Goal: Task Accomplishment & Management: Use online tool/utility

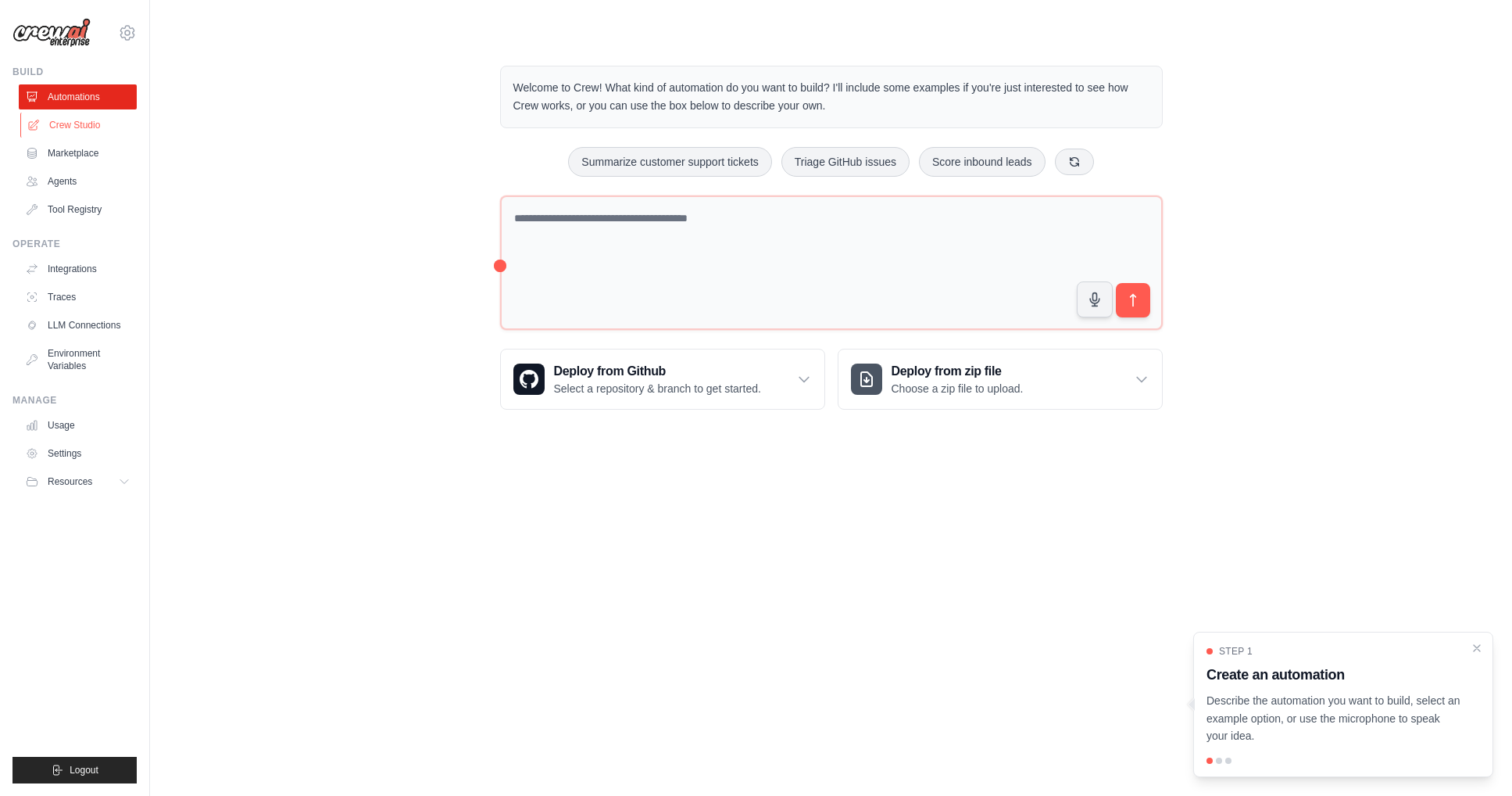
click at [59, 127] on link "Crew Studio" at bounding box center [79, 125] width 118 height 25
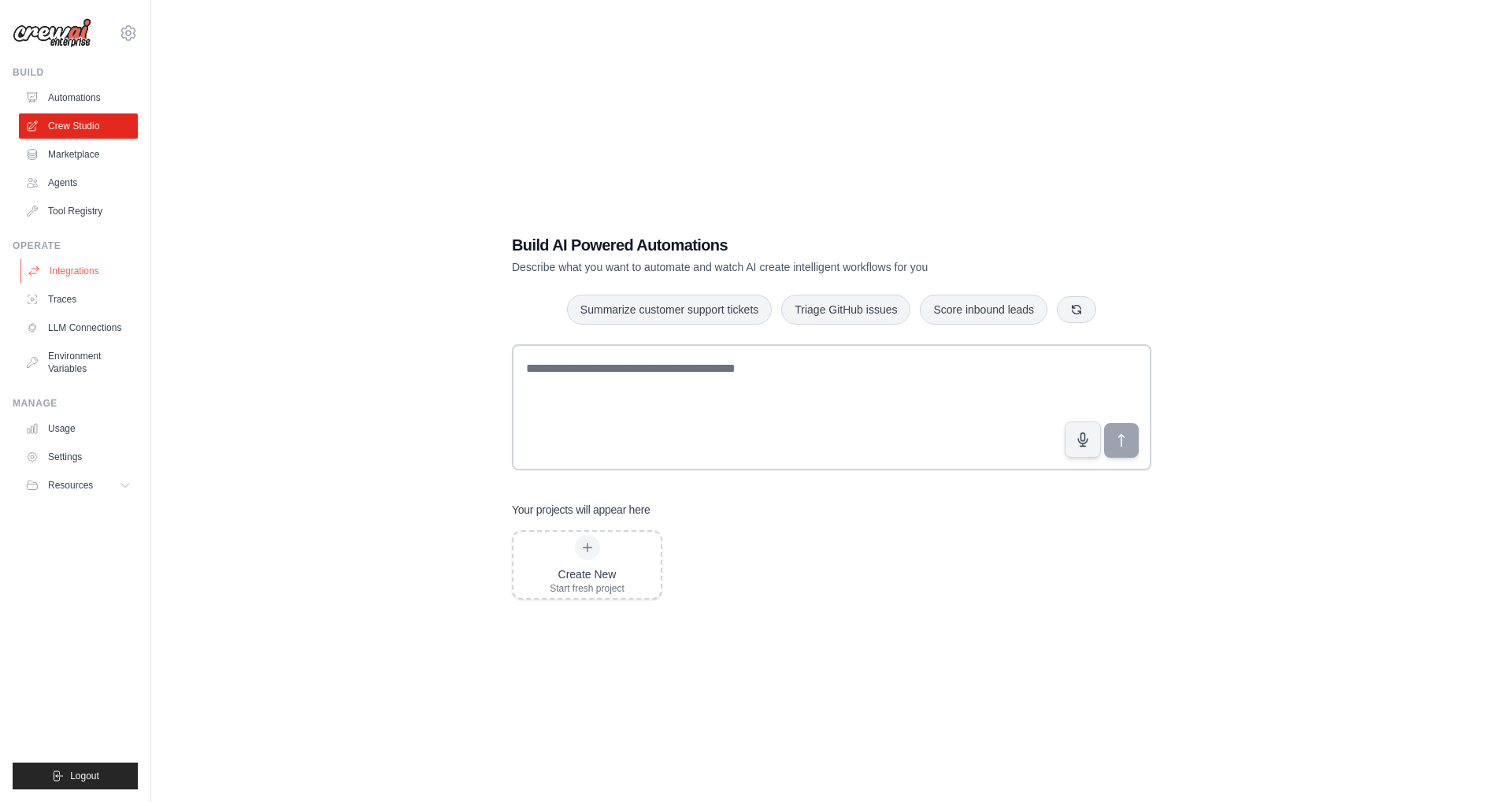
click at [68, 272] on link "Integrations" at bounding box center [80, 271] width 119 height 25
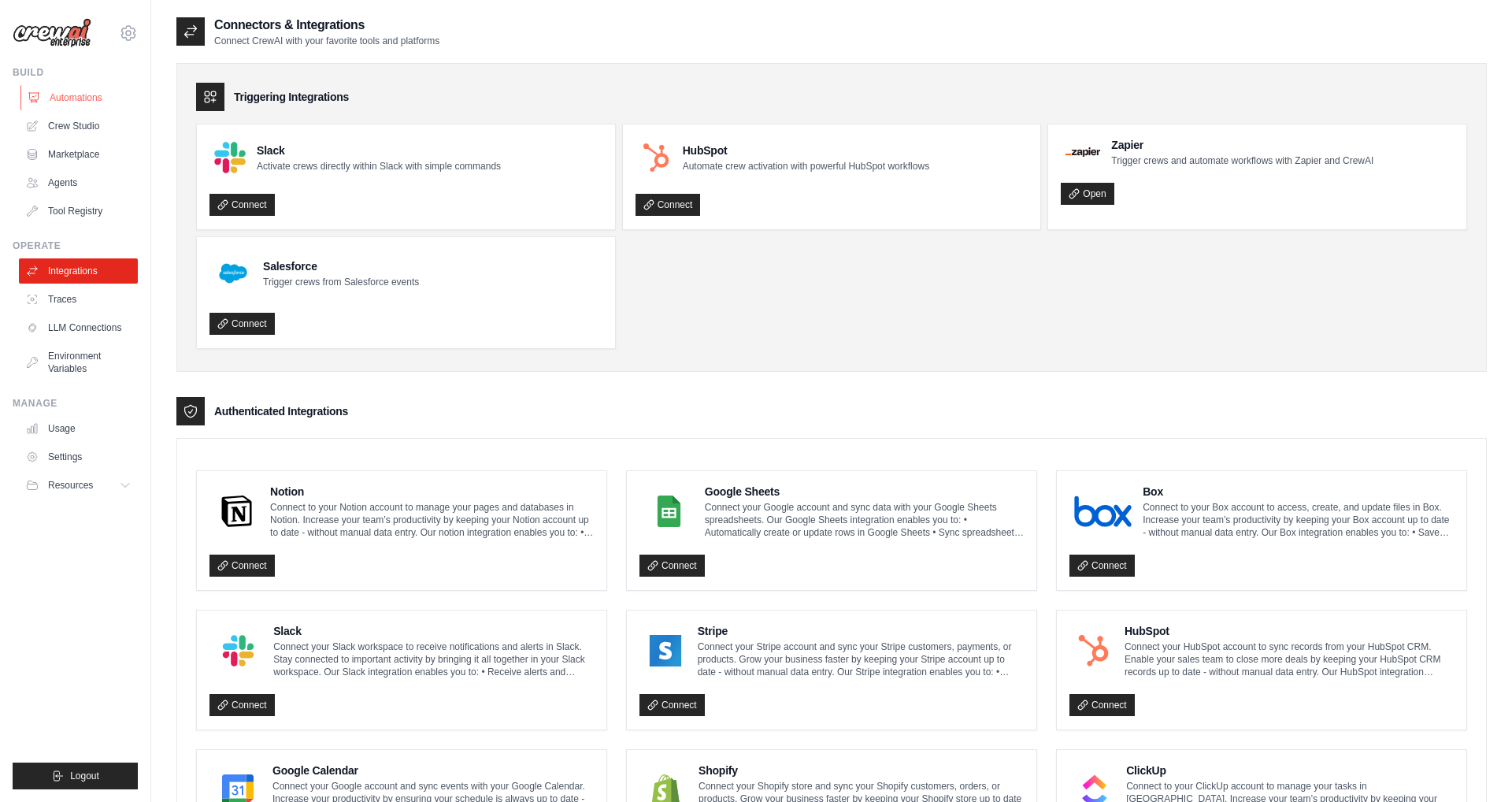
click at [79, 104] on link "Automations" at bounding box center [80, 97] width 119 height 25
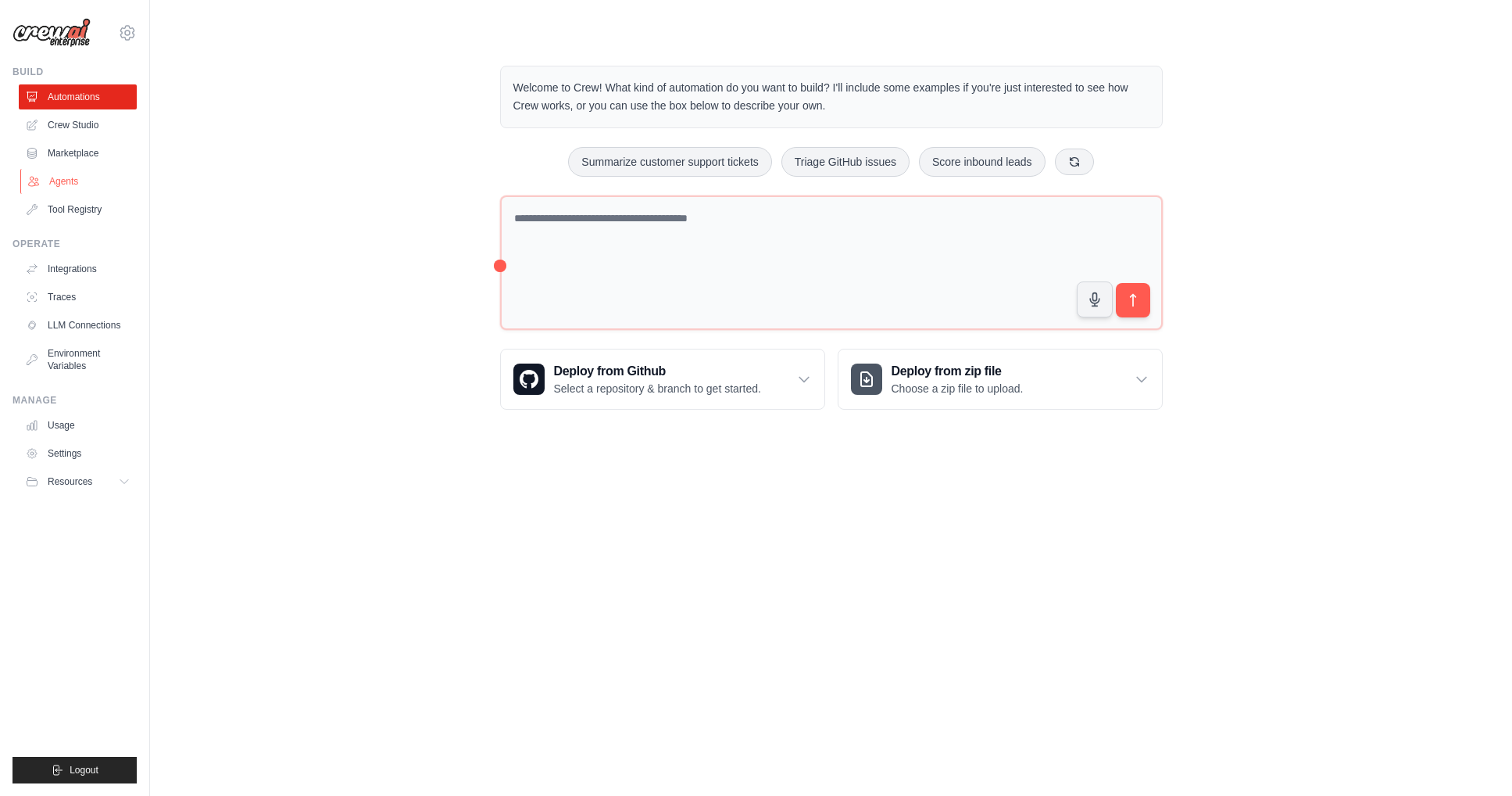
click at [67, 185] on link "Agents" at bounding box center [79, 181] width 118 height 25
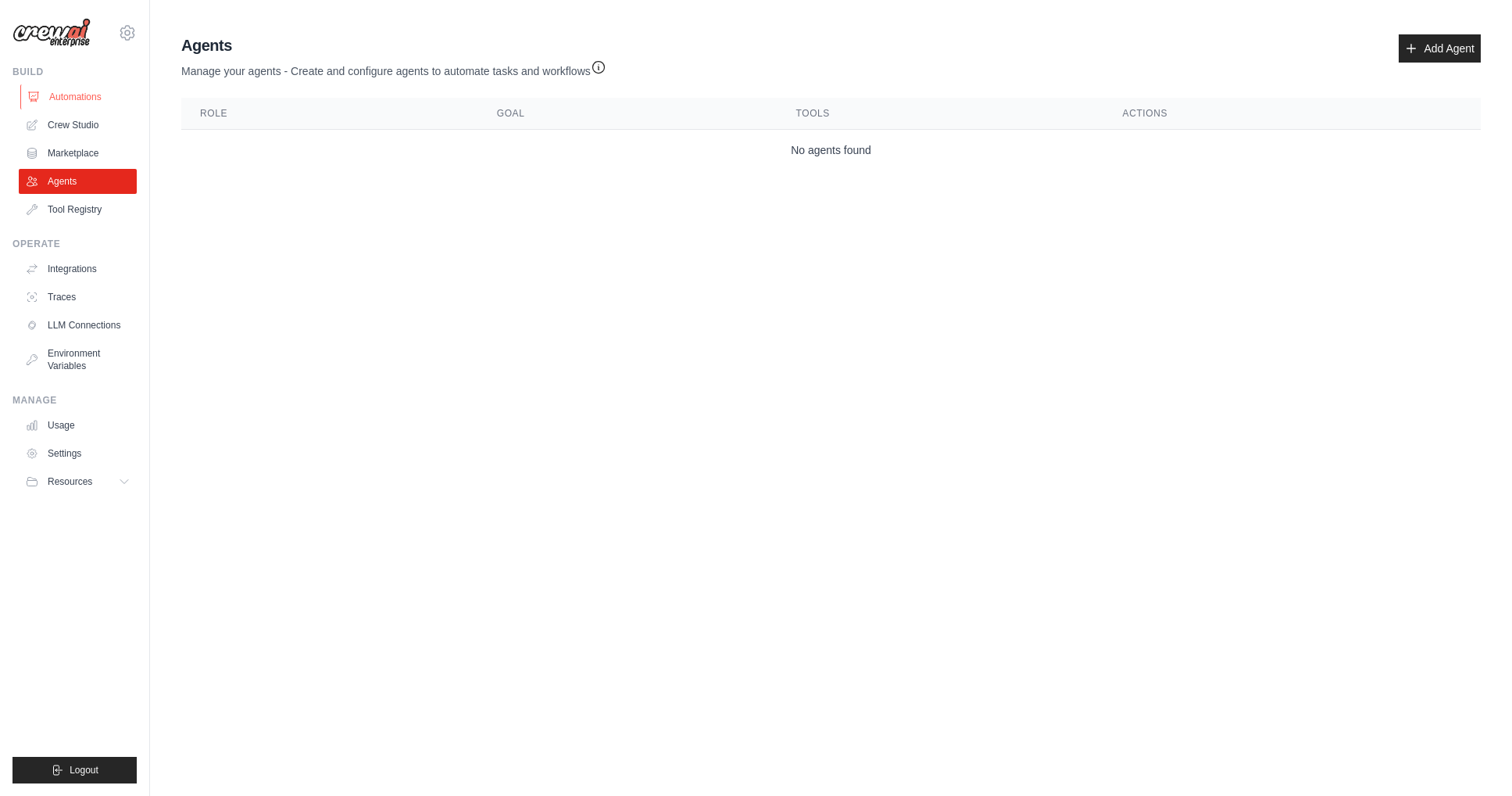
click at [68, 104] on link "Automations" at bounding box center [79, 97] width 118 height 25
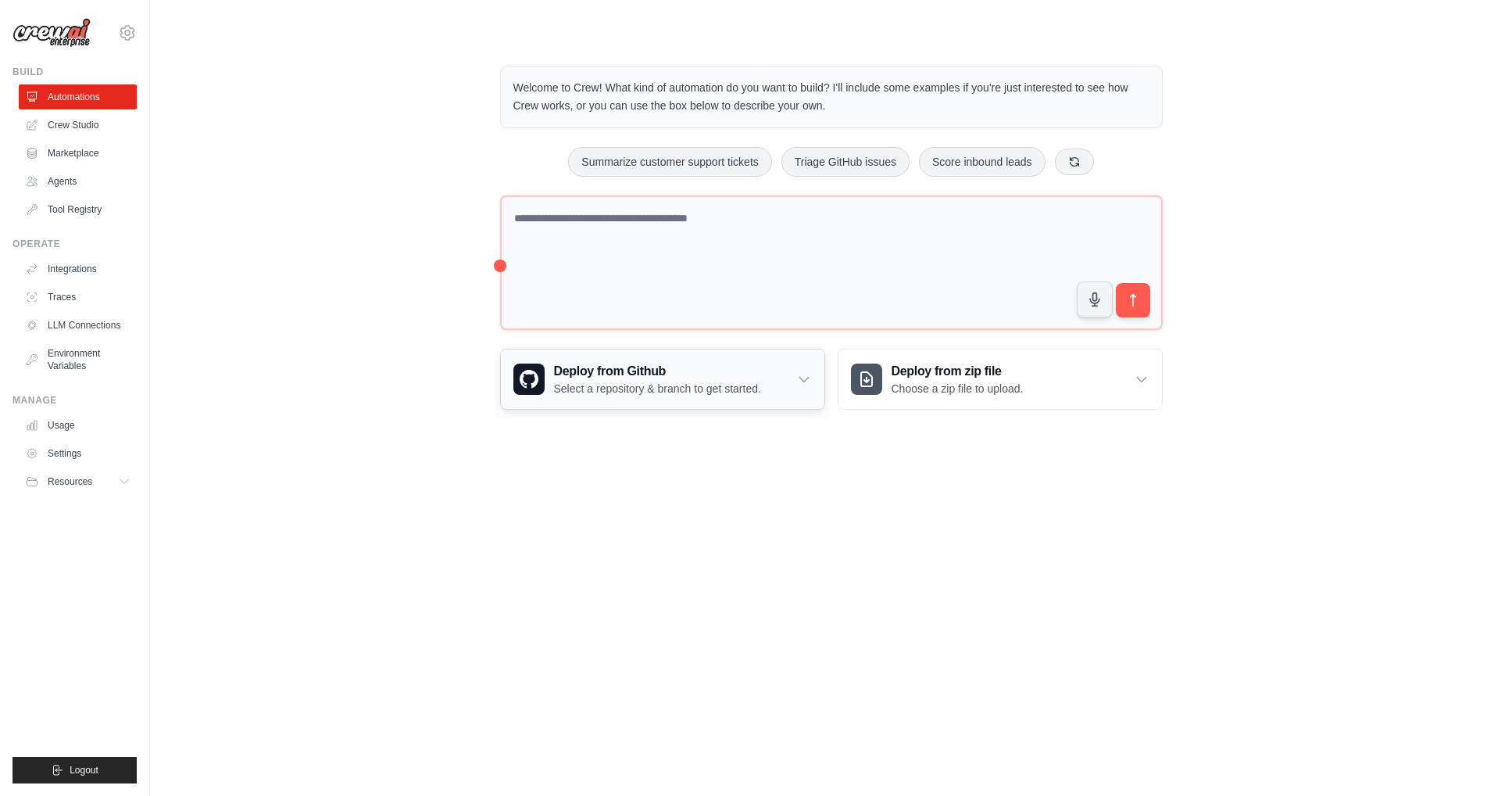
click at [807, 380] on icon at bounding box center [804, 380] width 16 height 16
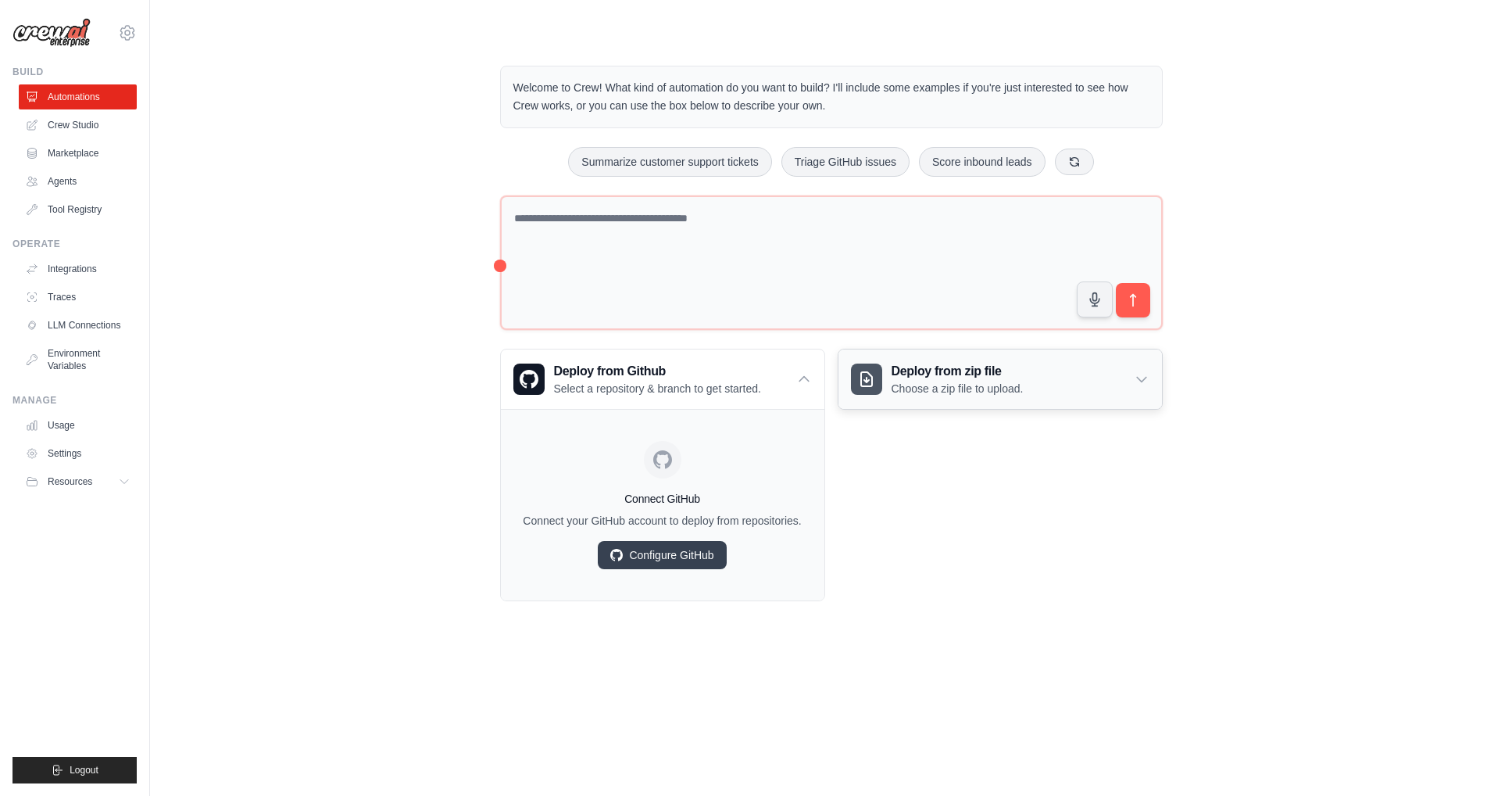
click at [1132, 375] on div "Deploy from zip file Choose a zip file to upload." at bounding box center [1000, 380] width 323 height 60
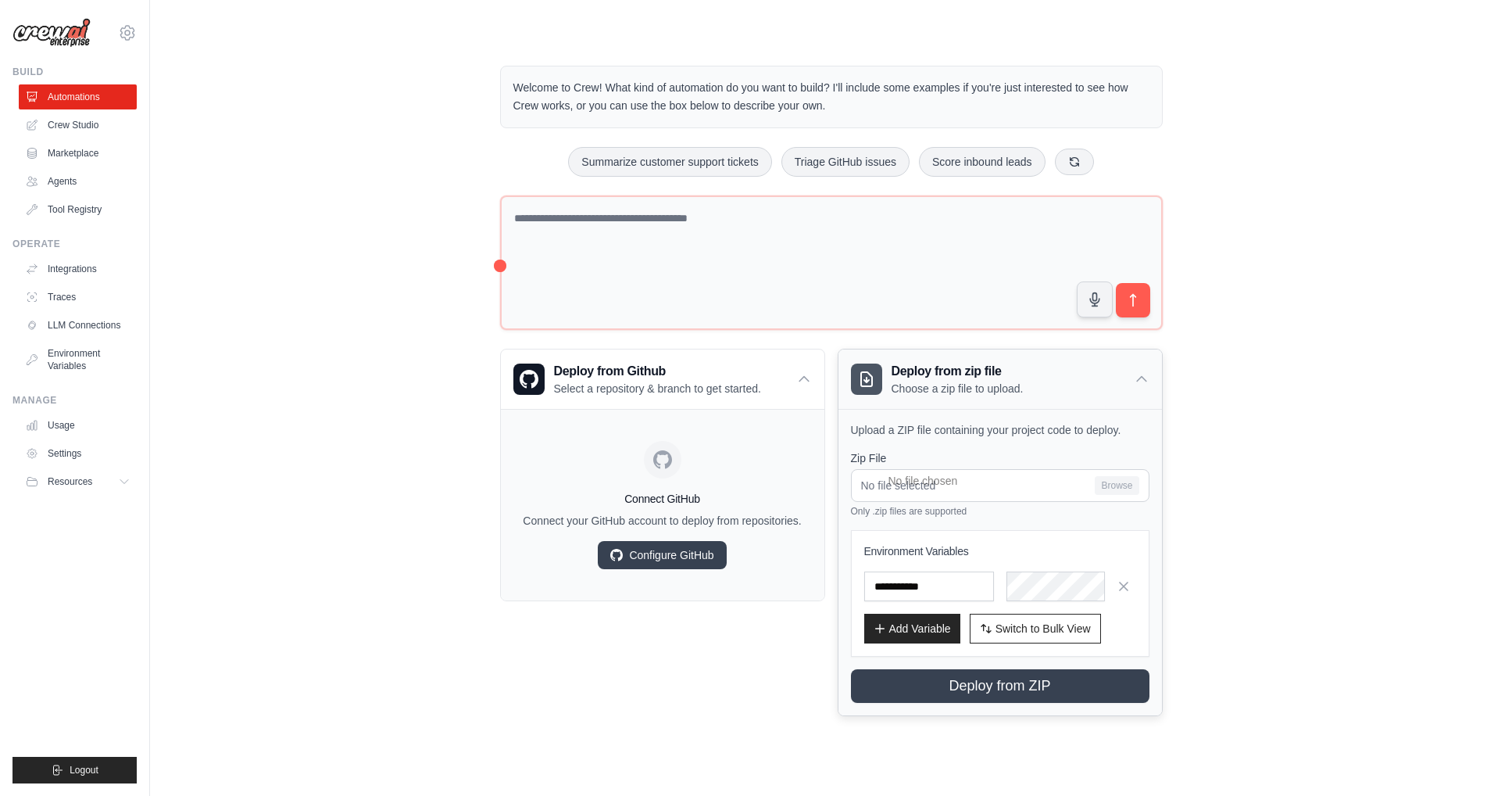
click at [1132, 375] on div "Deploy from zip file Choose a zip file to upload." at bounding box center [1000, 380] width 323 height 60
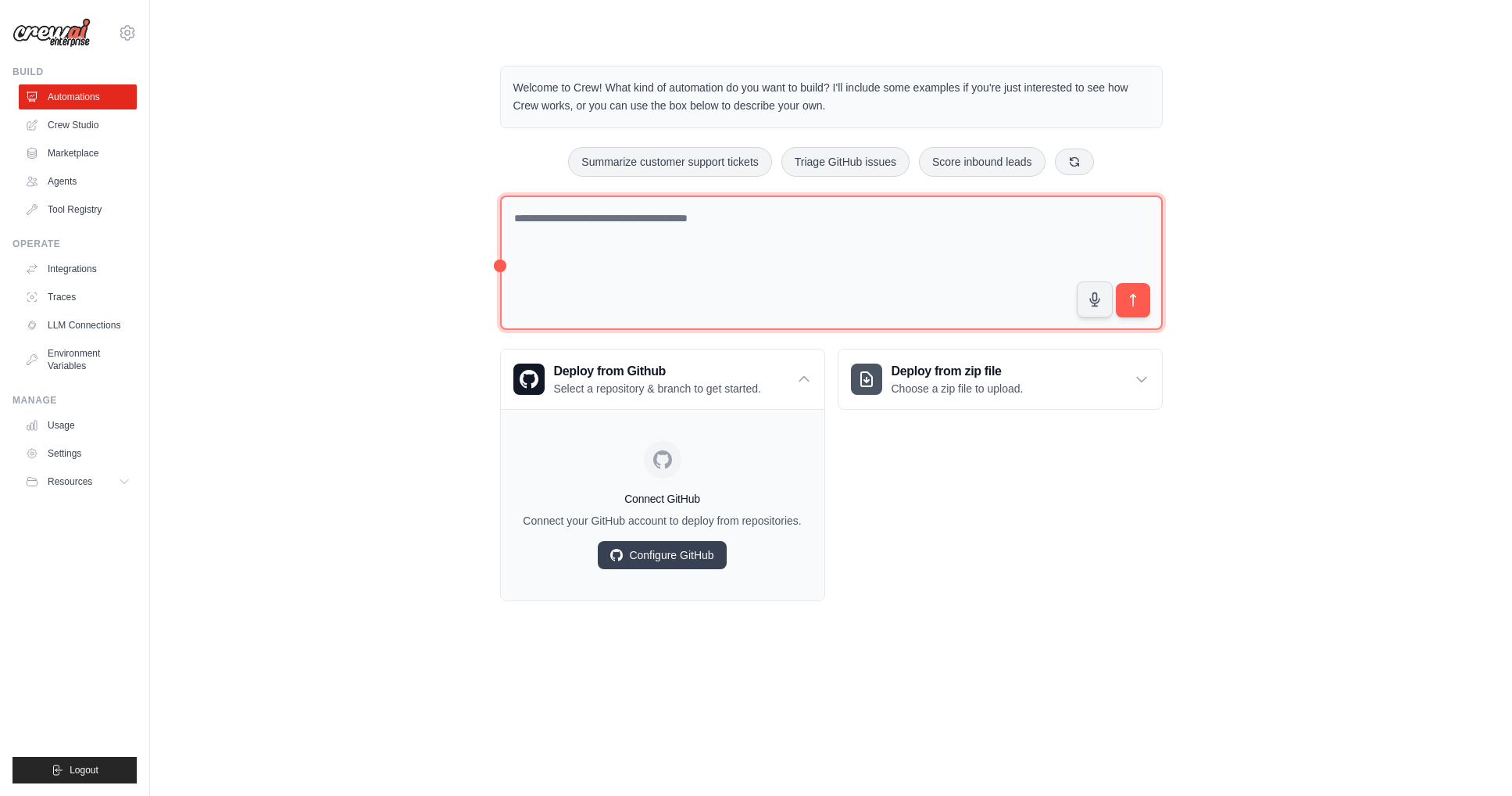
click at [626, 266] on textarea at bounding box center [831, 263] width 662 height 135
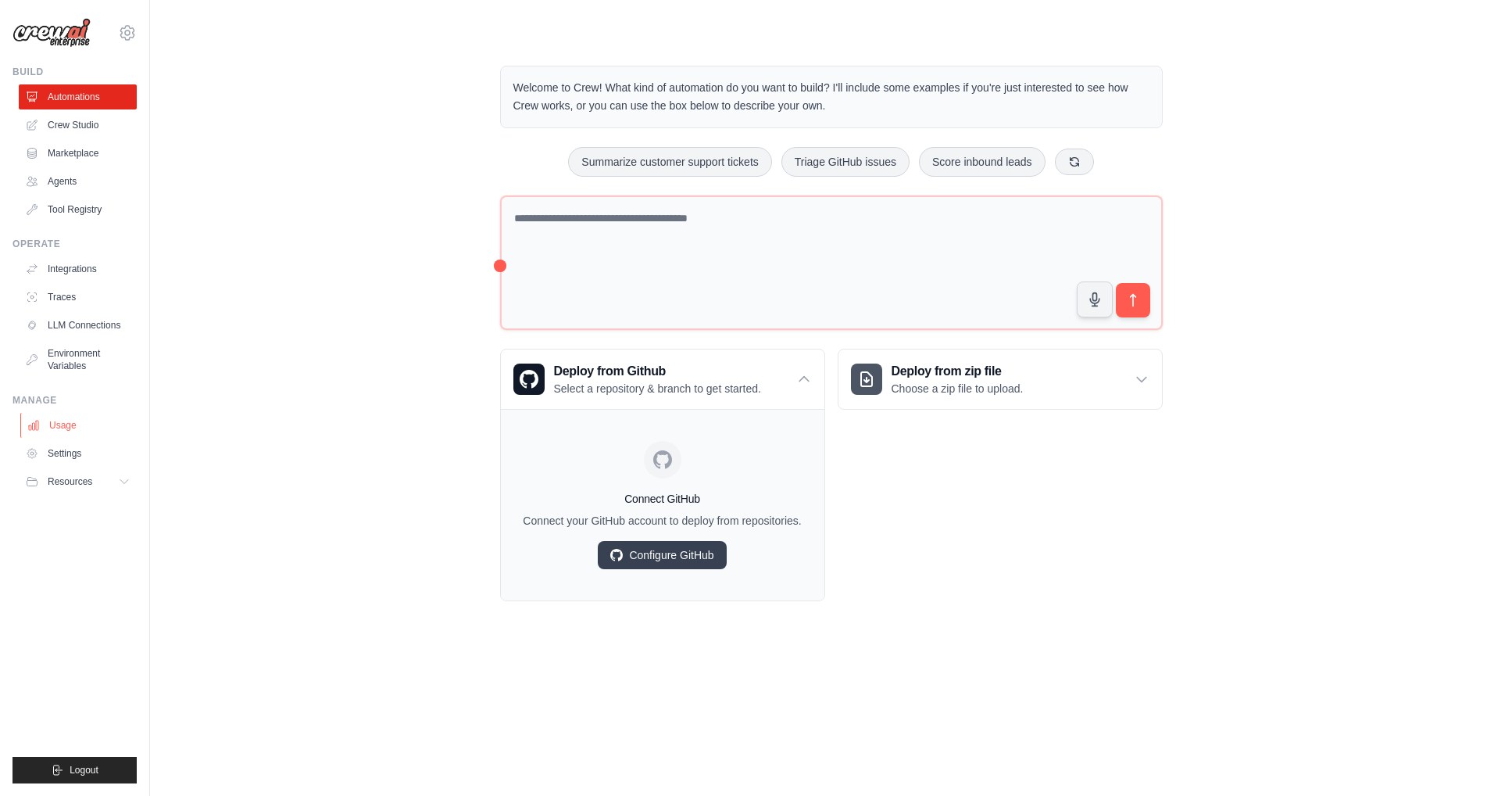
click at [84, 428] on link "Usage" at bounding box center [79, 425] width 118 height 25
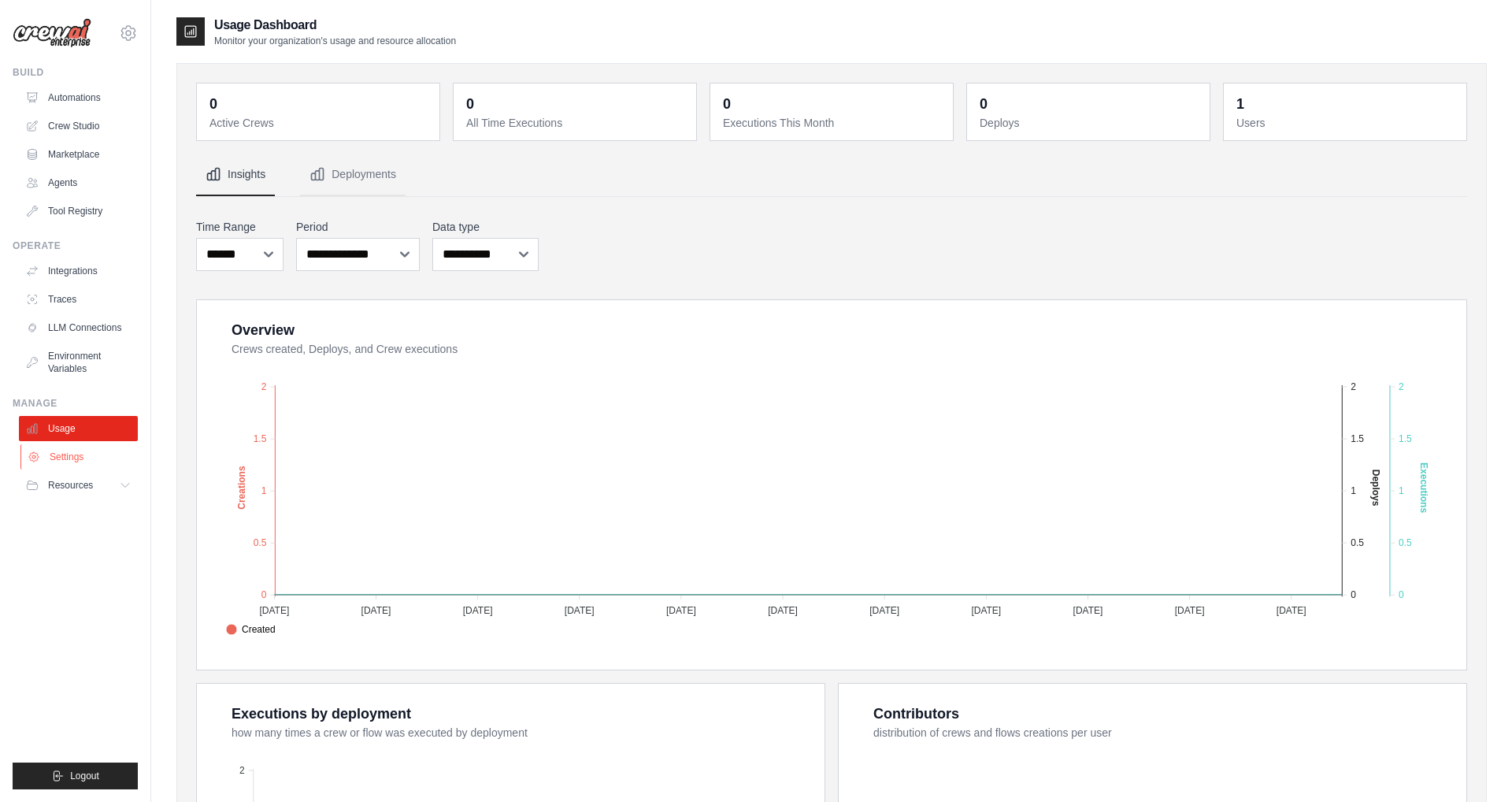
click at [81, 454] on link "Settings" at bounding box center [80, 457] width 119 height 25
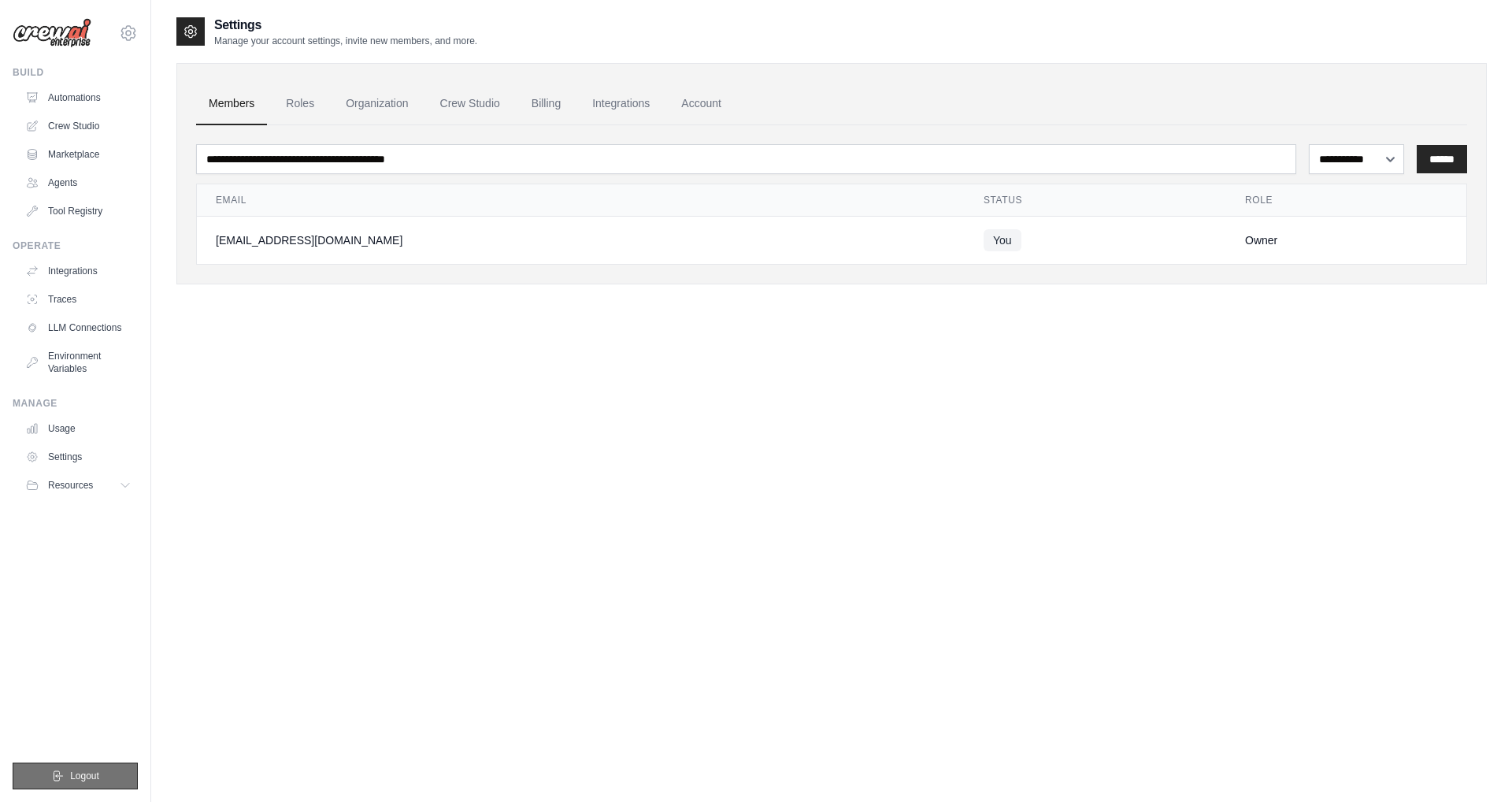
click at [78, 766] on button "Logout" at bounding box center [74, 775] width 125 height 27
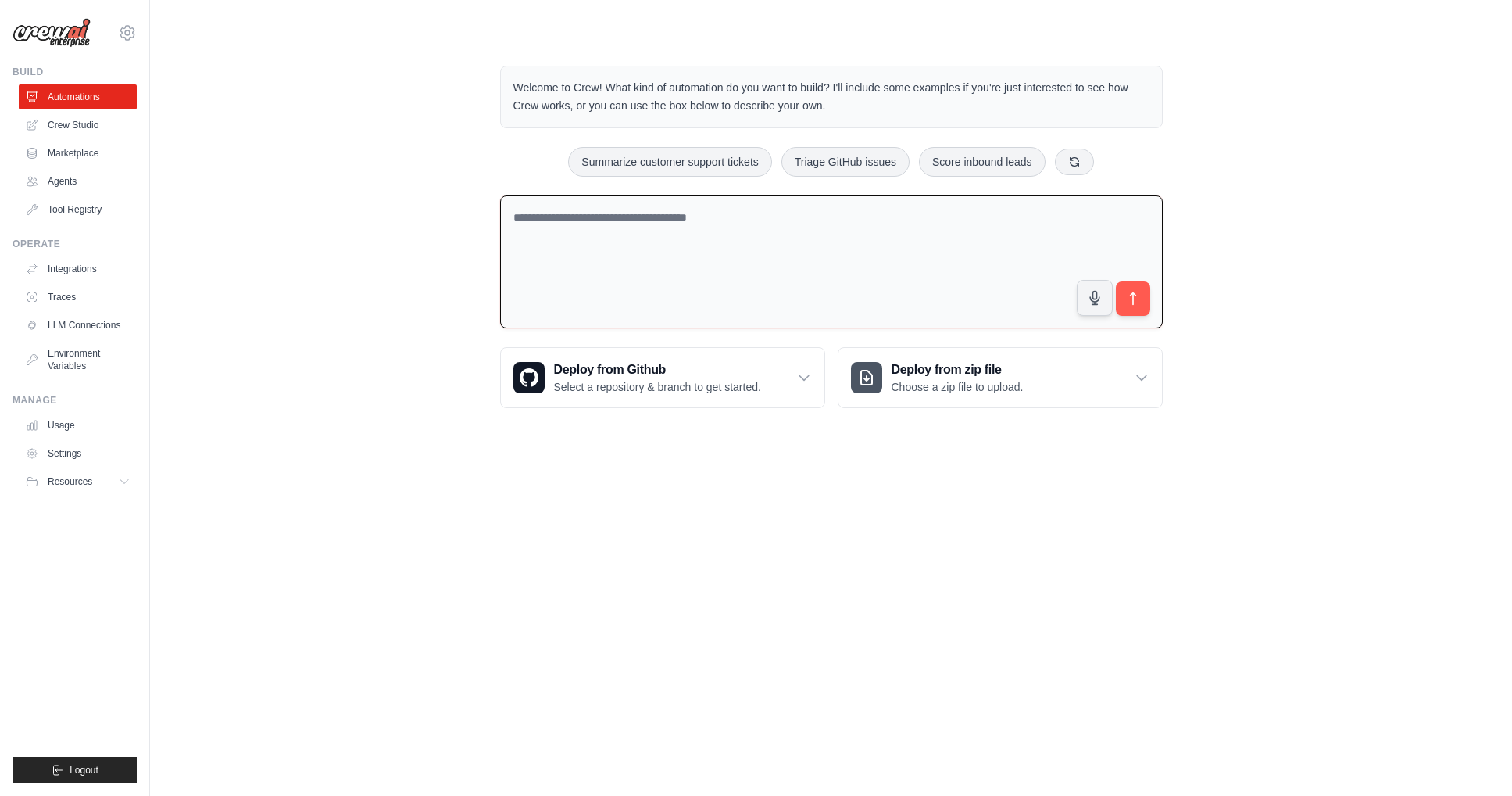
click at [697, 254] on textarea at bounding box center [831, 262] width 662 height 134
click at [61, 97] on link "Automations" at bounding box center [79, 97] width 118 height 25
click at [606, 230] on textarea at bounding box center [831, 263] width 662 height 135
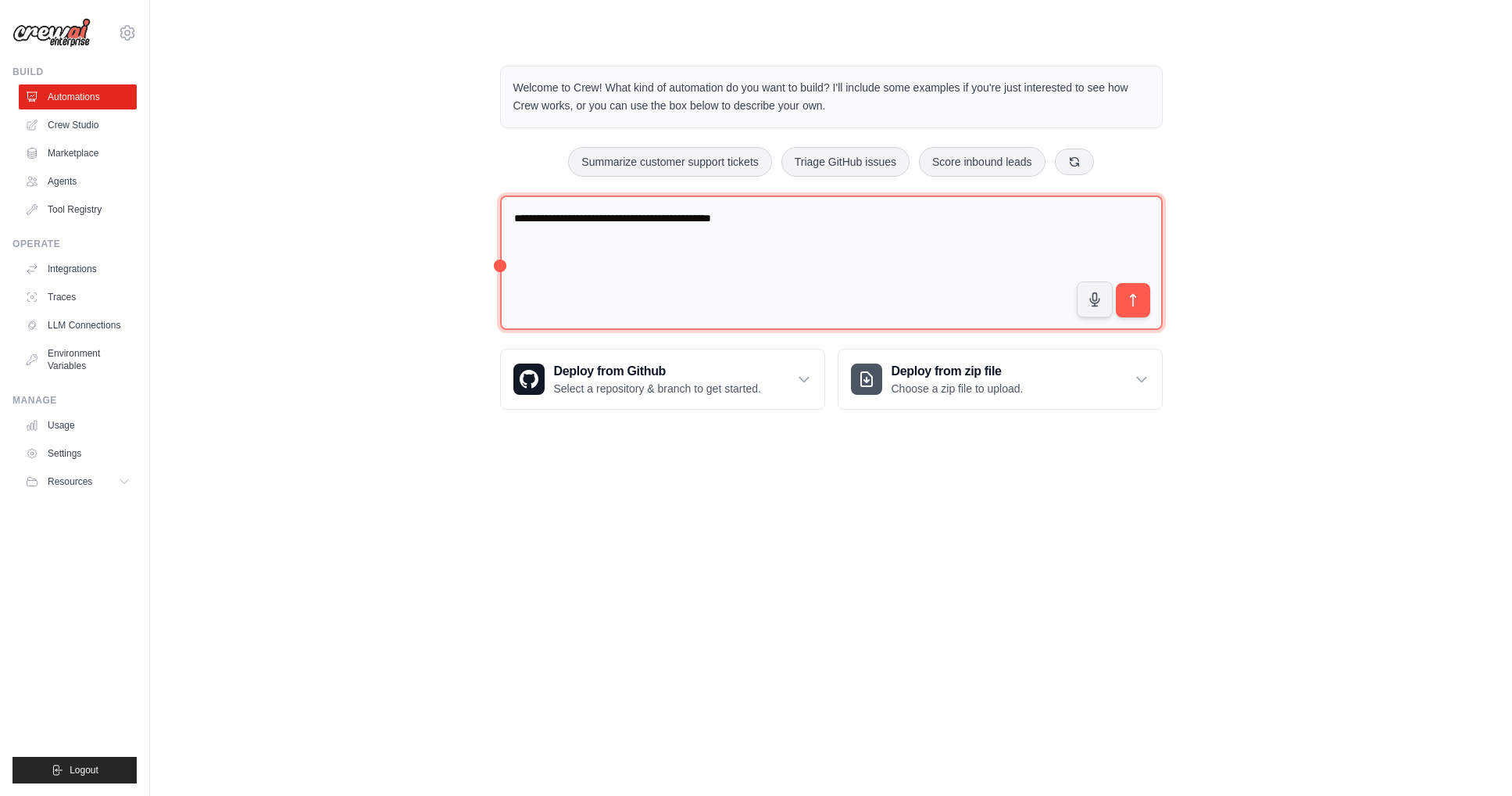
click at [749, 223] on textarea "**********" at bounding box center [831, 263] width 662 height 135
drag, startPoint x: 771, startPoint y: 218, endPoint x: 730, endPoint y: 218, distance: 41.0
click at [730, 218] on textarea "**********" at bounding box center [831, 263] width 662 height 135
drag, startPoint x: 1015, startPoint y: 222, endPoint x: 664, endPoint y: 233, distance: 351.2
click at [689, 219] on textarea "**********" at bounding box center [831, 263] width 662 height 135
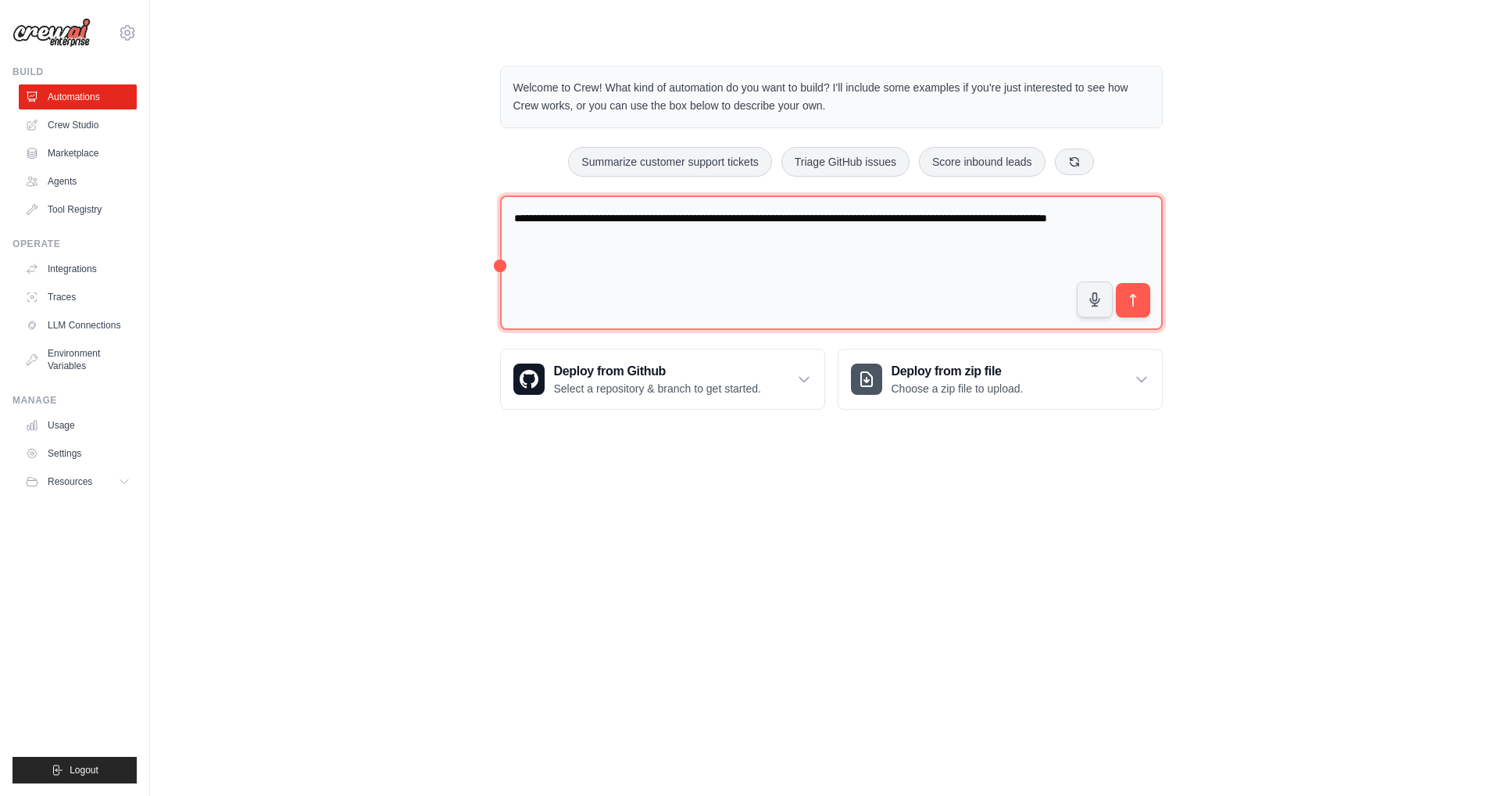
click at [662, 231] on textarea "**********" at bounding box center [831, 263] width 662 height 135
click at [796, 228] on textarea "**********" at bounding box center [831, 263] width 662 height 135
click at [739, 246] on textarea "**********" at bounding box center [831, 263] width 662 height 135
click at [747, 235] on textarea "**********" at bounding box center [831, 263] width 662 height 135
click at [862, 244] on textarea "**********" at bounding box center [831, 263] width 662 height 135
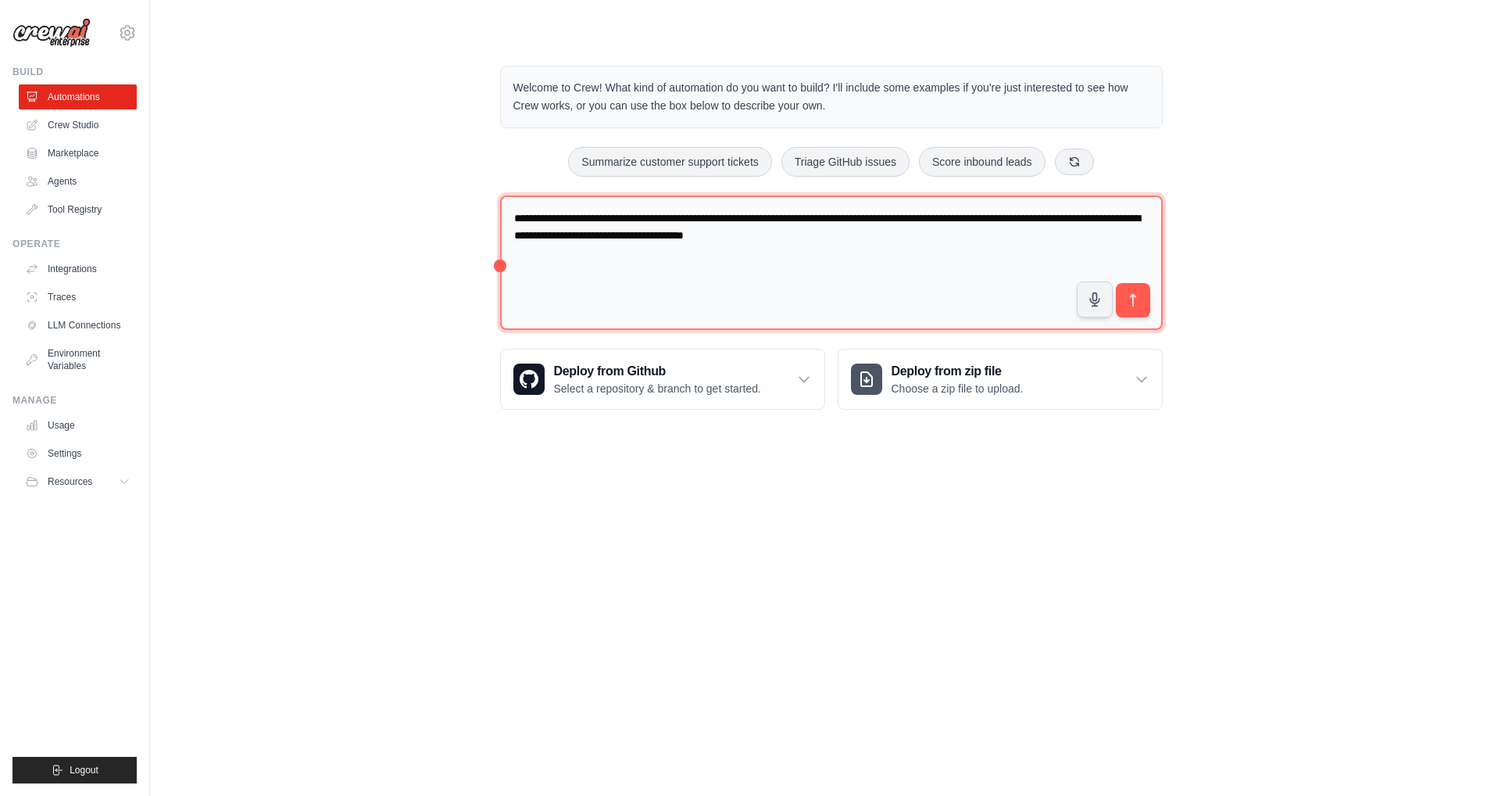
type textarea "**********"
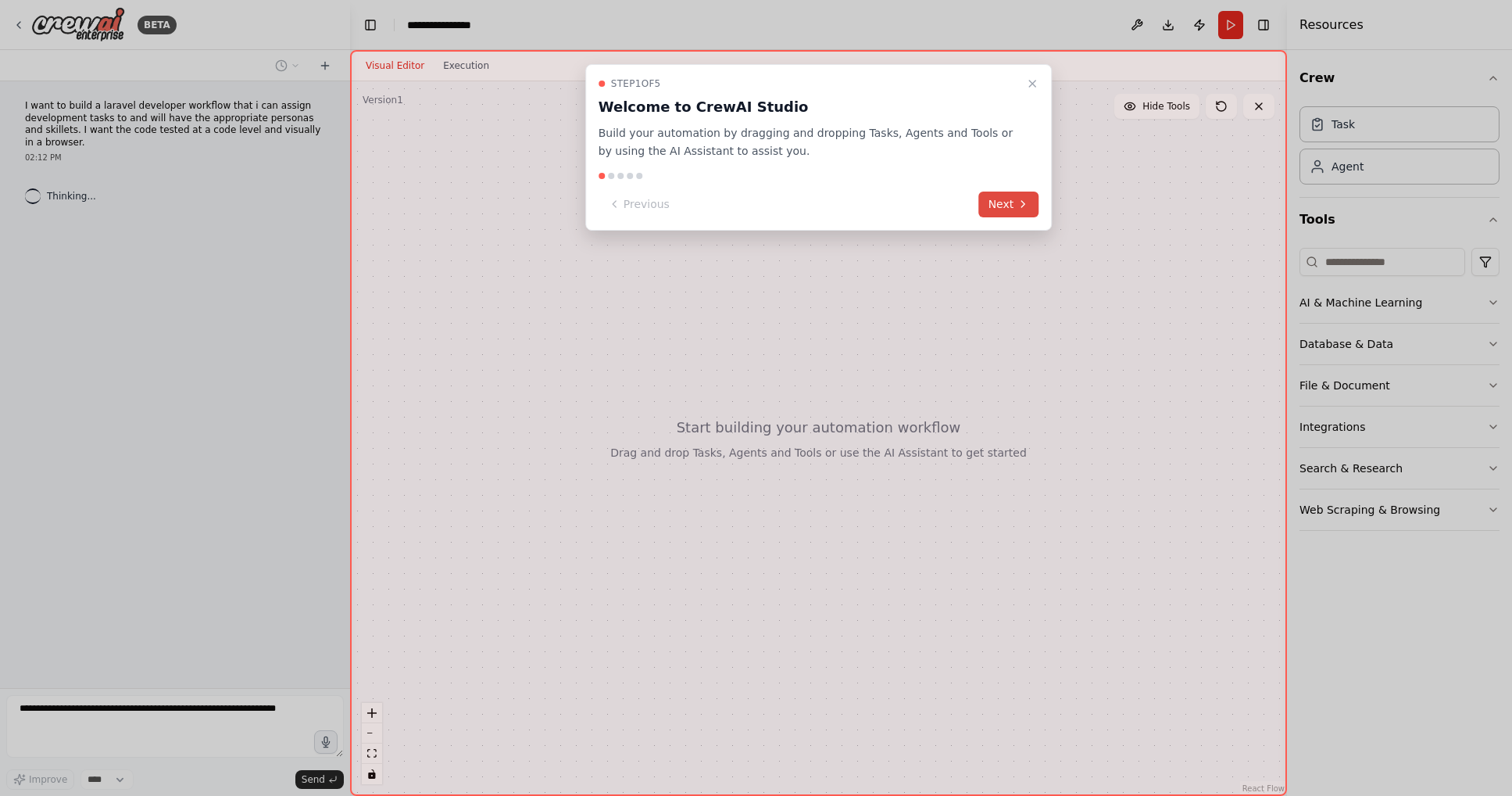
click at [994, 208] on button "Next" at bounding box center [1009, 204] width 60 height 25
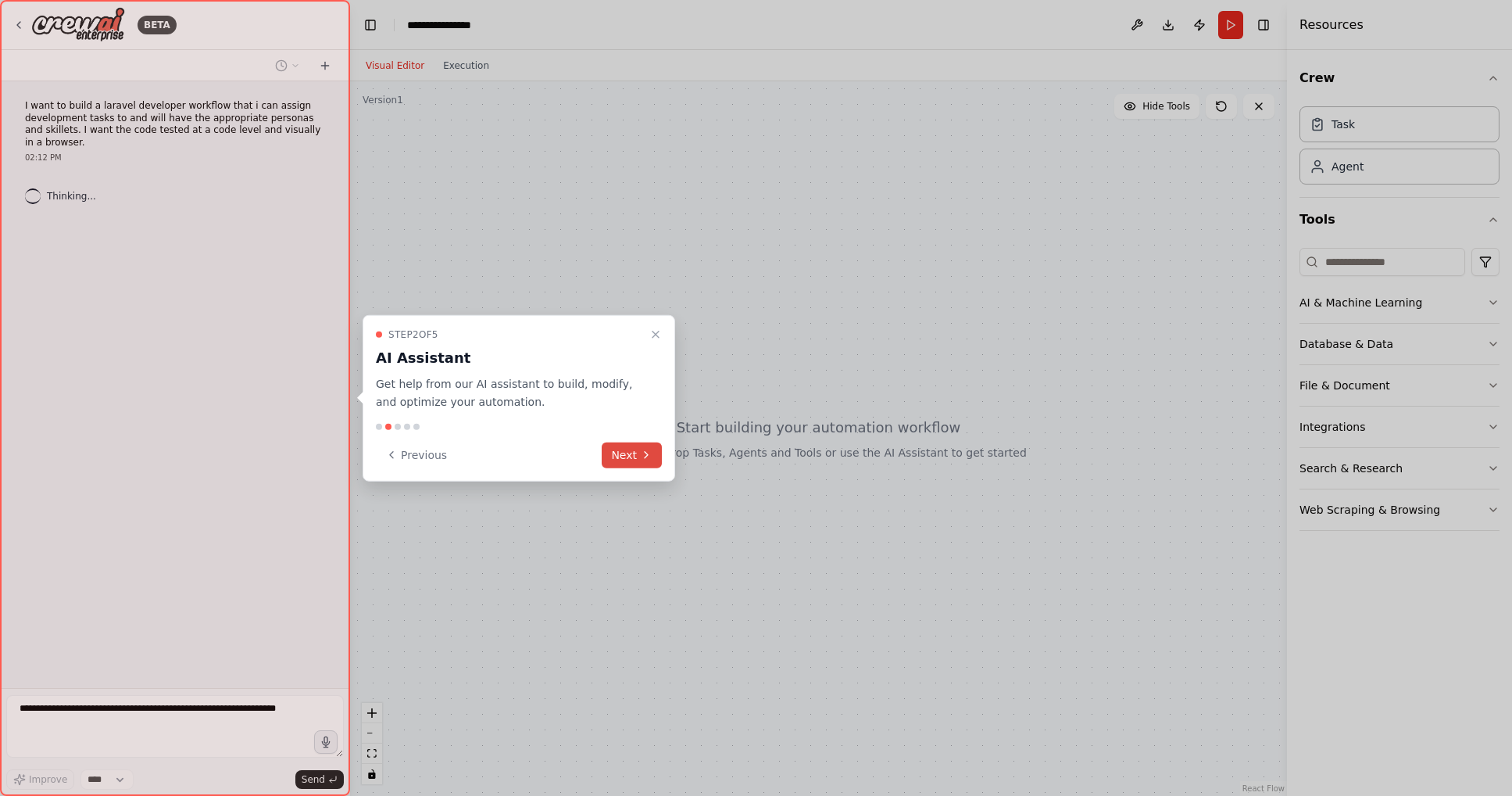
click at [633, 465] on button "Next" at bounding box center [632, 454] width 60 height 25
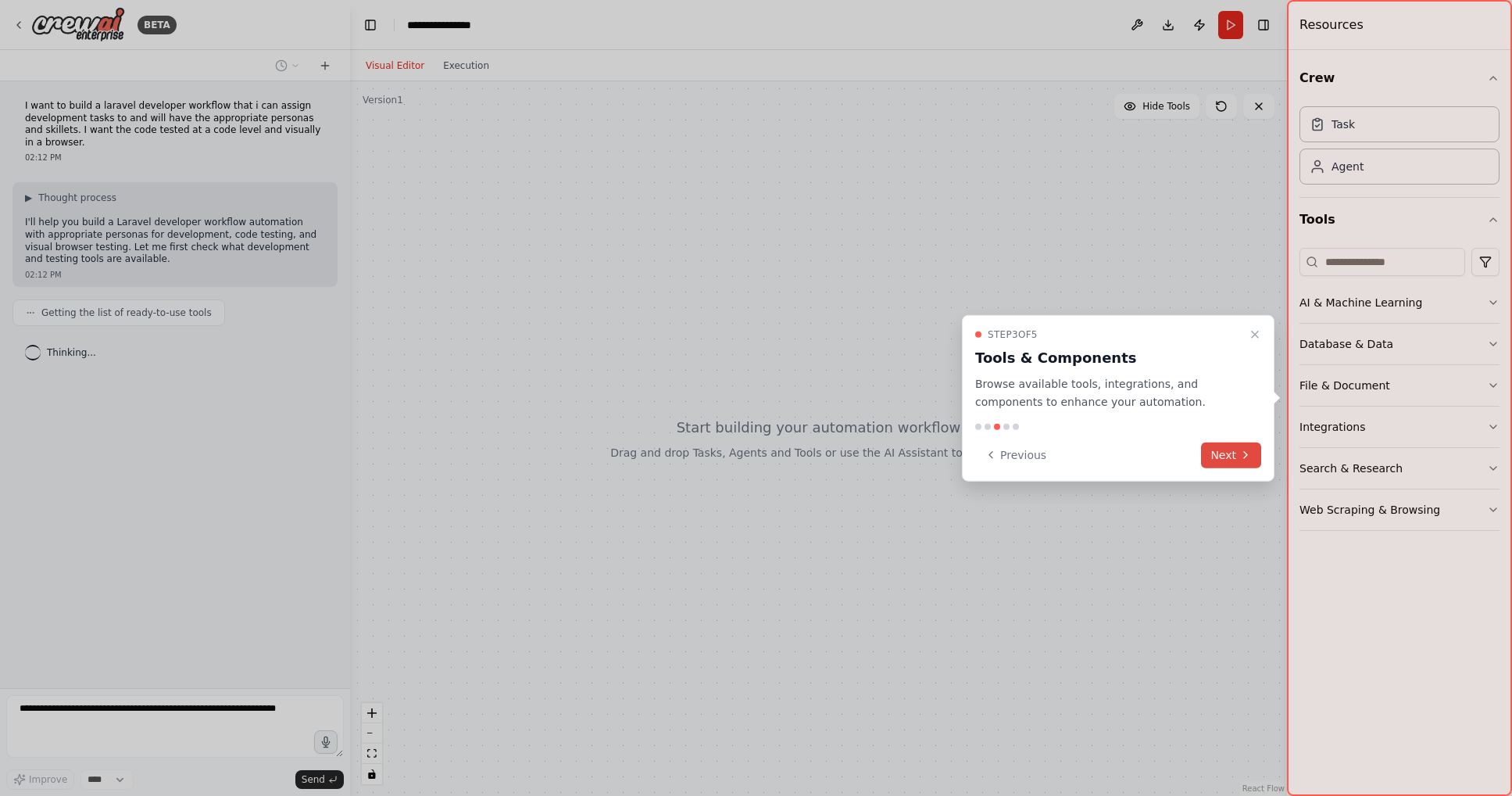
click at [1239, 462] on button "Next" at bounding box center [1231, 454] width 60 height 25
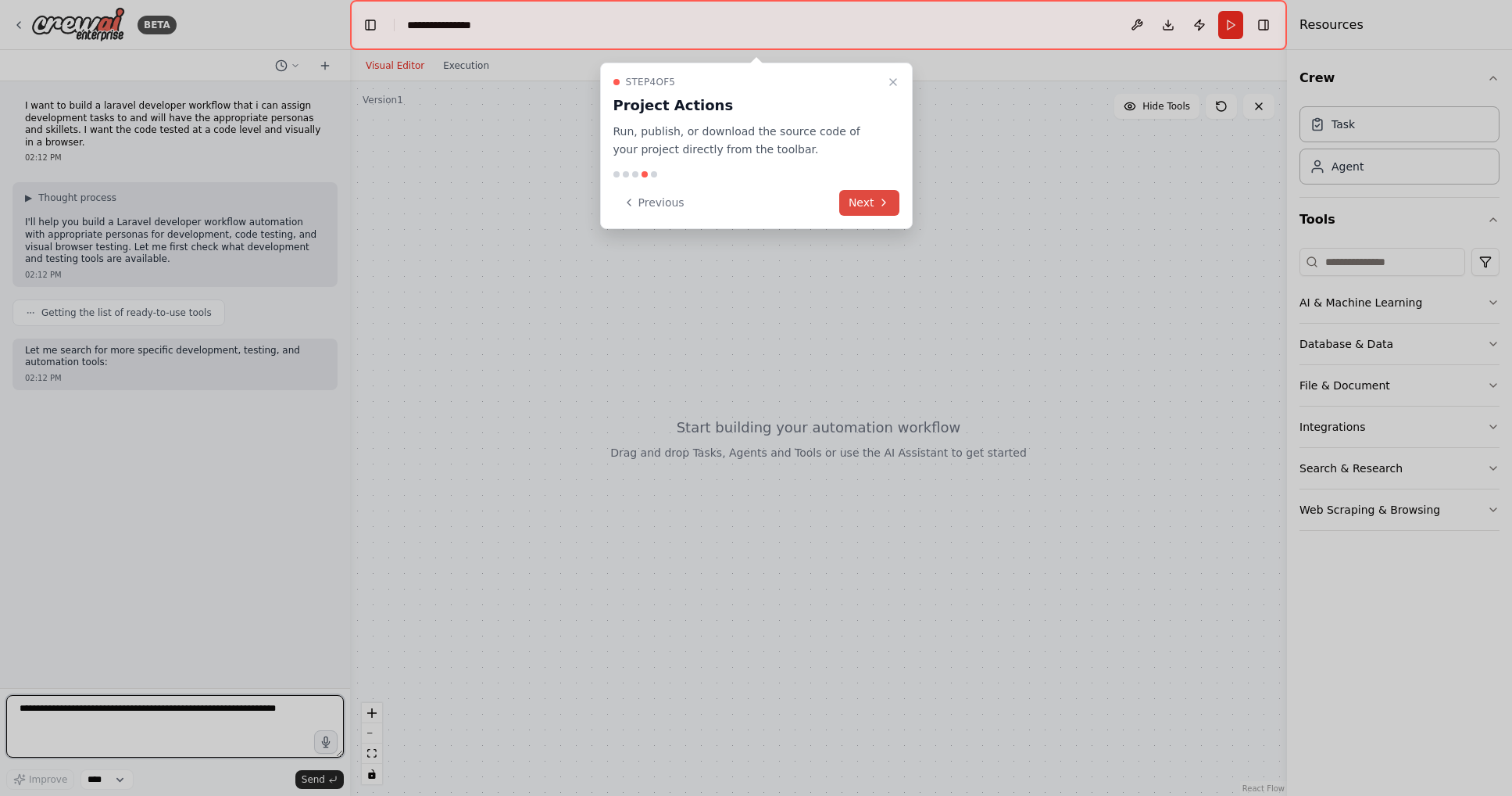
click at [866, 203] on button "Next" at bounding box center [869, 202] width 60 height 25
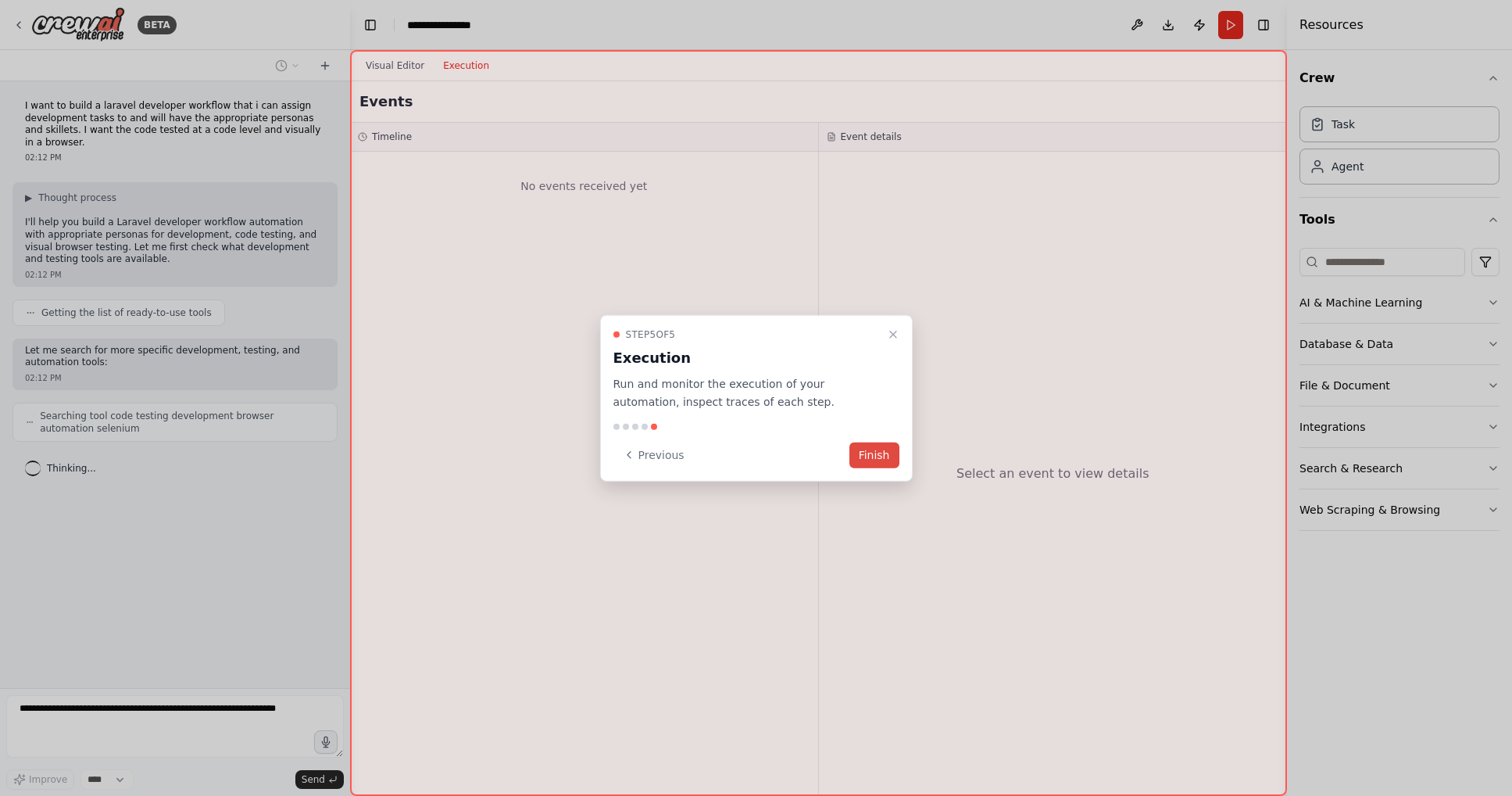
click at [884, 462] on button "Finish" at bounding box center [874, 454] width 50 height 25
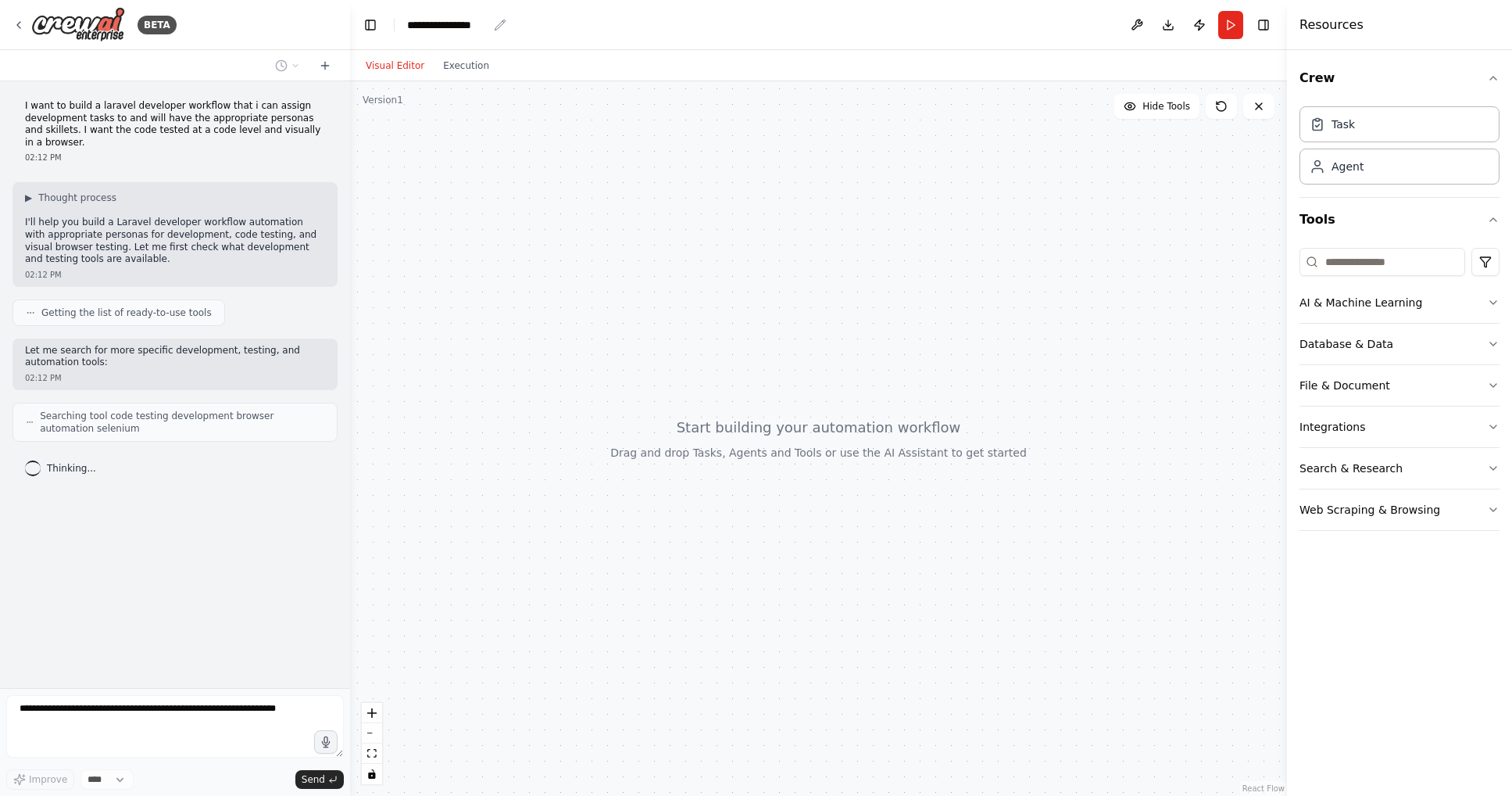
click at [442, 21] on div "**********" at bounding box center [447, 25] width 81 height 16
click at [495, 28] on div "**********" at bounding box center [465, 25] width 117 height 16
drag, startPoint x: 499, startPoint y: 25, endPoint x: 368, endPoint y: 25, distance: 131.0
click at [368, 25] on header "**********" at bounding box center [818, 25] width 937 height 50
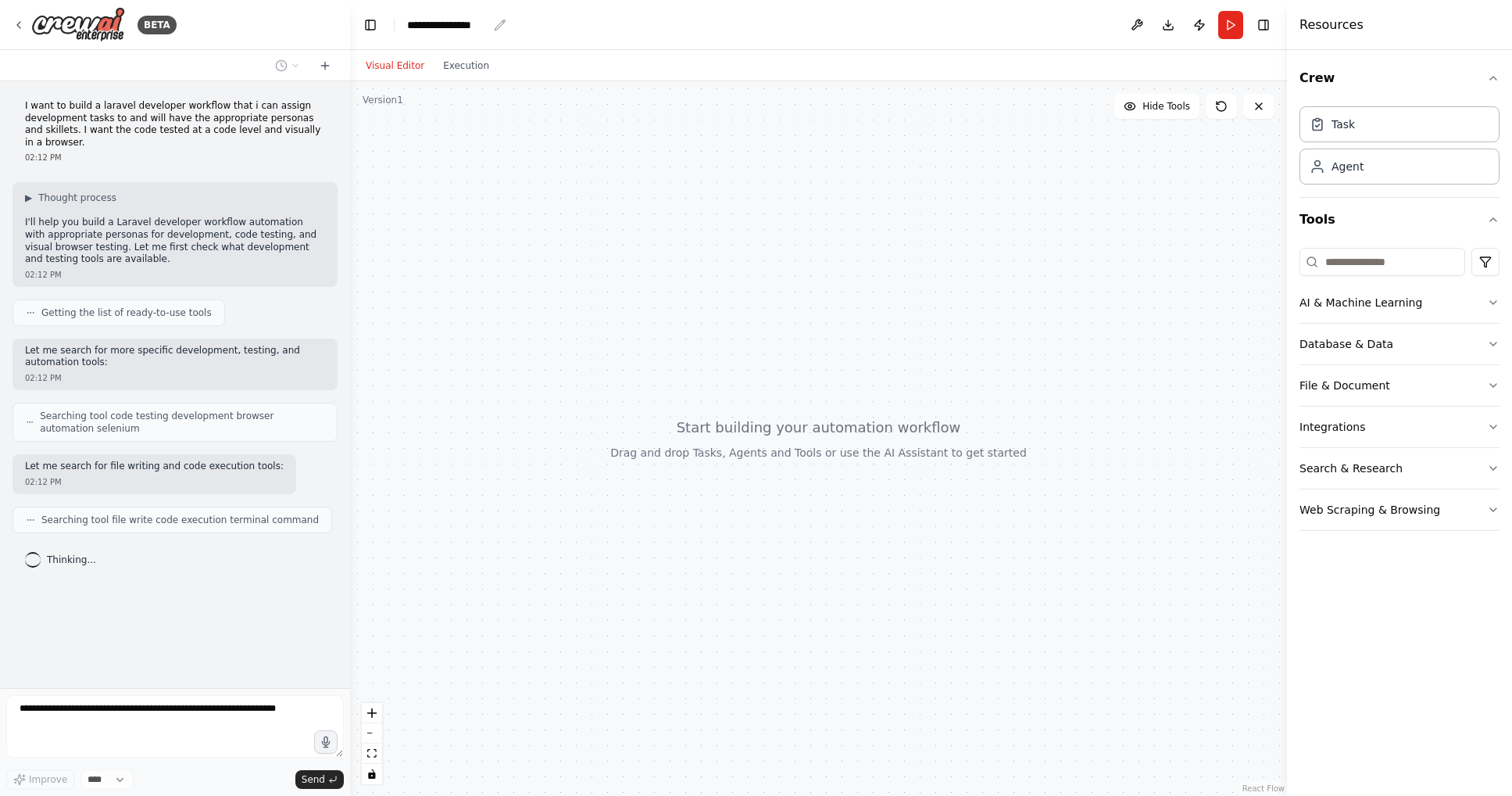
click at [487, 30] on div "**********" at bounding box center [447, 25] width 81 height 16
drag, startPoint x: 457, startPoint y: 27, endPoint x: 633, endPoint y: 39, distance: 176.4
click at [458, 27] on div "**********" at bounding box center [465, 25] width 117 height 16
drag, startPoint x: 495, startPoint y: 29, endPoint x: 393, endPoint y: 32, distance: 102.0
click at [393, 32] on header "**********" at bounding box center [818, 25] width 937 height 50
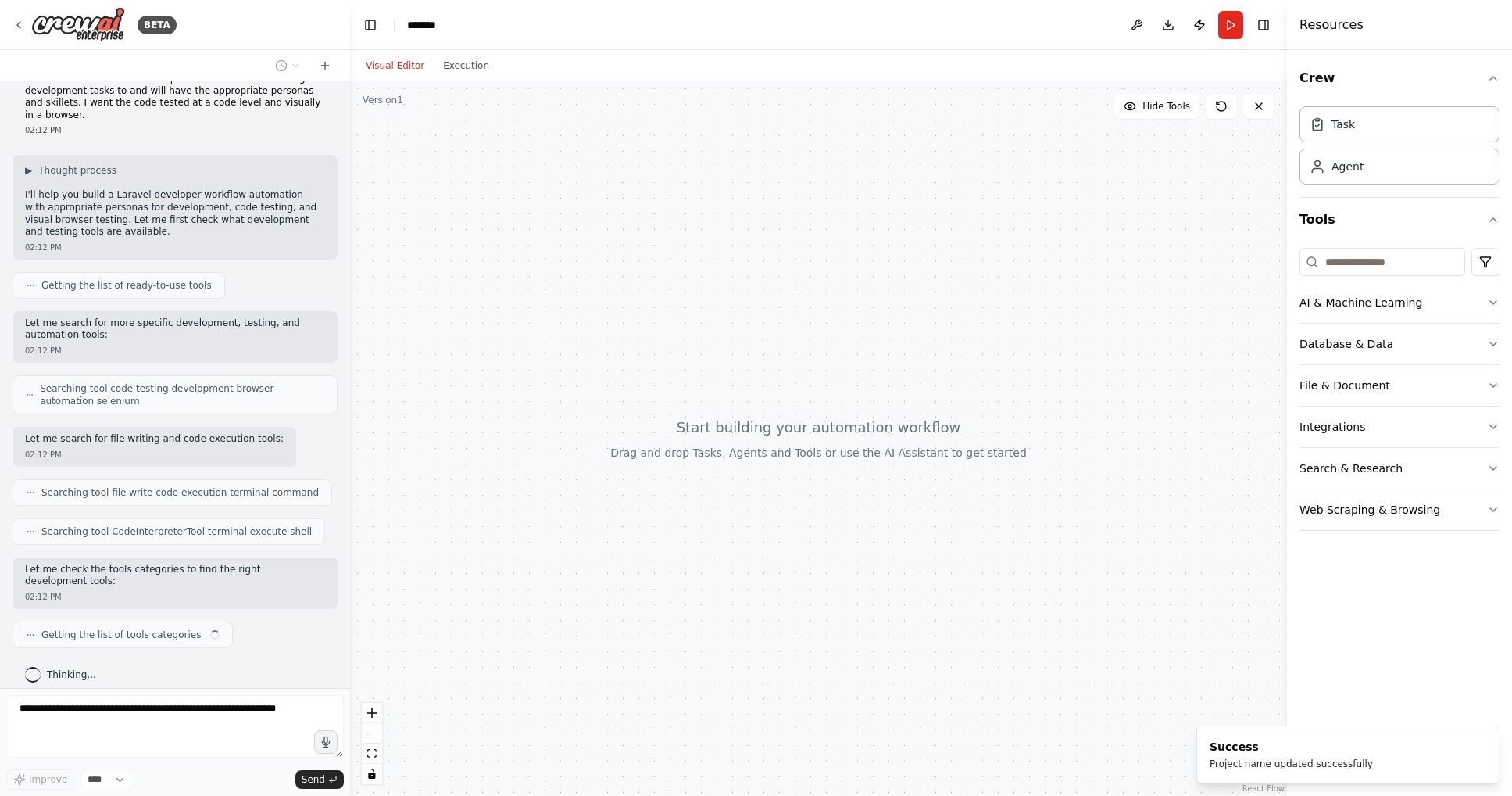
scroll to position [40, 0]
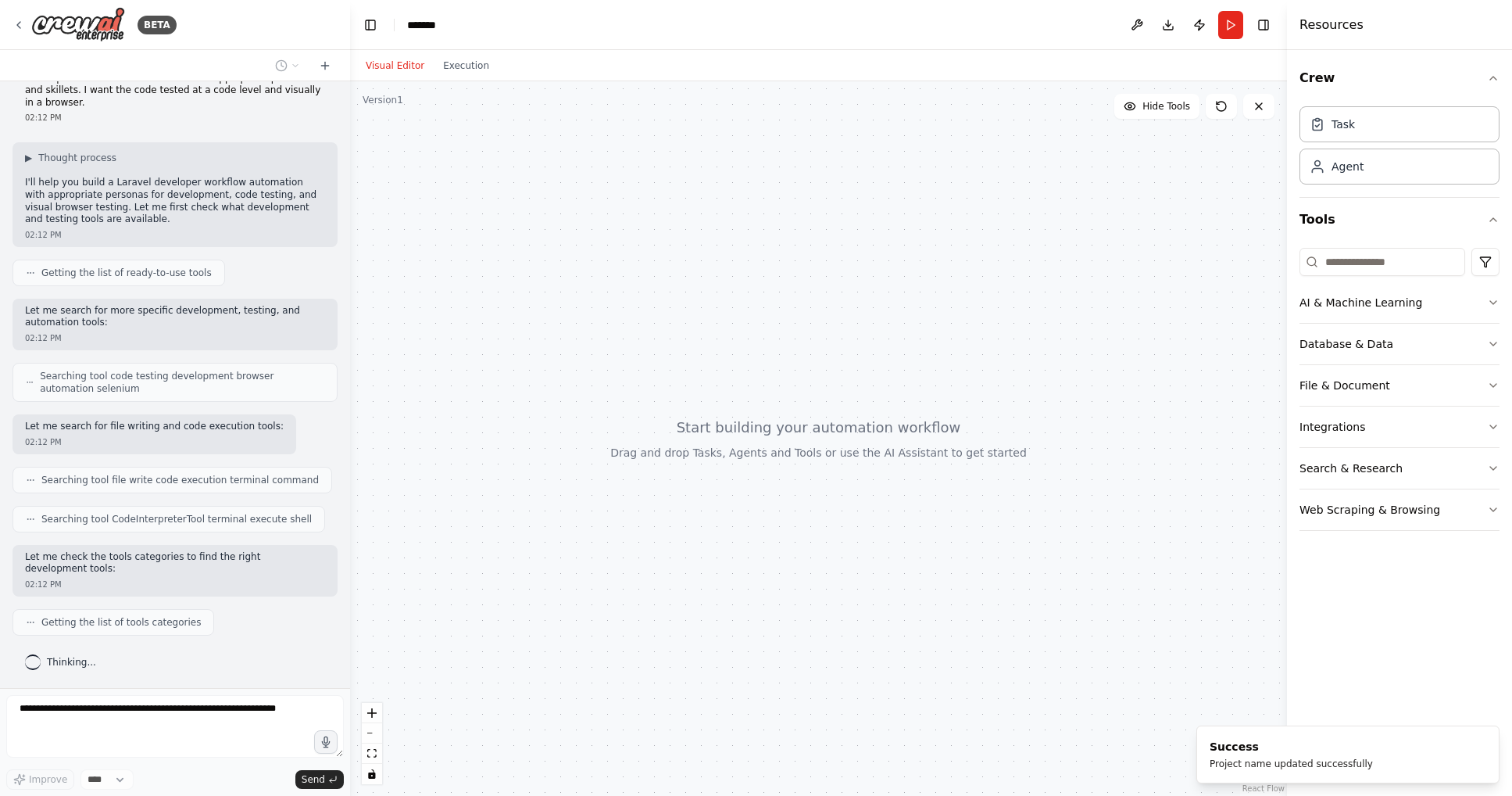
click at [407, 25] on div "*******" at bounding box center [427, 25] width 40 height 16
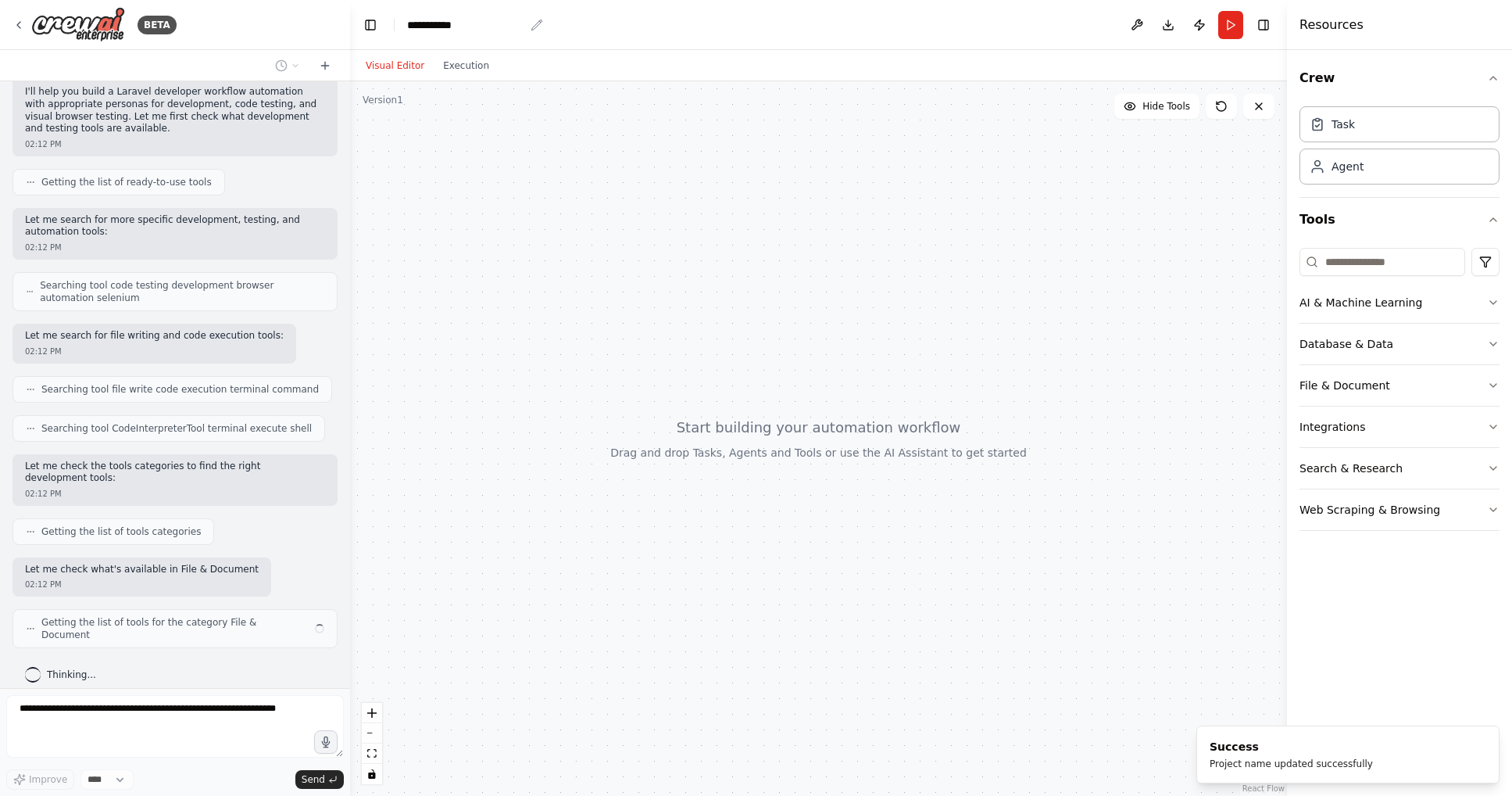
scroll to position [143, 0]
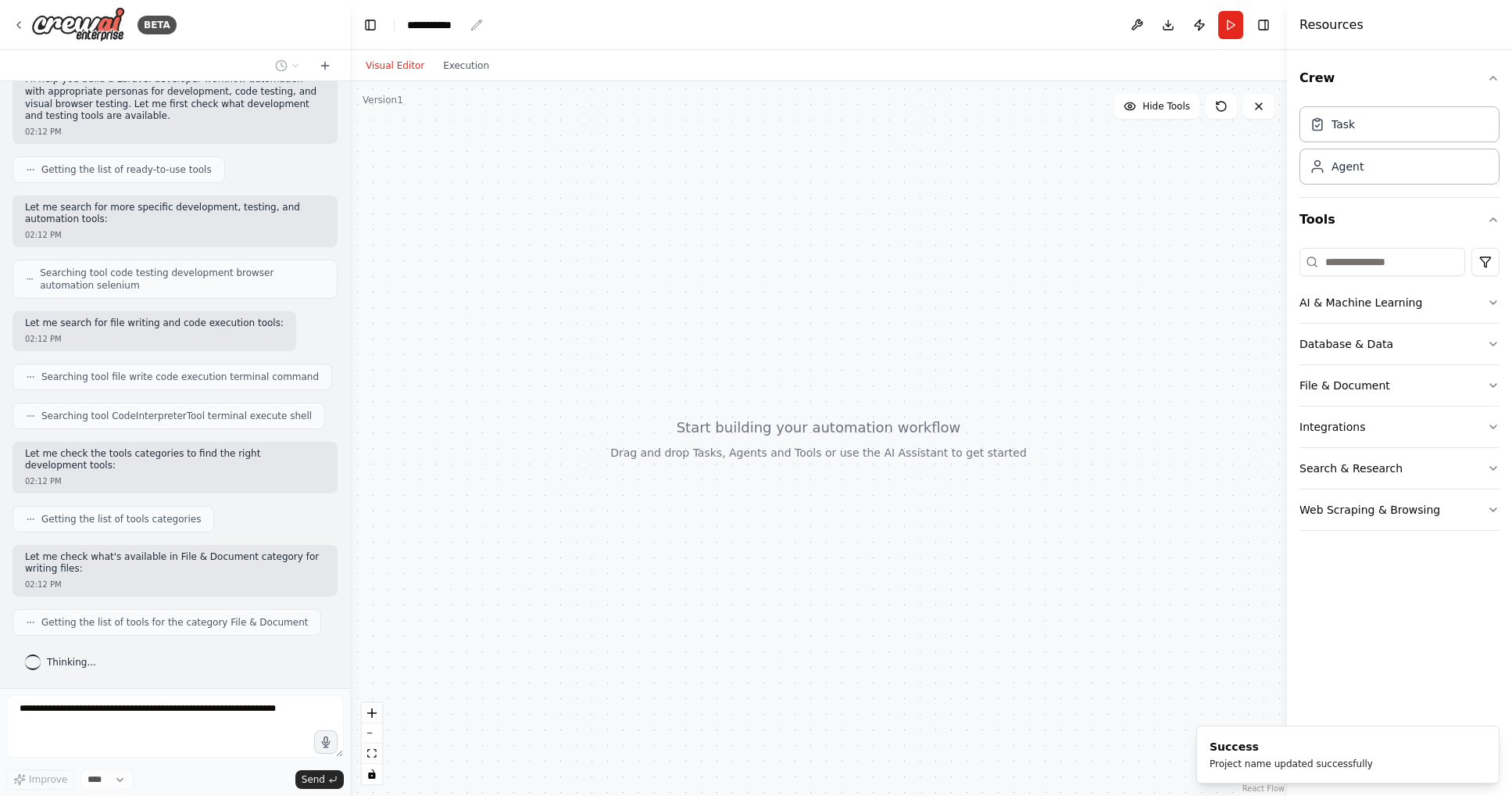
click at [425, 26] on div "**********" at bounding box center [435, 25] width 57 height 16
click at [500, 300] on div at bounding box center [818, 438] width 937 height 714
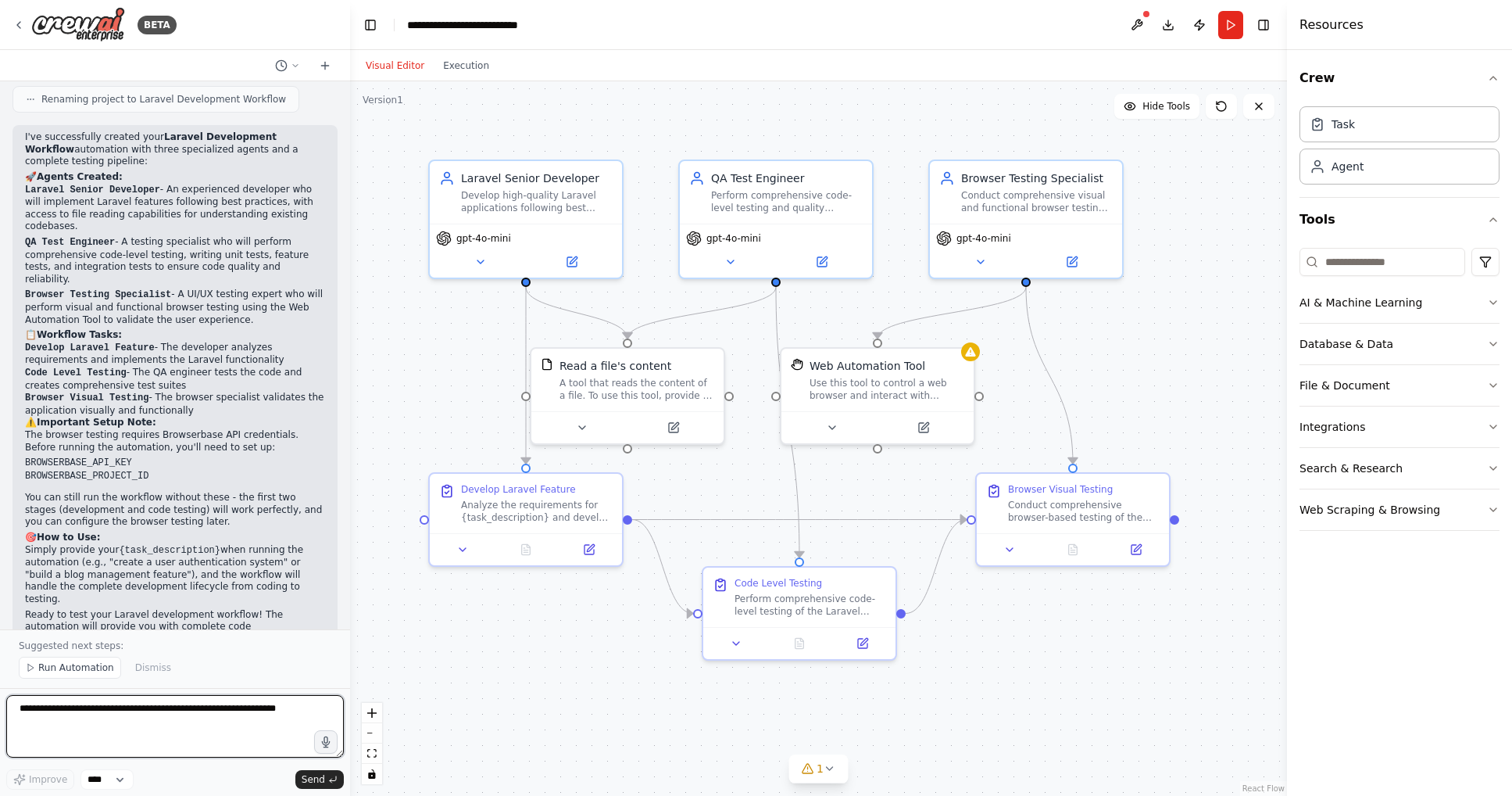
scroll to position [1298, 0]
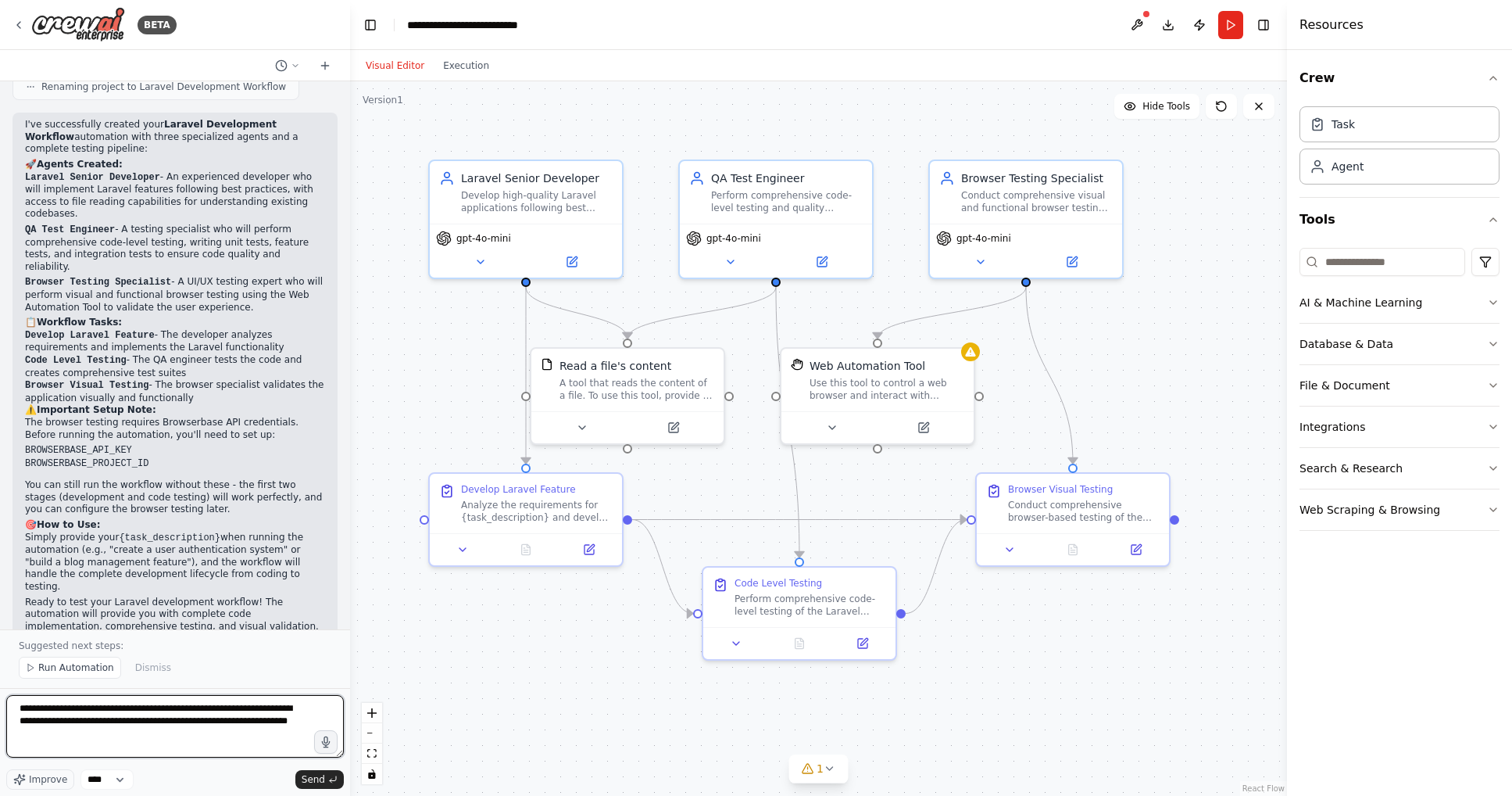
type textarea "**********"
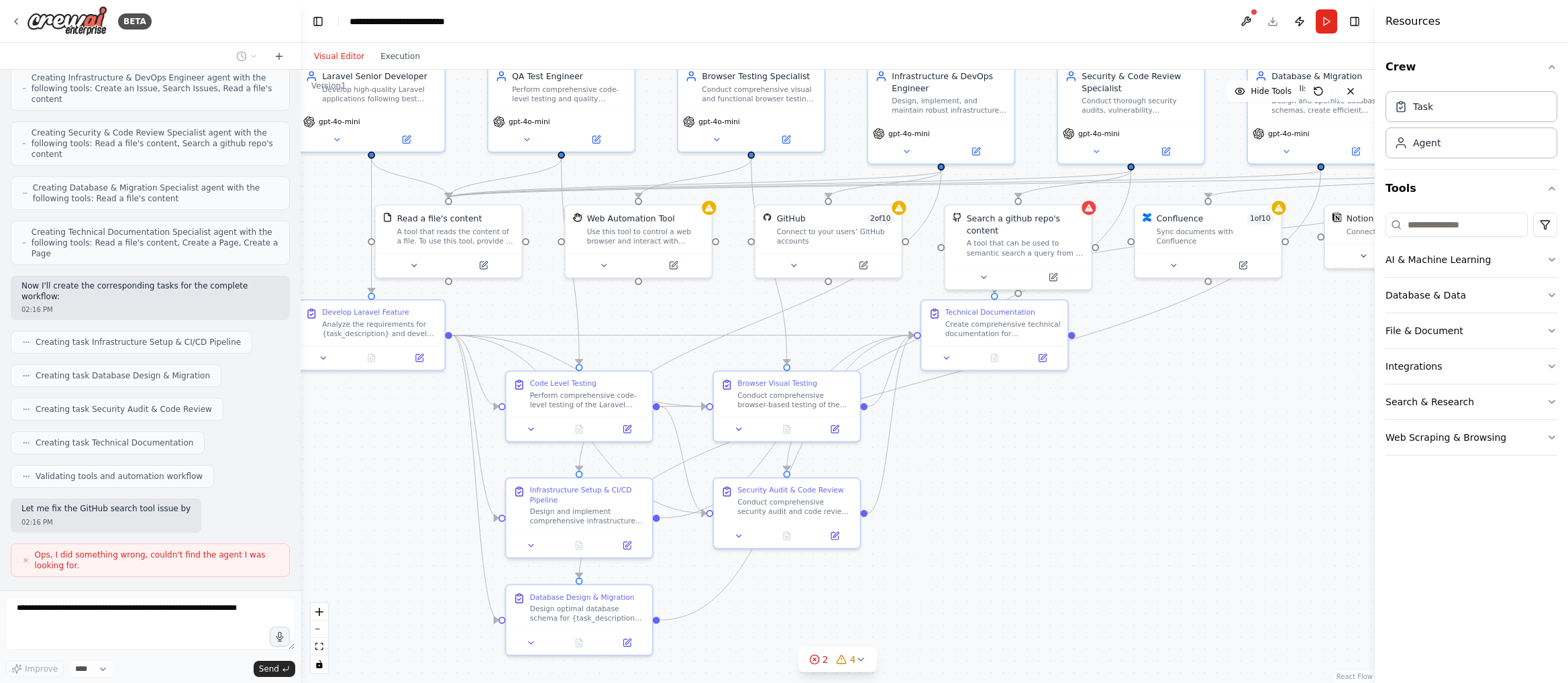
scroll to position [2050, 0]
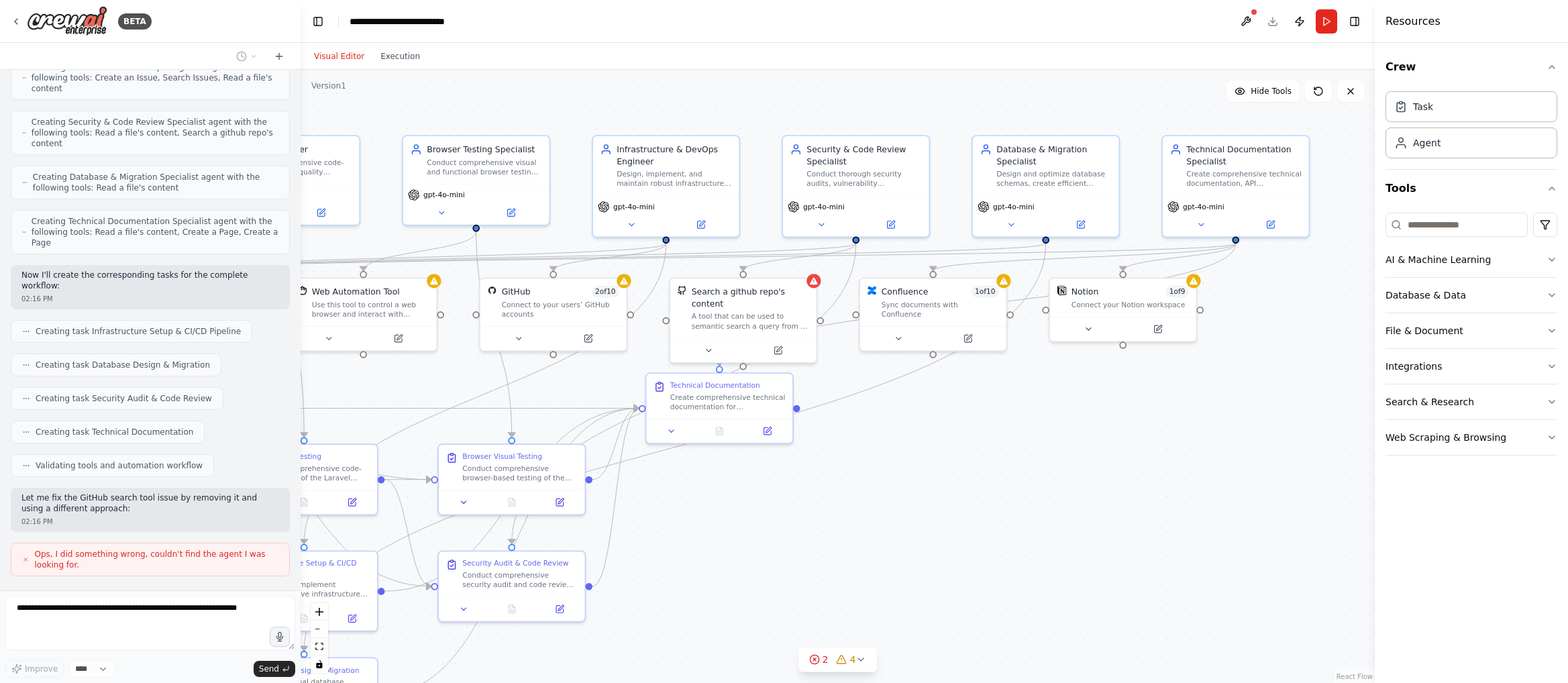
drag, startPoint x: 1276, startPoint y: 530, endPoint x: 815, endPoint y: 482, distance: 463.5
click at [815, 482] on div ".deletable-edge-delete-btn { width: 20px; height: 20px; border: 0px solid #ffff…" at bounding box center [837, 376] width 1074 height 613
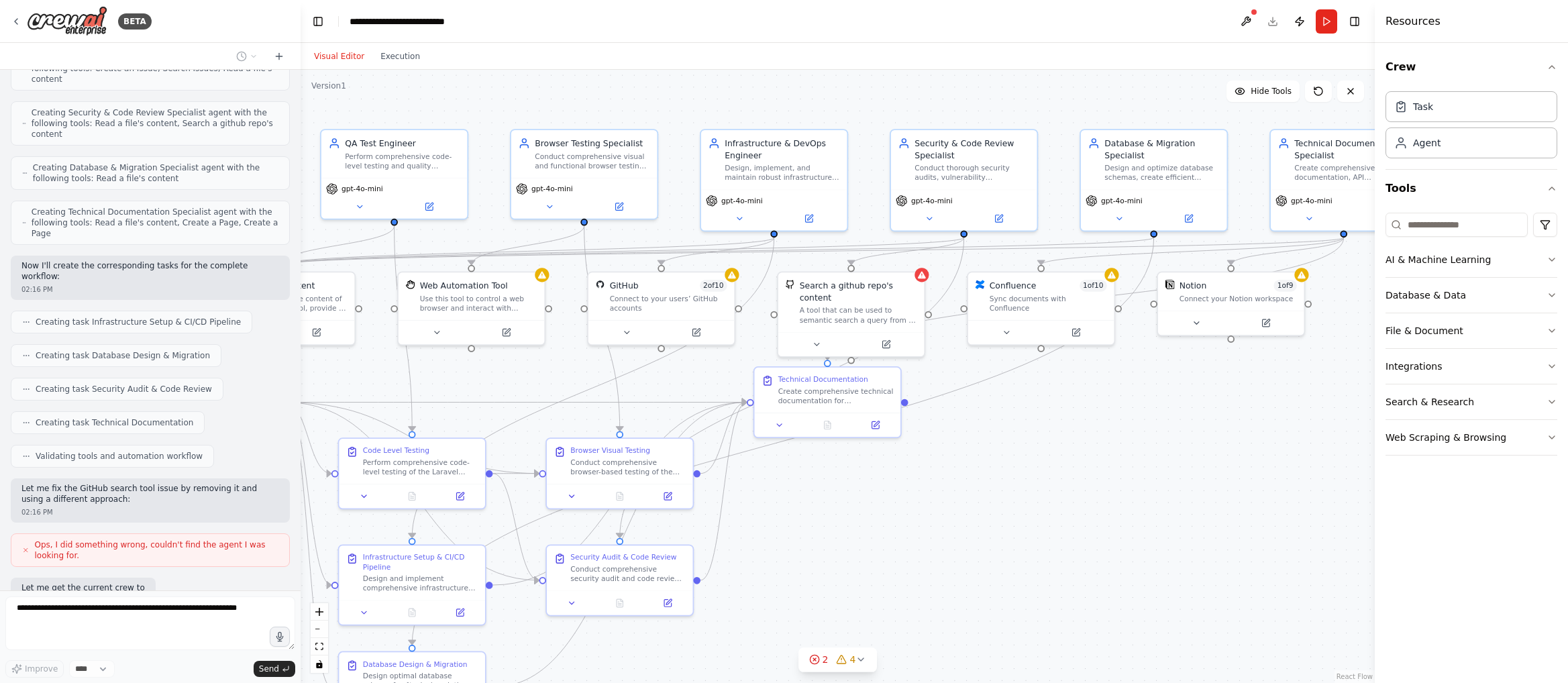
scroll to position [2127, 0]
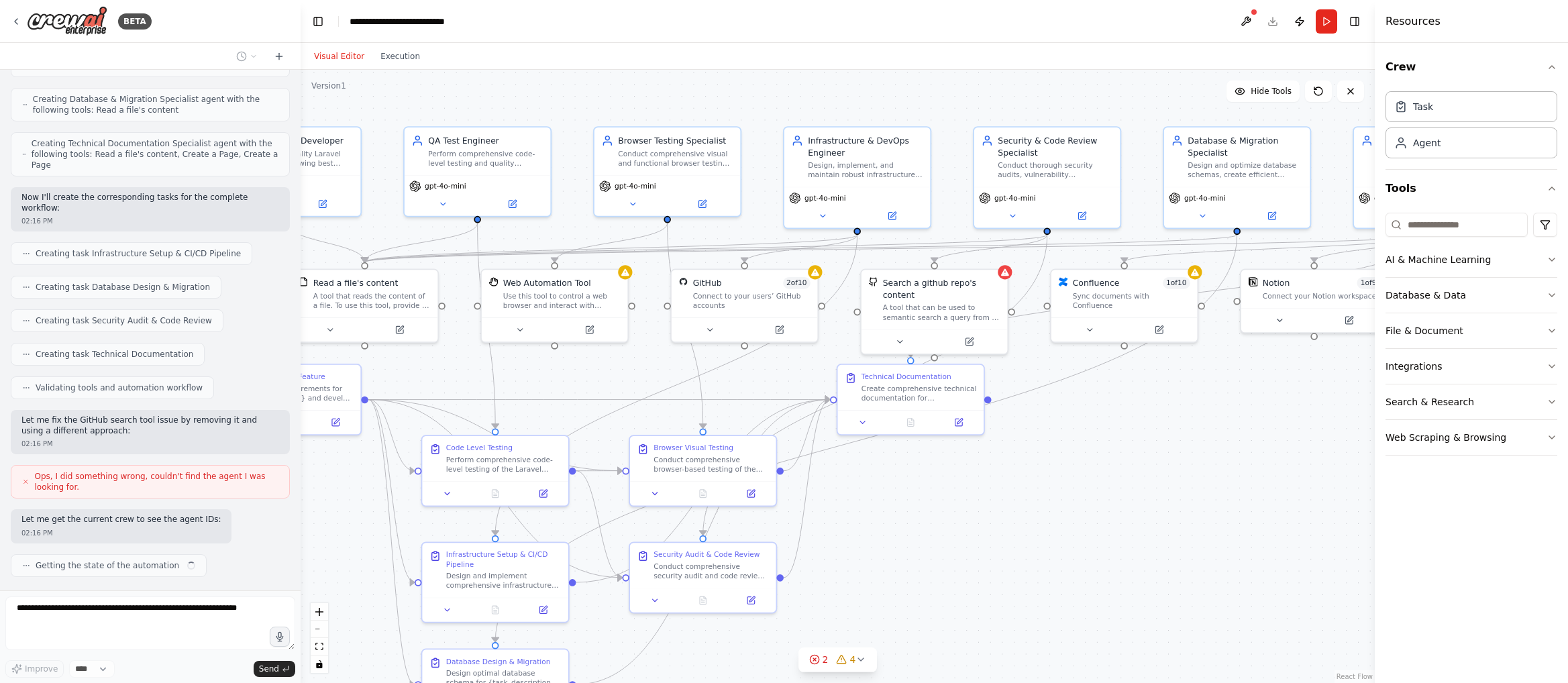
drag, startPoint x: 915, startPoint y: 484, endPoint x: 1119, endPoint y: 476, distance: 204.2
click at [1119, 476] on div ".deletable-edge-delete-btn { width: 20px; height: 20px; border: 0px solid #ffff…" at bounding box center [837, 376] width 1074 height 613
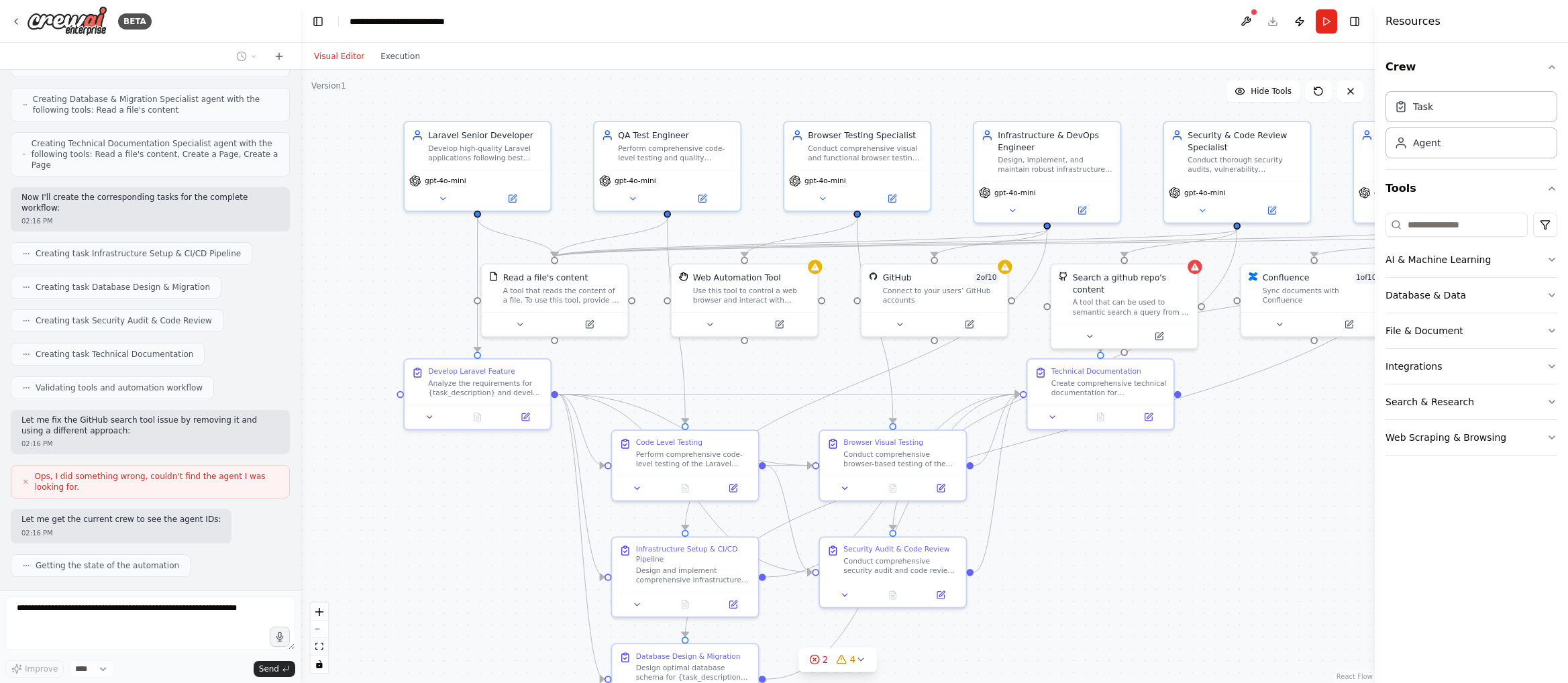
drag, startPoint x: 968, startPoint y: 497, endPoint x: 1129, endPoint y: 492, distance: 161.1
click at [1131, 494] on div ".deletable-edge-delete-btn { width: 20px; height: 20px; border: 0px solid #ffff…" at bounding box center [837, 376] width 1074 height 613
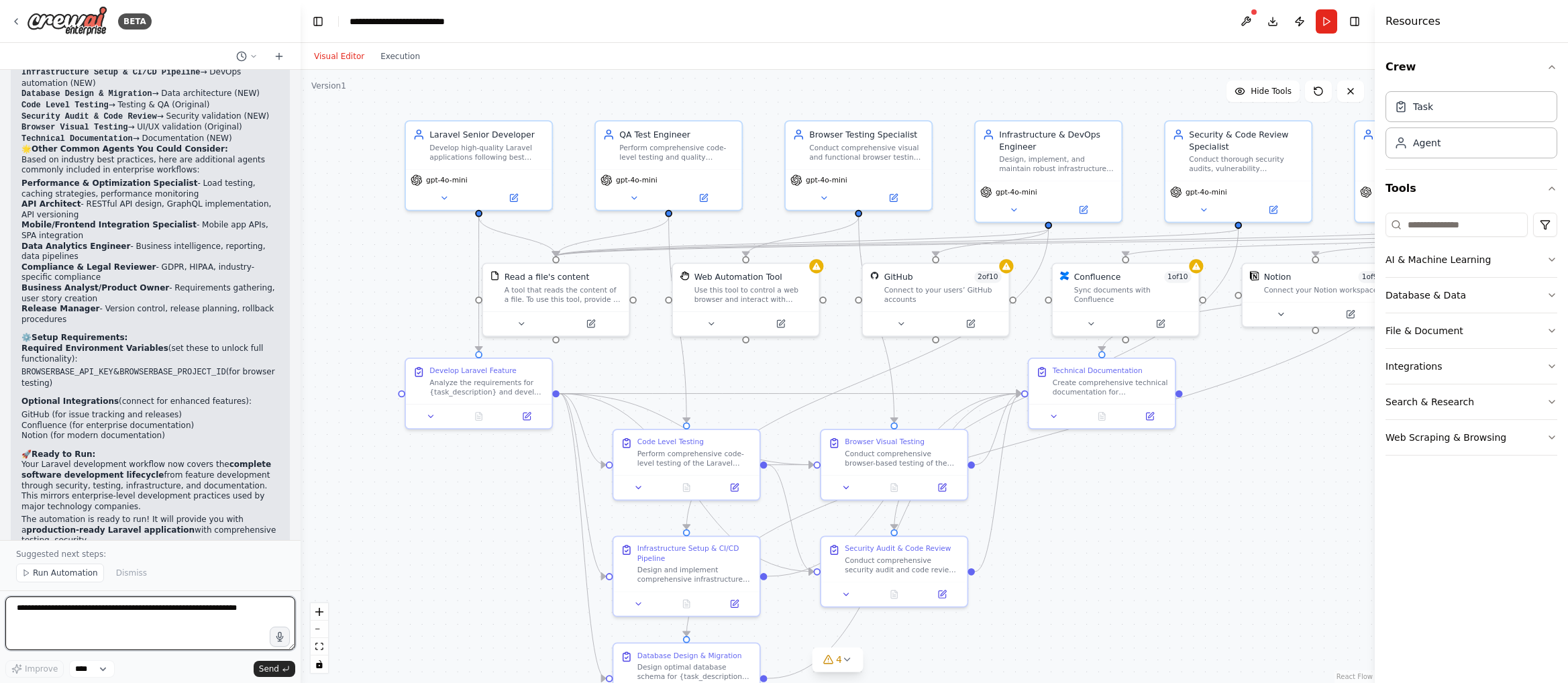
scroll to position [3214, 0]
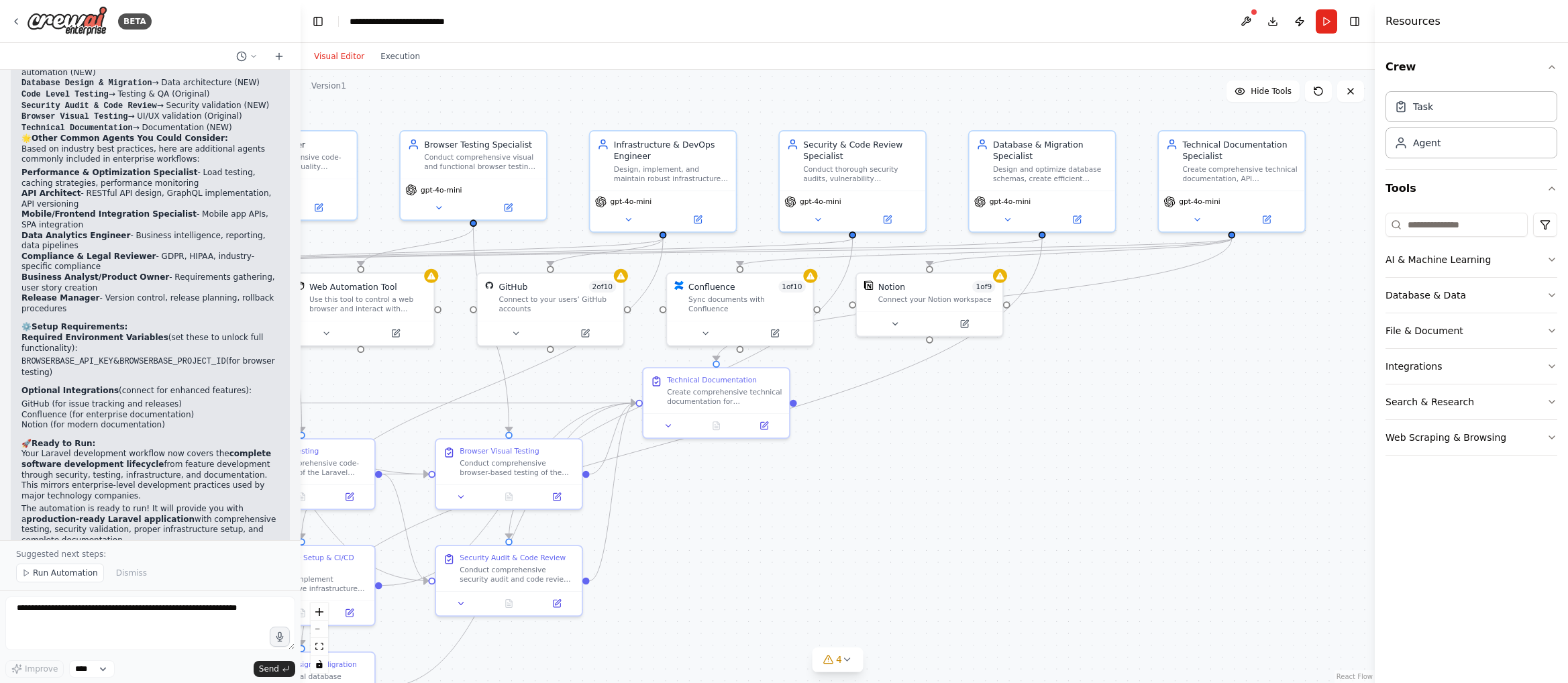
drag, startPoint x: 1241, startPoint y: 406, endPoint x: 891, endPoint y: 455, distance: 353.4
click at [891, 455] on div ".deletable-edge-delete-btn { width: 20px; height: 20px; border: 0px solid #ffff…" at bounding box center [837, 376] width 1074 height 613
drag, startPoint x: 910, startPoint y: 294, endPoint x: 920, endPoint y: 294, distance: 10.0
click at [920, 294] on div "Connect your Notion workspace" at bounding box center [942, 297] width 118 height 9
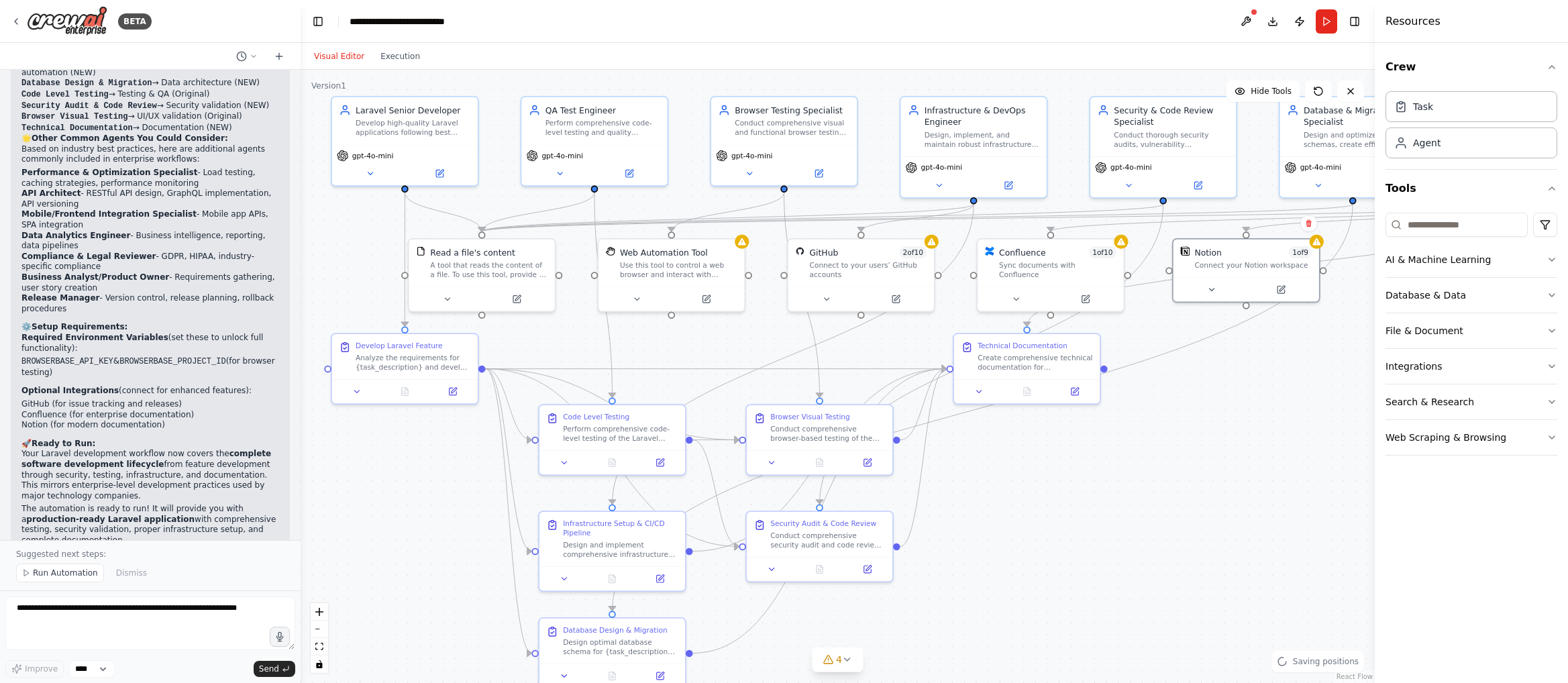
drag, startPoint x: 870, startPoint y: 388, endPoint x: 1182, endPoint y: 355, distance: 313.7
click at [1182, 355] on div ".deletable-edge-delete-btn { width: 20px; height: 20px; border: 0px solid #ffff…" at bounding box center [837, 376] width 1074 height 613
click at [64, 632] on textarea at bounding box center [150, 623] width 290 height 54
click at [1249, 23] on button at bounding box center [1246, 21] width 21 height 24
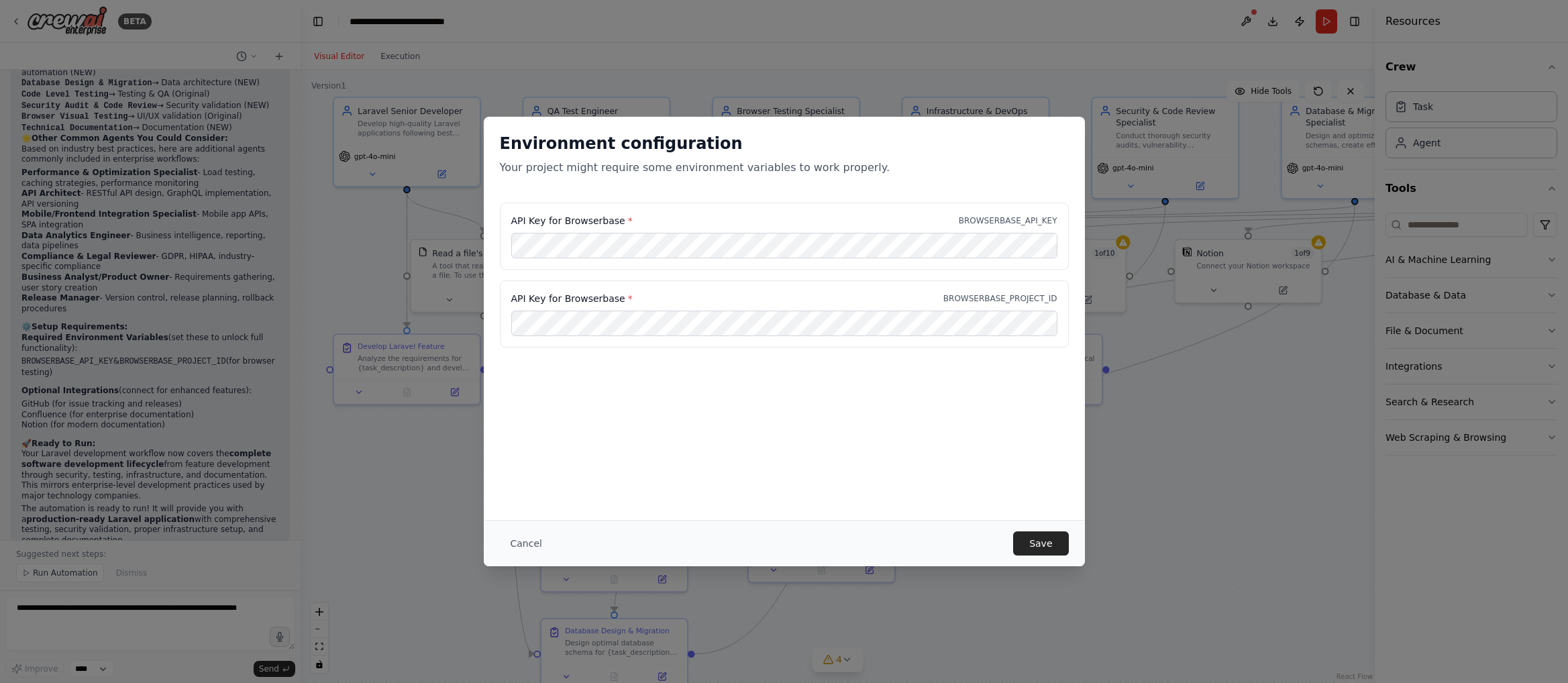
click at [888, 417] on div "Environment configuration Your project might require some environment variables…" at bounding box center [784, 318] width 601 height 403
click at [1047, 541] on button "Save" at bounding box center [1040, 543] width 55 height 24
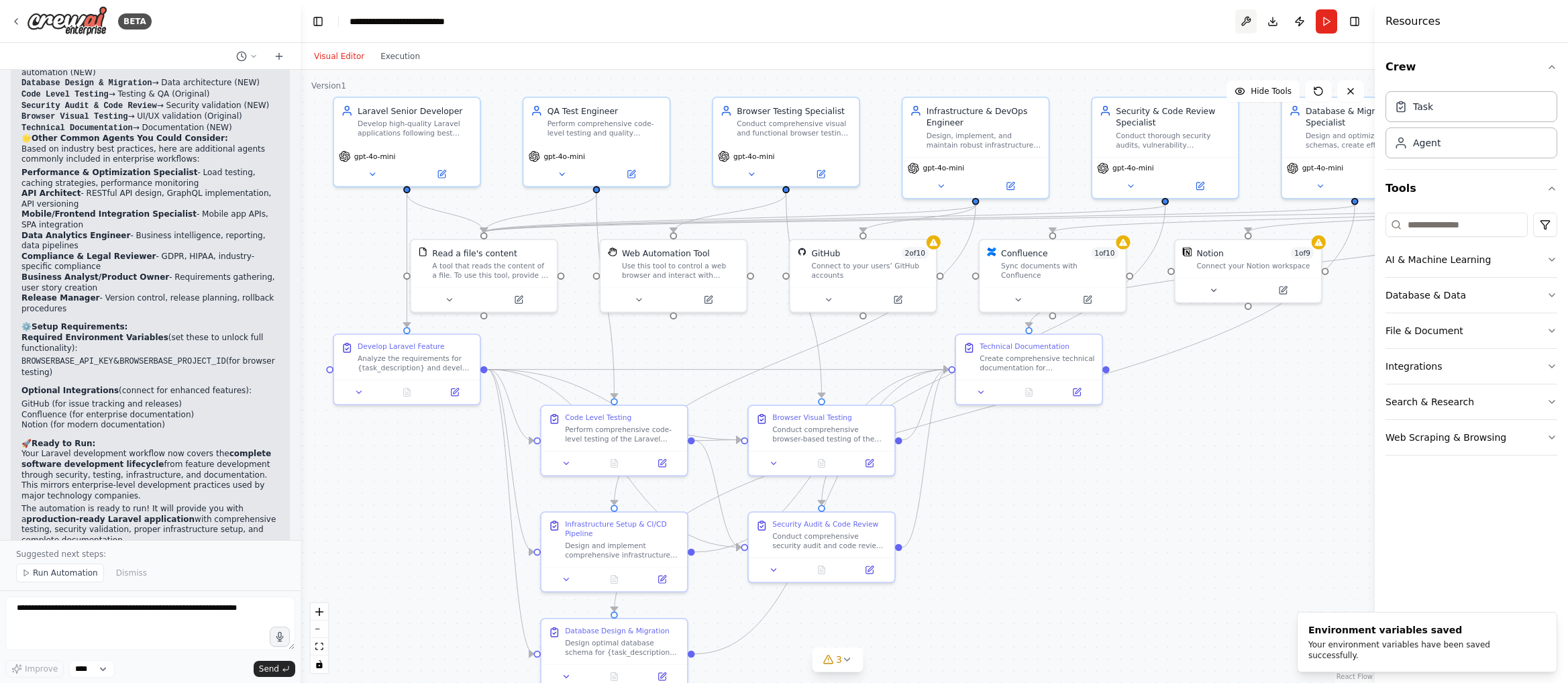
click at [1255, 20] on button at bounding box center [1246, 21] width 21 height 24
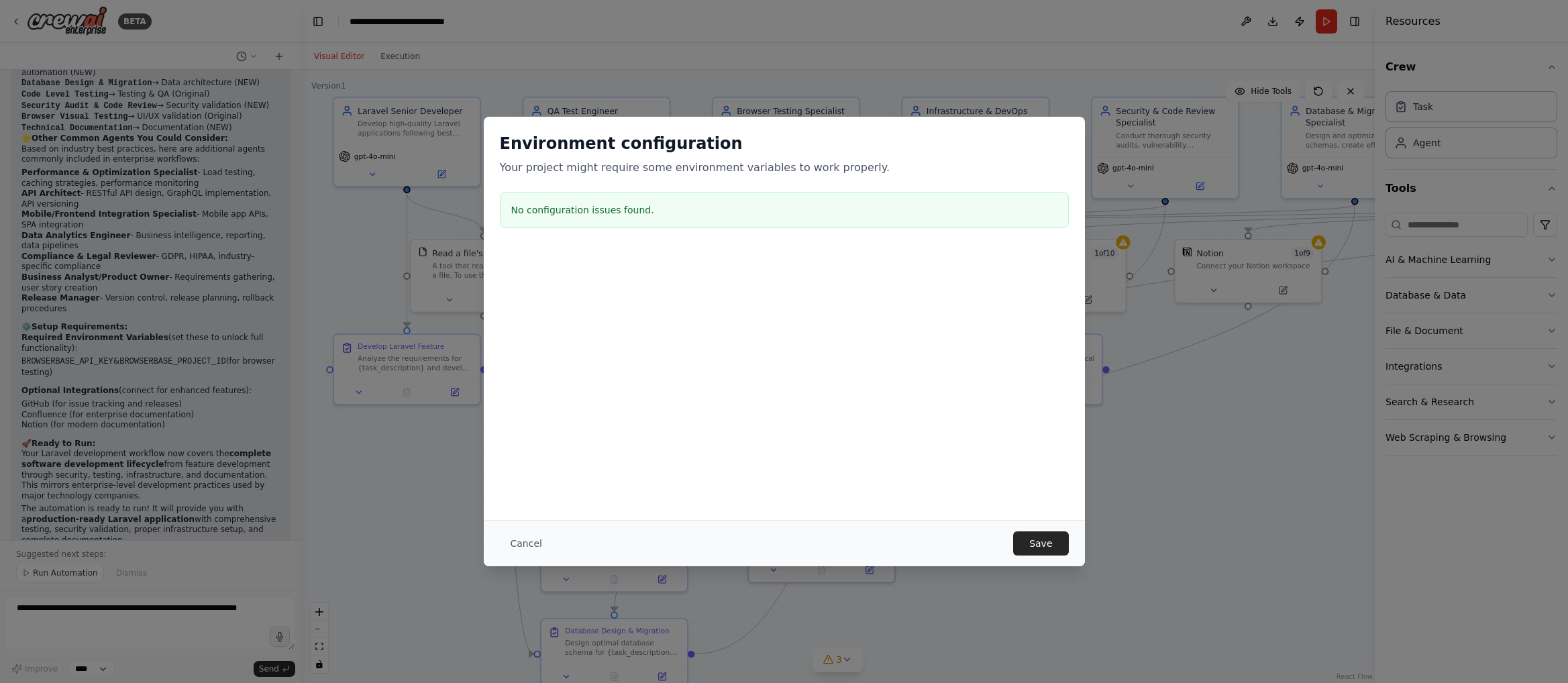
click at [496, 551] on div "Cancel Save" at bounding box center [784, 542] width 601 height 46
click at [513, 544] on button "Cancel" at bounding box center [526, 543] width 53 height 24
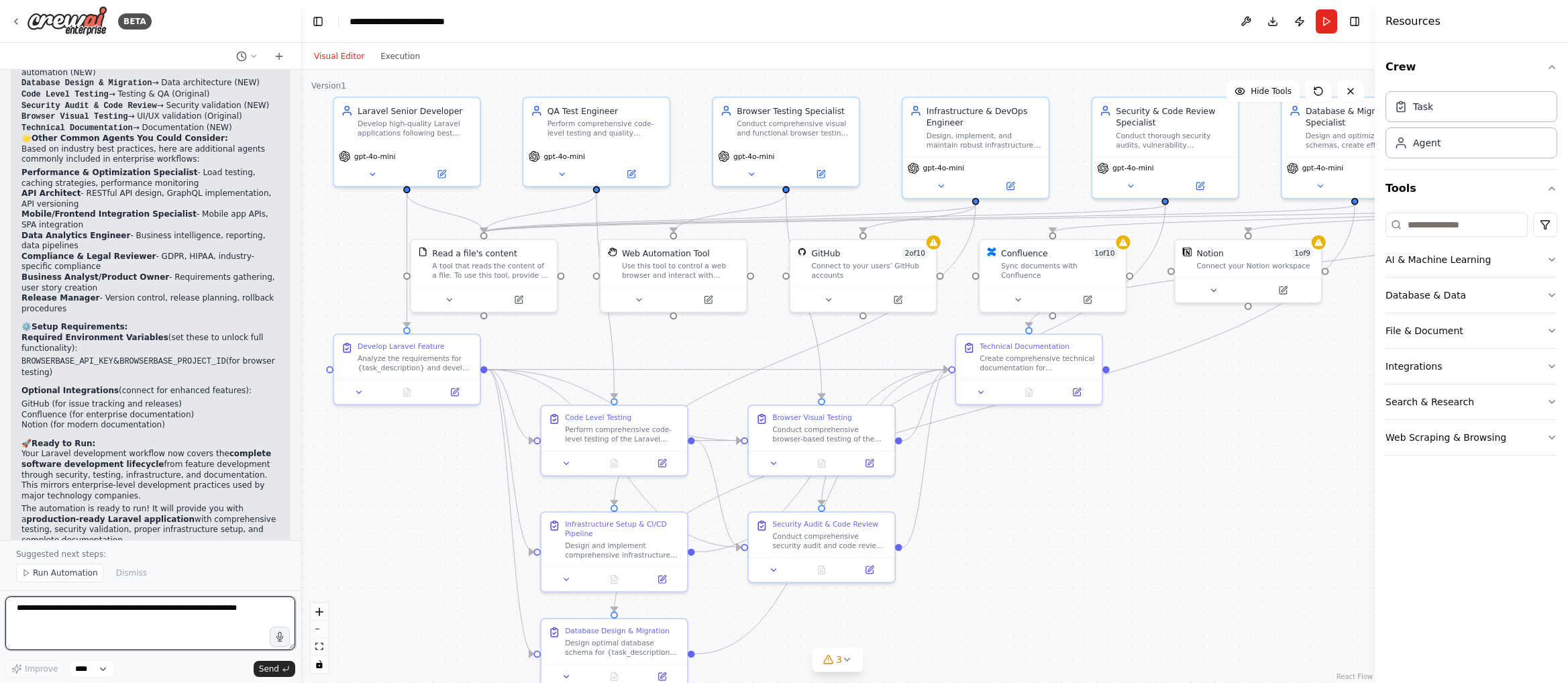
click at [159, 597] on textarea at bounding box center [150, 623] width 290 height 54
click at [145, 609] on textarea at bounding box center [150, 623] width 290 height 54
click at [842, 270] on div "Connect to your users’ GitHub accounts" at bounding box center [870, 268] width 118 height 19
click at [932, 246] on div at bounding box center [933, 240] width 14 height 14
click at [820, 259] on div "Connect to your users’ GitHub accounts" at bounding box center [870, 268] width 118 height 19
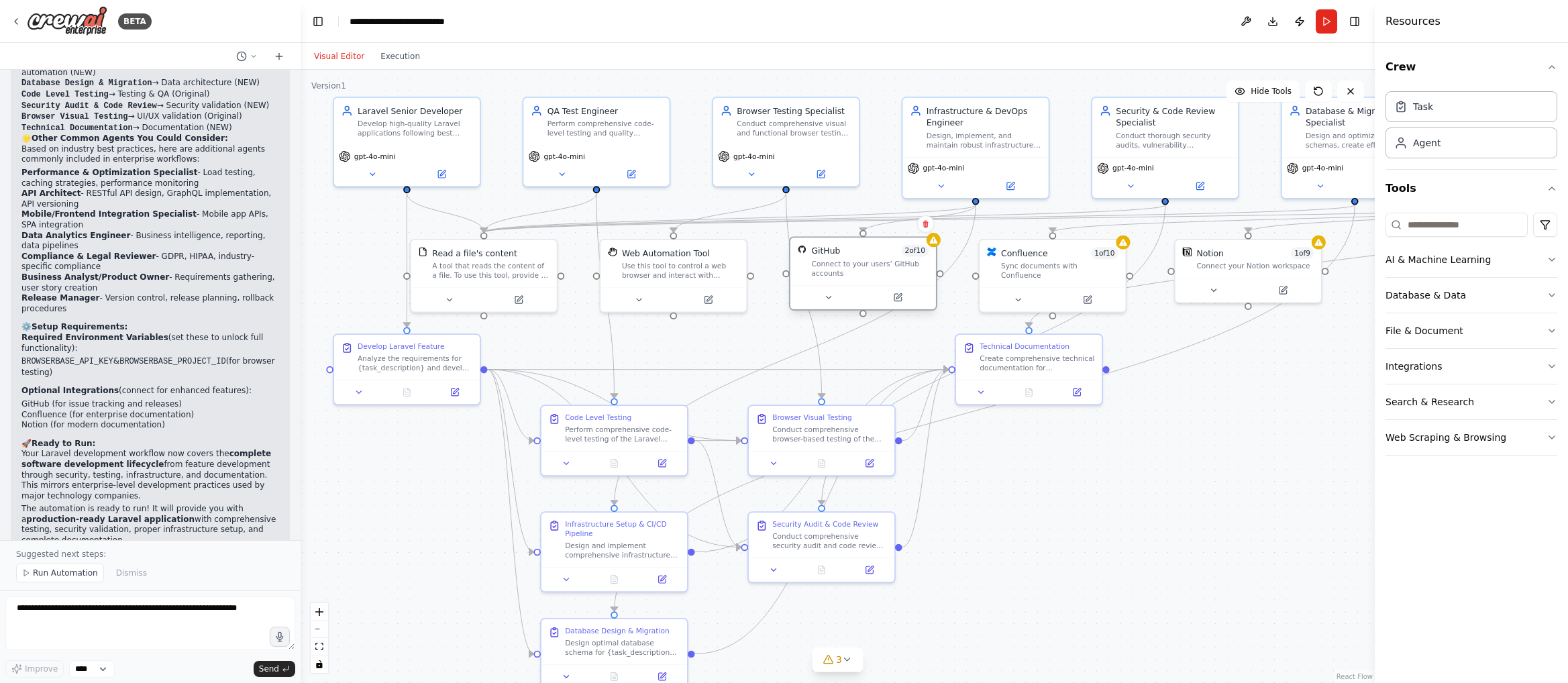
click at [820, 259] on div "Connect to your users’ GitHub accounts" at bounding box center [870, 268] width 118 height 19
click at [829, 300] on icon at bounding box center [828, 297] width 9 height 9
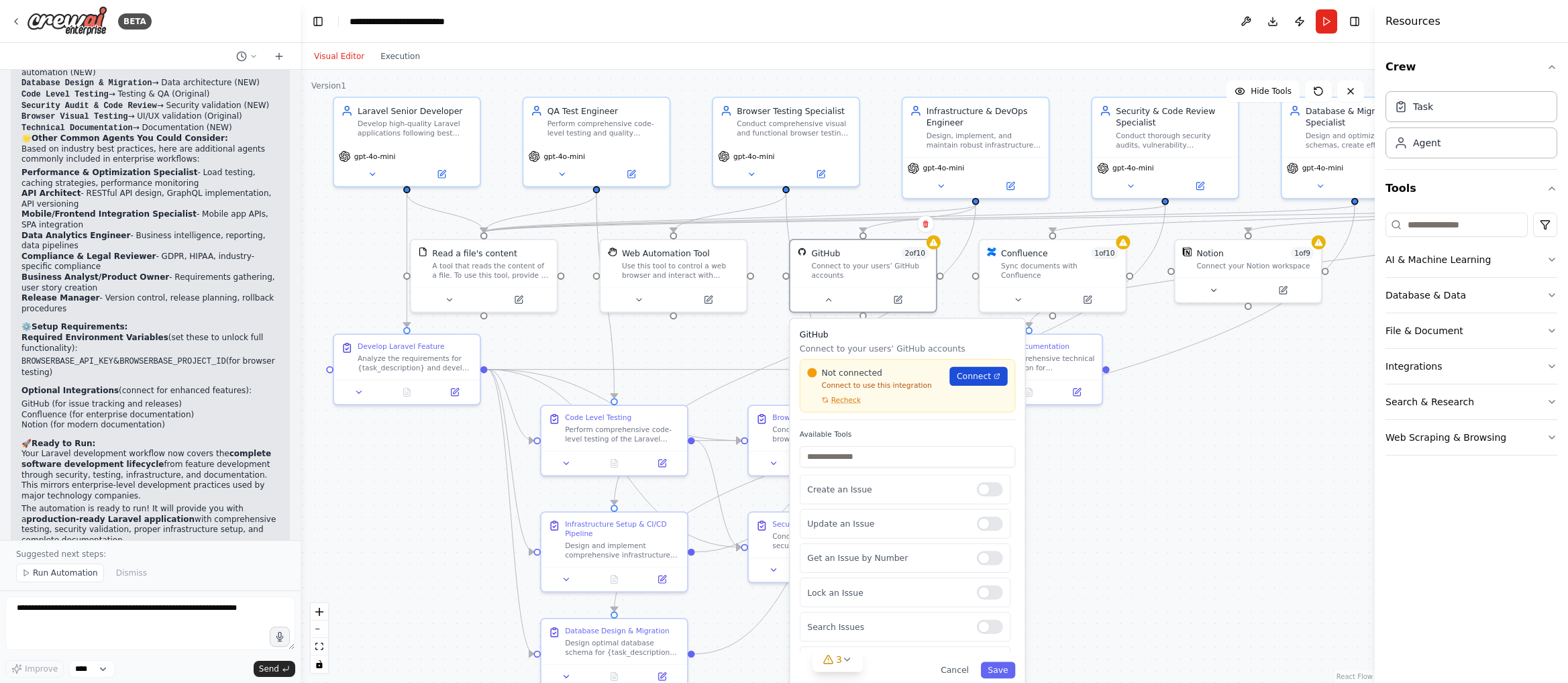
click at [974, 382] on link "Connect" at bounding box center [978, 376] width 57 height 19
click at [1248, 20] on button at bounding box center [1246, 21] width 21 height 24
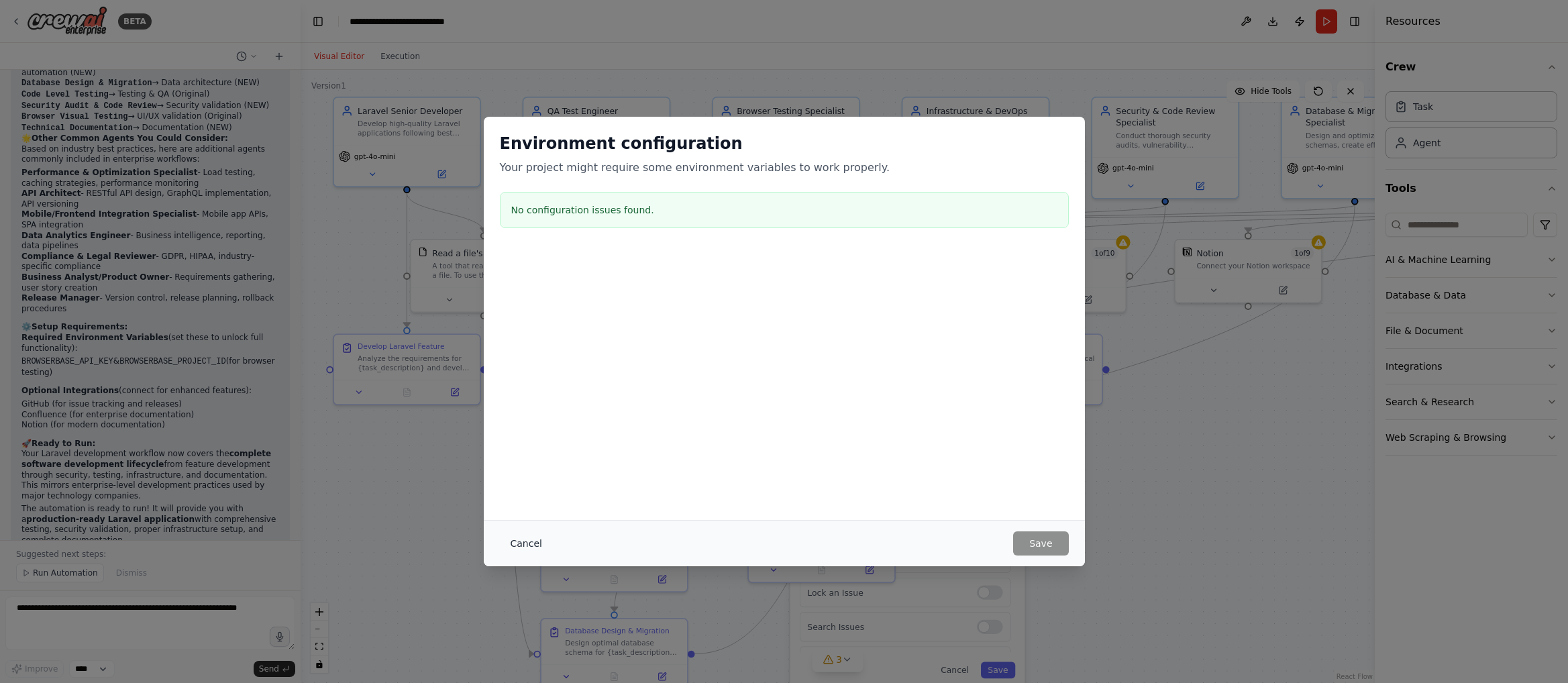
click at [536, 536] on button "Cancel" at bounding box center [526, 543] width 53 height 24
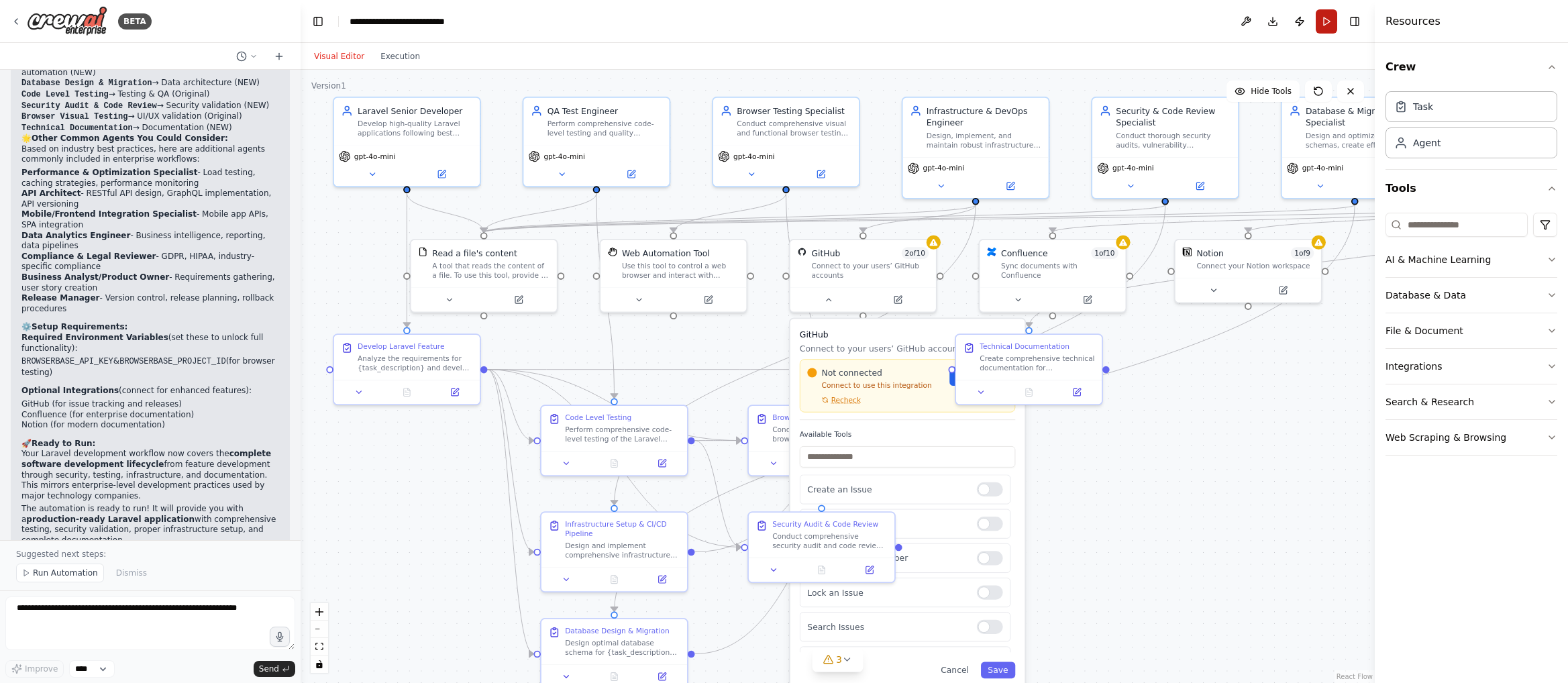
click at [1297, 27] on button "Run" at bounding box center [1326, 21] width 21 height 24
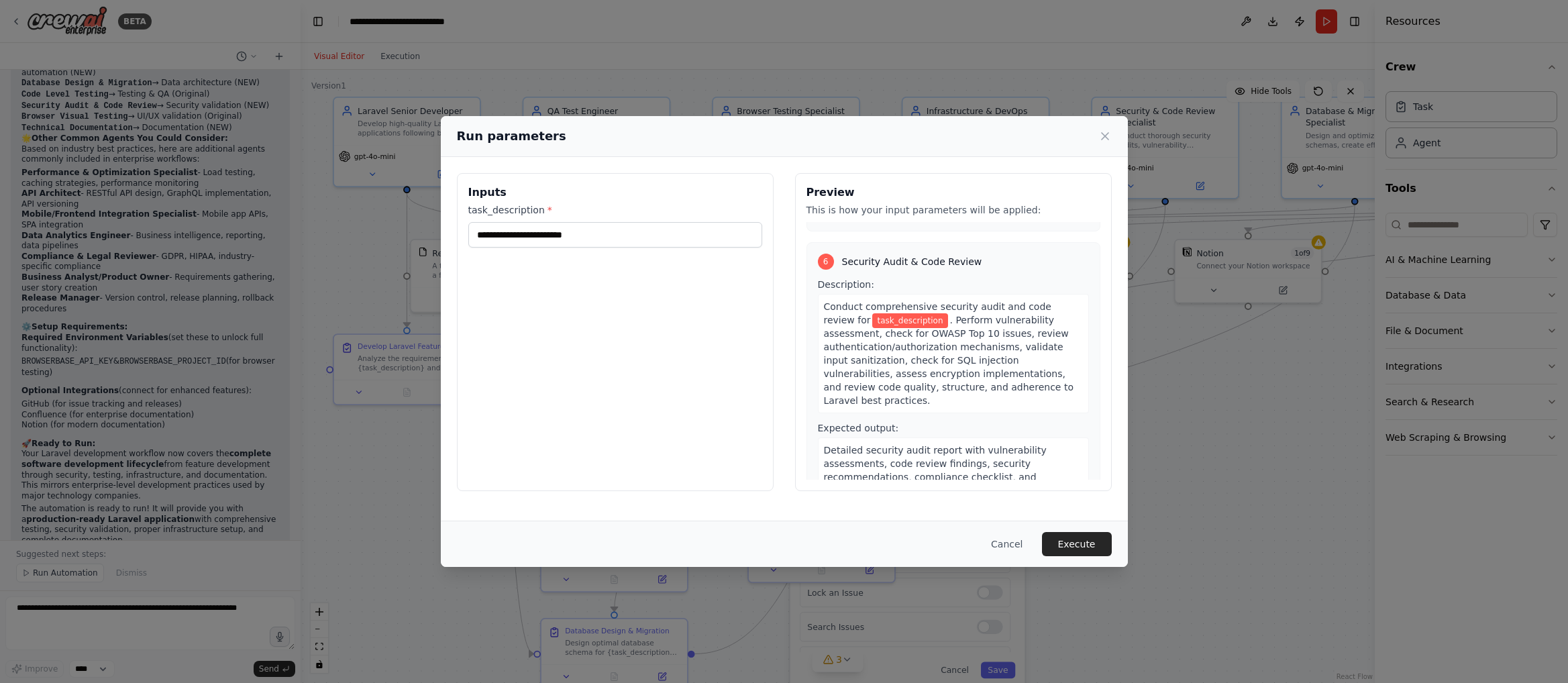
scroll to position [1766, 0]
click at [1007, 549] on button "Cancel" at bounding box center [1007, 544] width 53 height 24
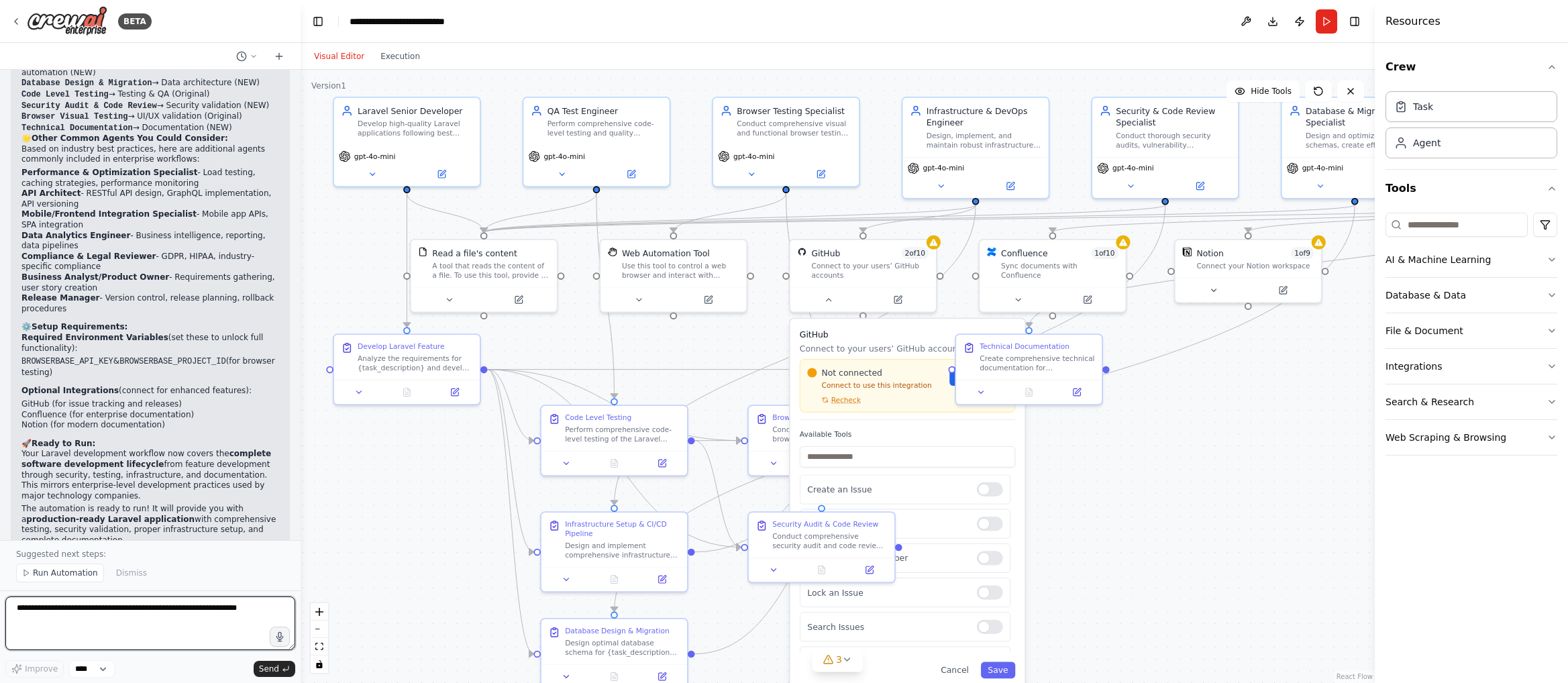
click at [97, 624] on textarea at bounding box center [150, 623] width 290 height 54
type textarea "*"
click at [1297, 262] on button "AI & Machine Learning" at bounding box center [1471, 259] width 172 height 35
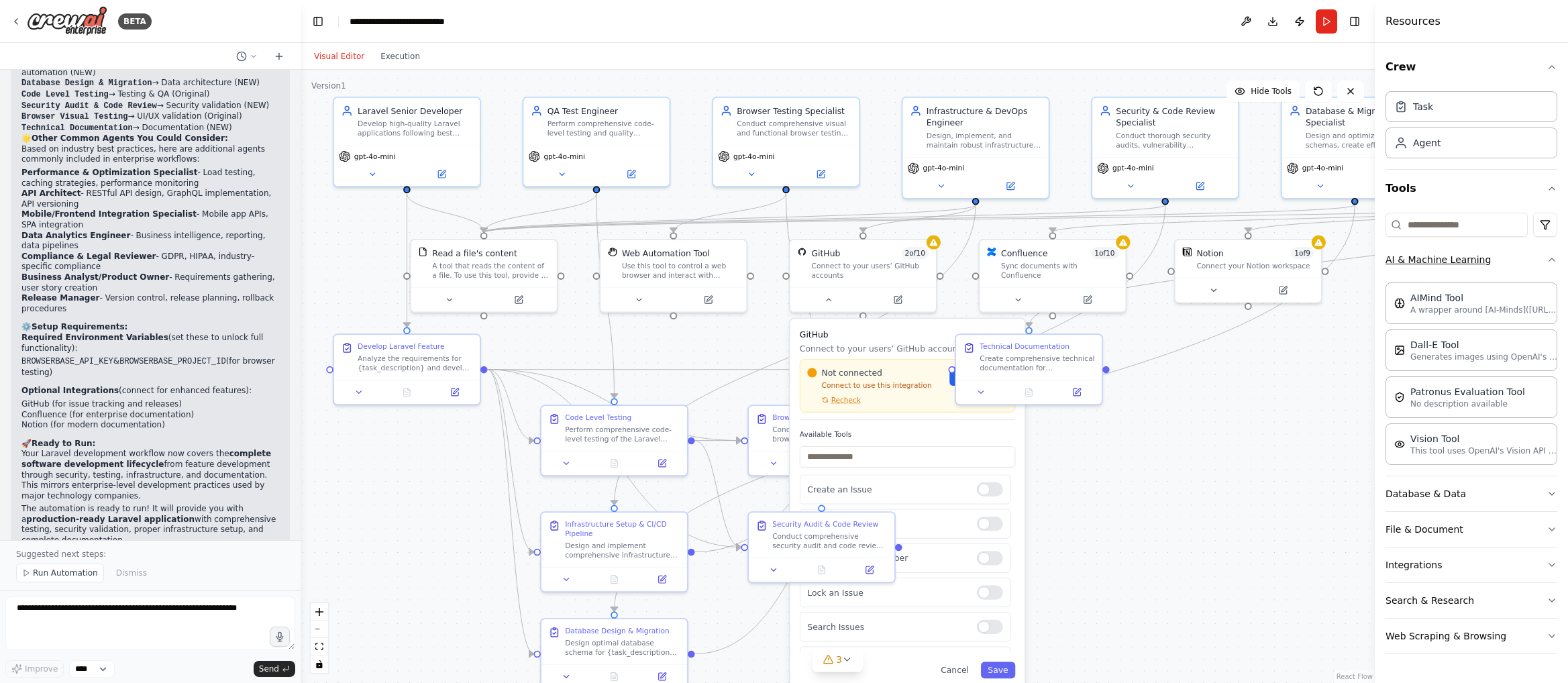
click at [1297, 259] on button "AI & Machine Learning" at bounding box center [1471, 259] width 172 height 35
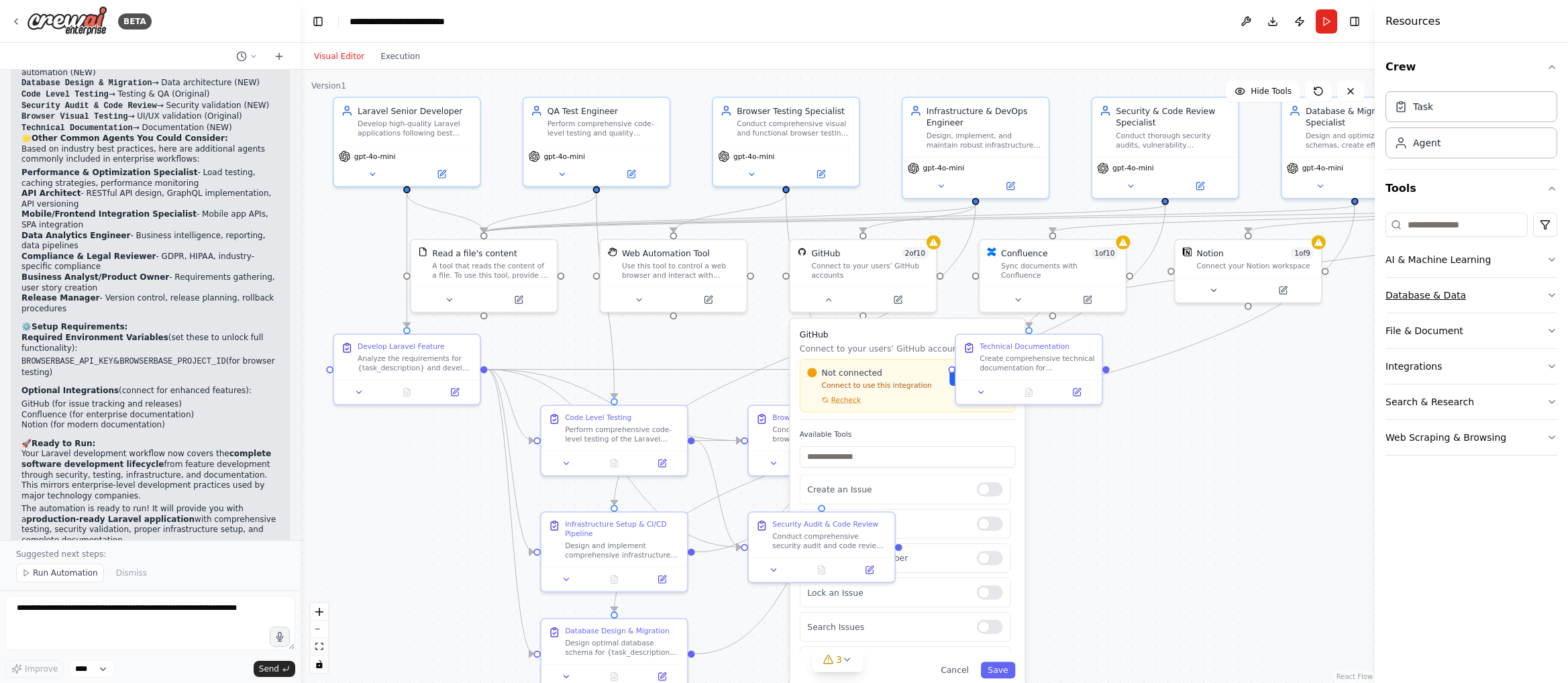
click at [1297, 311] on button "Database & Data" at bounding box center [1471, 295] width 172 height 35
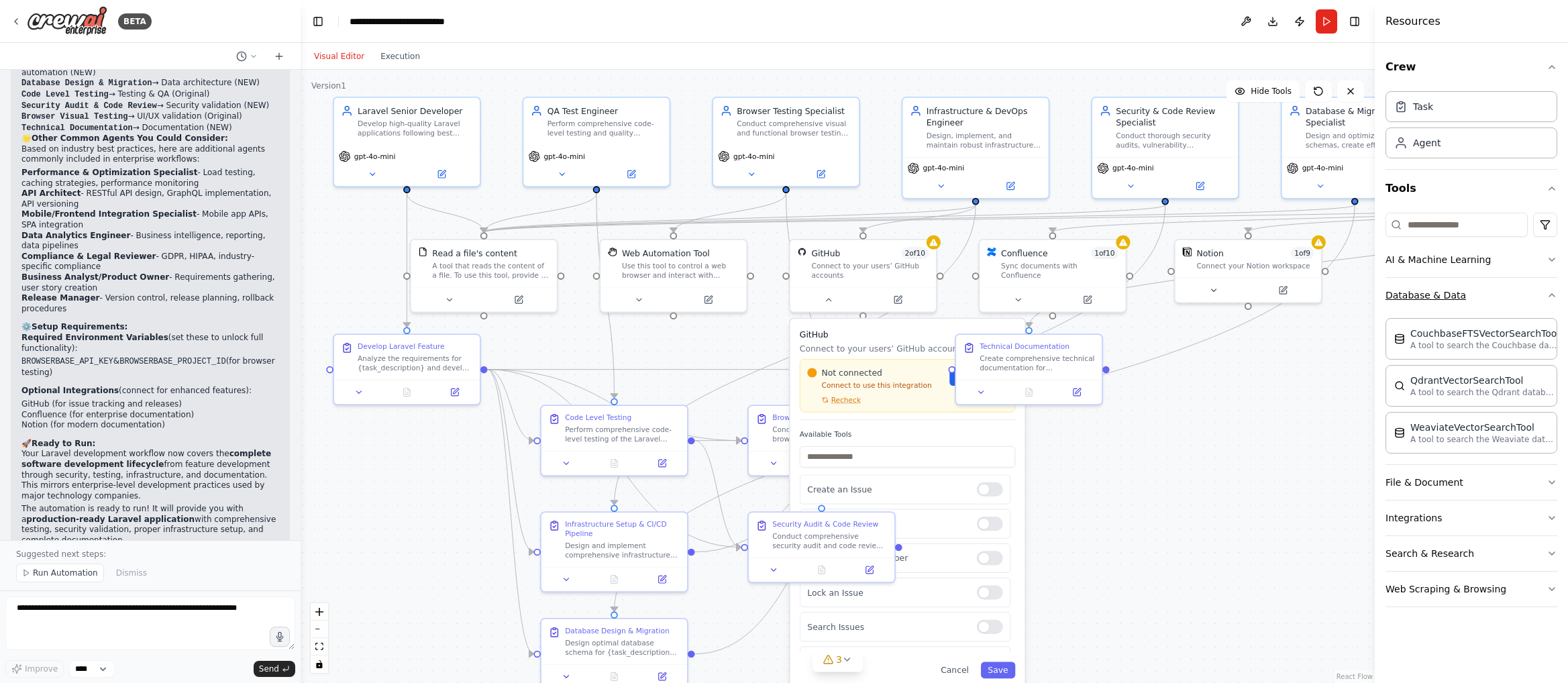
click at [1297, 299] on button "Database & Data" at bounding box center [1471, 295] width 172 height 35
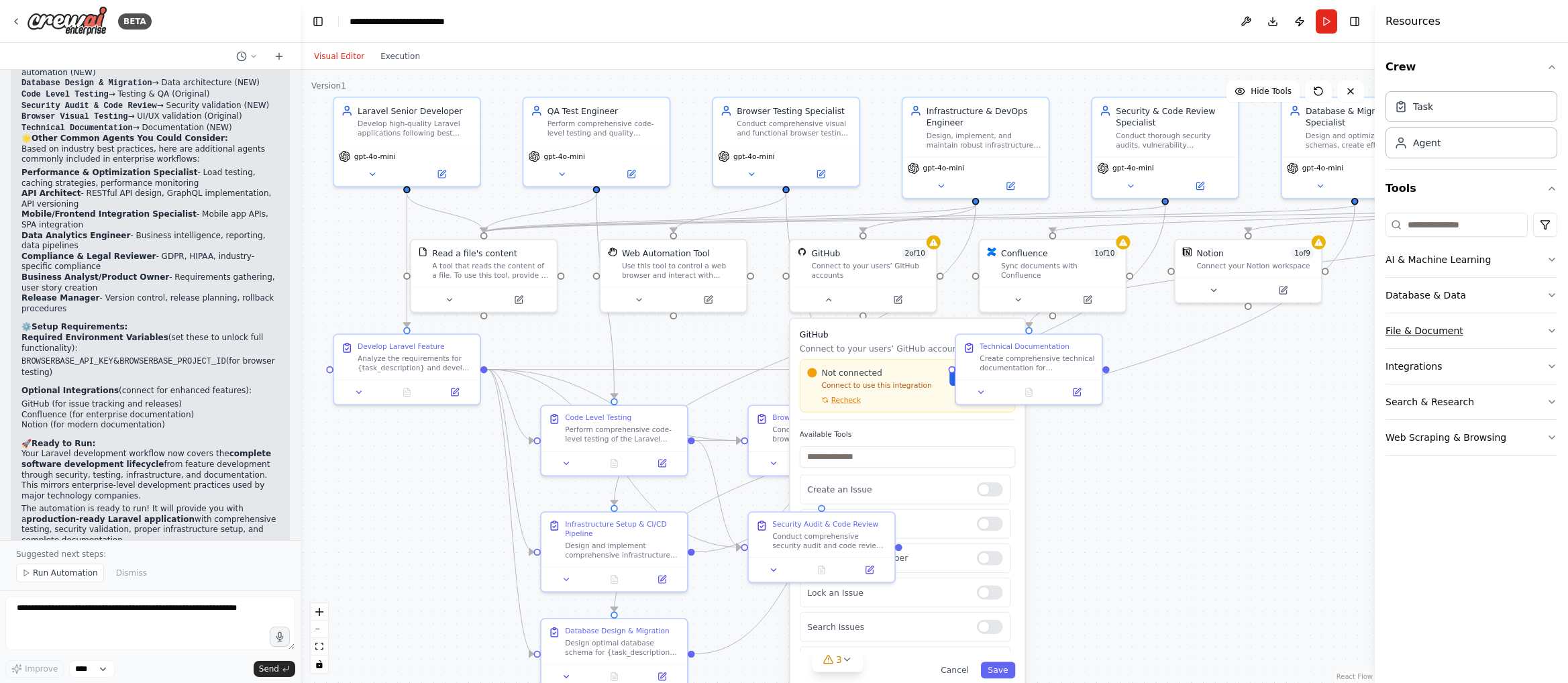
click at [1297, 331] on button "File & Document" at bounding box center [1471, 330] width 172 height 35
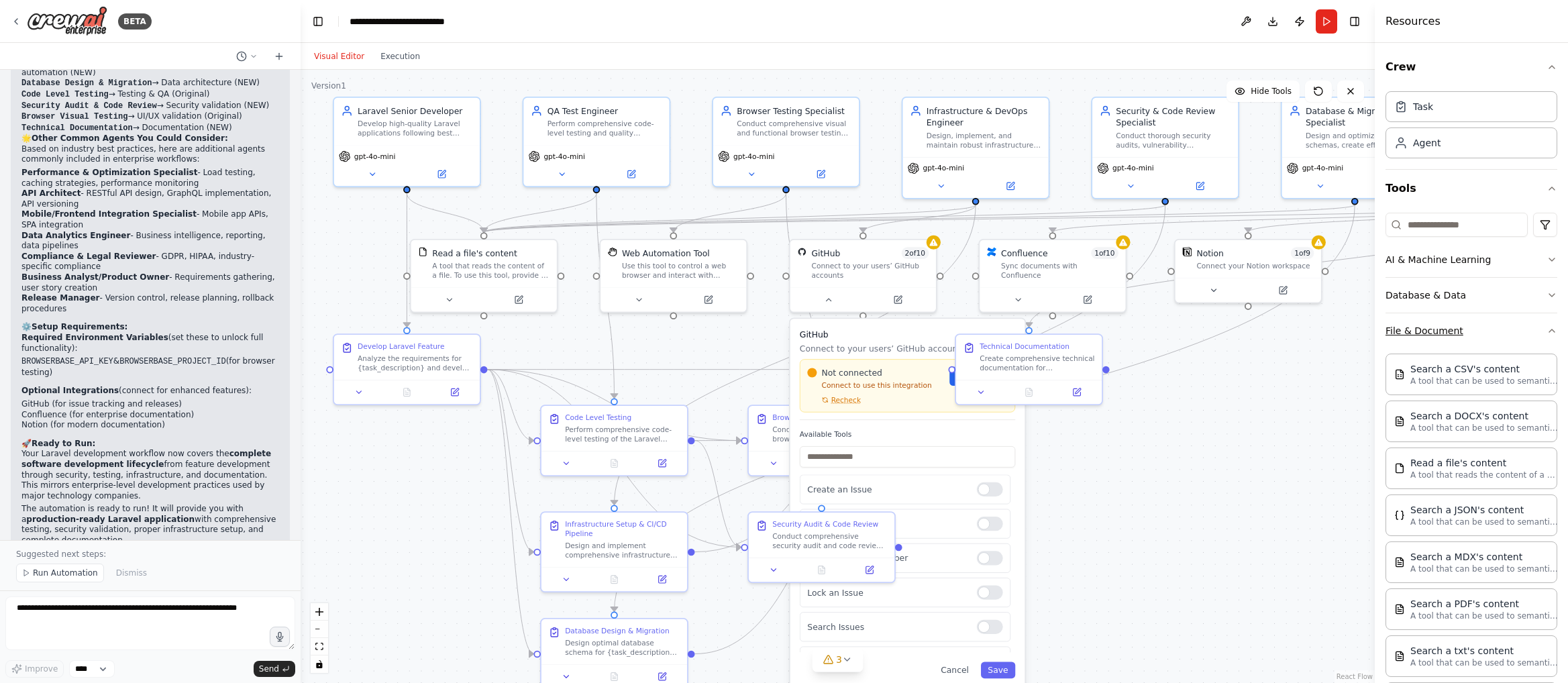
click at [1297, 331] on button "File & Document" at bounding box center [1471, 330] width 172 height 35
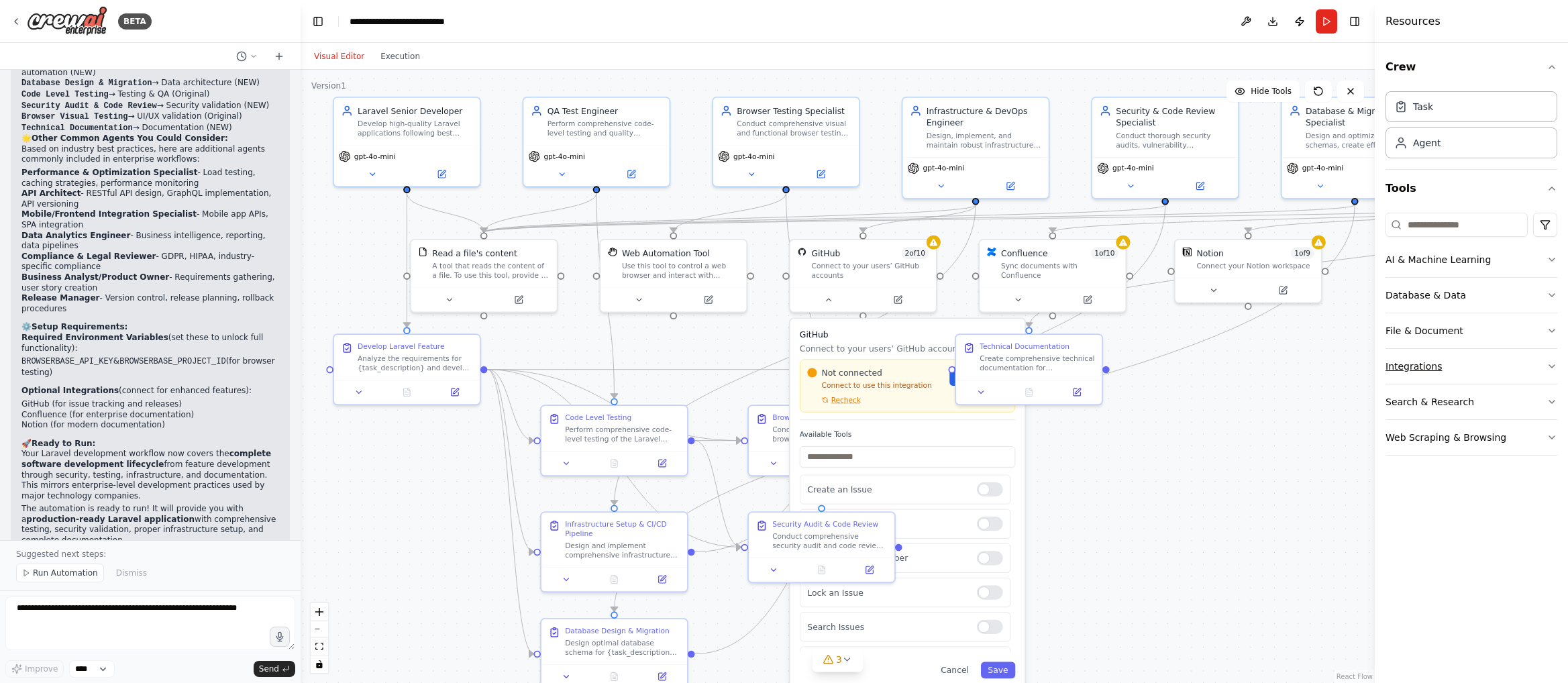
click at [1297, 362] on button "Integrations" at bounding box center [1471, 366] width 172 height 35
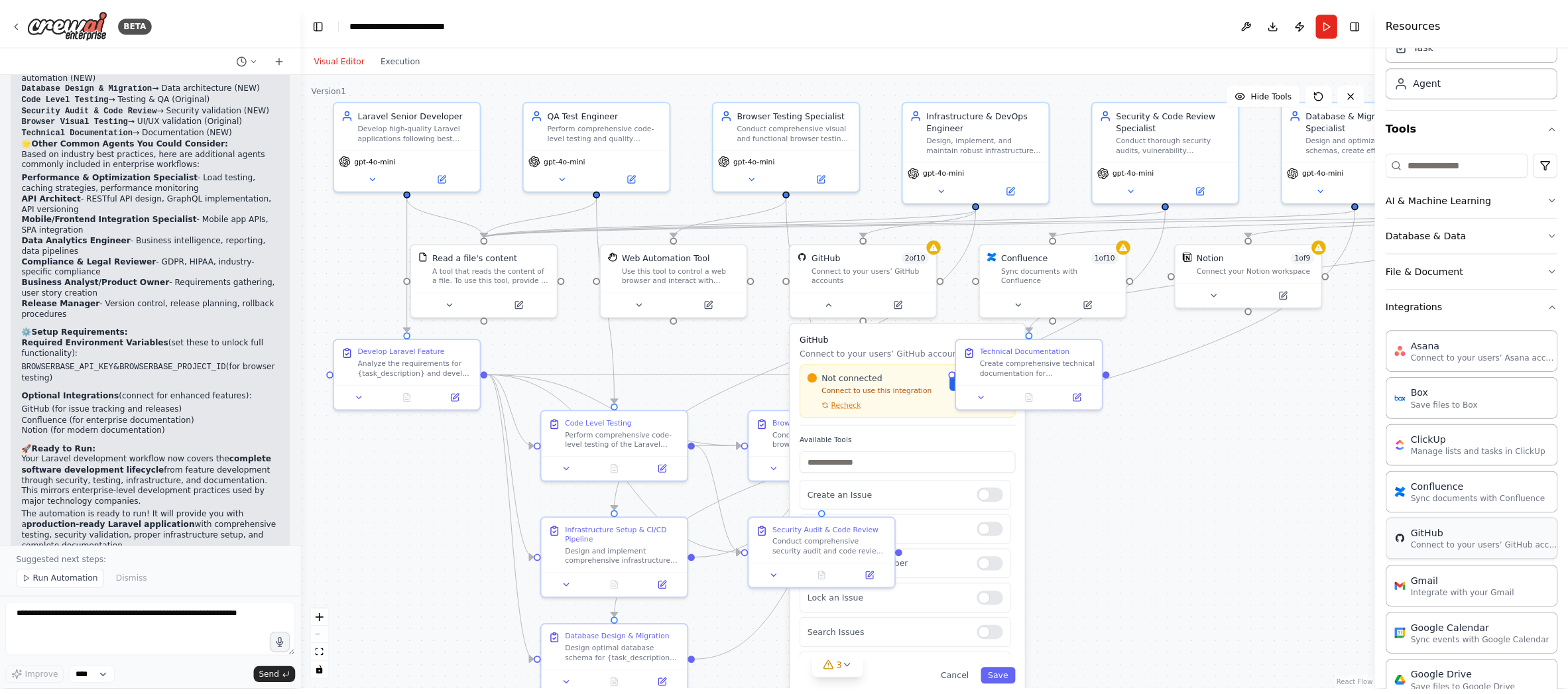
scroll to position [96, 0]
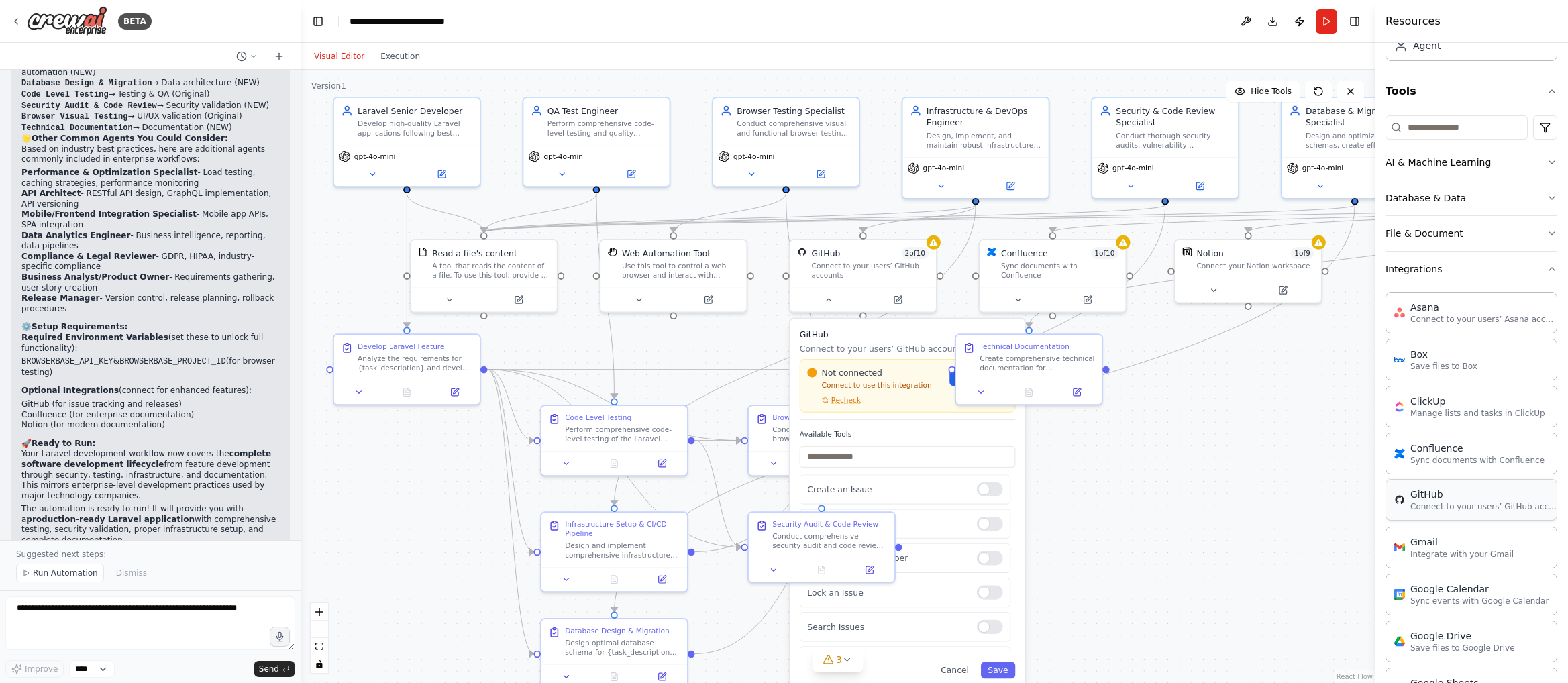
click at [1297, 502] on p "Connect to your users’ GitHub accounts" at bounding box center [1484, 506] width 148 height 11
click at [884, 376] on div "Not connected" at bounding box center [874, 373] width 135 height 12
click at [847, 408] on div "Not connected Connect to use this integration Recheck Connect" at bounding box center [907, 385] width 216 height 53
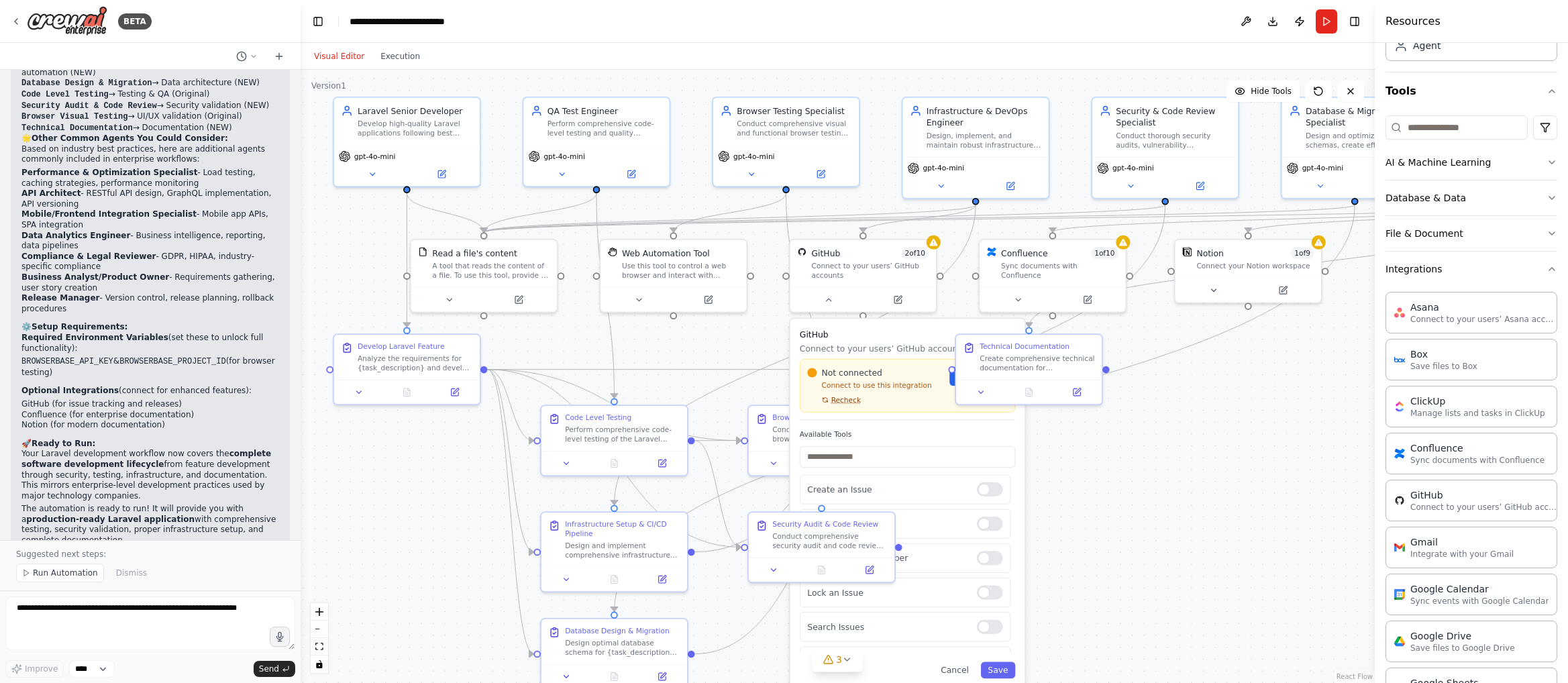
click at [845, 401] on span "Recheck" at bounding box center [845, 400] width 29 height 9
drag, startPoint x: 874, startPoint y: 334, endPoint x: 867, endPoint y: 332, distance: 7.3
click at [864, 331] on h3 "GitHub" at bounding box center [901, 334] width 216 height 12
click at [965, 380] on span "Connect" at bounding box center [967, 376] width 34 height 12
click at [972, 377] on span "Connect" at bounding box center [967, 376] width 34 height 12
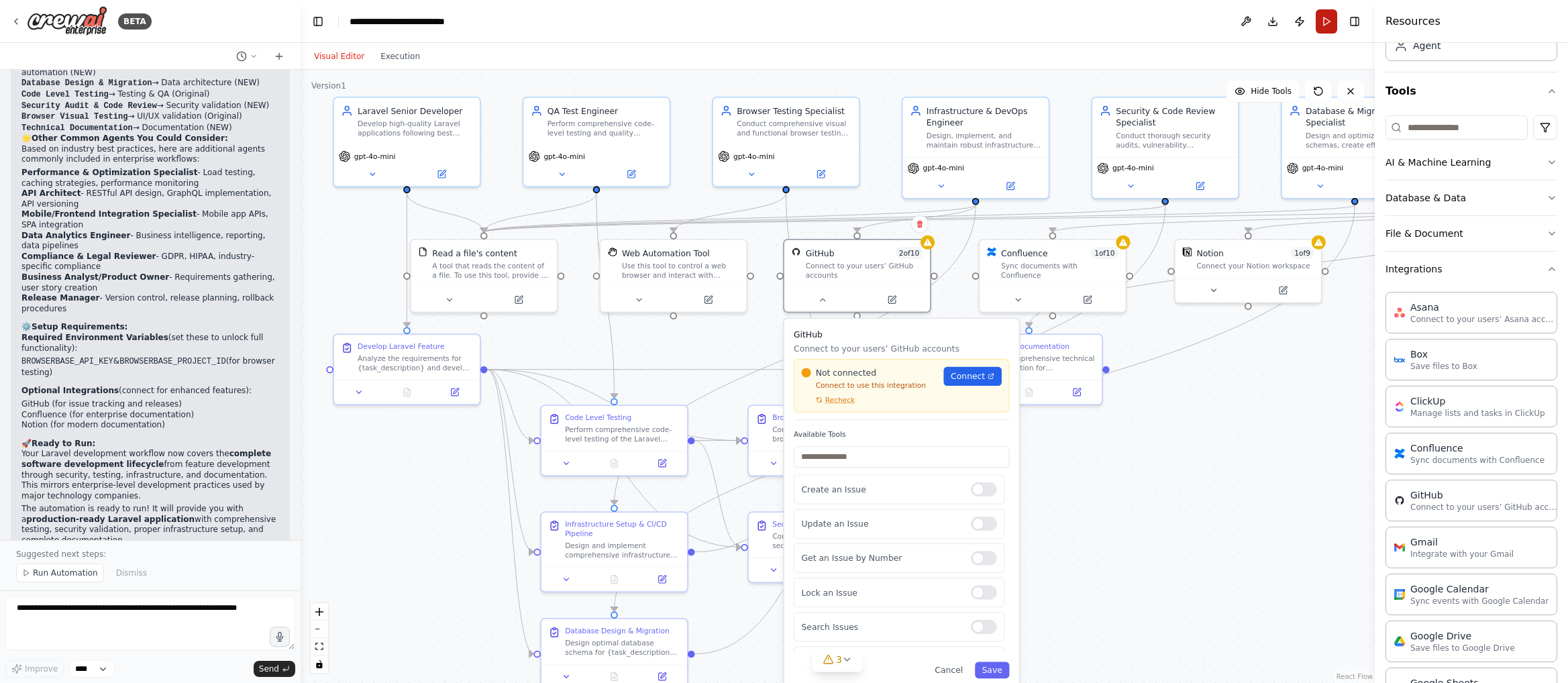
click at [1297, 26] on button "Run" at bounding box center [1326, 21] width 21 height 24
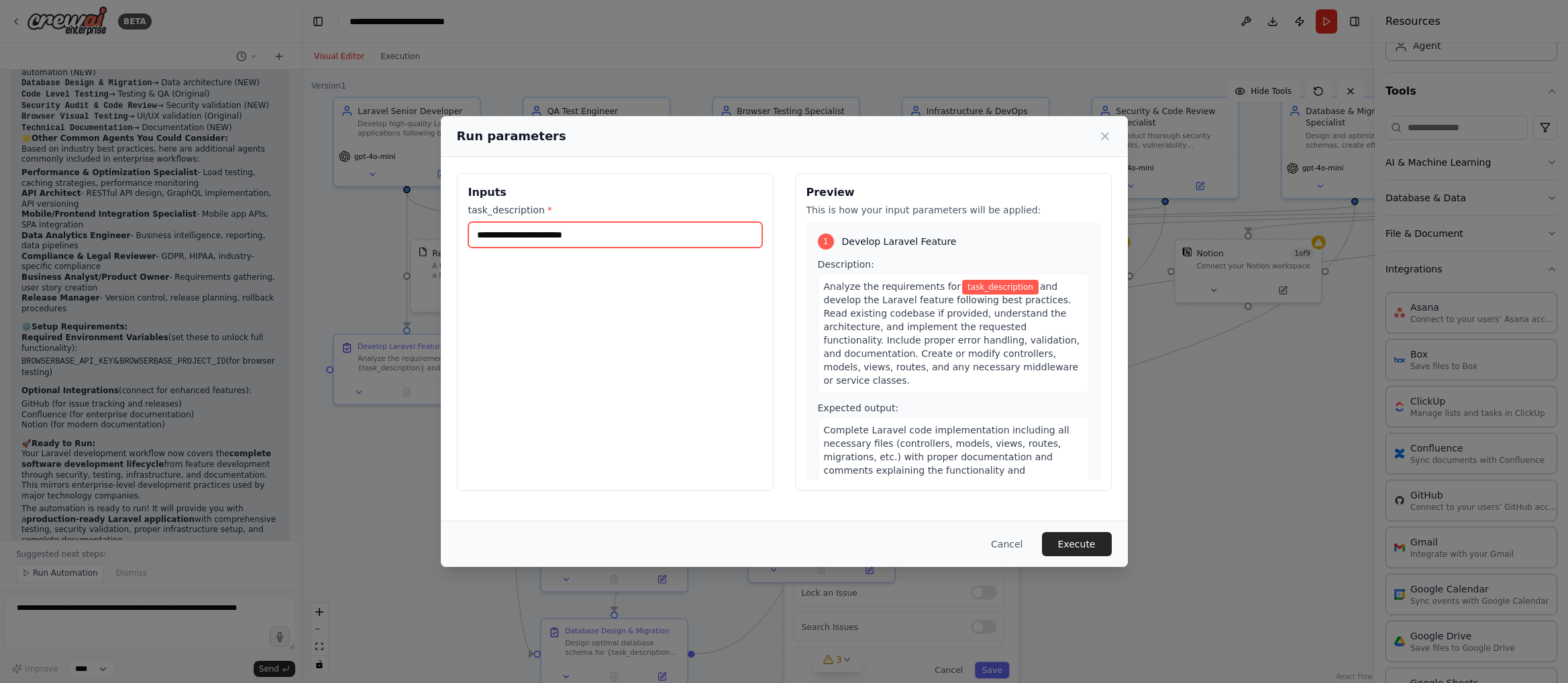
click at [557, 238] on input "task_description *" at bounding box center [615, 234] width 294 height 26
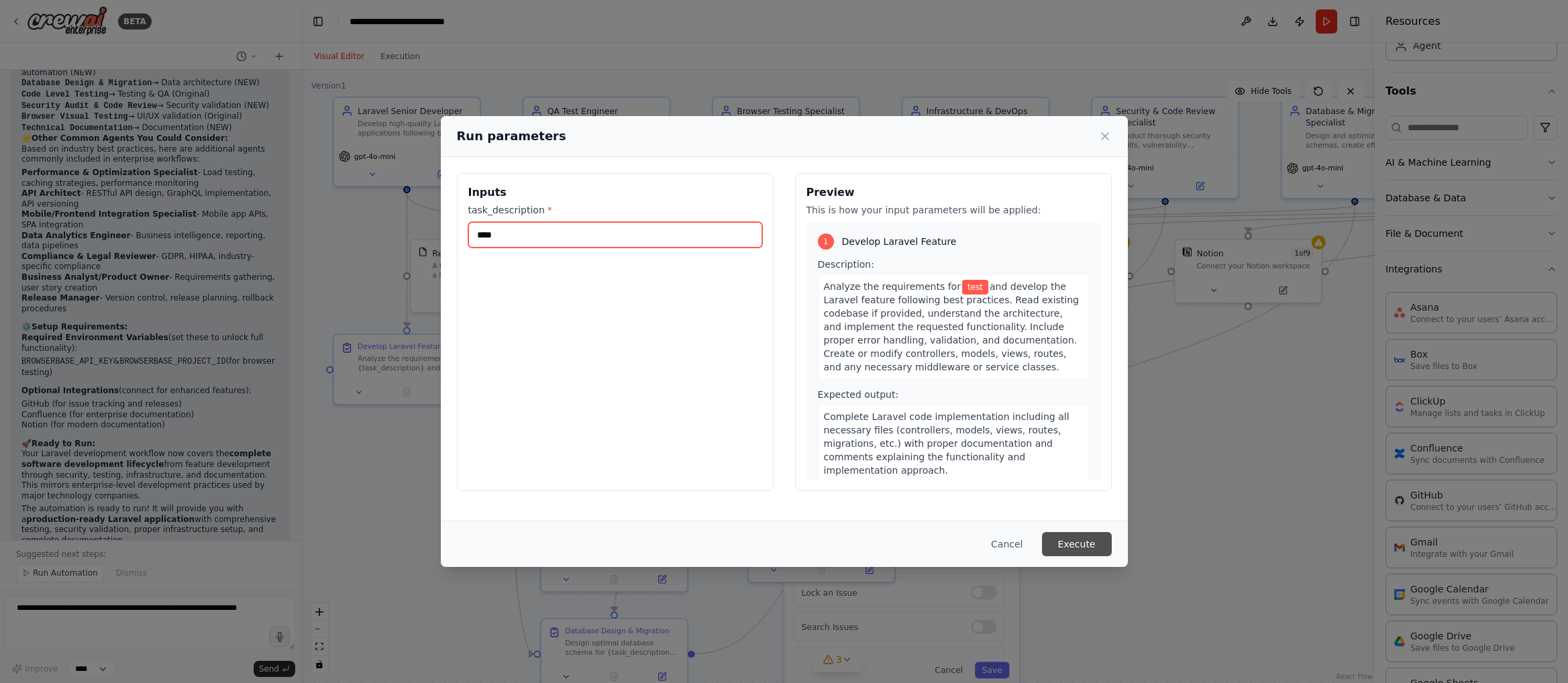
type input "****"
click at [1078, 543] on button "Execute" at bounding box center [1076, 544] width 70 height 24
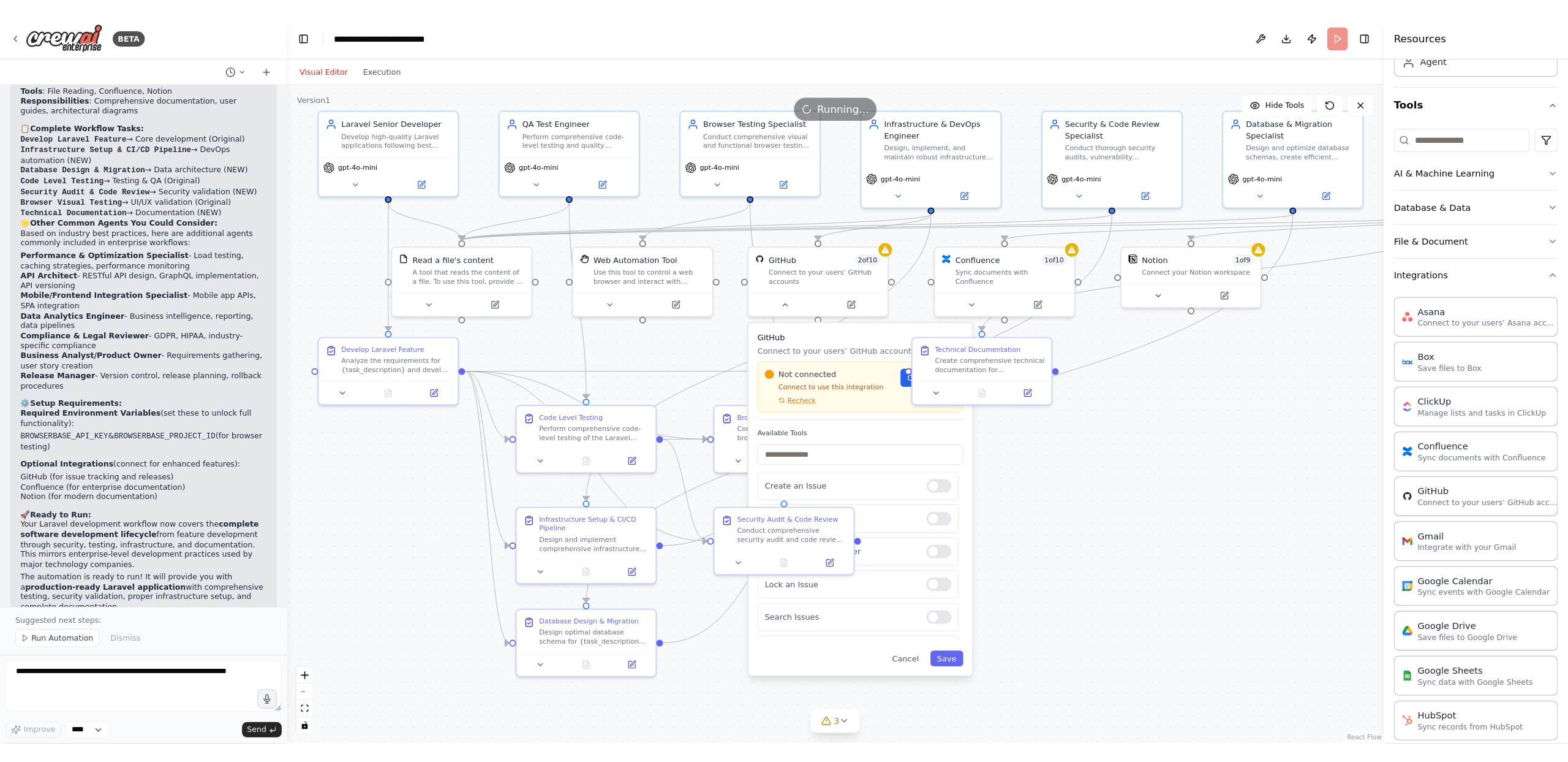
scroll to position [2799, 0]
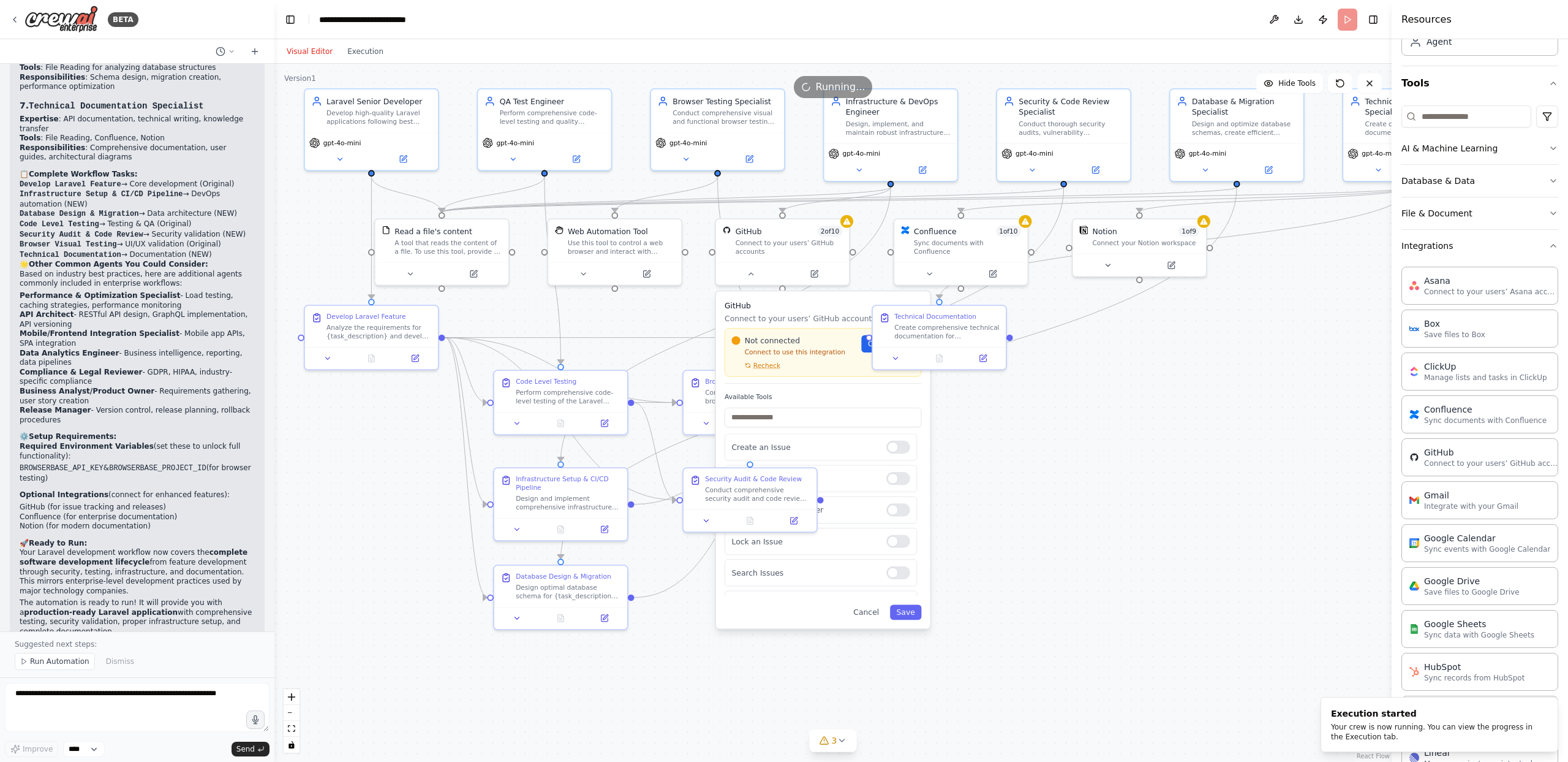
click at [1091, 424] on div ".deletable-edge-delete-btn { width: 20px; height: 20px; border: 0px solid #ffff…" at bounding box center [833, 413] width 1117 height 698
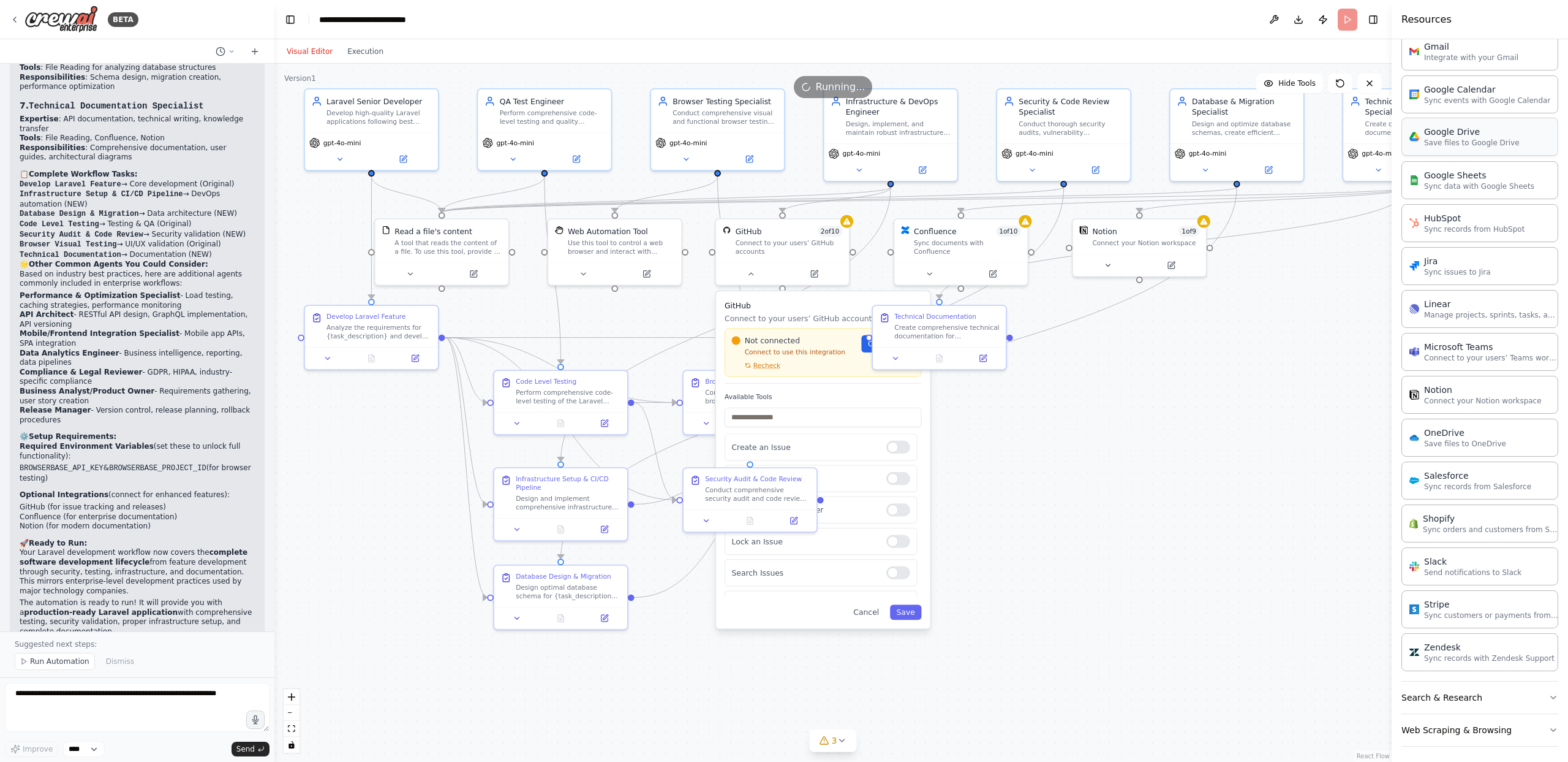
scroll to position [542, 0]
click at [360, 51] on button "Execution" at bounding box center [366, 51] width 51 height 14
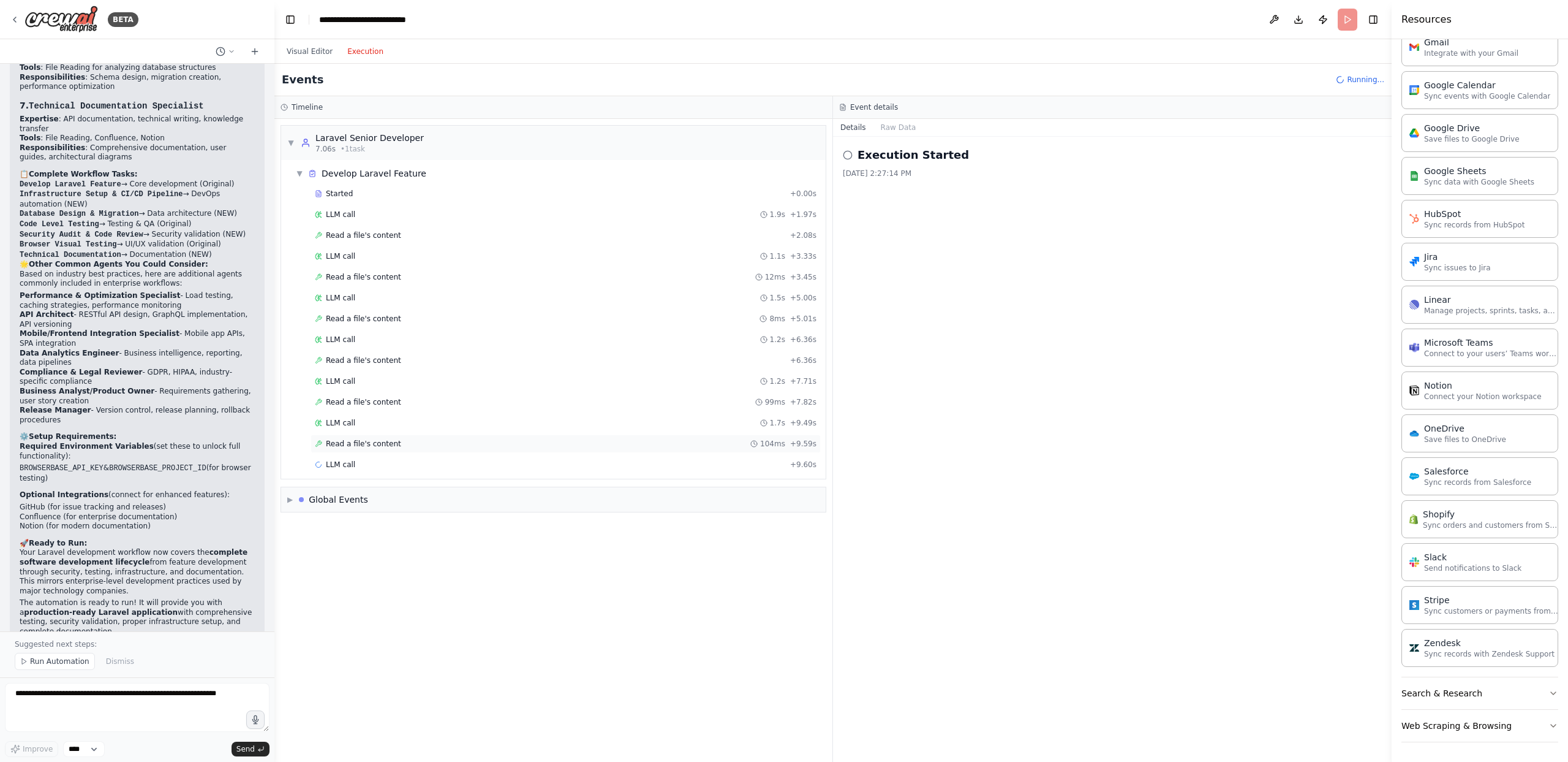
click at [389, 444] on span "Read a file's content" at bounding box center [363, 444] width 75 height 10
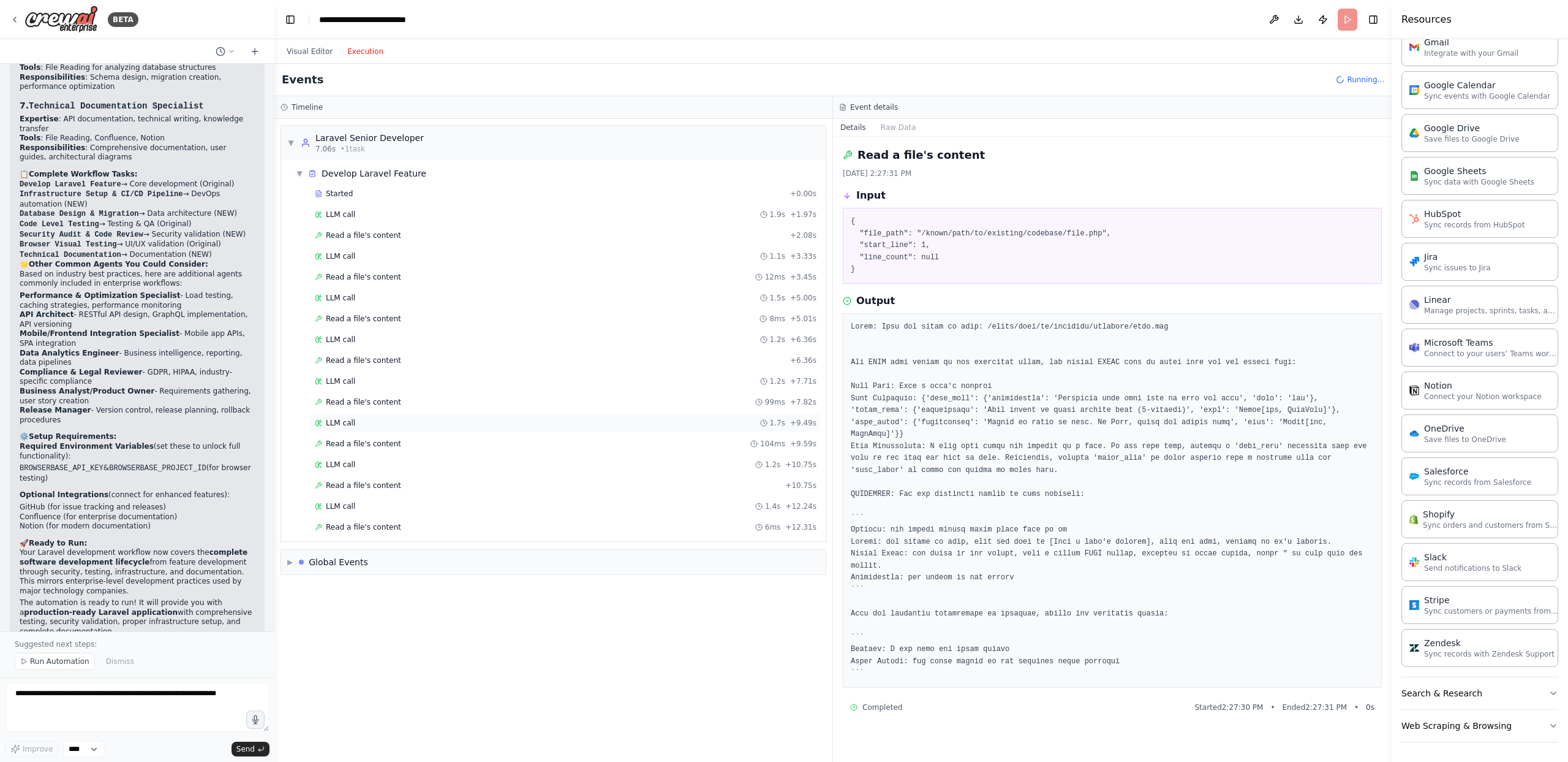
click at [386, 425] on div "LLM call 1.7s + 9.49s" at bounding box center [565, 423] width 502 height 10
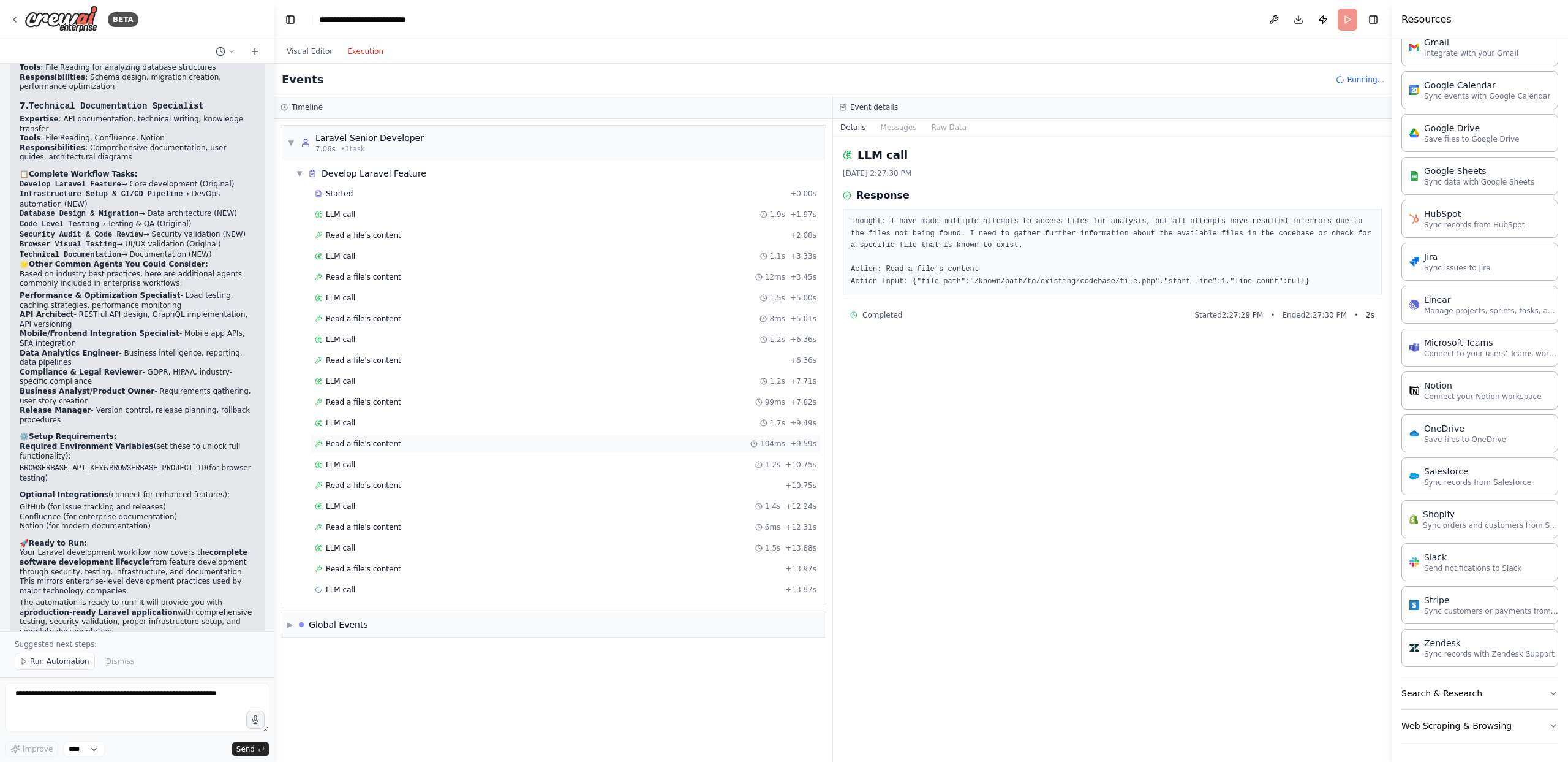
click at [384, 439] on span "Read a file's content" at bounding box center [363, 444] width 75 height 10
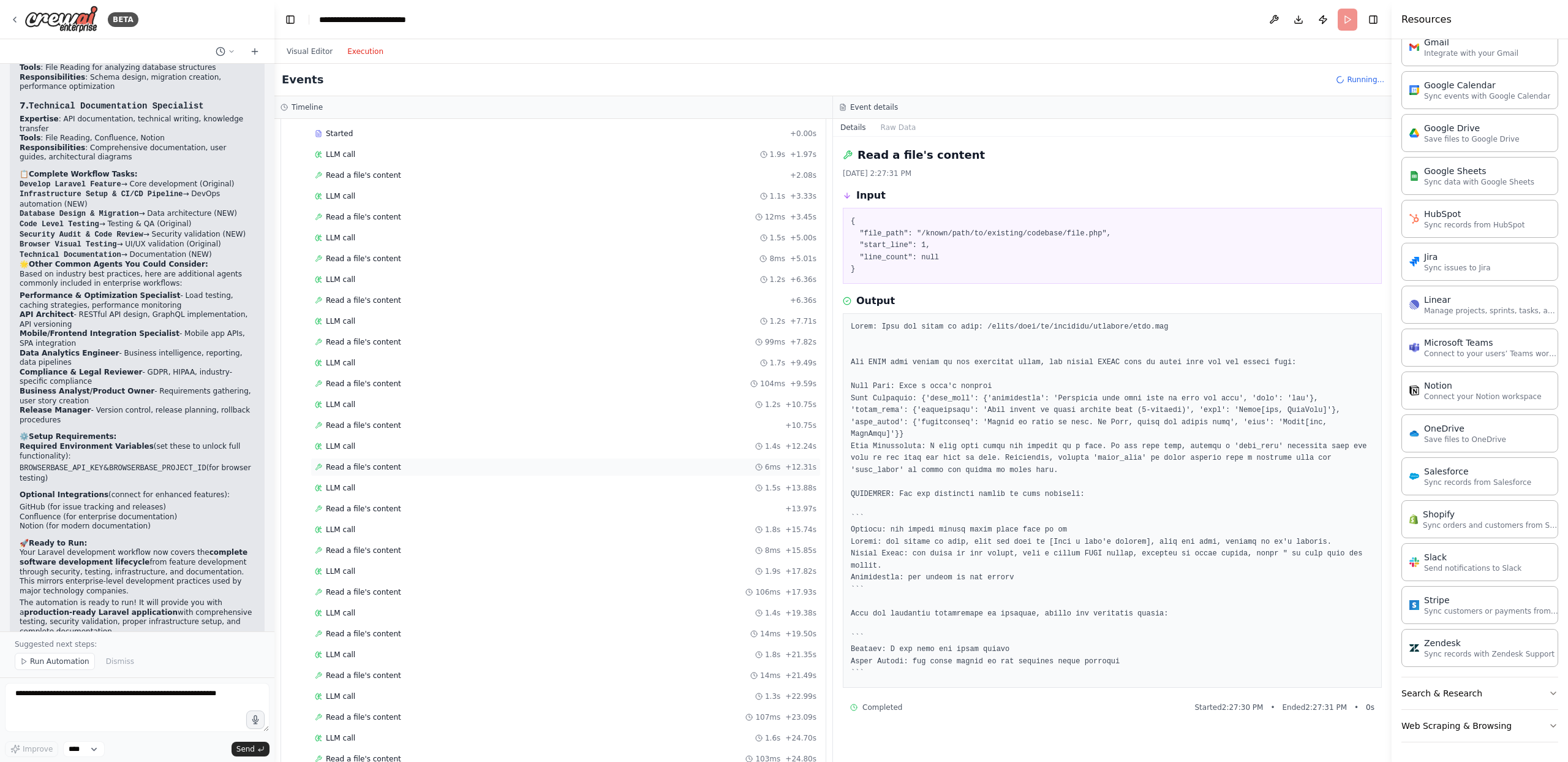
scroll to position [0, 0]
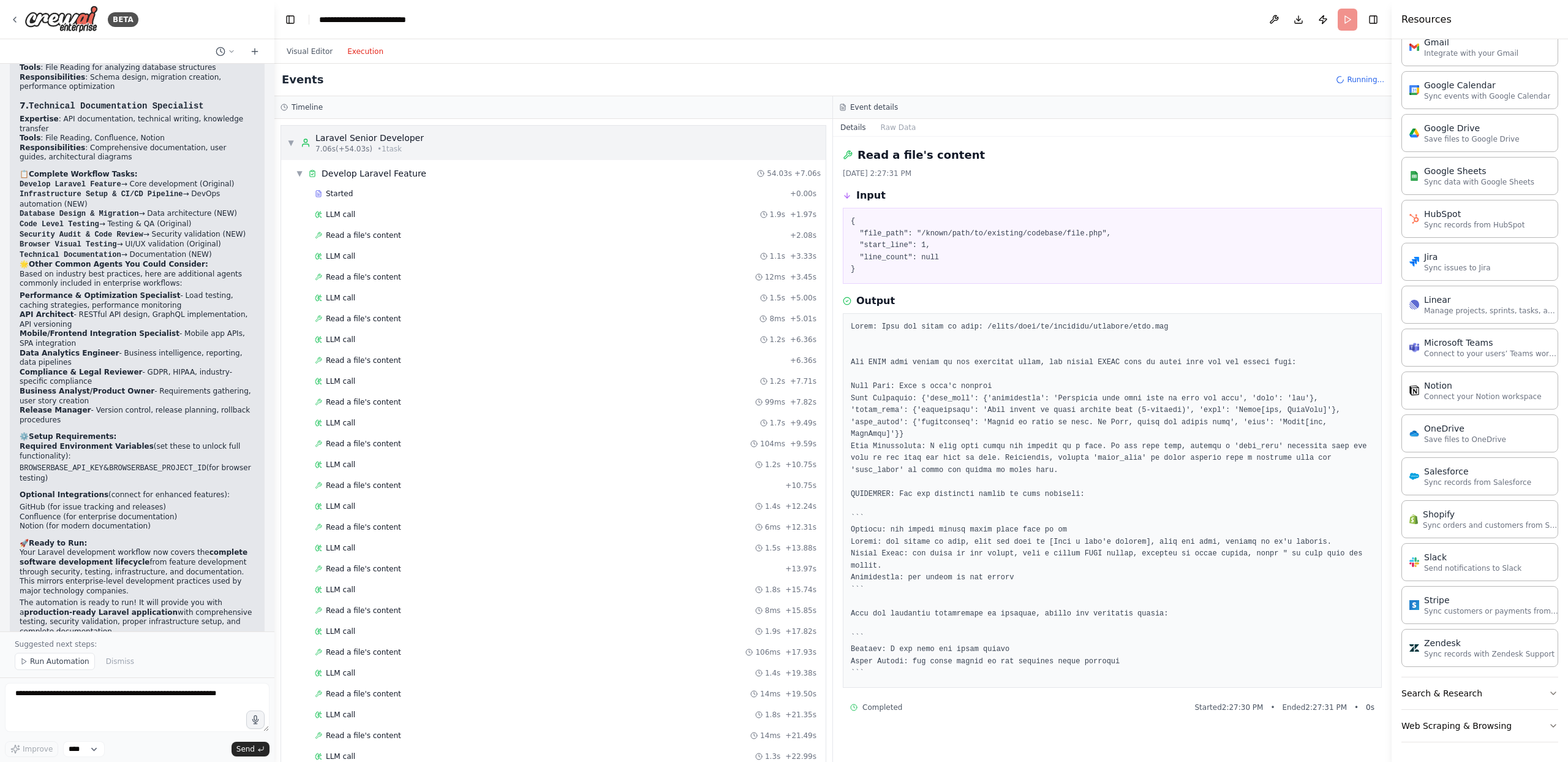
click at [291, 141] on span "▼" at bounding box center [291, 143] width 8 height 10
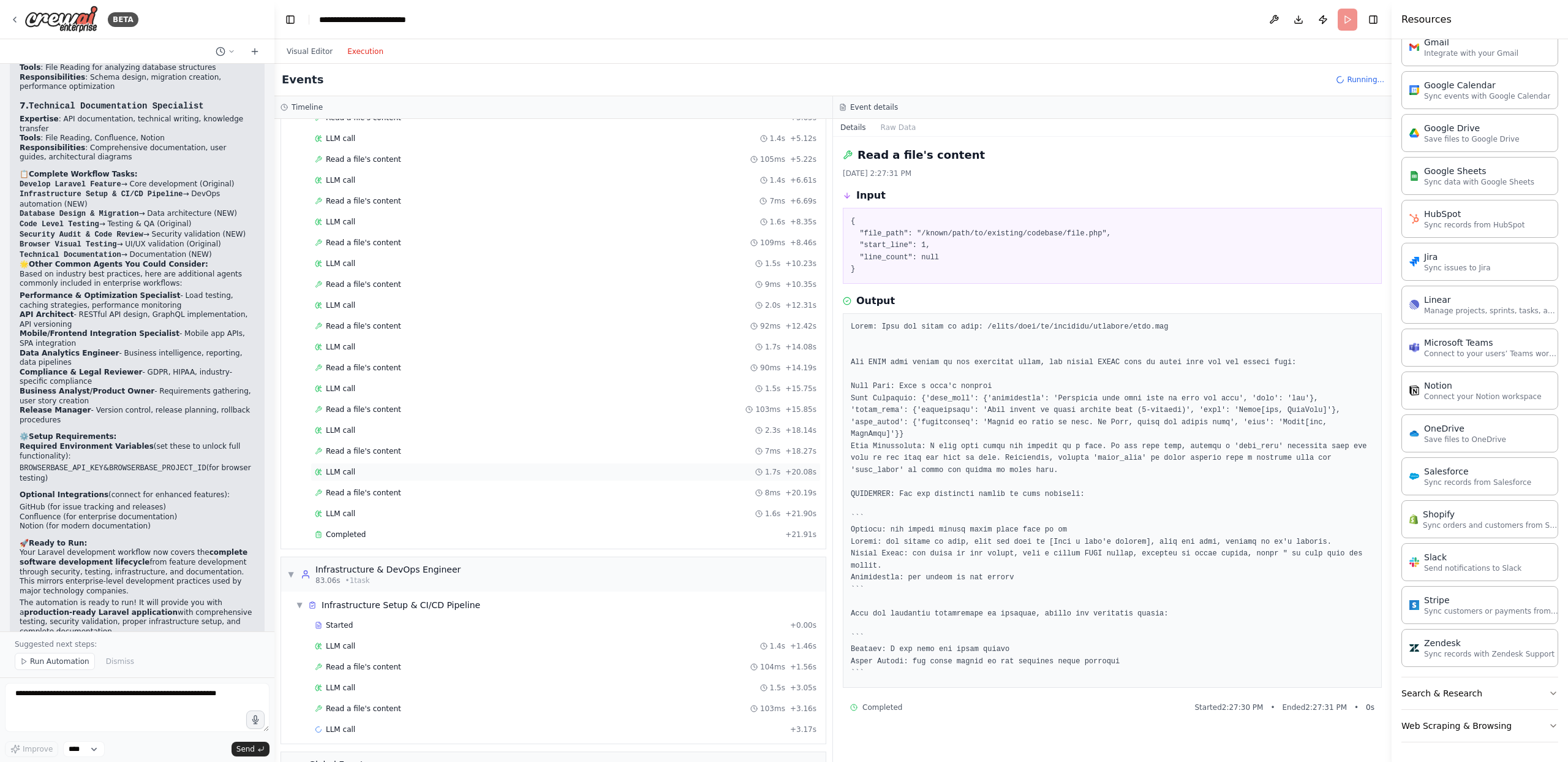
scroll to position [1362, 0]
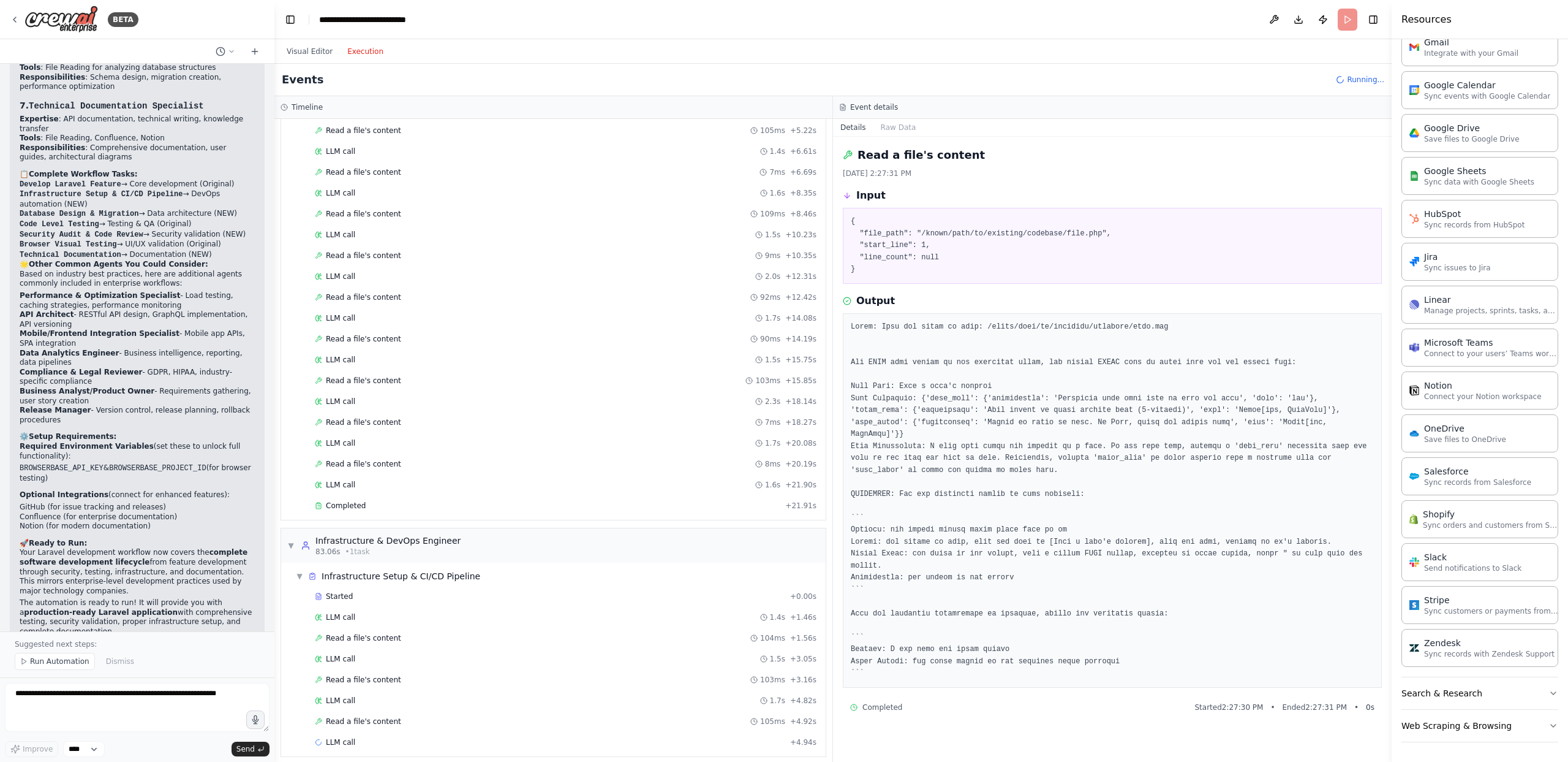
click at [308, 62] on div "Visual Editor Execution" at bounding box center [335, 52] width 112 height 25
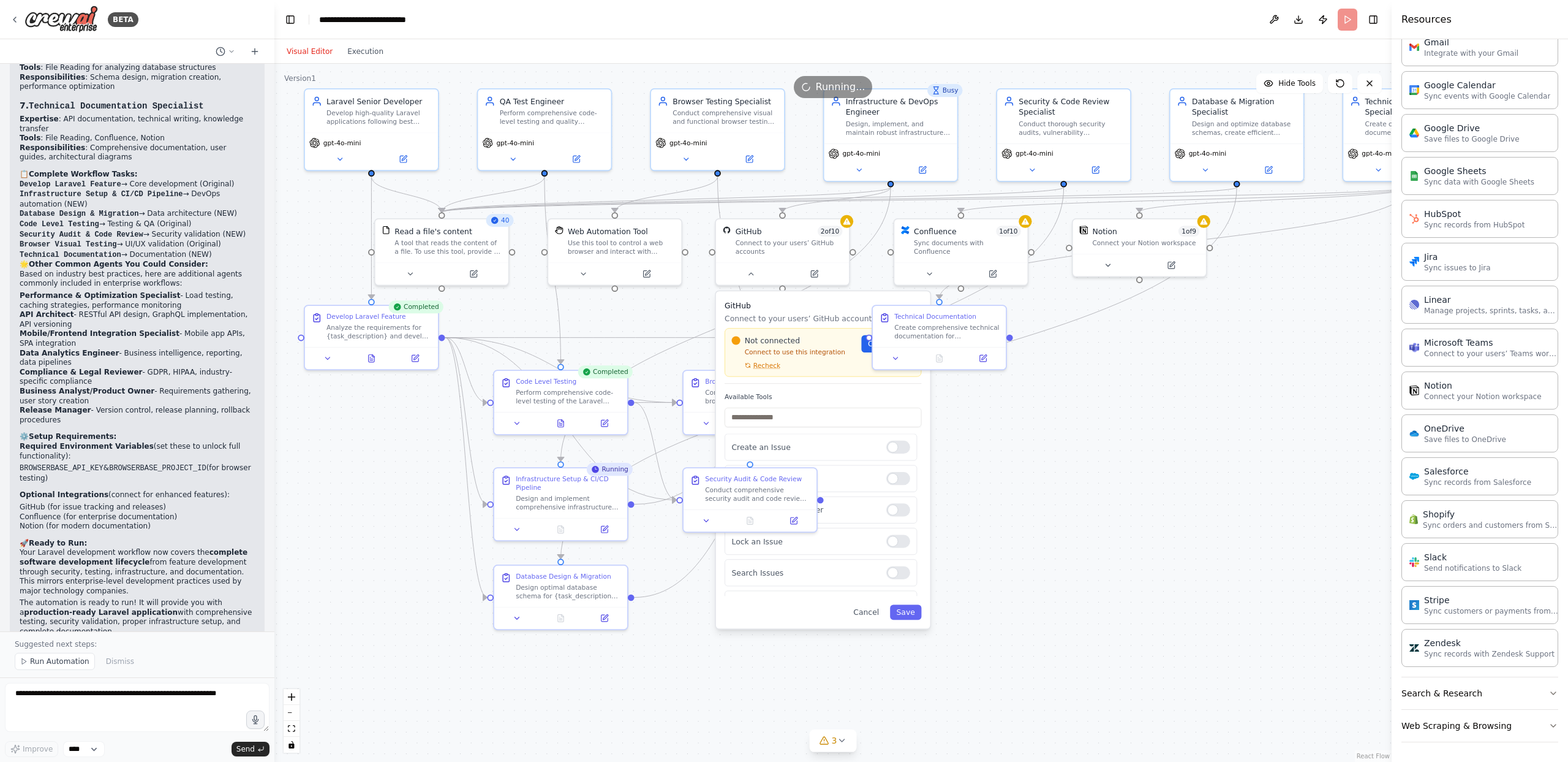
click at [308, 52] on button "Visual Editor" at bounding box center [310, 51] width 61 height 14
click at [81, 624] on textarea at bounding box center [137, 707] width 264 height 49
click at [384, 52] on button "Execution" at bounding box center [366, 51] width 51 height 14
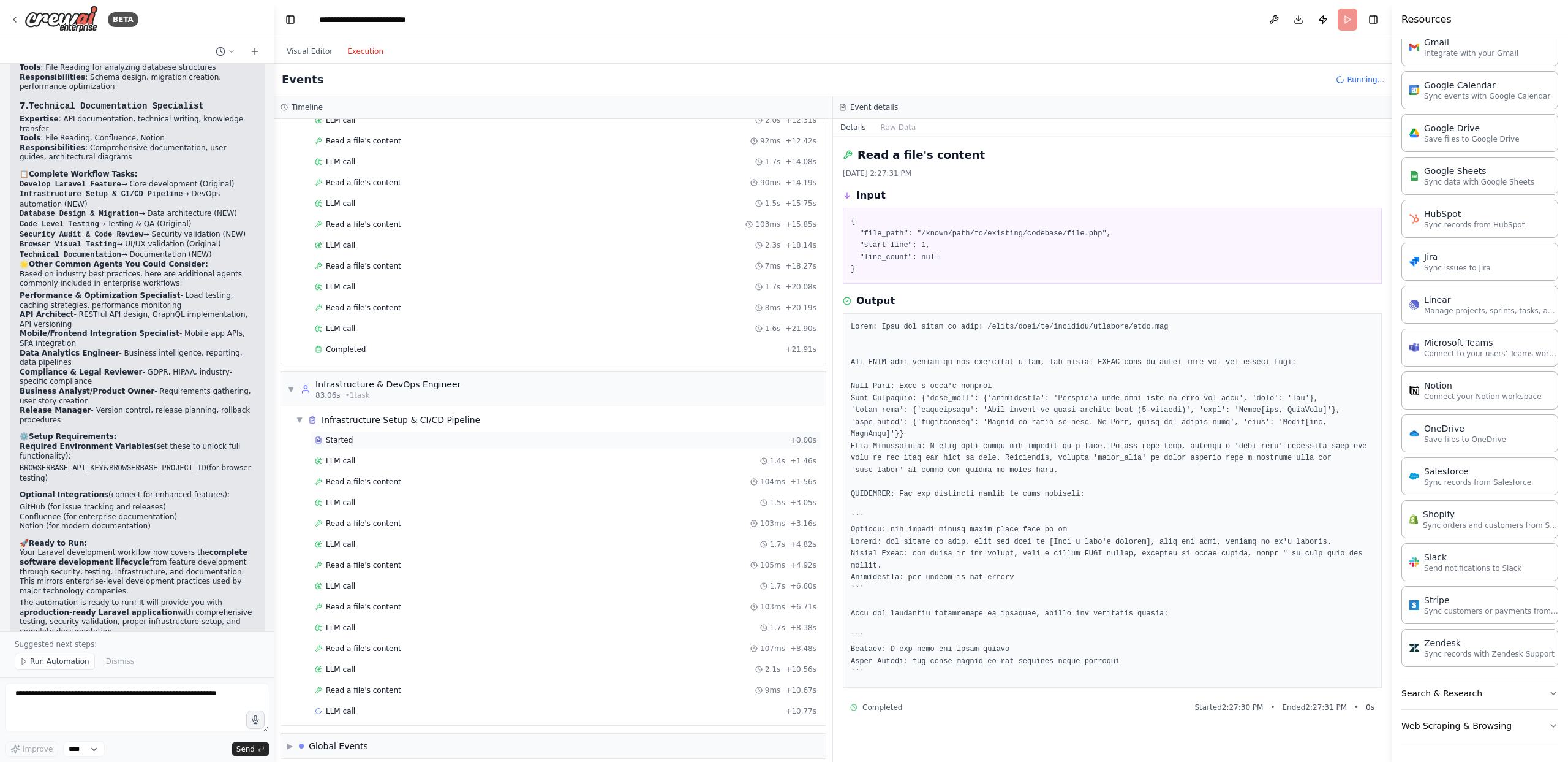
scroll to position [1529, 0]
click at [561, 436] on div "Started + 0.00s" at bounding box center [565, 429] width 510 height 19
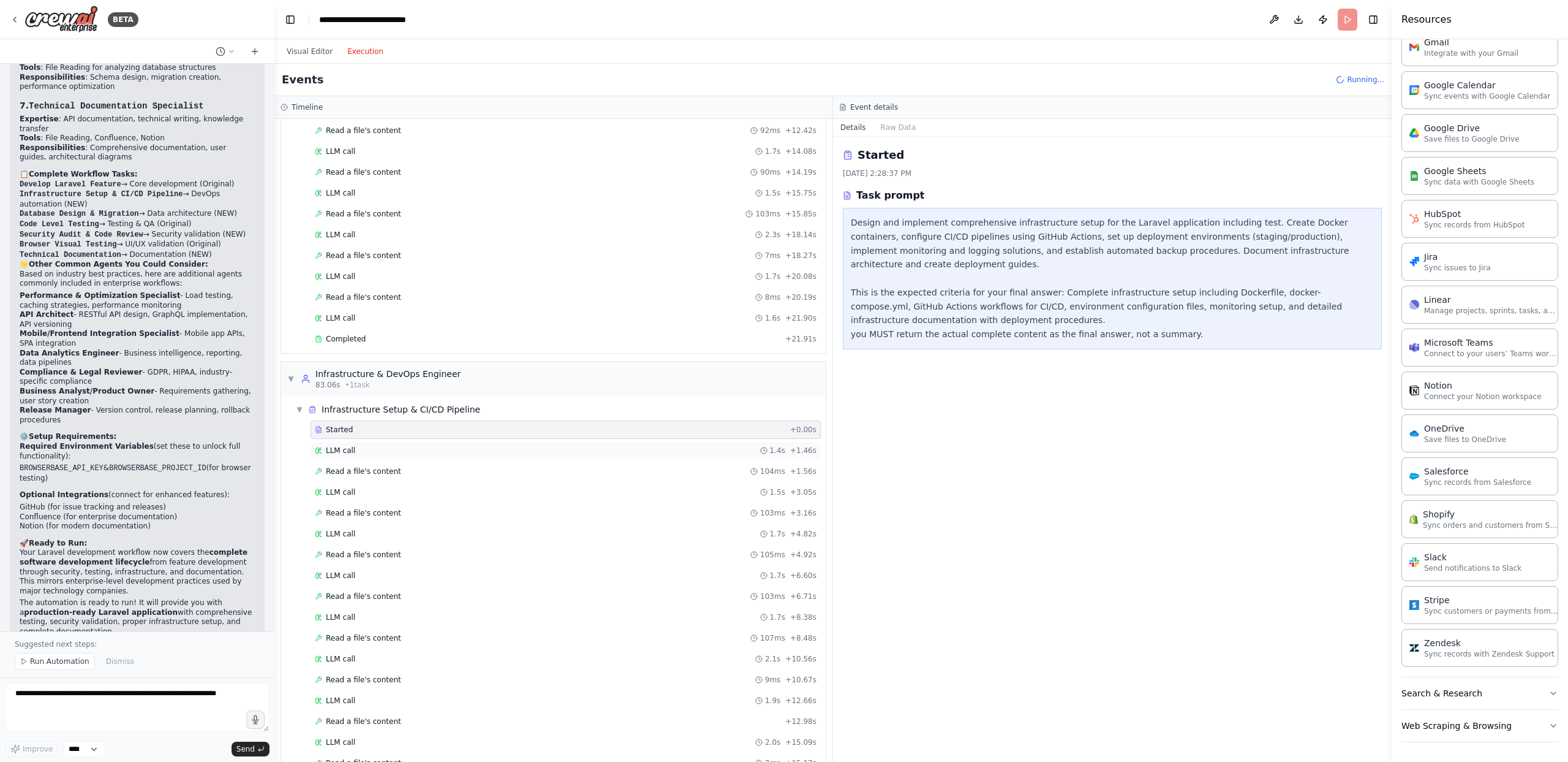
click at [556, 449] on div "LLM call 1.4s + 1.46s" at bounding box center [565, 451] width 502 height 10
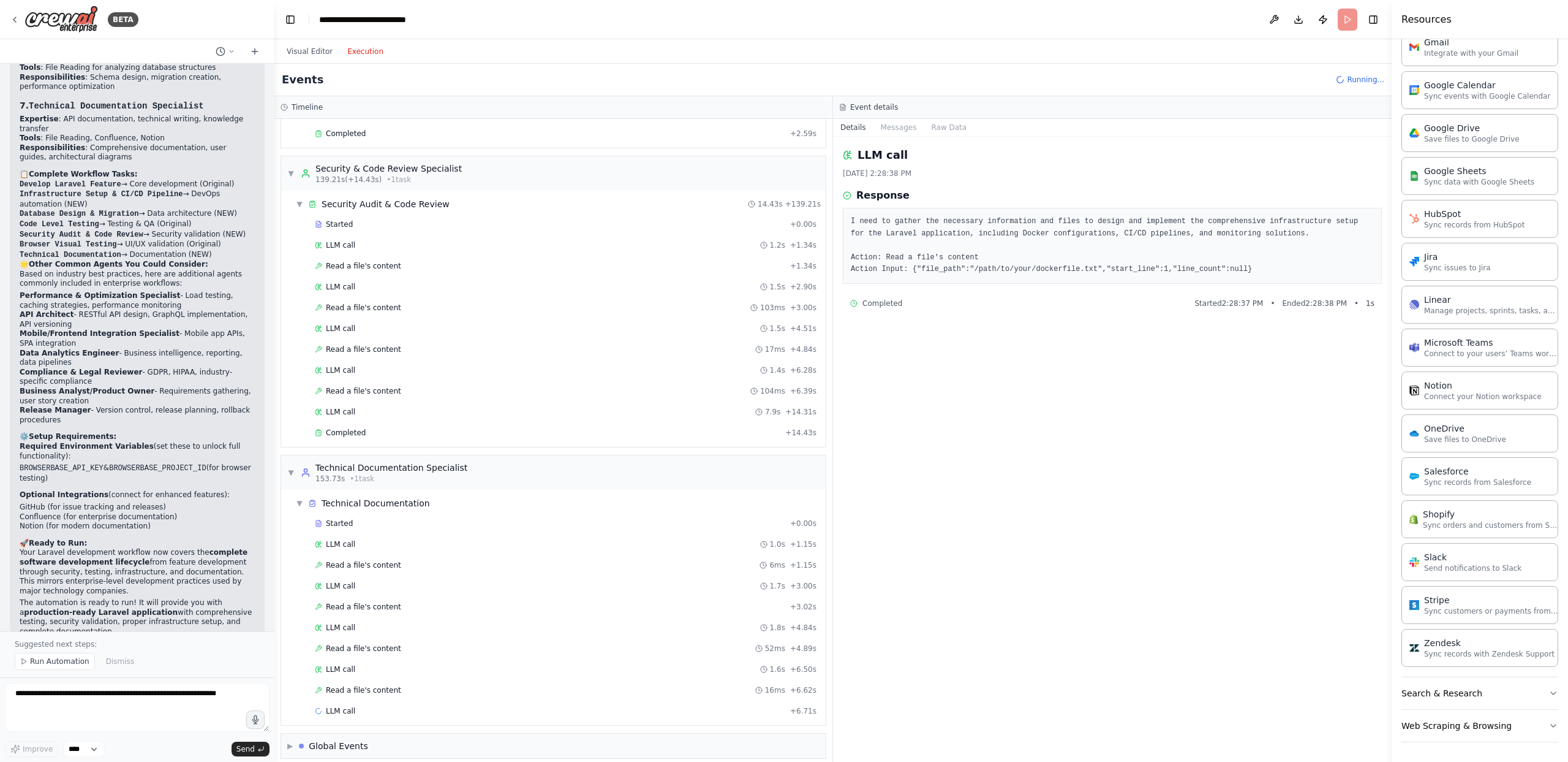
scroll to position [2934, 0]
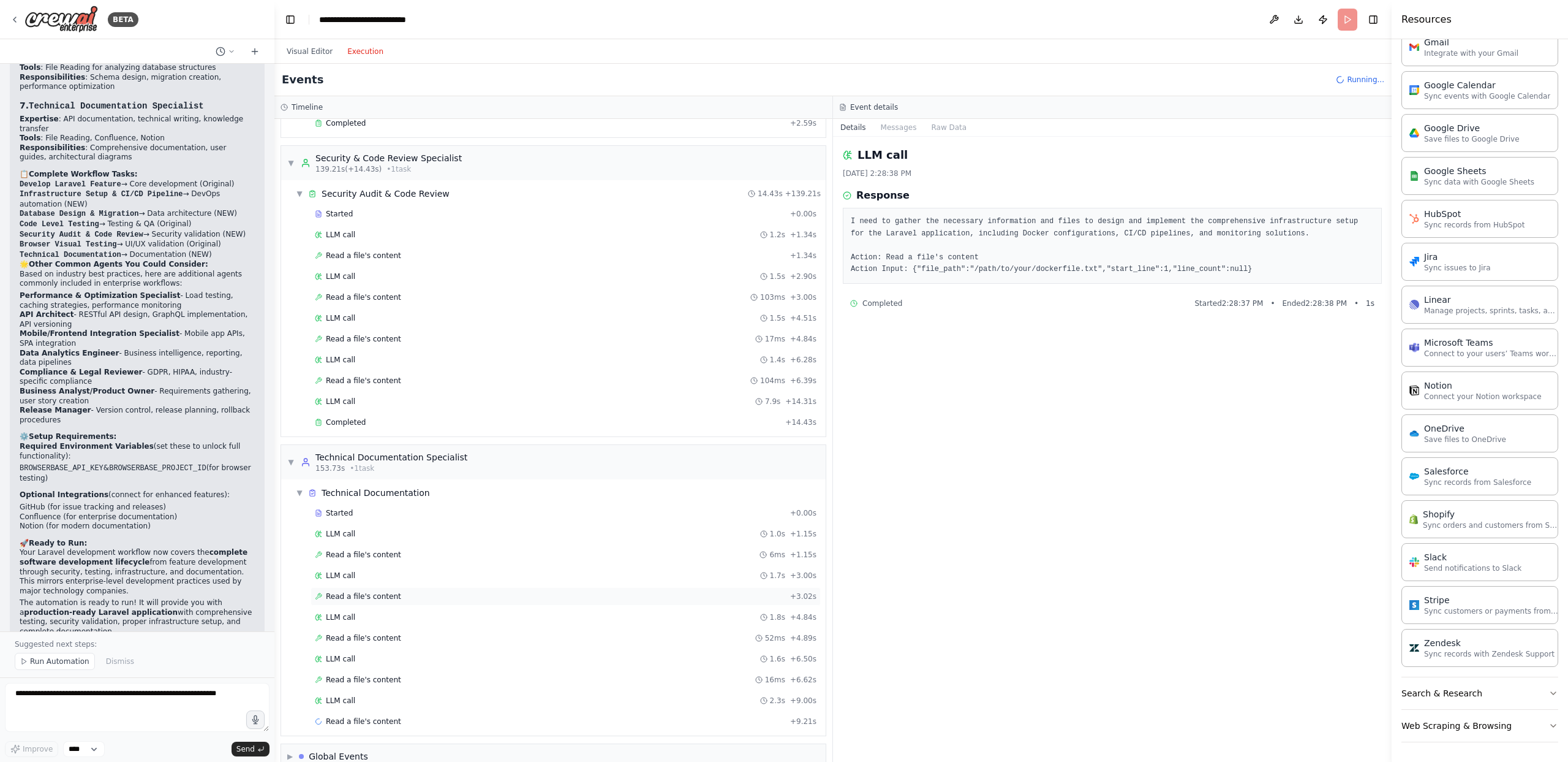
click at [463, 601] on div "Read a file's content + 3.02s" at bounding box center [565, 596] width 502 height 10
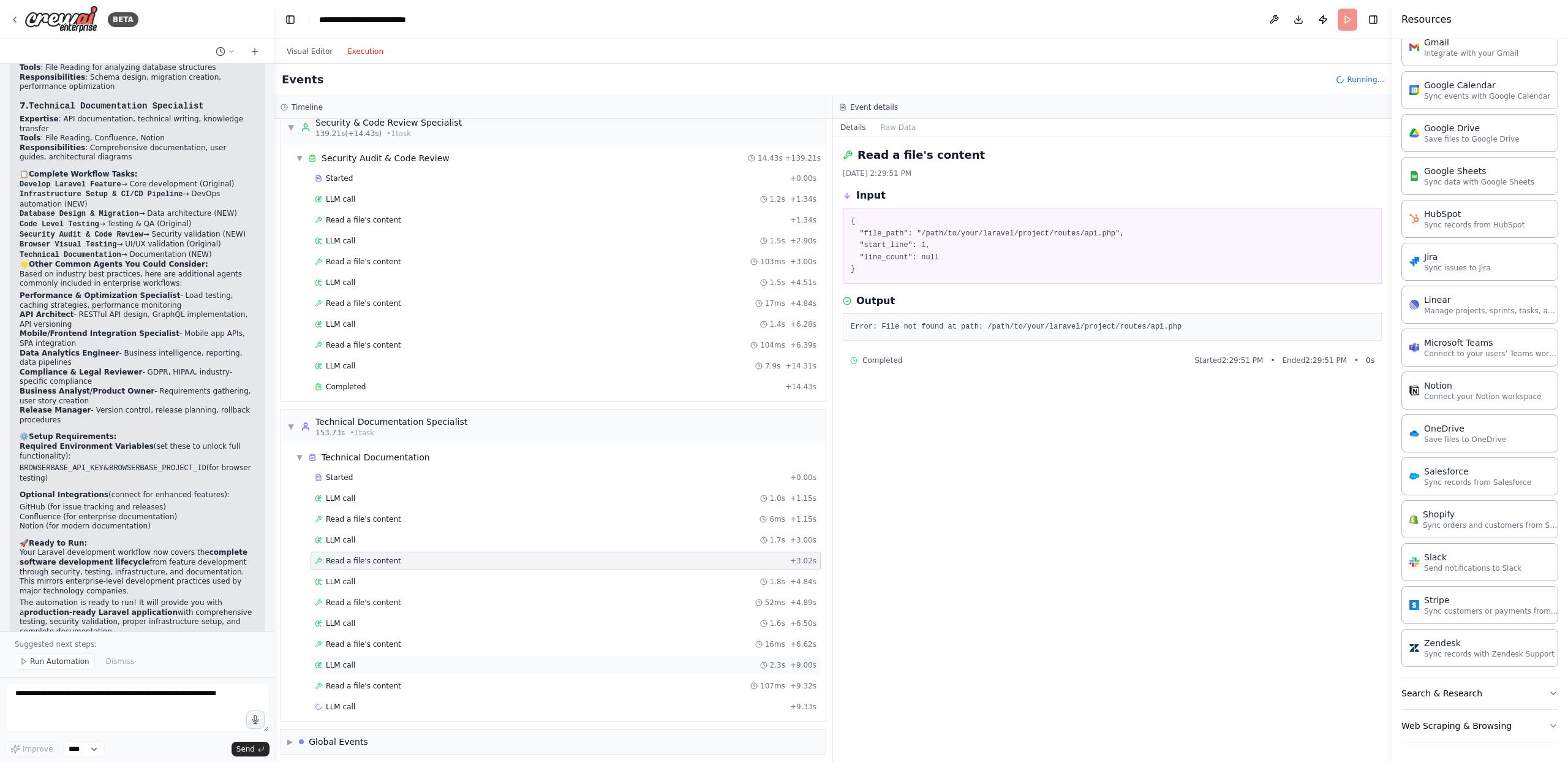
scroll to position [2976, 0]
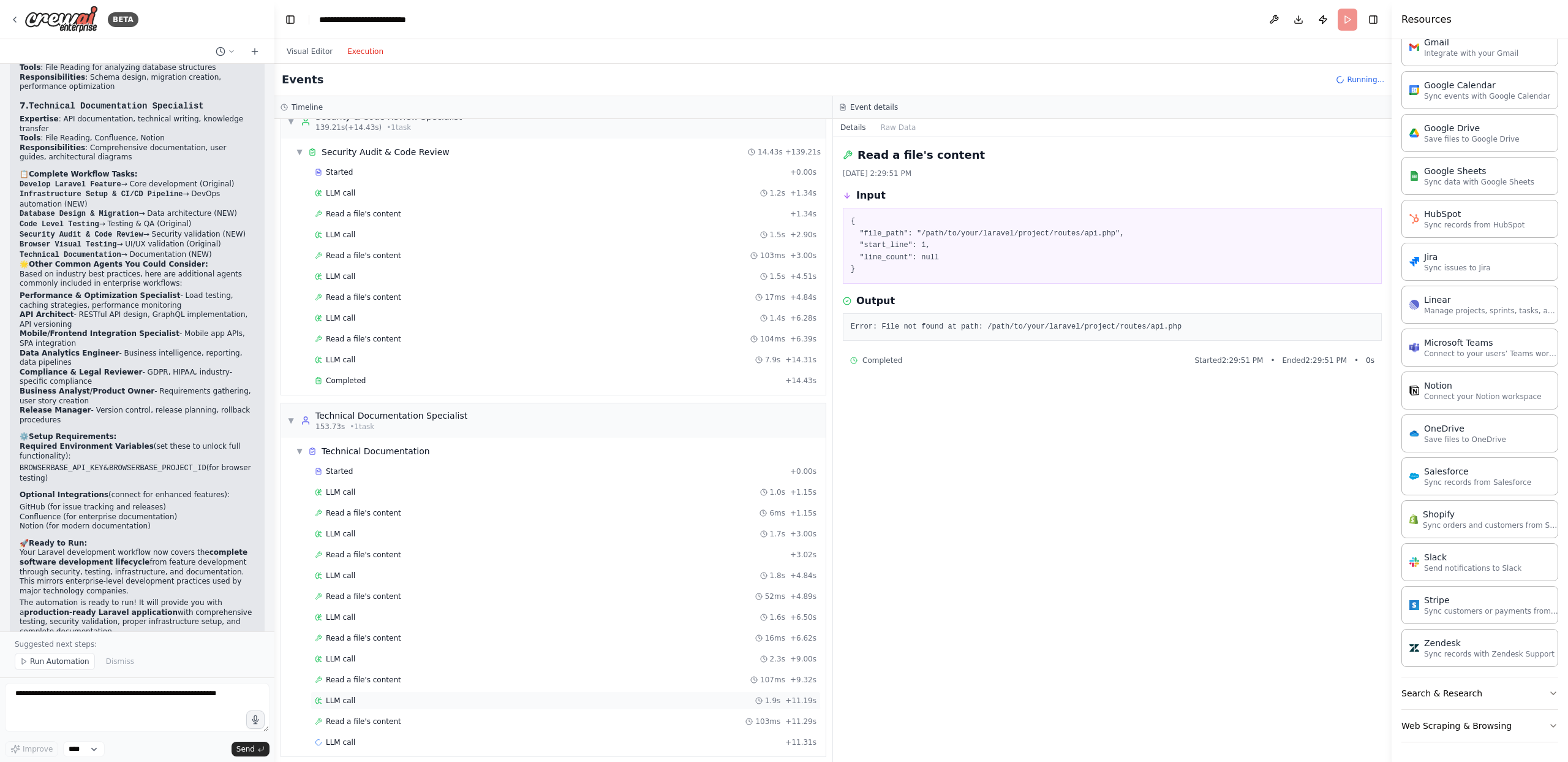
click at [419, 624] on div "LLM call 1.9s + 11.19s" at bounding box center [565, 701] width 502 height 10
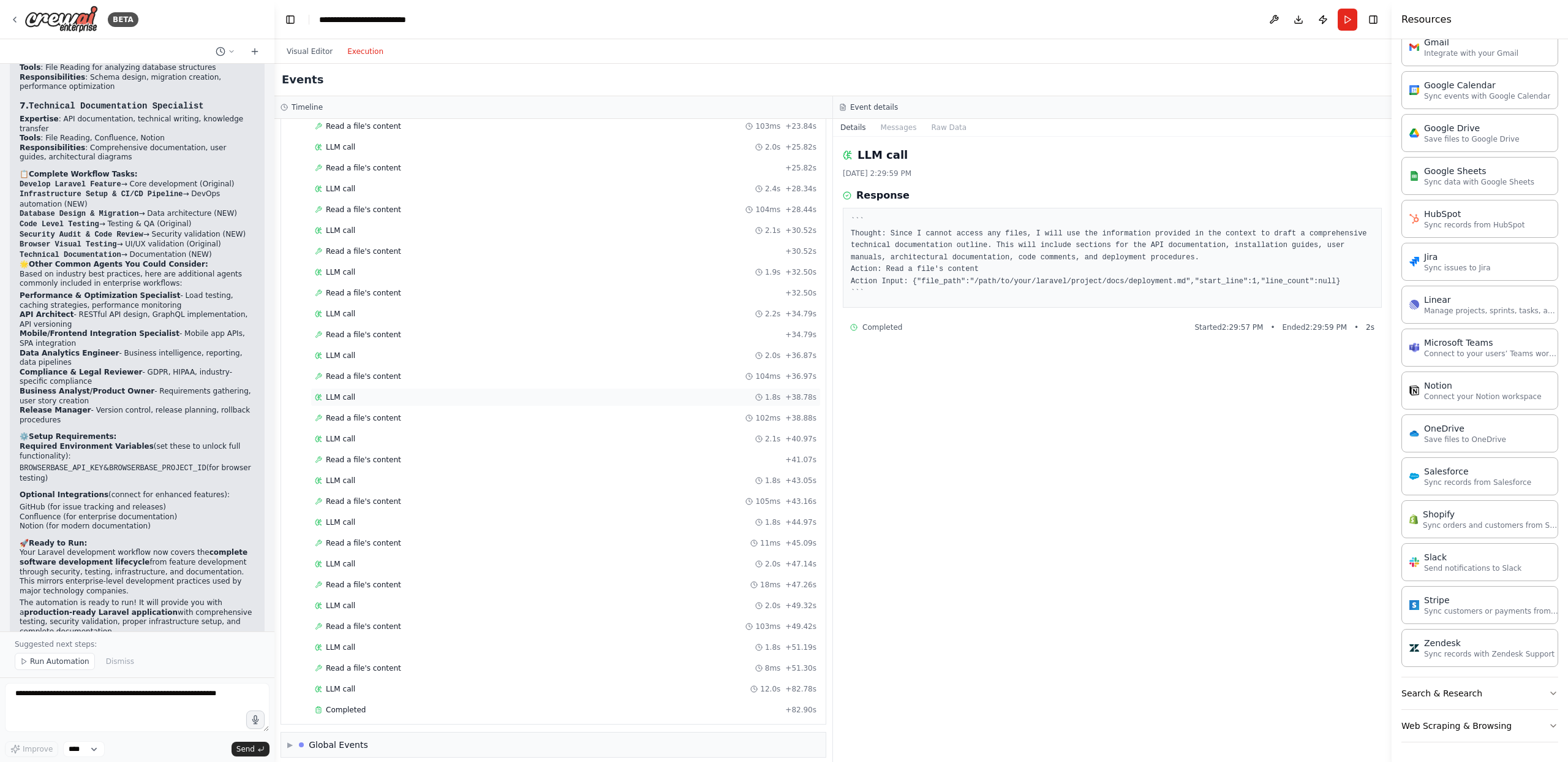
scroll to position [3830, 0]
click at [381, 624] on div "▶ Global Events" at bounding box center [553, 736] width 545 height 25
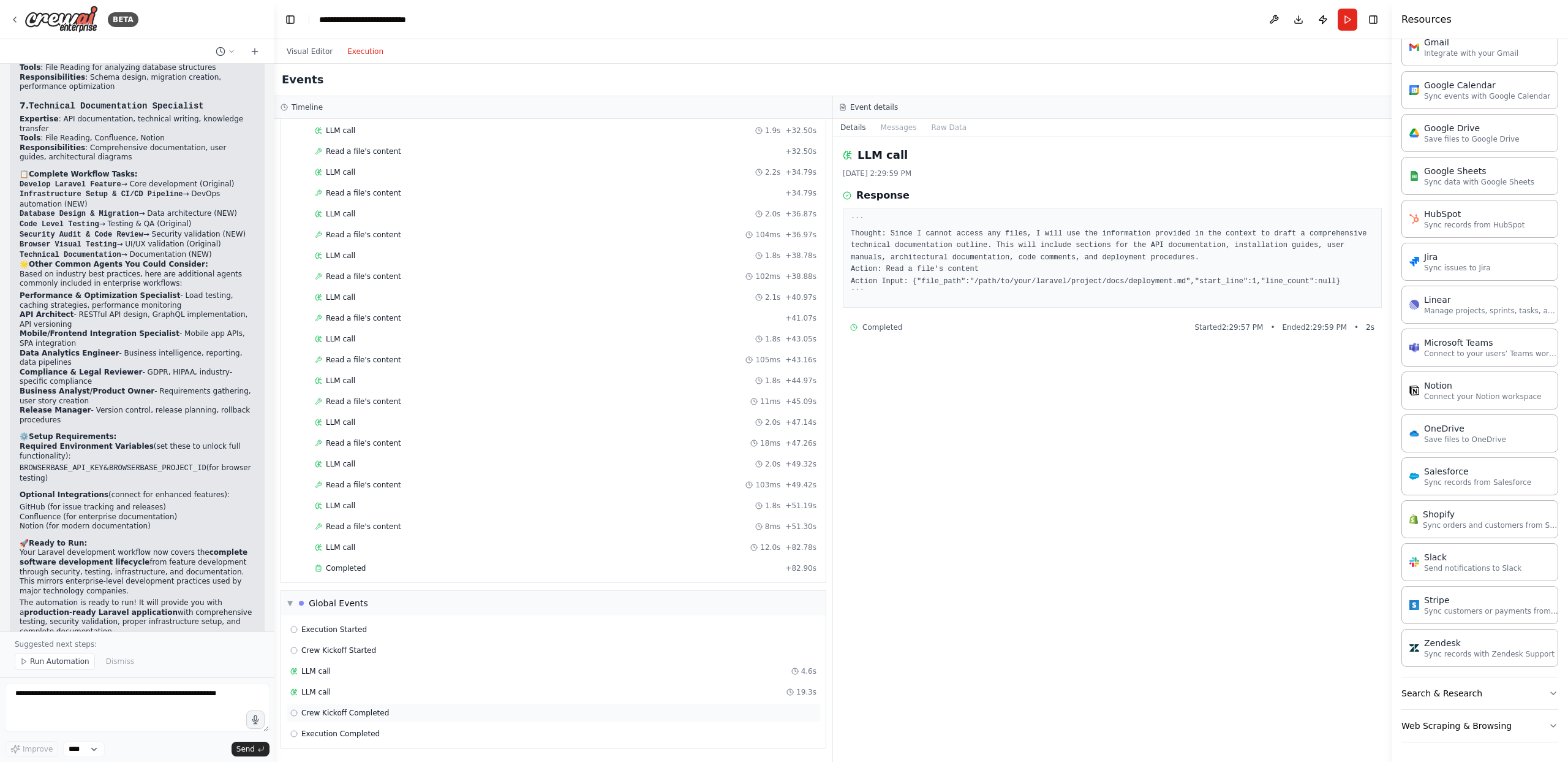
click at [367, 624] on span "Crew Kickoff Completed" at bounding box center [345, 712] width 87 height 10
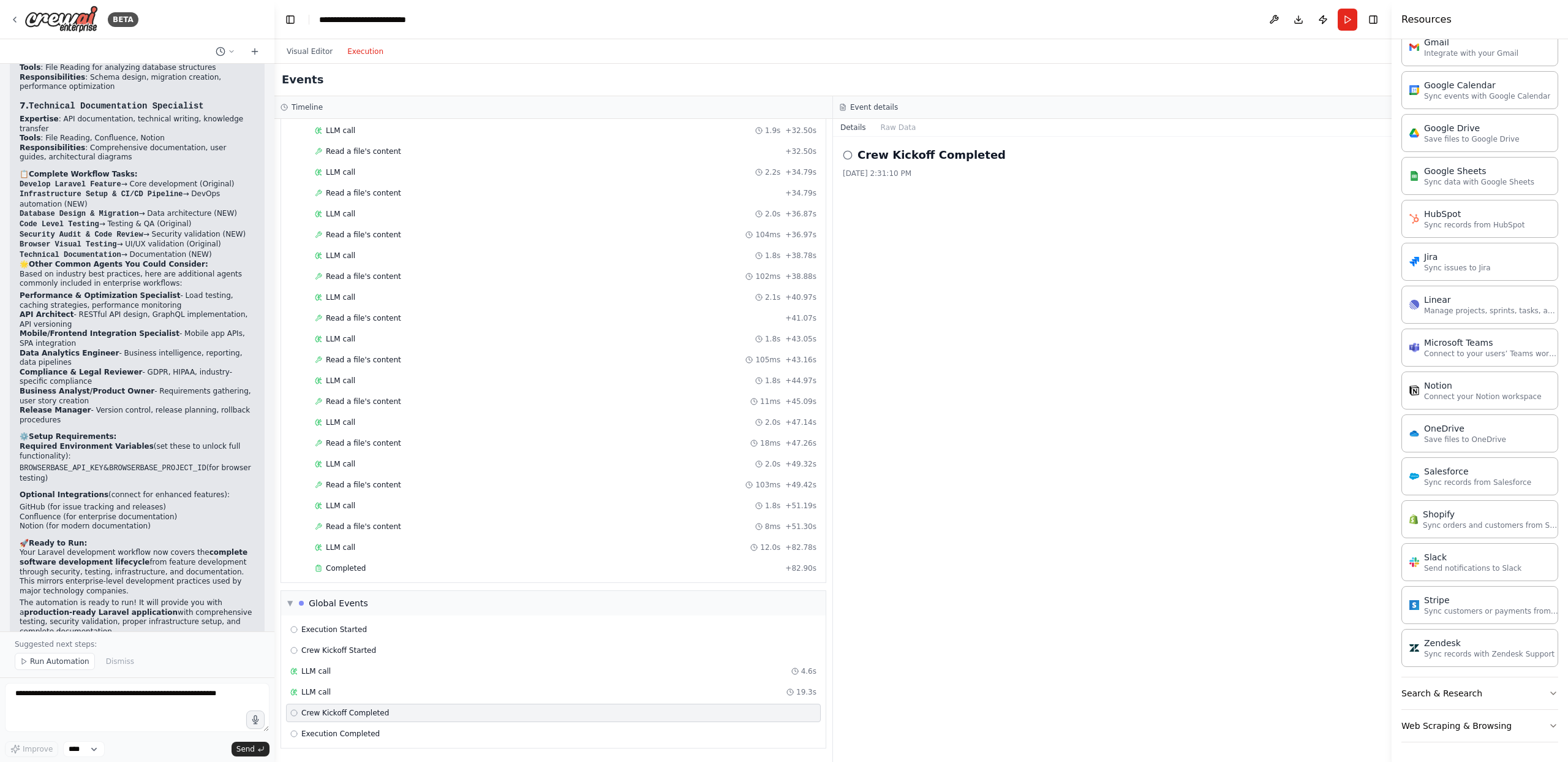
click at [364, 37] on header "**********" at bounding box center [833, 19] width 1117 height 39
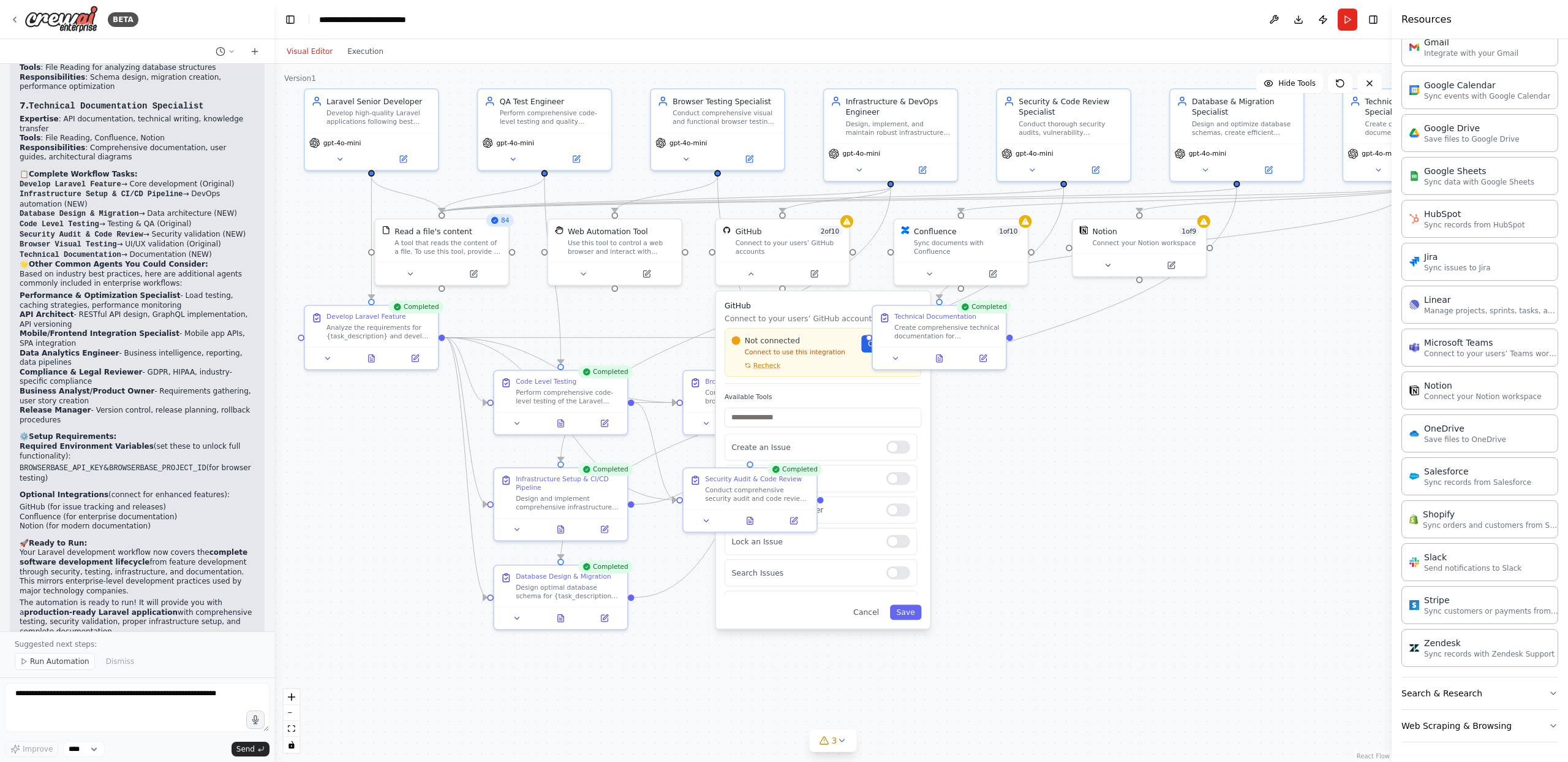
click at [310, 48] on button "Visual Editor" at bounding box center [310, 51] width 61 height 14
click at [112, 624] on textarea at bounding box center [137, 707] width 264 height 49
type textarea "**********"
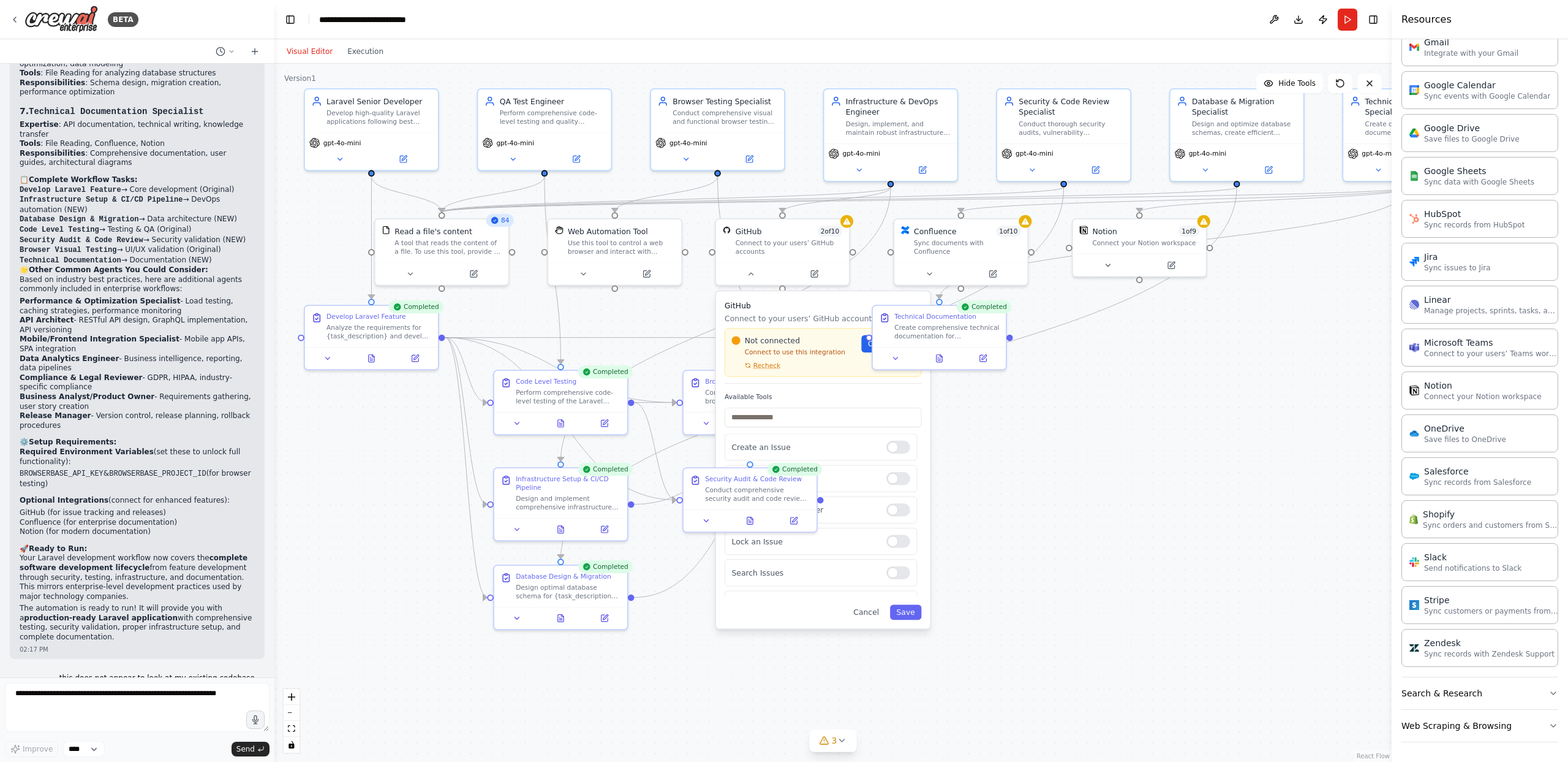
scroll to position [2825, 0]
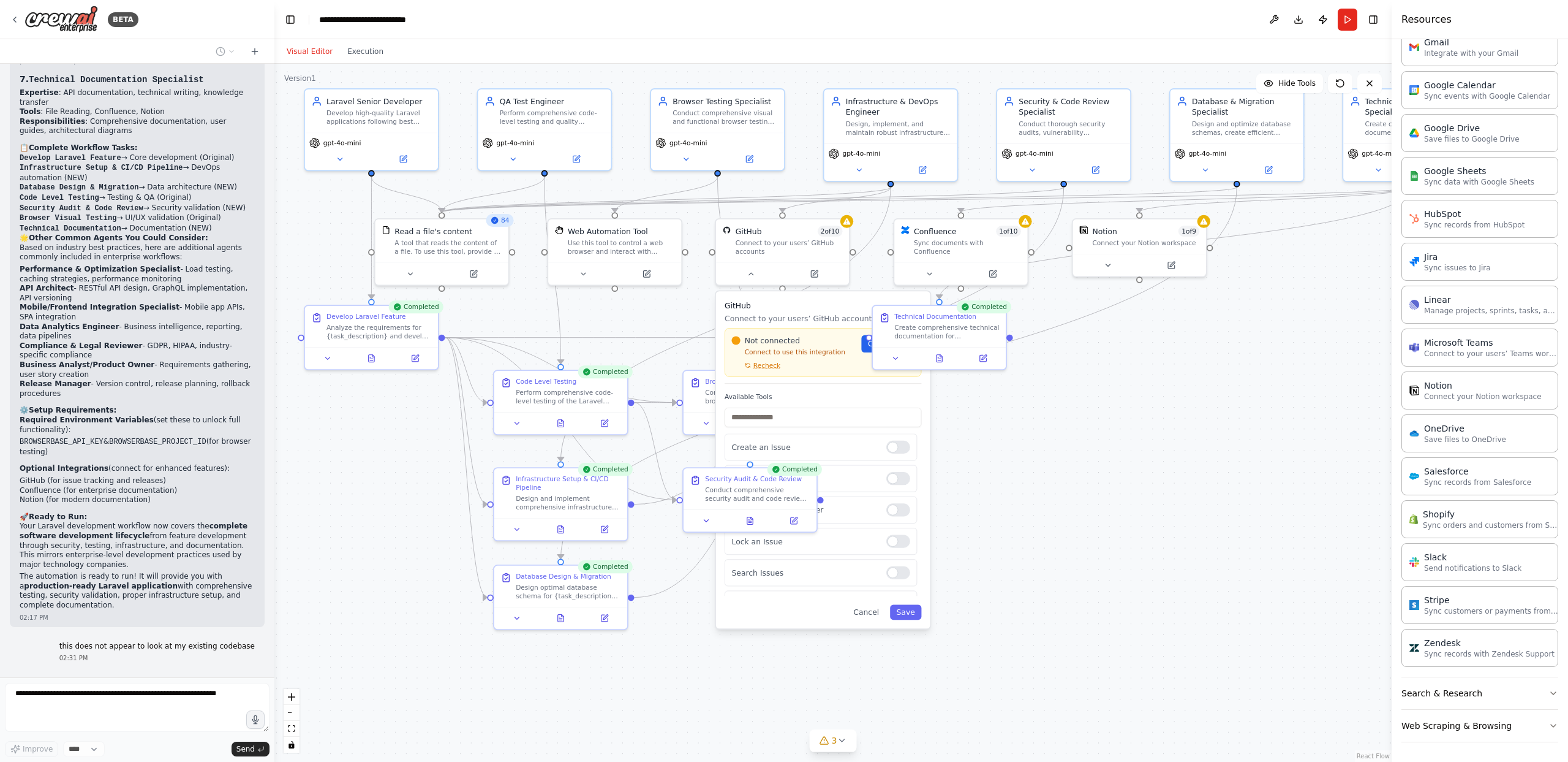
click at [824, 300] on h3 "GitHub" at bounding box center [823, 305] width 197 height 11
click at [851, 300] on h3 "GitHub" at bounding box center [823, 305] width 197 height 11
drag, startPoint x: 872, startPoint y: 612, endPoint x: 793, endPoint y: 617, distance: 79.2
click at [872, 612] on button "Cancel" at bounding box center [866, 612] width 39 height 15
click at [870, 616] on button "Cancel" at bounding box center [866, 612] width 39 height 15
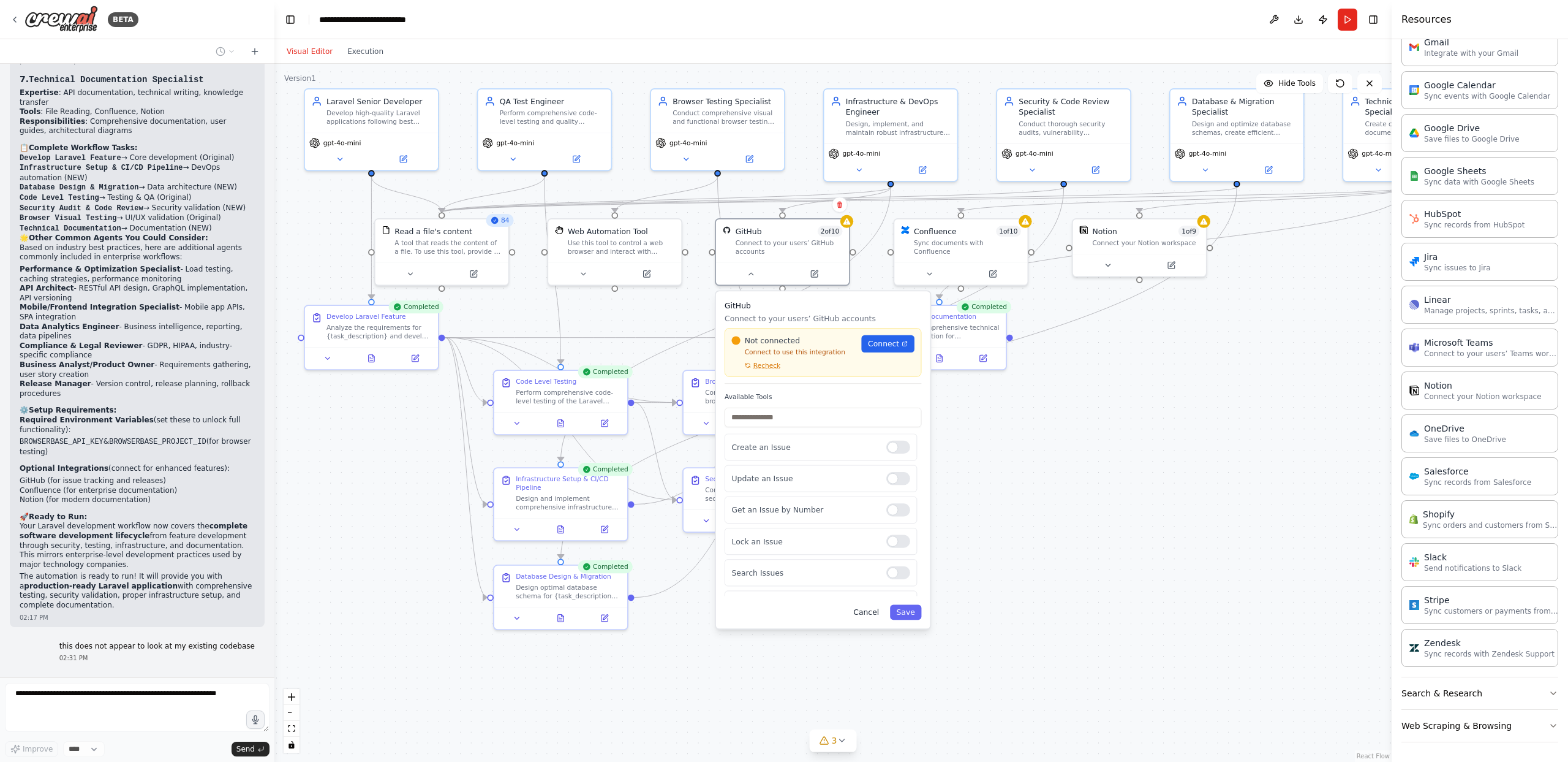
click at [870, 612] on button "Cancel" at bounding box center [866, 612] width 39 height 15
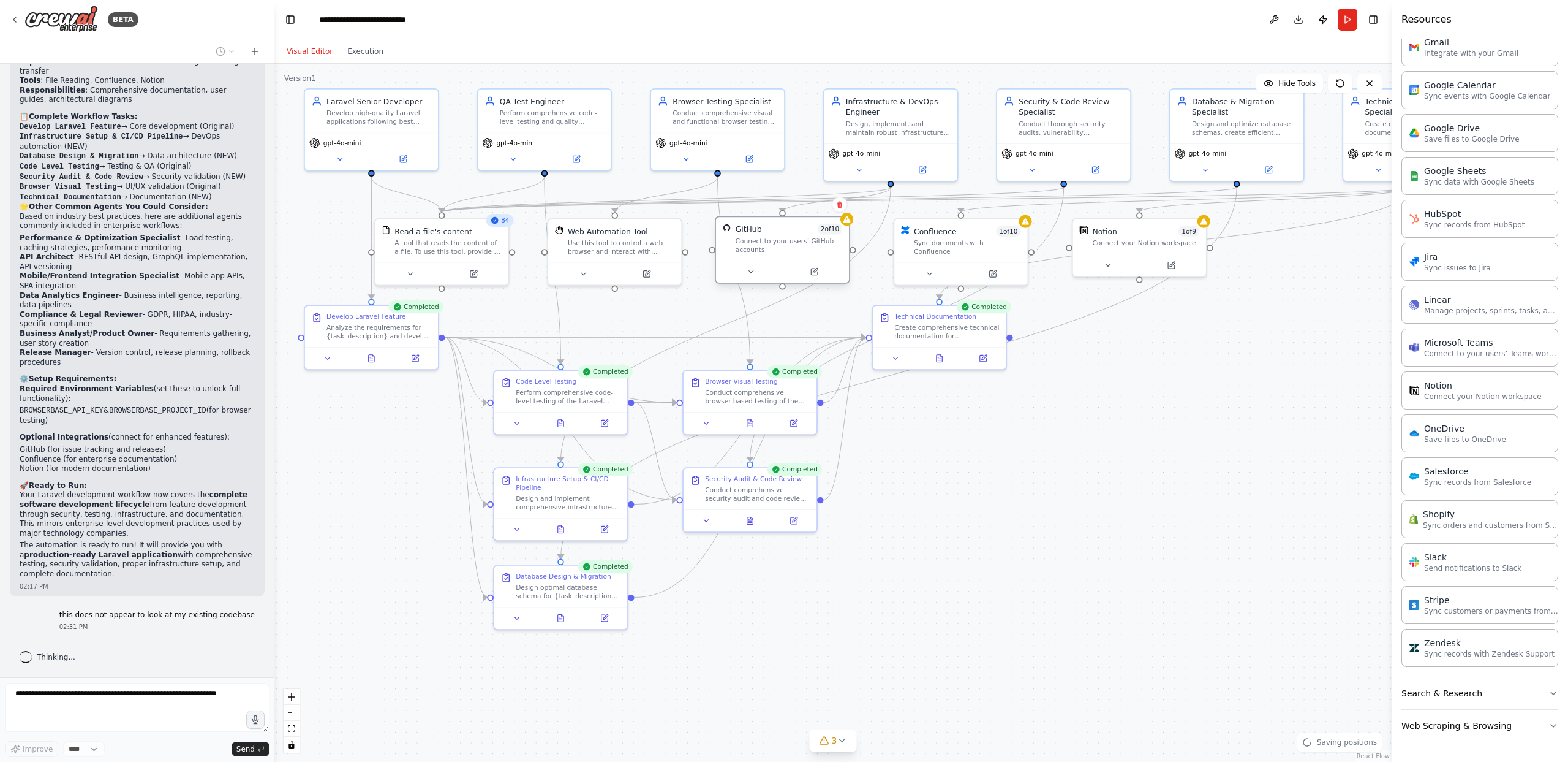
click at [851, 225] on div ".deletable-edge-delete-btn { width: 20px; height: 20px; border: 0px solid #ffff…" at bounding box center [833, 413] width 1117 height 698
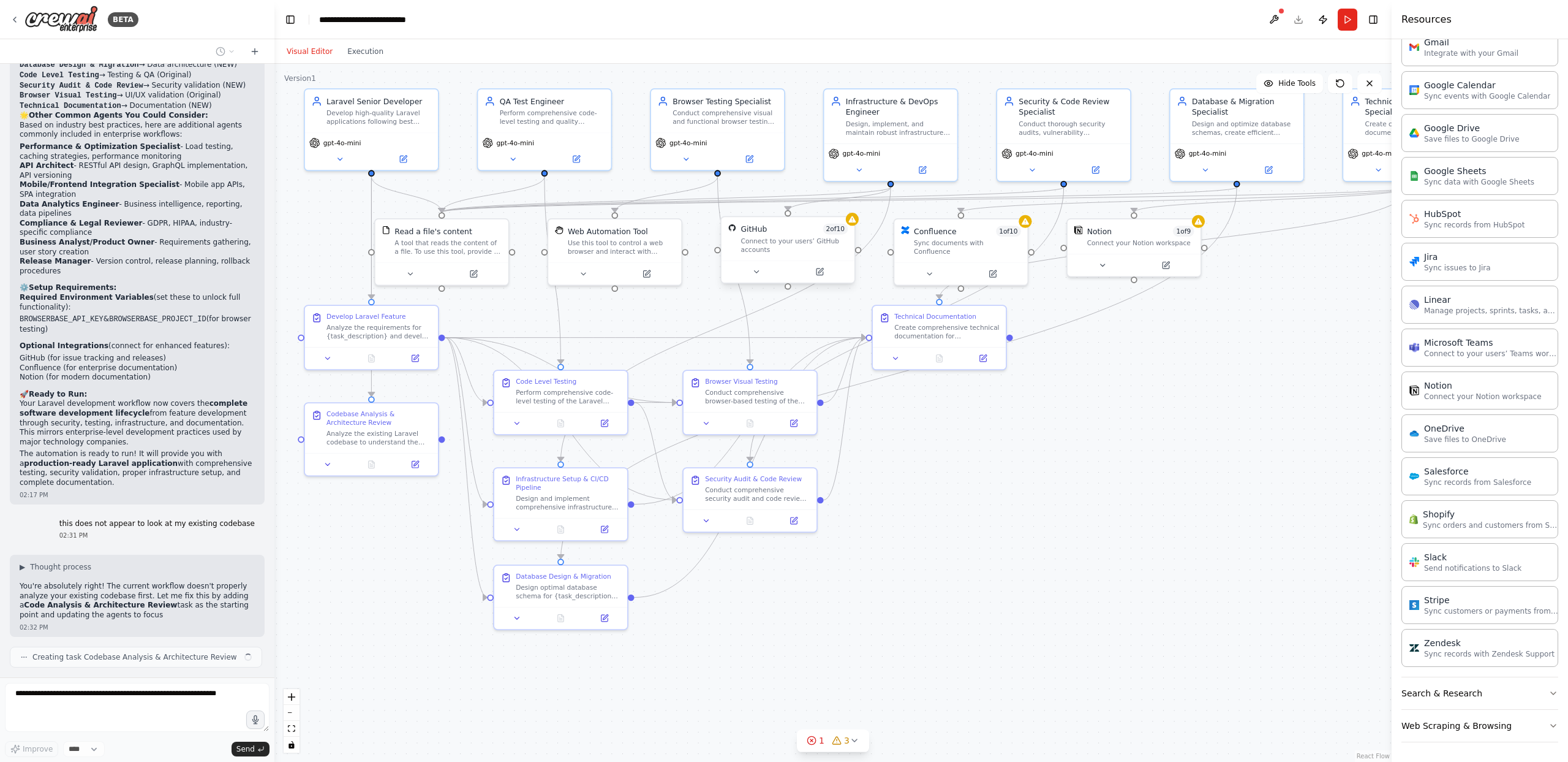
scroll to position [2957, 0]
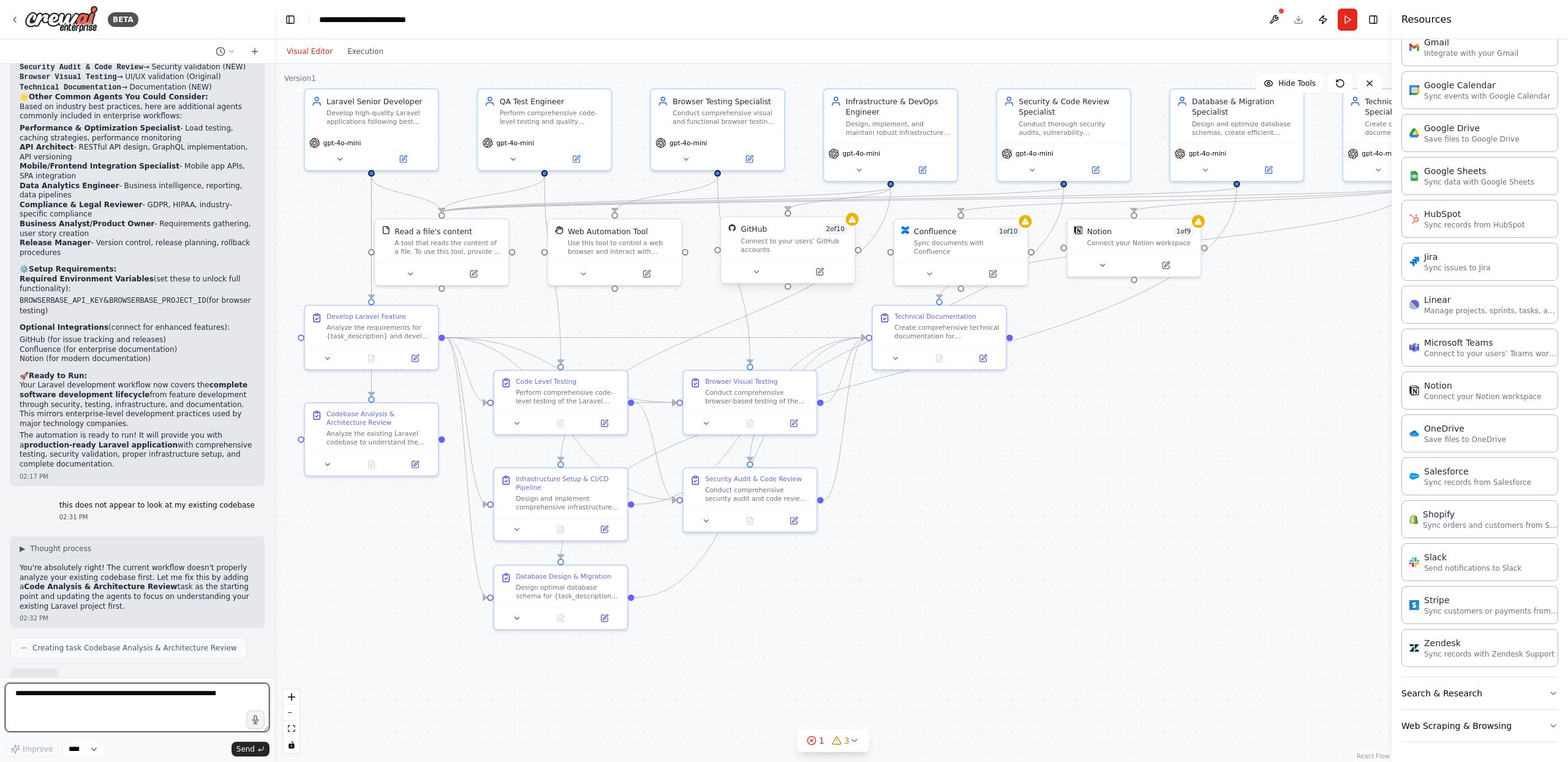
click at [97, 624] on textarea at bounding box center [137, 707] width 264 height 49
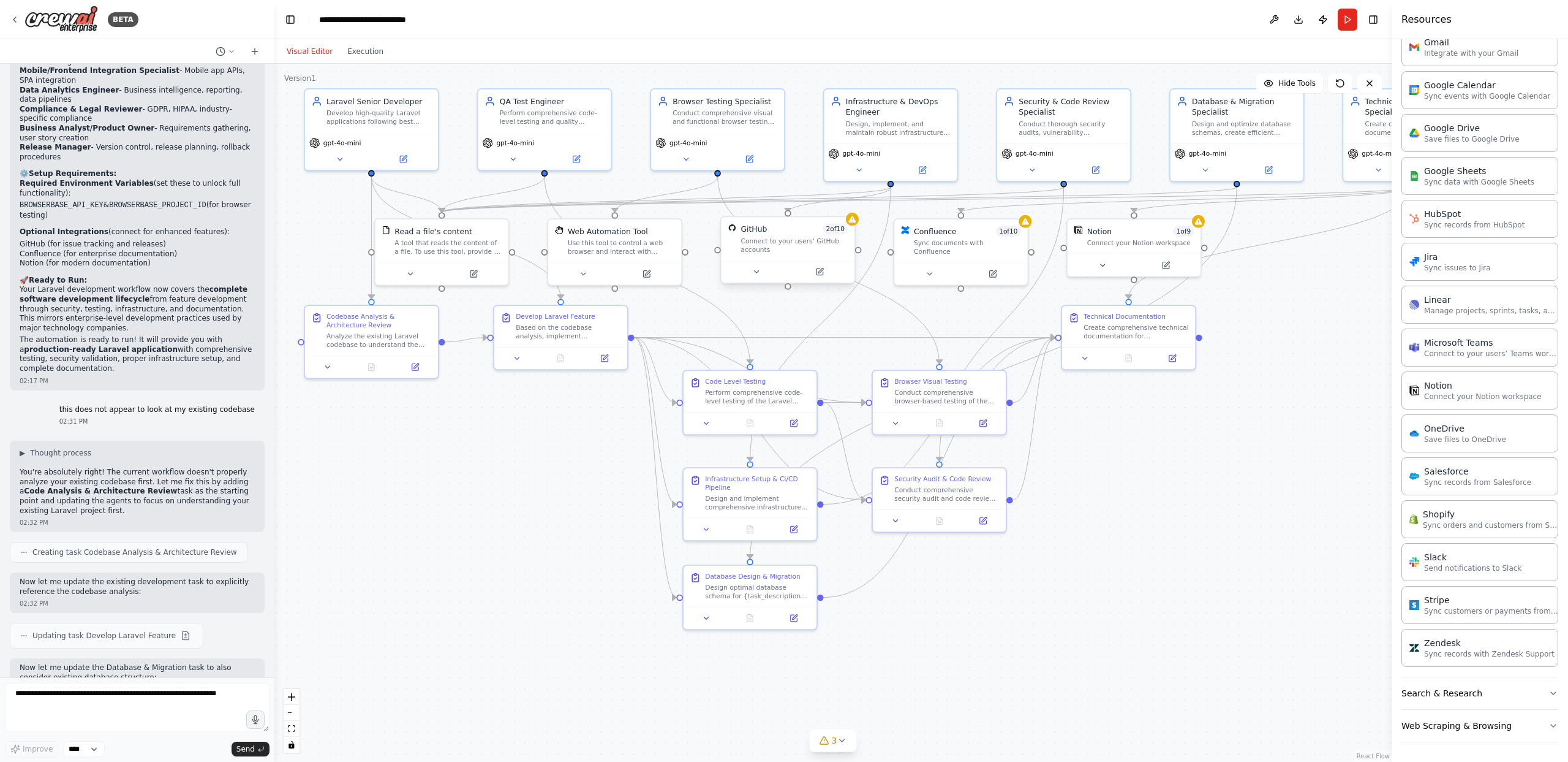
scroll to position [3124, 0]
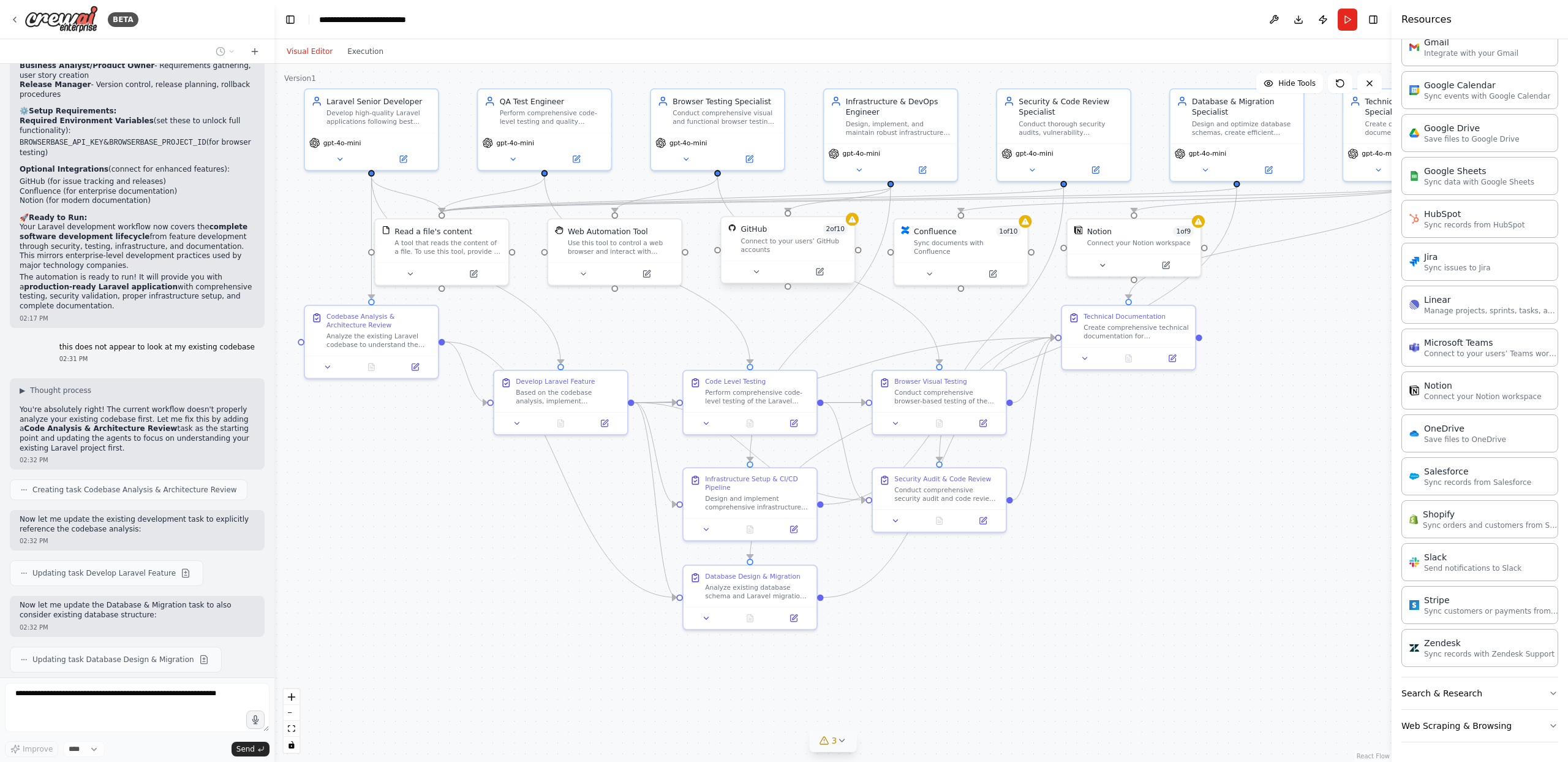
click at [846, 624] on icon at bounding box center [842, 740] width 10 height 10
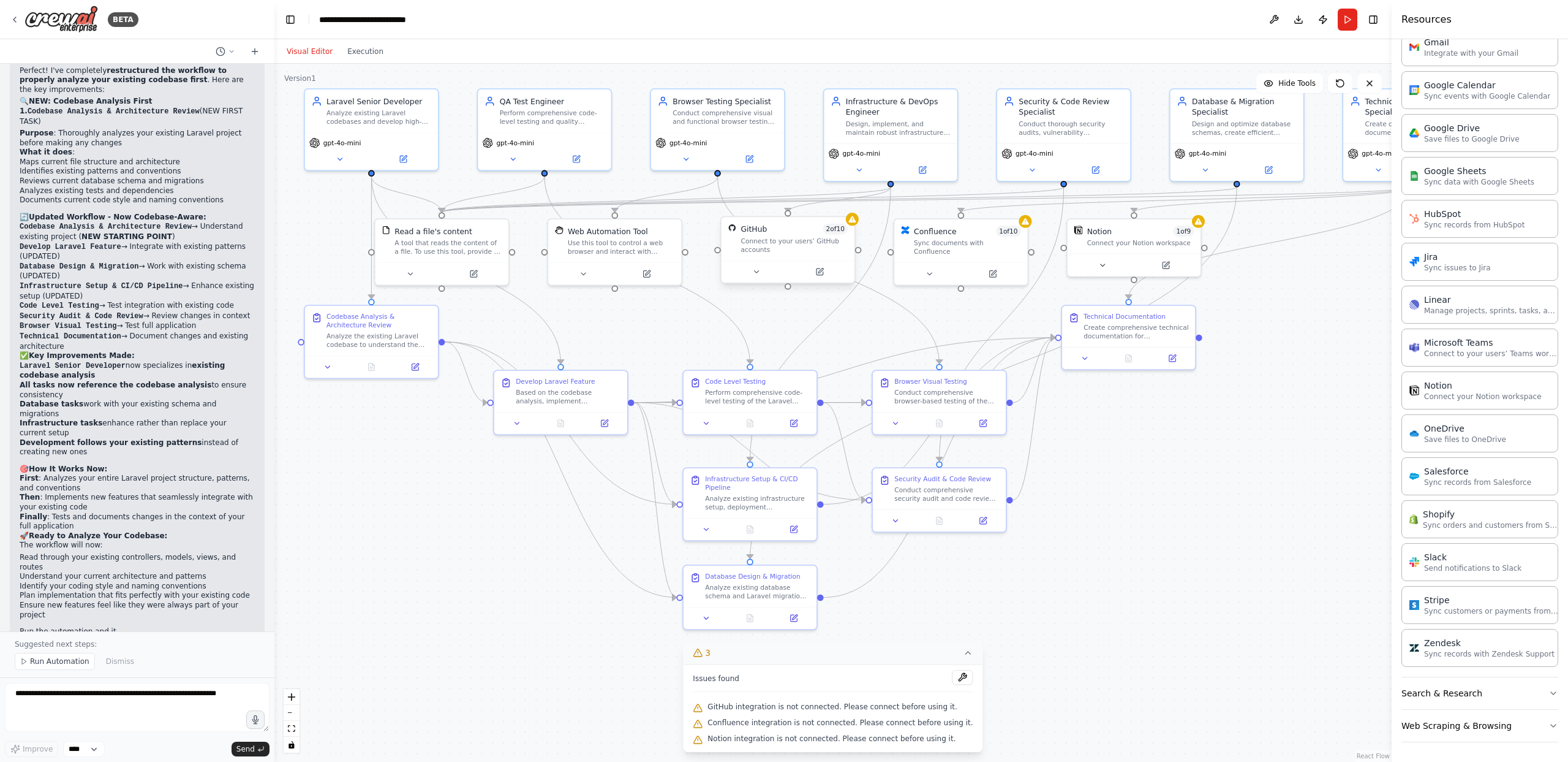
scroll to position [4139, 0]
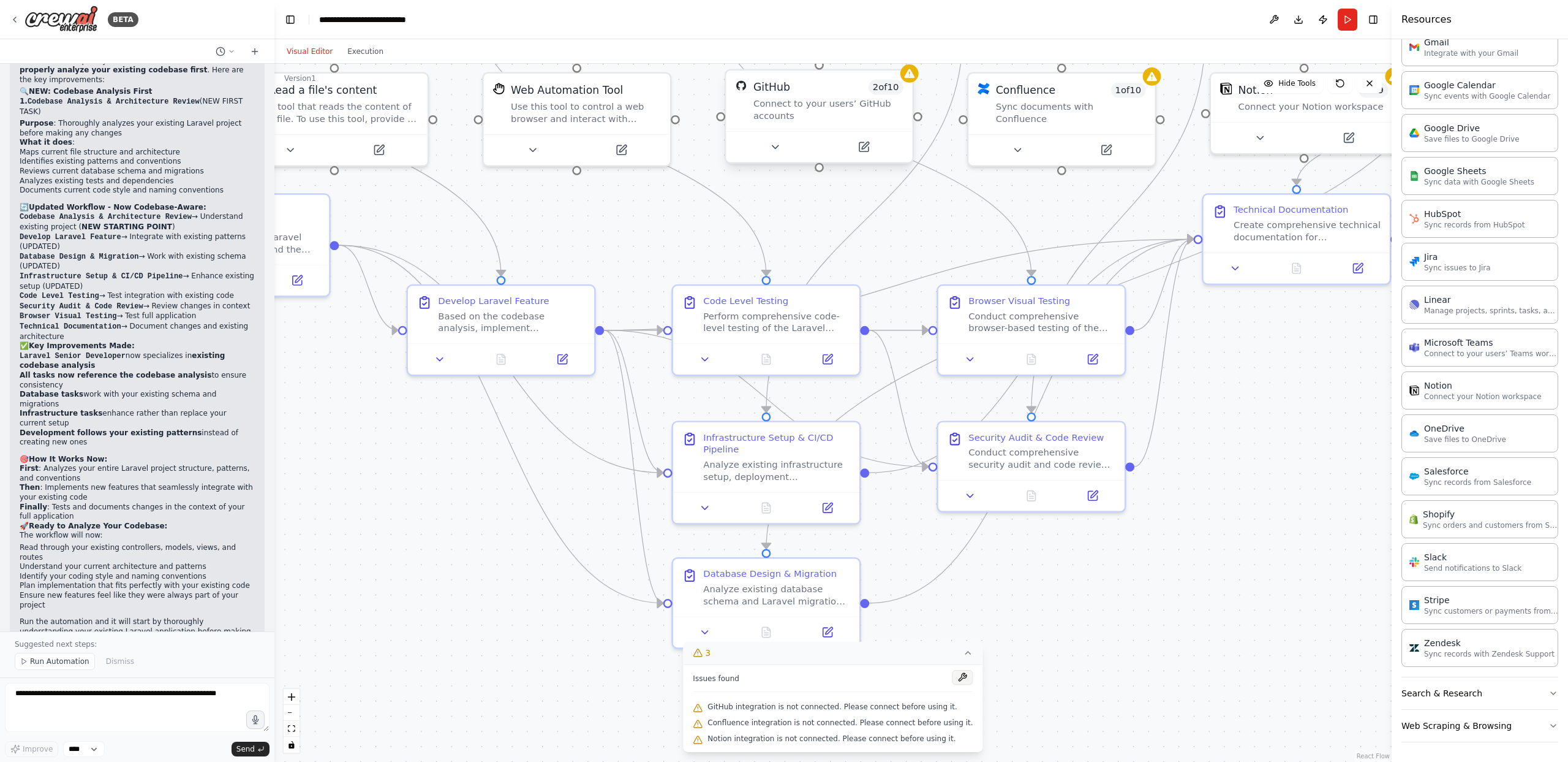
click at [952, 624] on button at bounding box center [963, 677] width 21 height 14
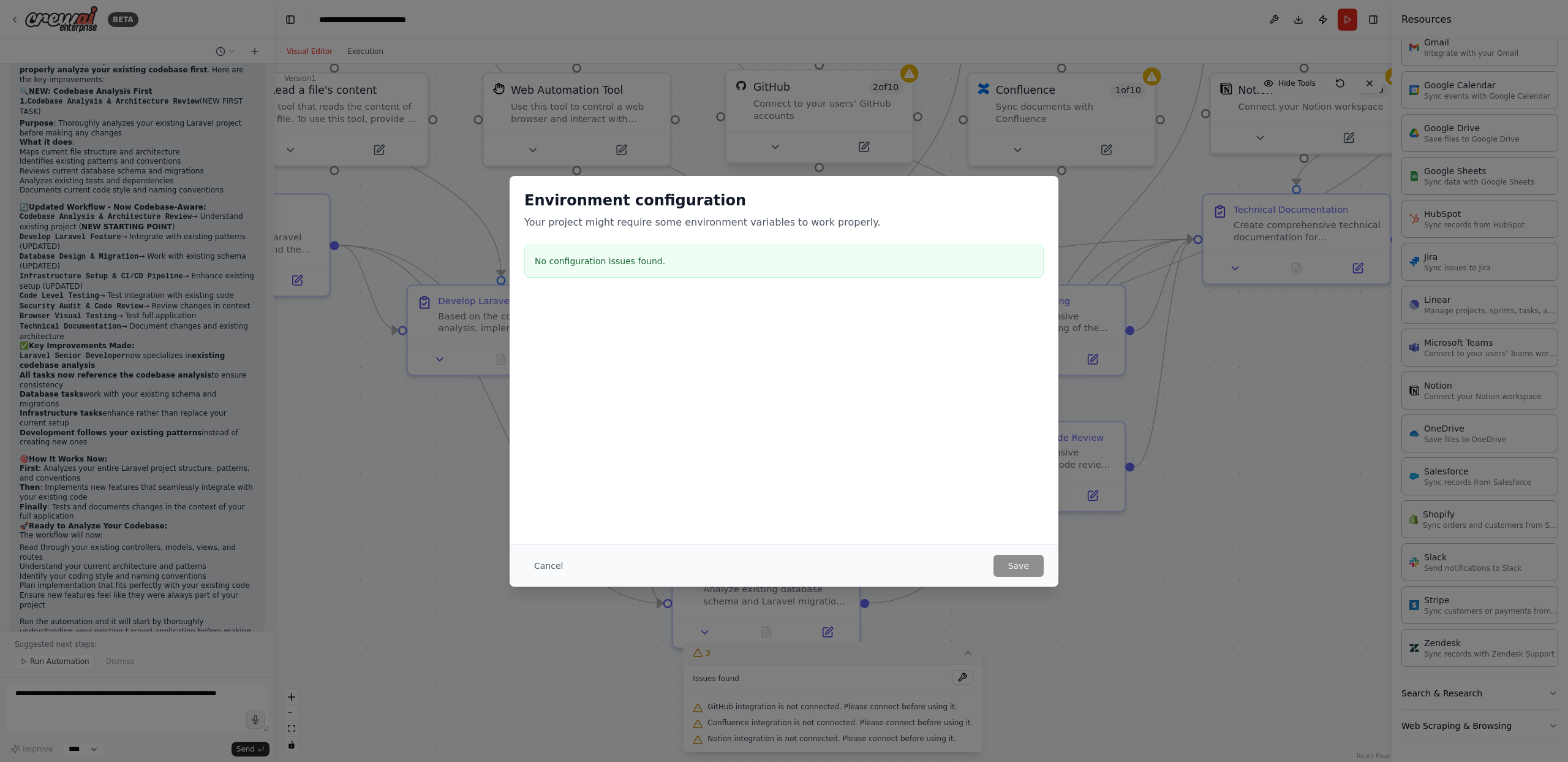
click at [481, 573] on div "Environment configuration Your project might require some environment variables…" at bounding box center [784, 381] width 1568 height 762
click at [530, 569] on button "Cancel" at bounding box center [548, 566] width 48 height 22
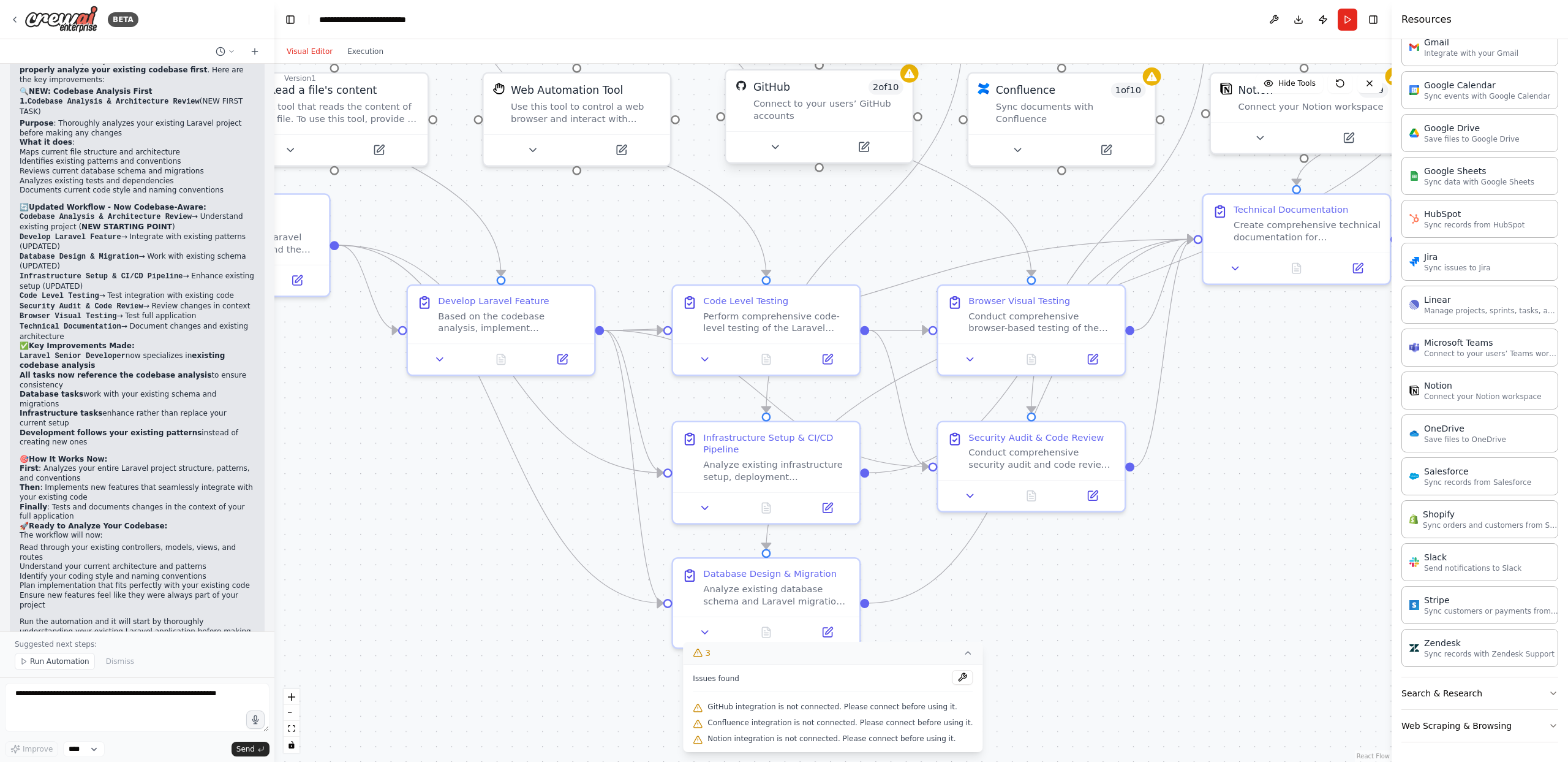
click at [917, 76] on div at bounding box center [910, 73] width 19 height 19
click at [1184, 349] on div ".deletable-edge-delete-btn { width: 20px; height: 20px; border: 0px solid #ffff…" at bounding box center [833, 413] width 1117 height 698
click at [1184, 23] on button "Download" at bounding box center [1299, 19] width 19 height 22
click at [1184, 19] on button at bounding box center [1274, 19] width 19 height 22
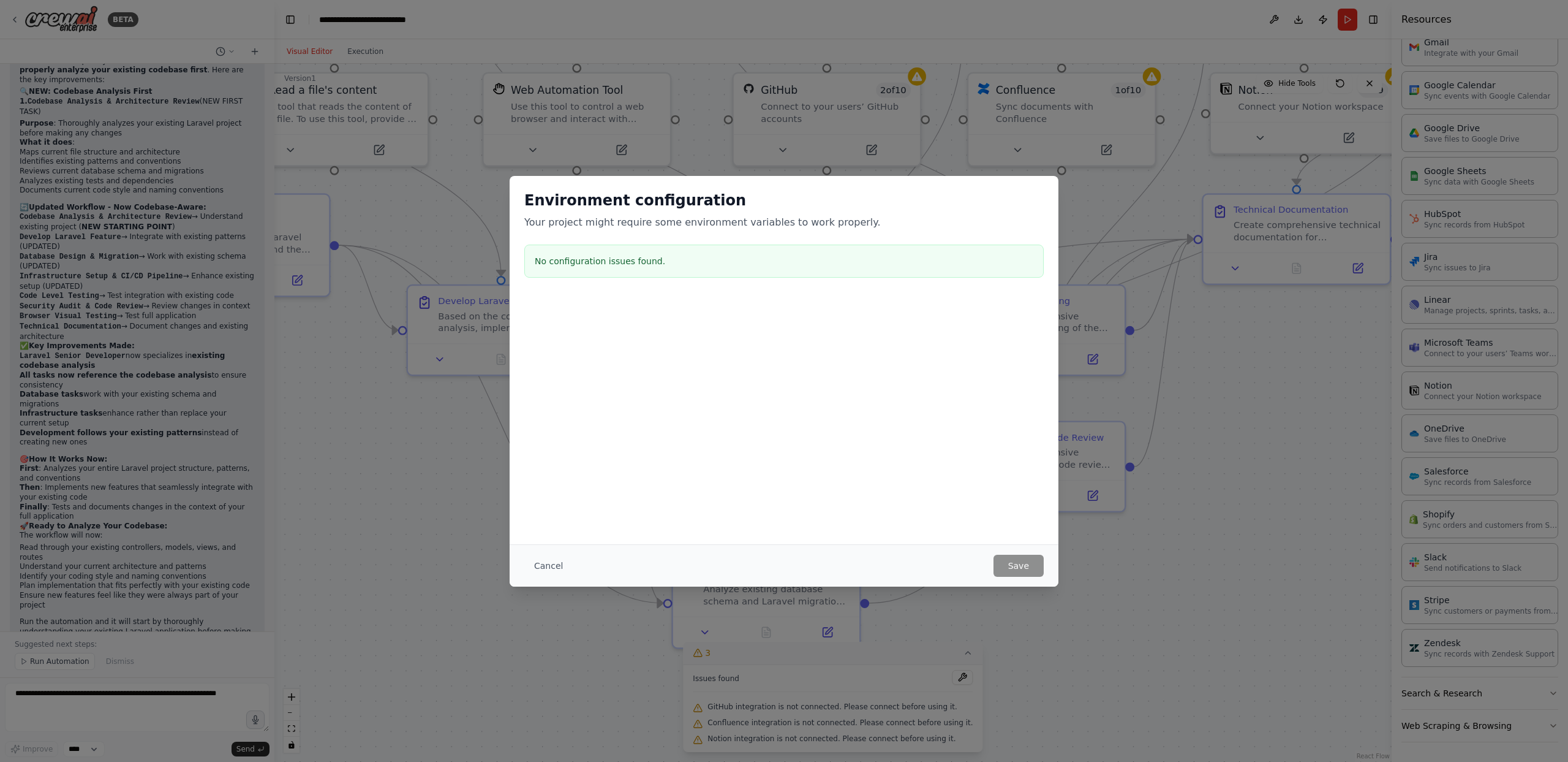
click at [554, 561] on button "Cancel" at bounding box center [548, 566] width 48 height 22
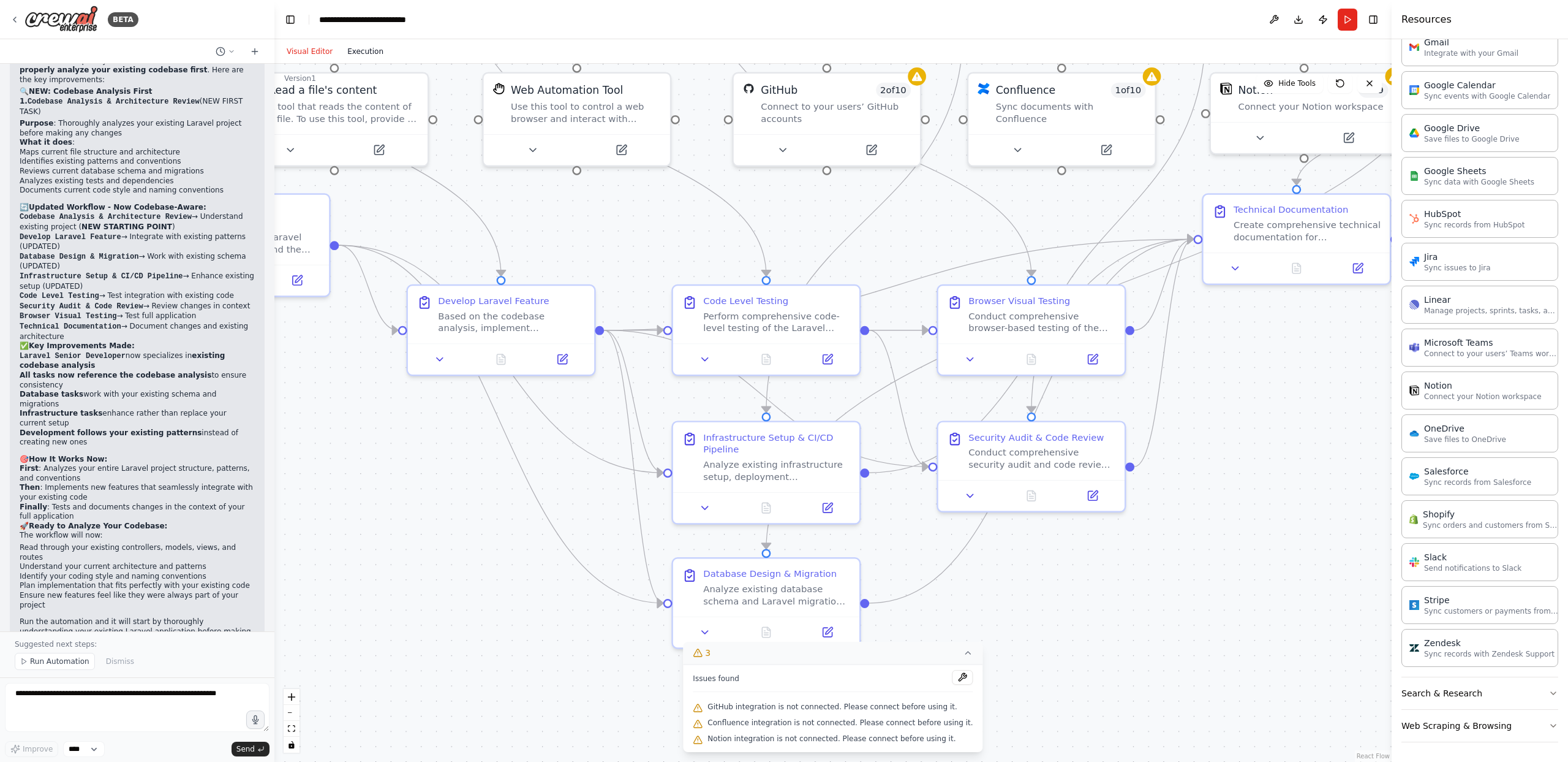
click at [366, 51] on button "Execution" at bounding box center [366, 51] width 51 height 14
click at [311, 52] on button "Visual Editor" at bounding box center [310, 51] width 61 height 14
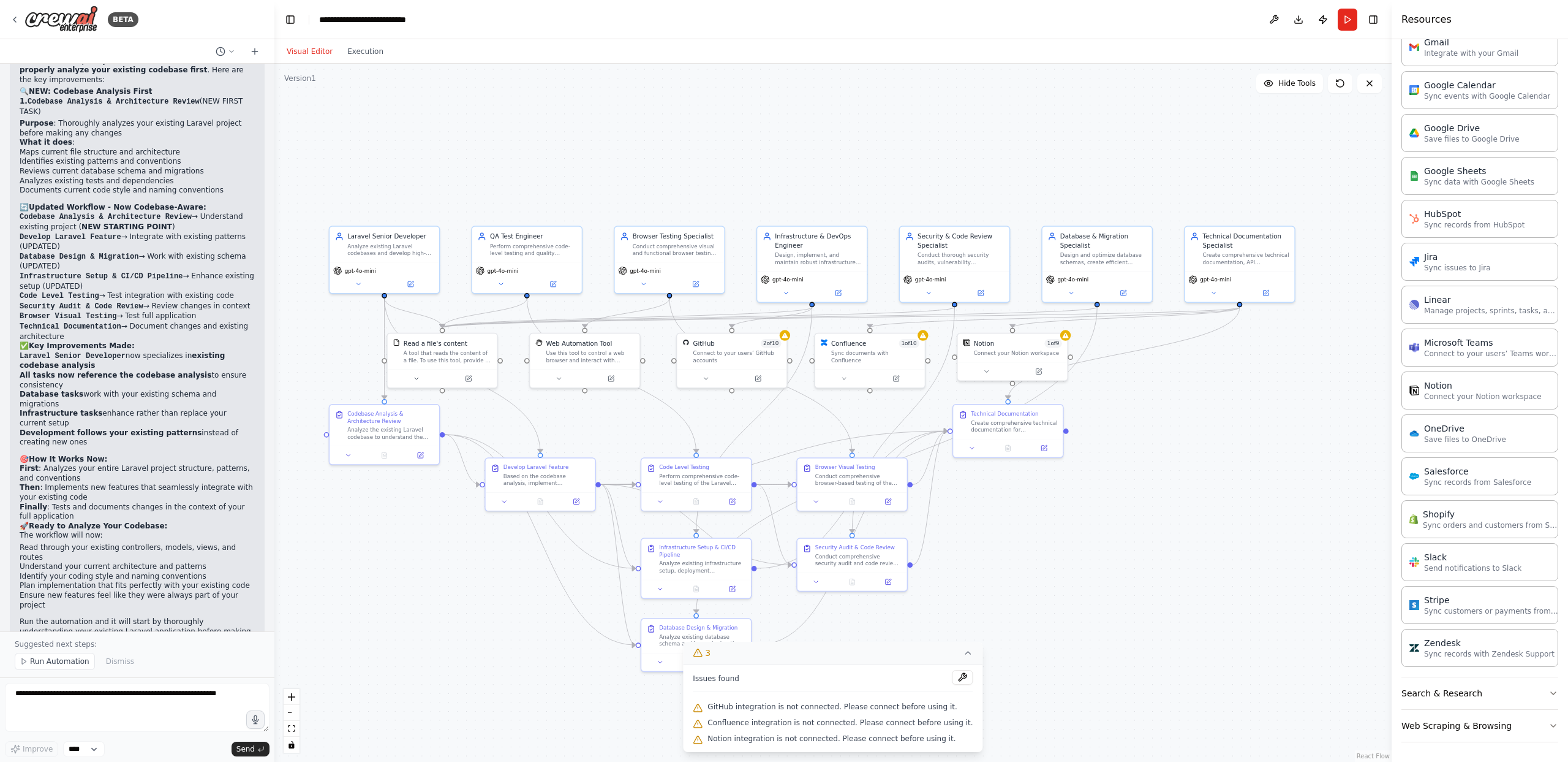
drag, startPoint x: 1329, startPoint y: 286, endPoint x: 1108, endPoint y: 420, distance: 258.5
click at [1108, 420] on div ".deletable-edge-delete-btn { width: 20px; height: 20px; border: 0px solid #ffff…" at bounding box center [833, 413] width 1117 height 698
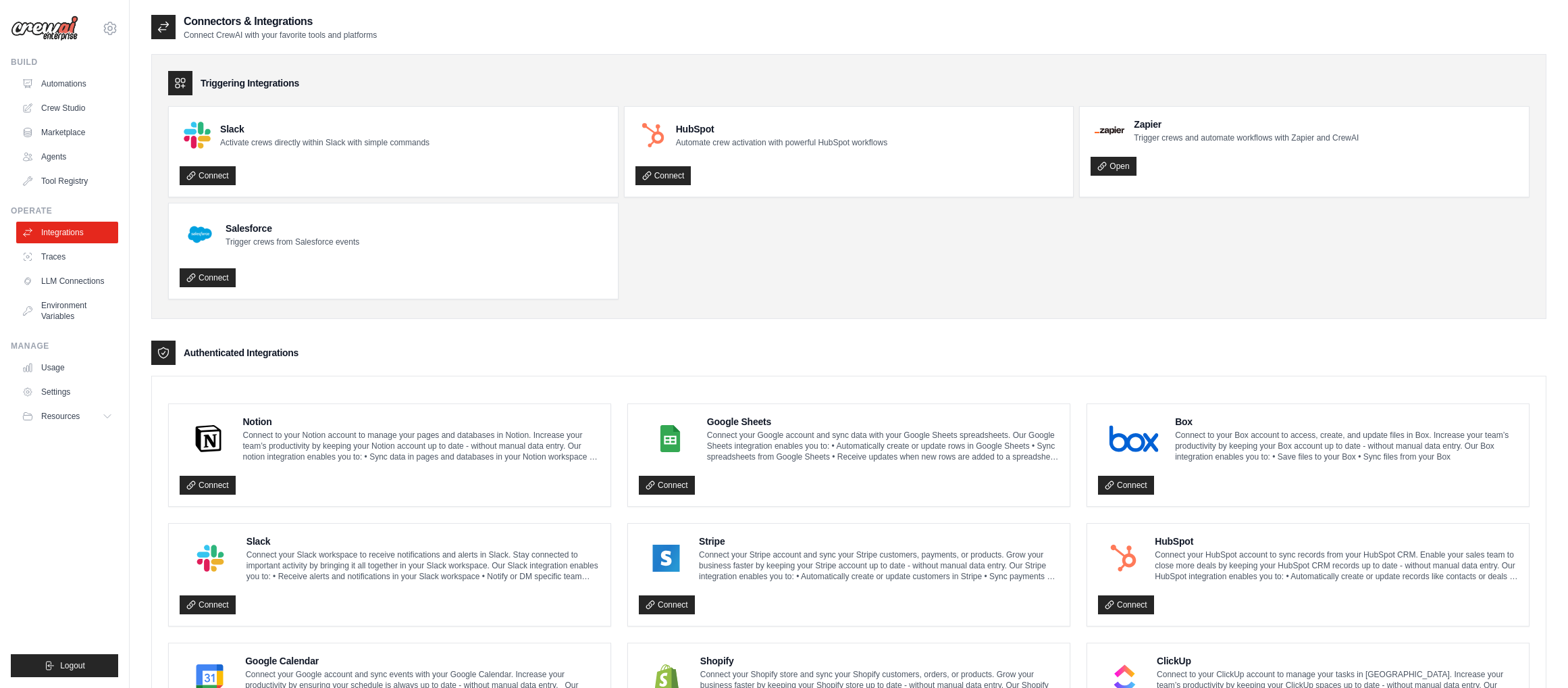
click at [791, 259] on ul "Slack Activate crews directly within Slack with simple commands Connect HubSpot…" at bounding box center [848, 203] width 1361 height 193
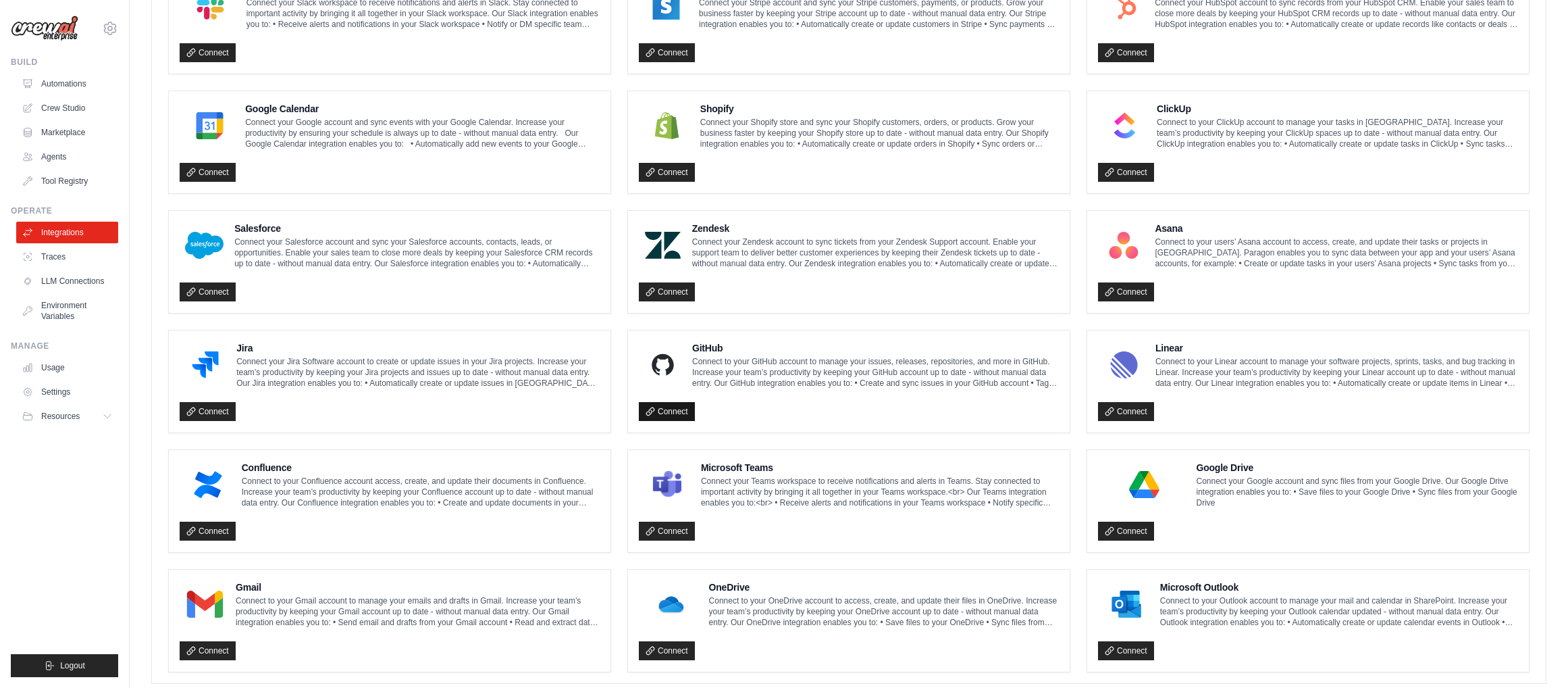
click at [672, 410] on link "Connect" at bounding box center [667, 411] width 56 height 19
click at [671, 371] on img at bounding box center [663, 365] width 39 height 27
click at [670, 406] on link "Connect" at bounding box center [667, 411] width 56 height 19
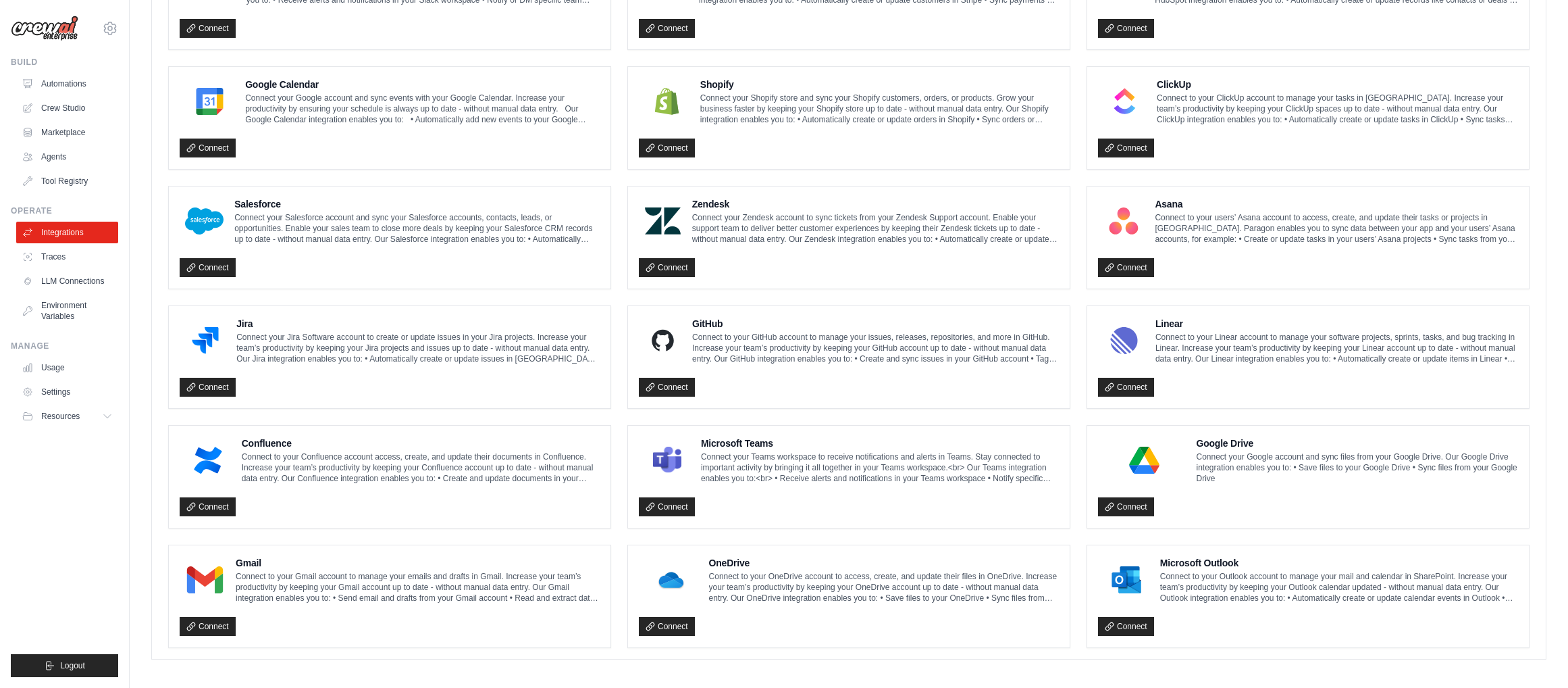
scroll to position [577, 0]
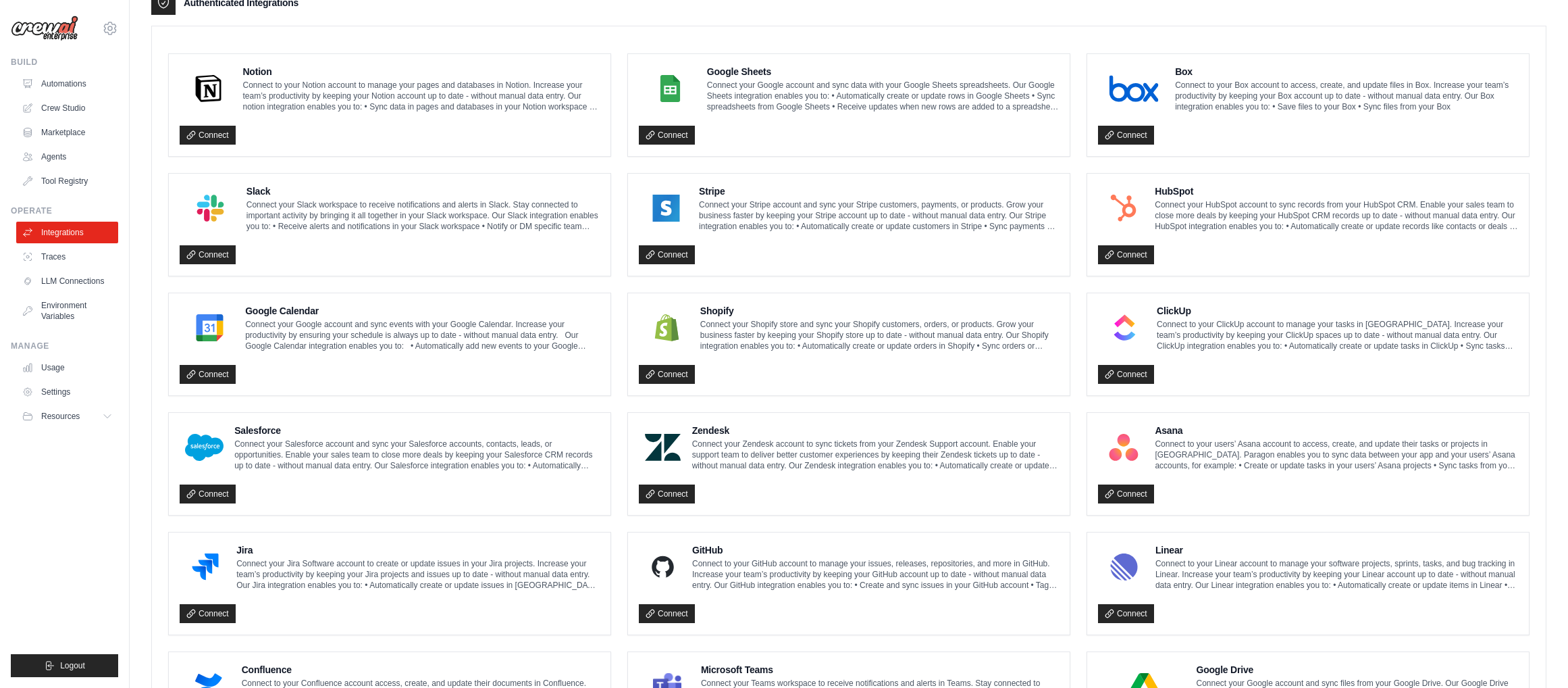
scroll to position [490, 0]
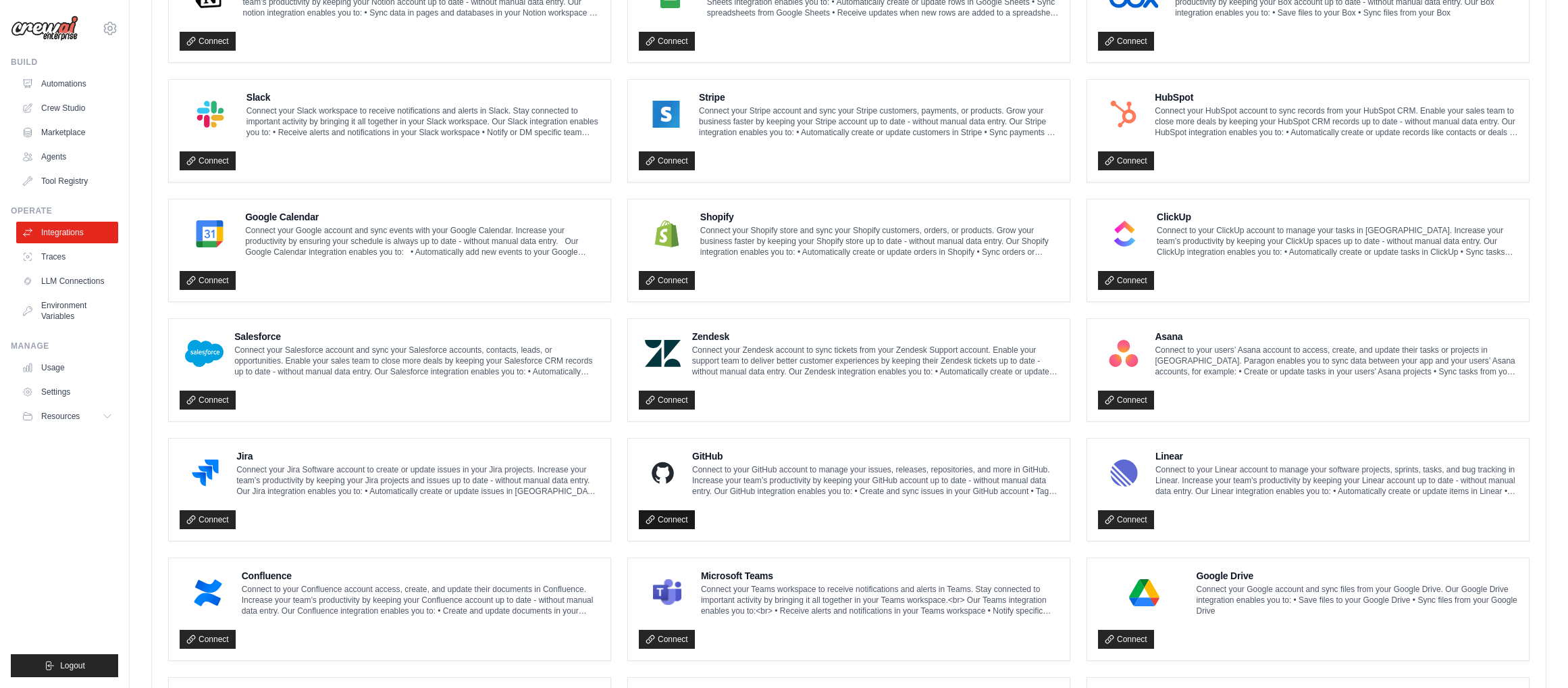
click at [664, 520] on link "Connect" at bounding box center [667, 519] width 56 height 19
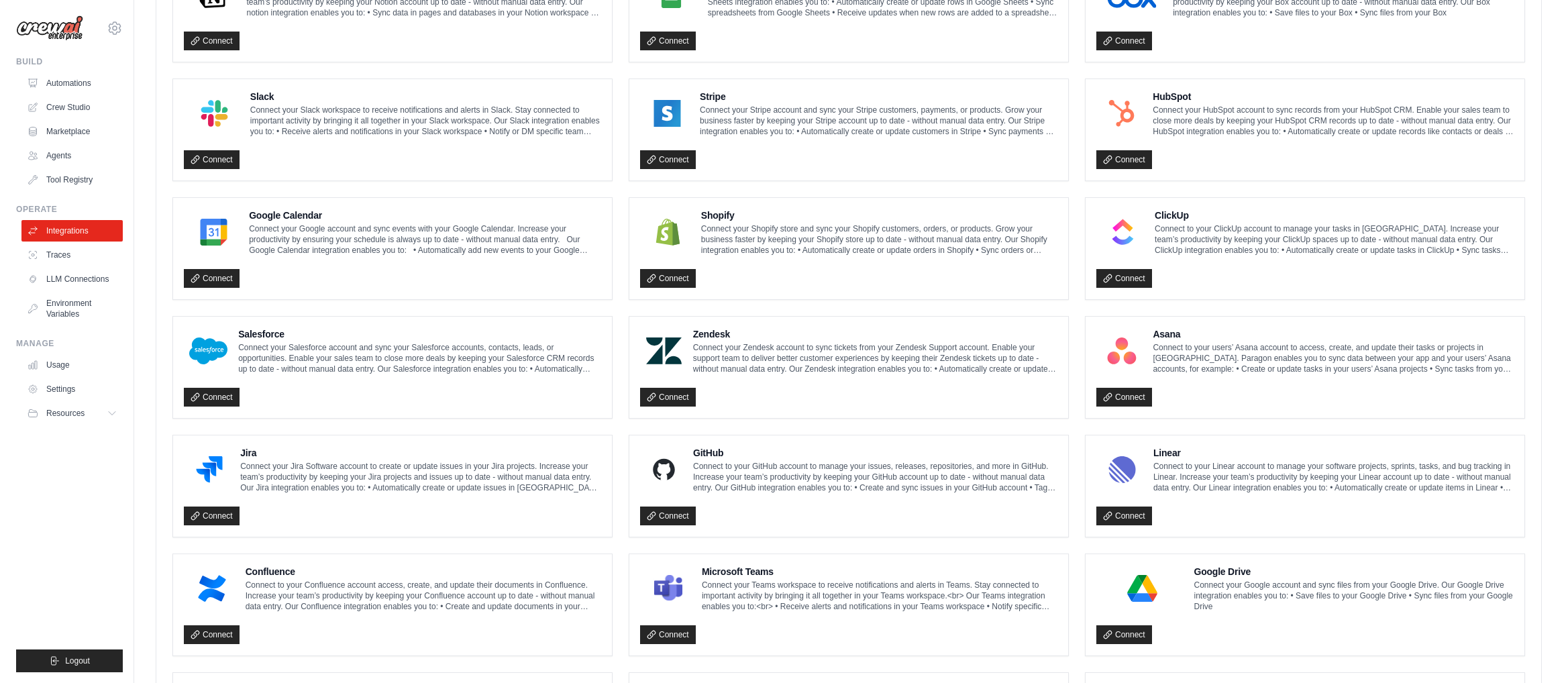
scroll to position [0, 0]
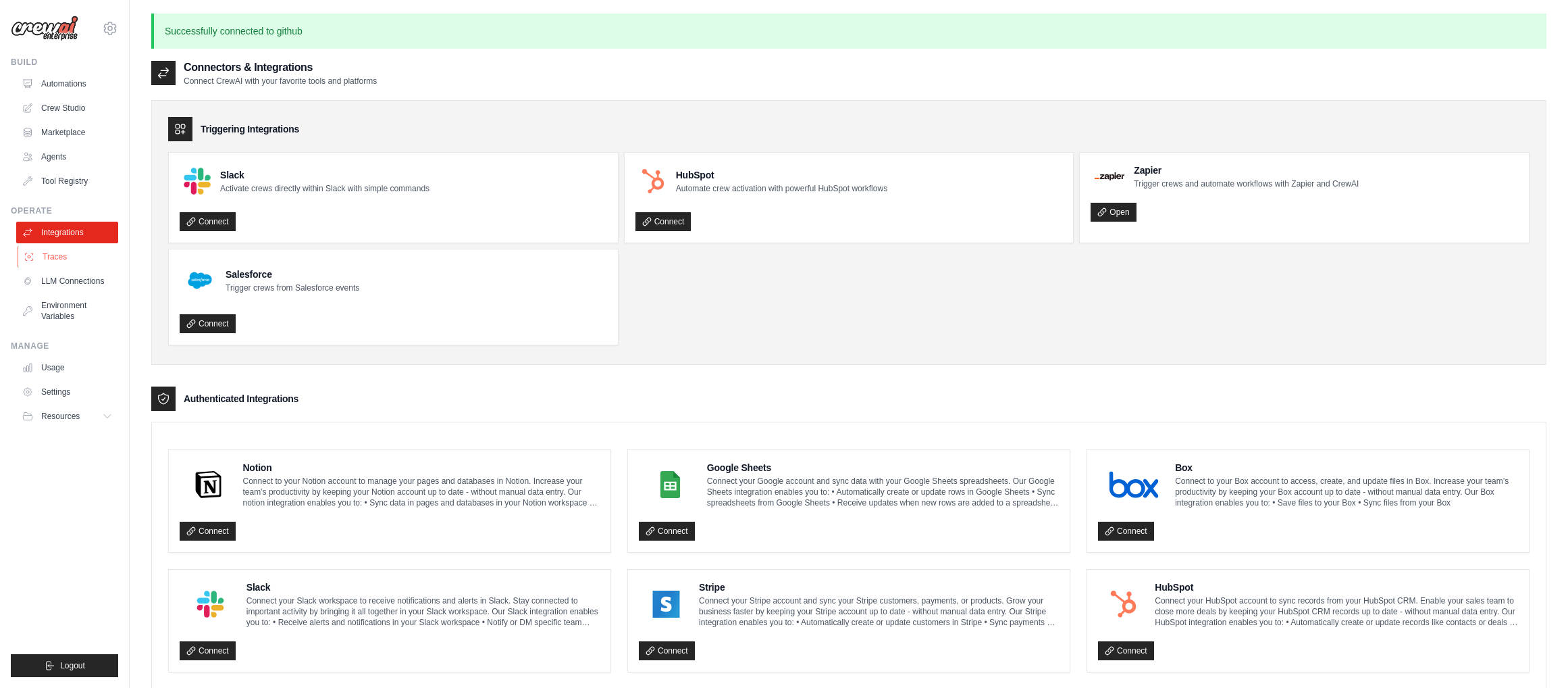
click at [69, 257] on link "Traces" at bounding box center [68, 257] width 102 height 21
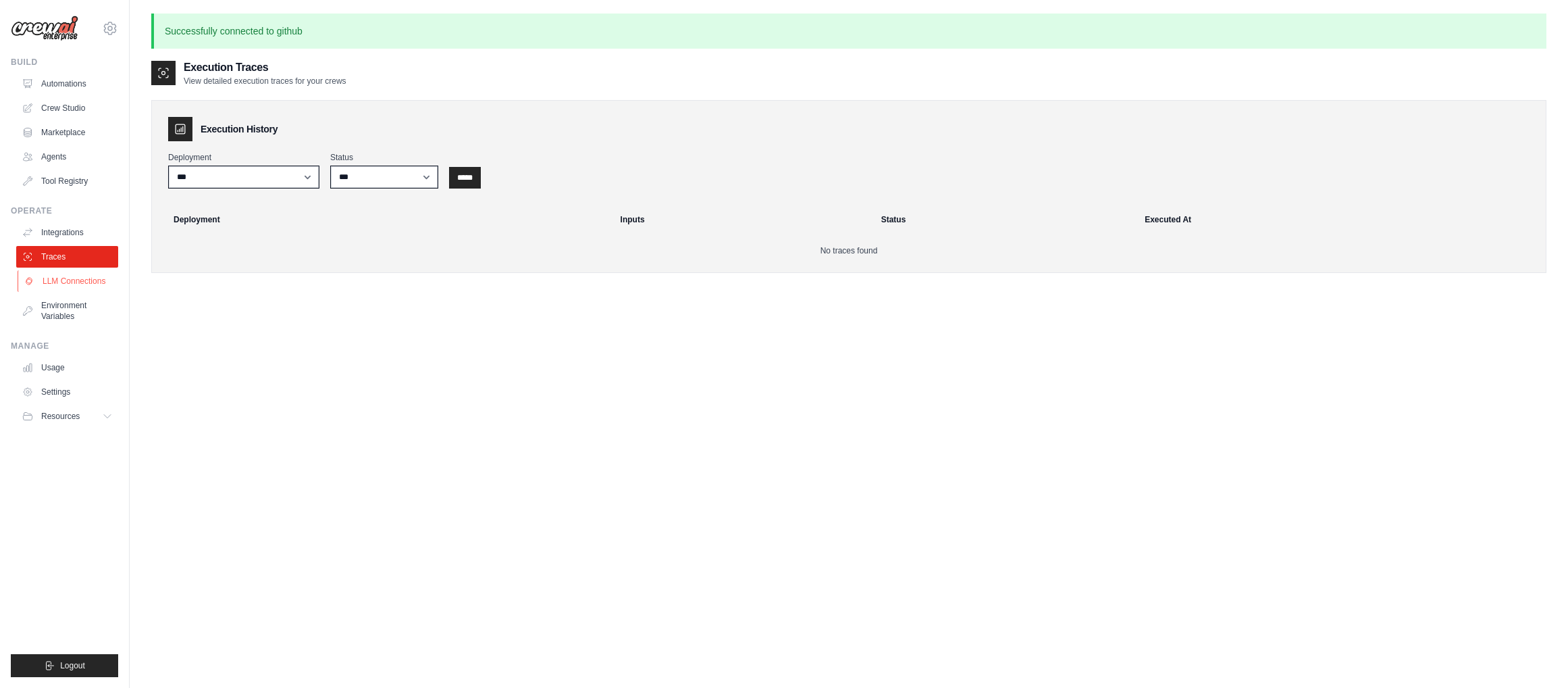
click at [75, 279] on link "LLM Connections" at bounding box center [68, 281] width 102 height 21
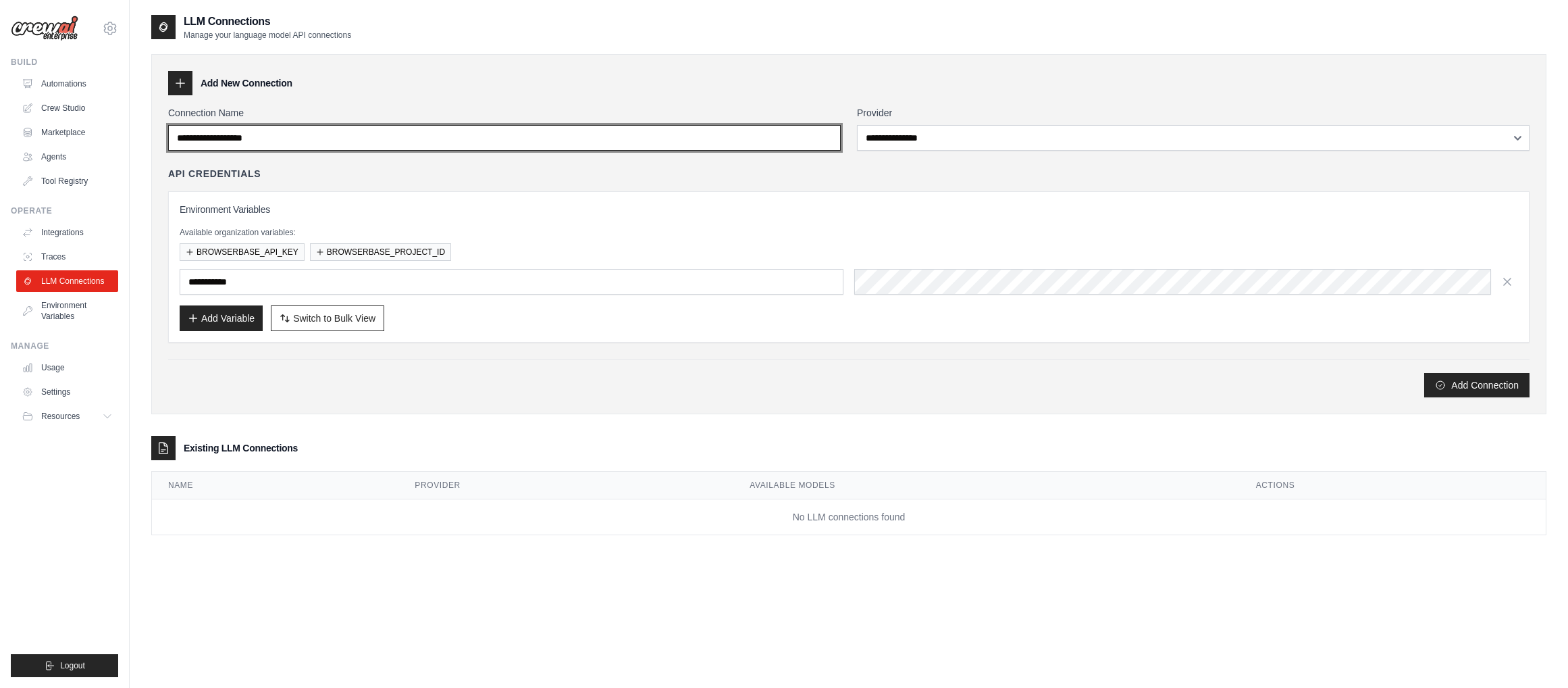
click at [365, 150] on input "Connection Name" at bounding box center [504, 138] width 673 height 26
click at [396, 143] on input "Connection Name" at bounding box center [504, 138] width 673 height 26
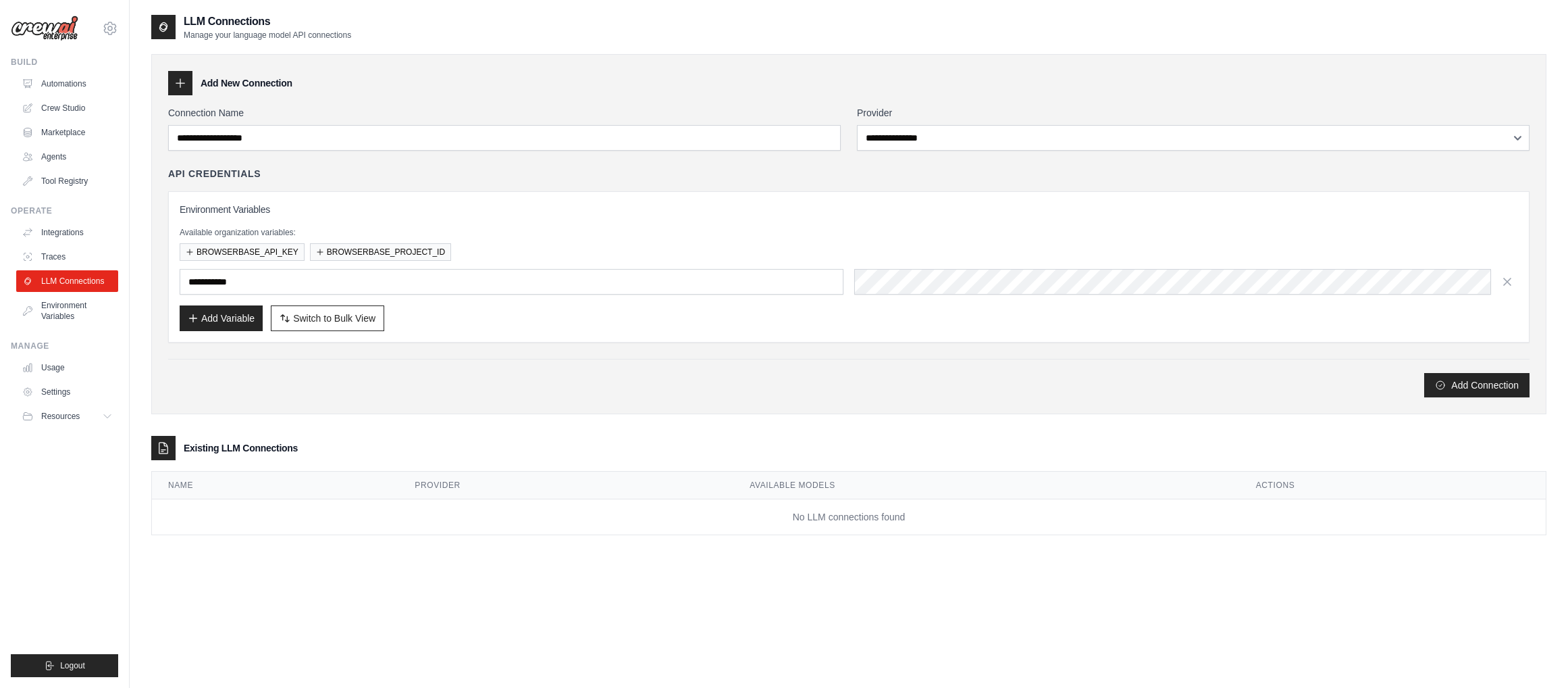
click at [1008, 122] on div "**********" at bounding box center [1194, 128] width 673 height 45
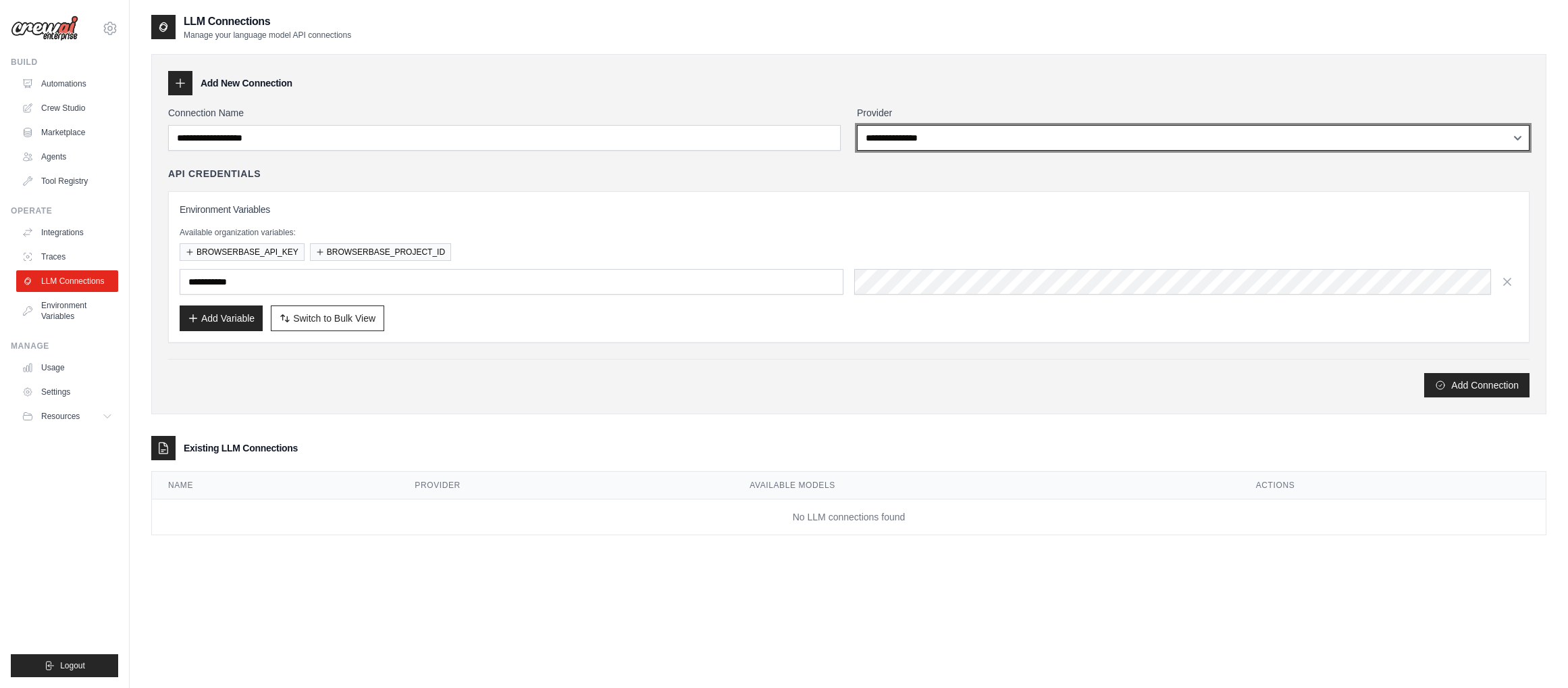
click at [985, 140] on select "**********" at bounding box center [1194, 138] width 673 height 26
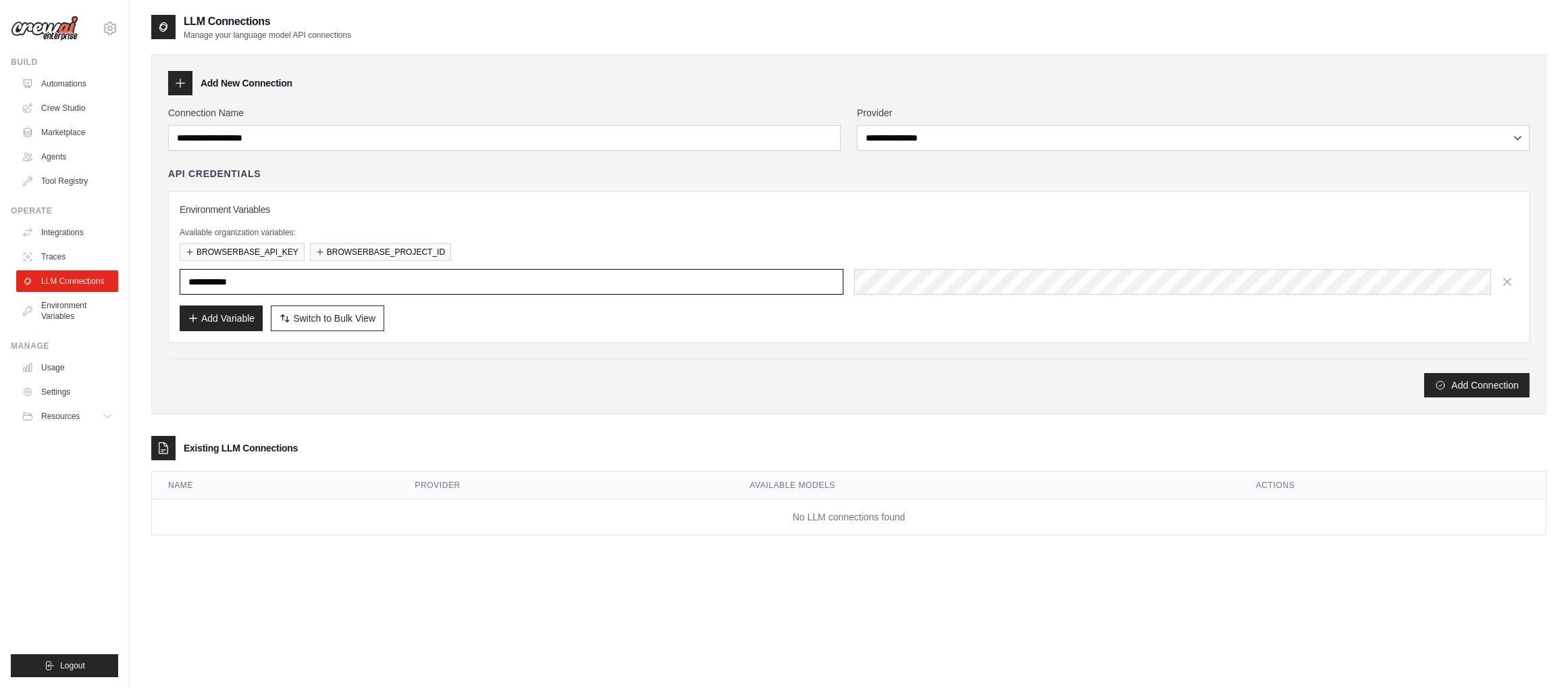
click at [303, 285] on input "text" at bounding box center [512, 282] width 664 height 26
click at [215, 371] on div "Add Connection" at bounding box center [848, 377] width 1361 height 39
click at [63, 307] on link "Environment Variables" at bounding box center [68, 311] width 102 height 33
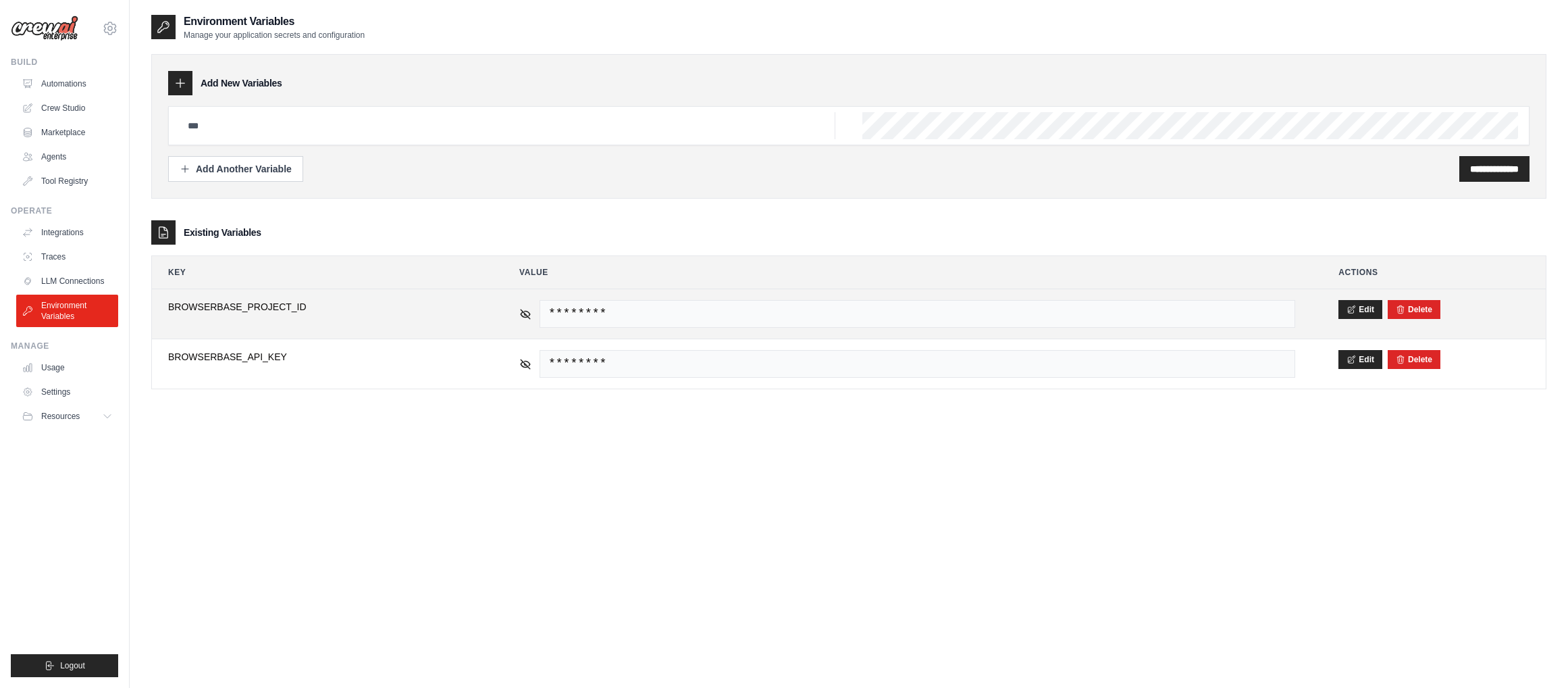
click at [633, 306] on span "********" at bounding box center [917, 314] width 756 height 27
drag, startPoint x: 640, startPoint y: 315, endPoint x: 581, endPoint y: 318, distance: 59.1
click at [628, 317] on span "********" at bounding box center [917, 314] width 756 height 27
click at [1360, 312] on button "Edit" at bounding box center [1361, 308] width 44 height 19
click at [1347, 314] on button "Save" at bounding box center [1356, 308] width 35 height 19
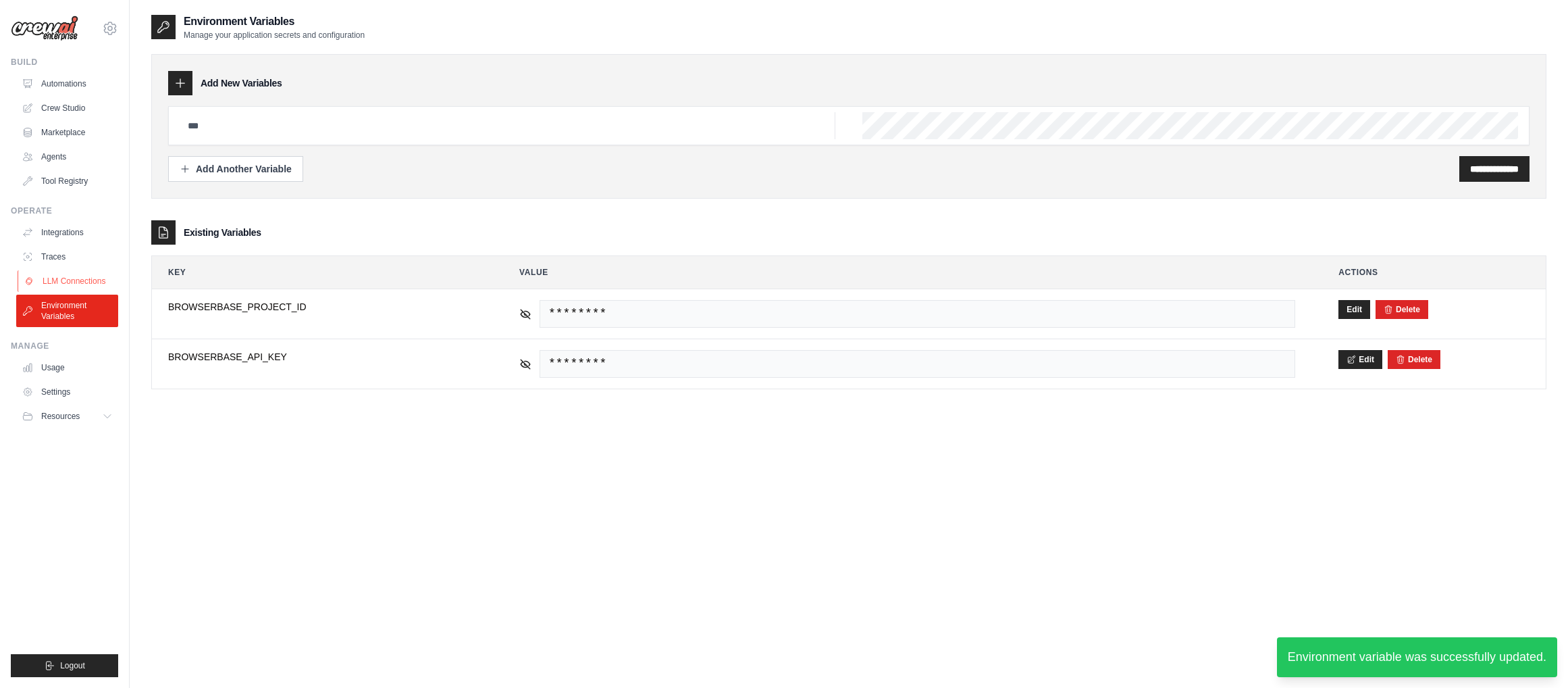
click at [46, 282] on link "LLM Connections" at bounding box center [68, 281] width 102 height 21
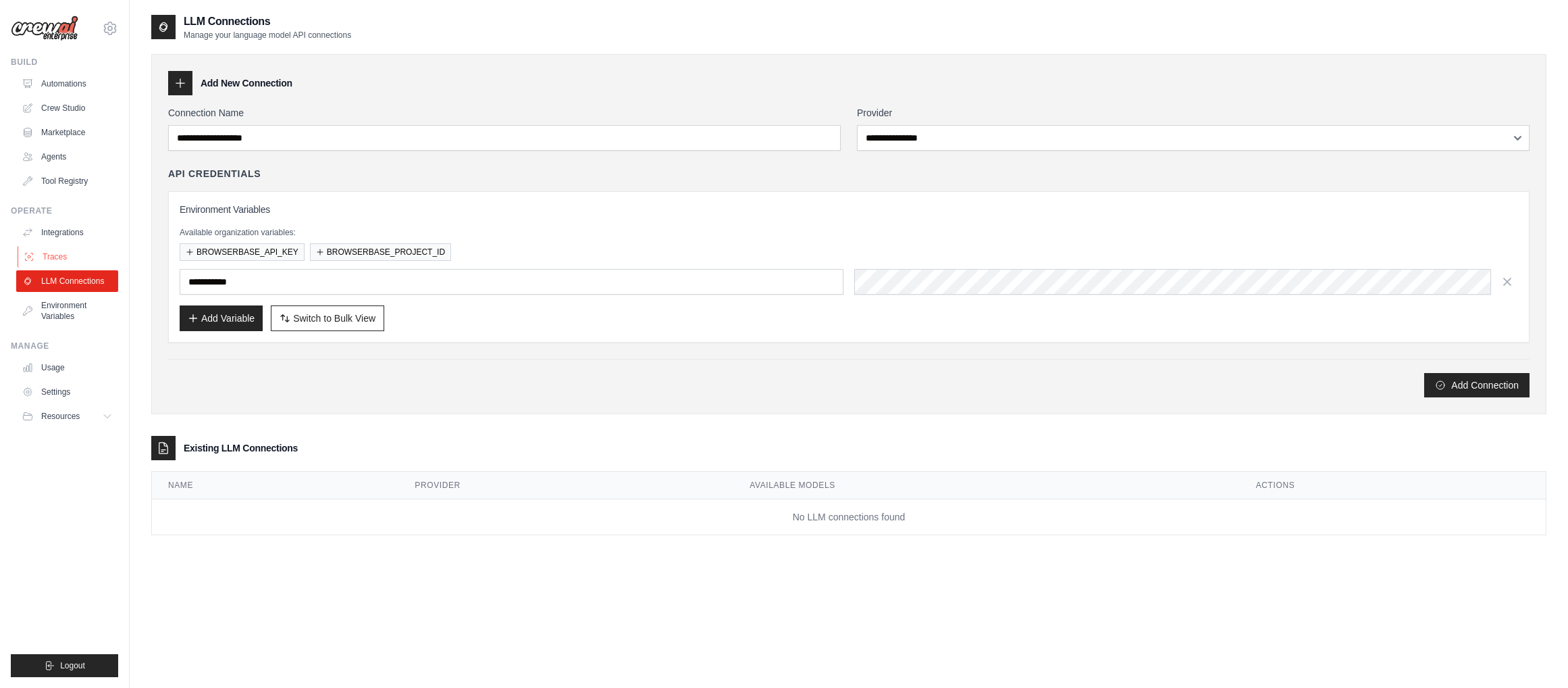
click at [61, 253] on link "Traces" at bounding box center [68, 257] width 102 height 21
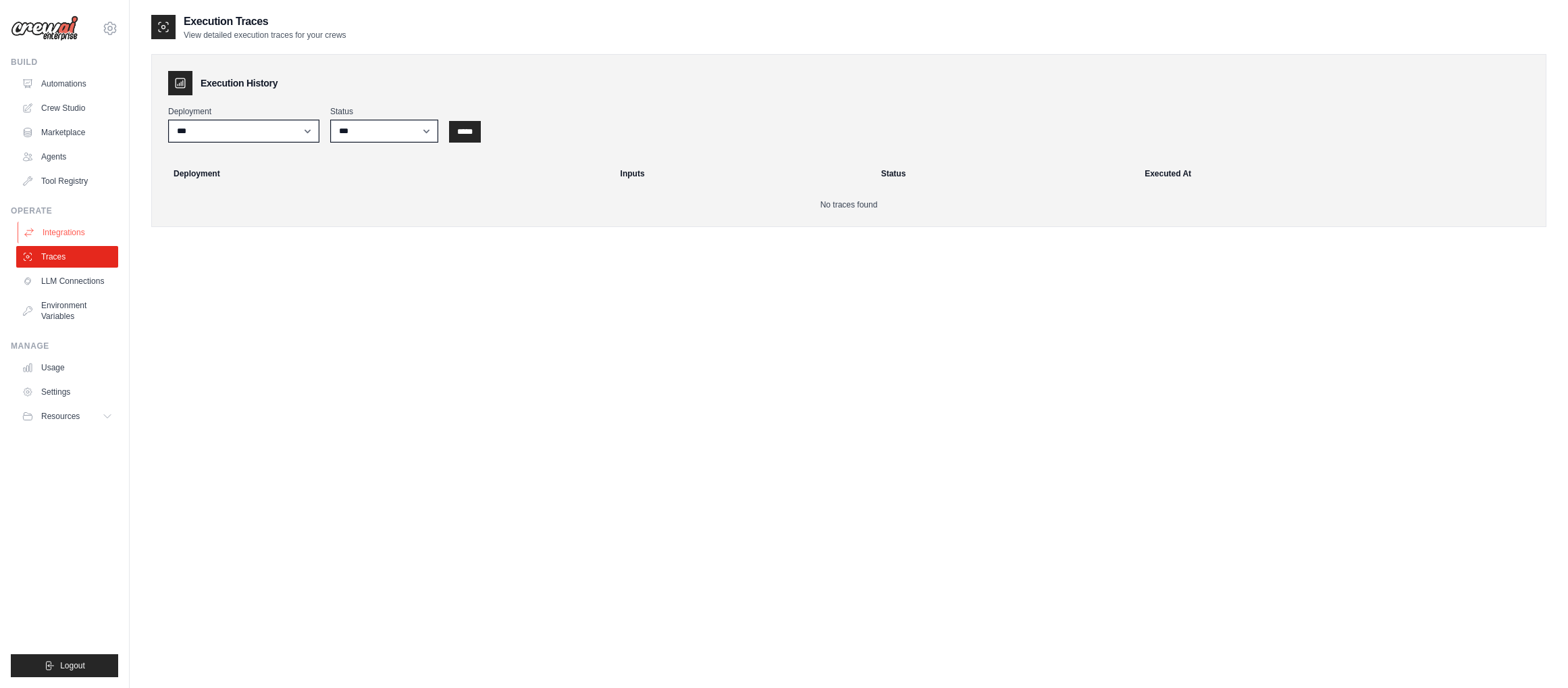
click at [69, 230] on link "Integrations" at bounding box center [68, 232] width 102 height 21
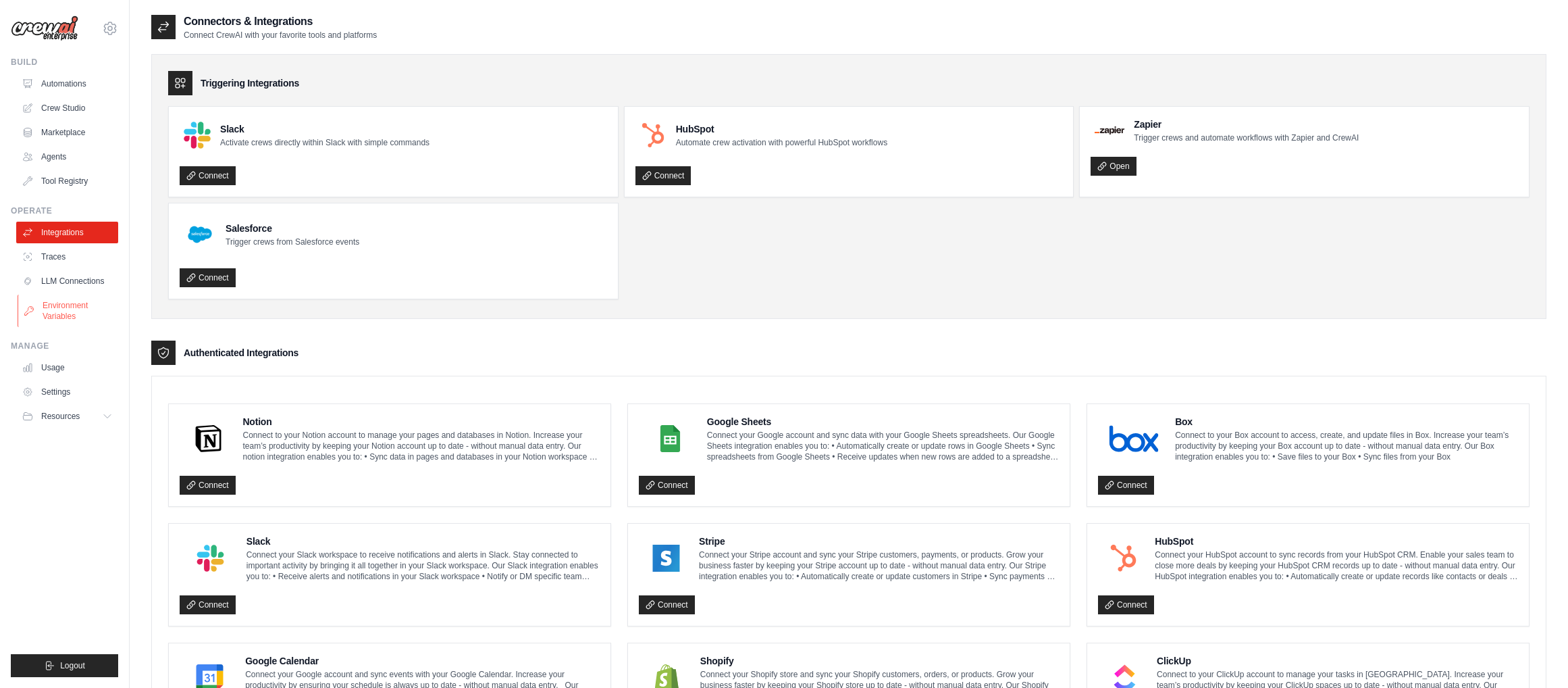
click at [67, 303] on link "Environment Variables" at bounding box center [68, 311] width 102 height 33
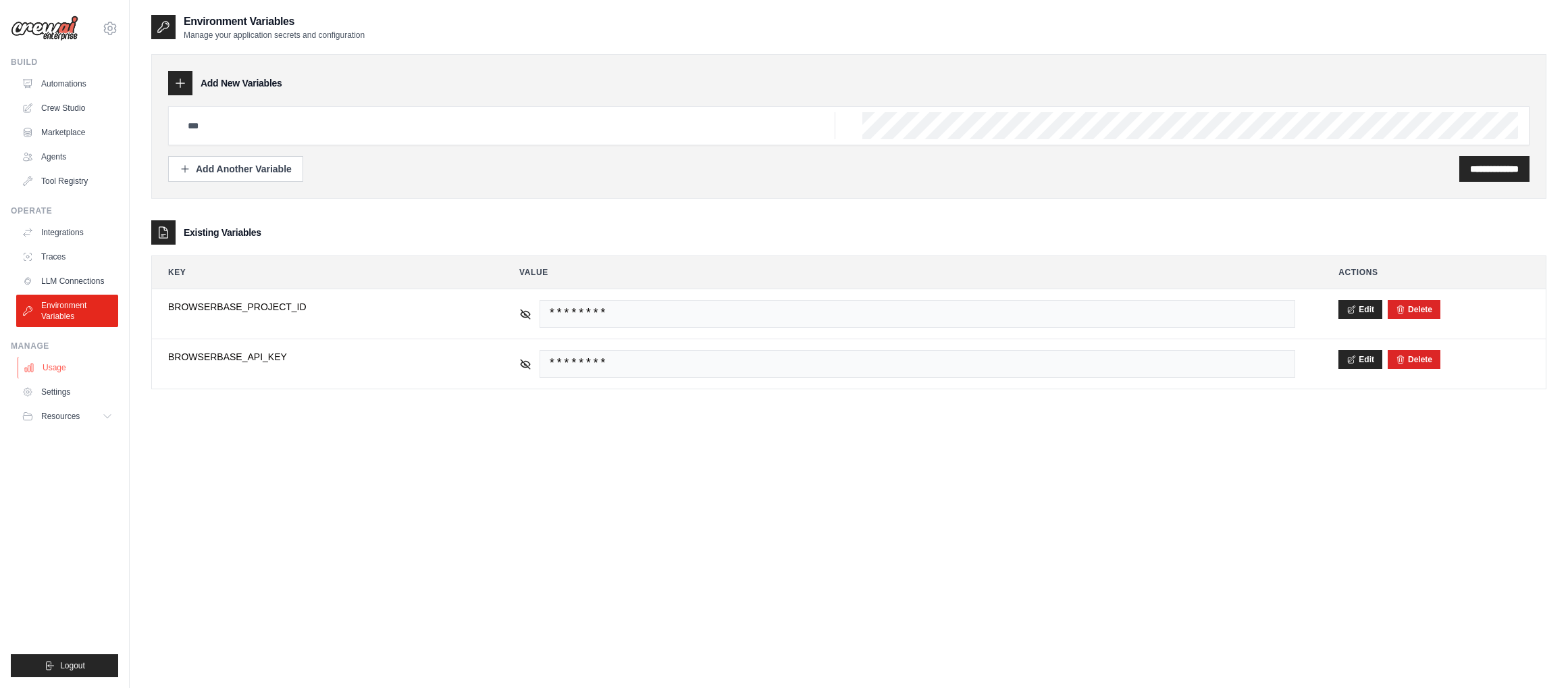
click at [51, 377] on link "Usage" at bounding box center [68, 368] width 102 height 21
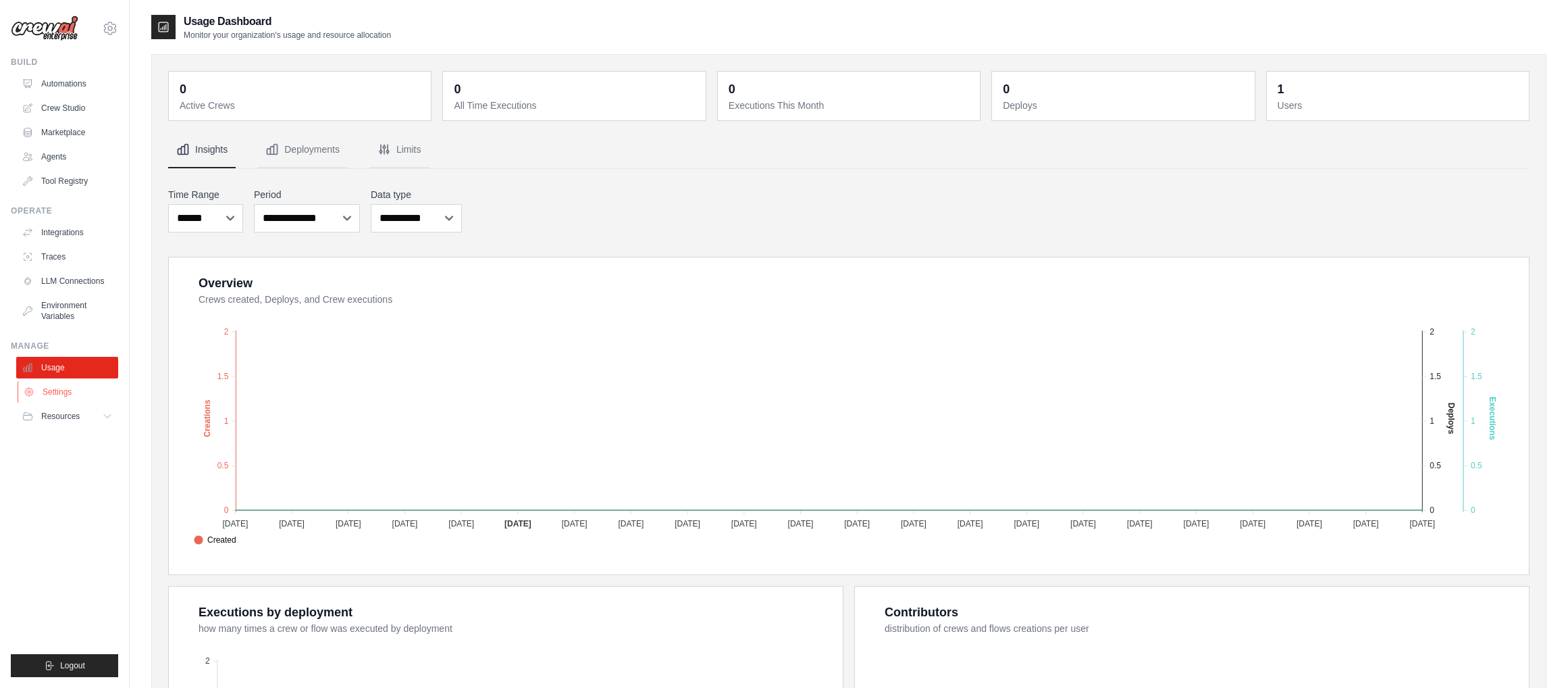
click at [62, 394] on link "Settings" at bounding box center [68, 392] width 102 height 21
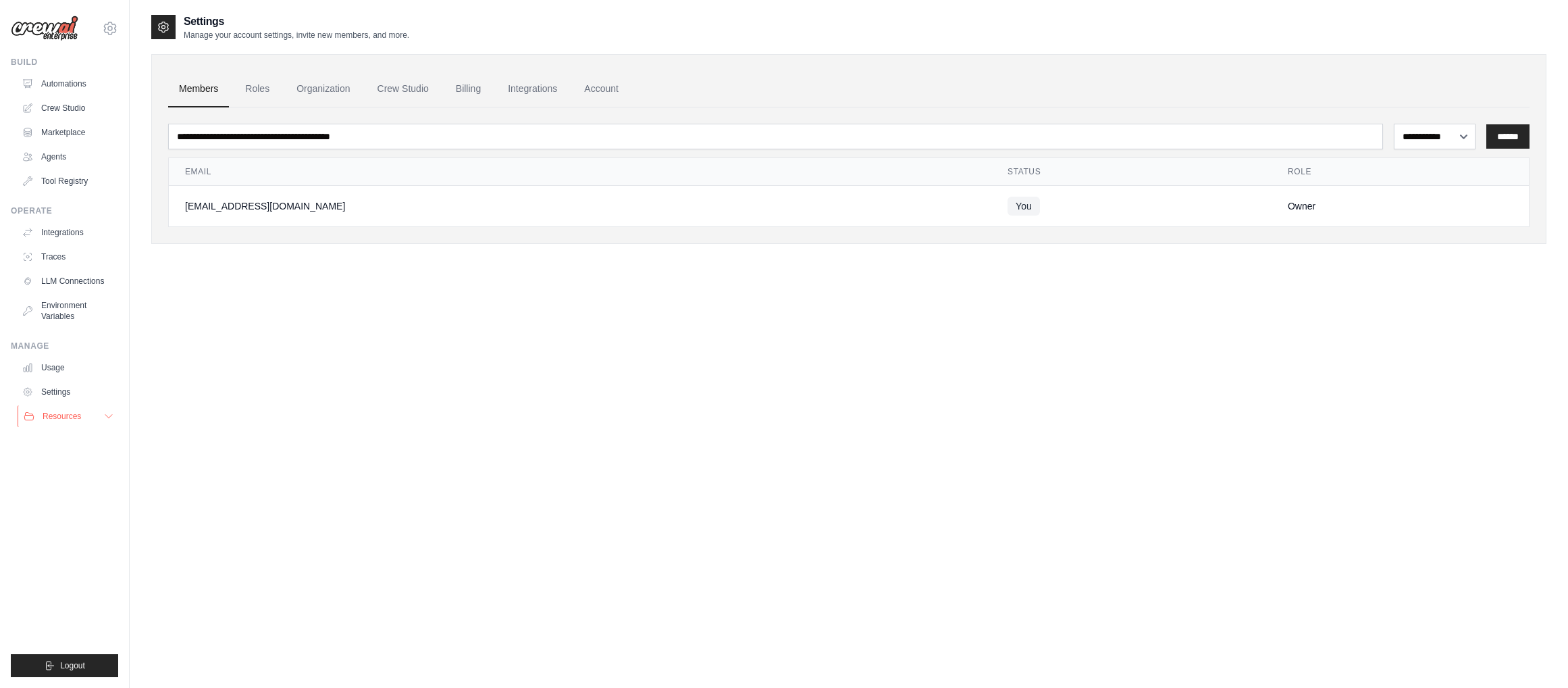
click at [64, 413] on span "Resources" at bounding box center [62, 416] width 39 height 11
click at [65, 460] on span "GitHub" at bounding box center [60, 461] width 25 height 11
click at [65, 82] on link "Automations" at bounding box center [68, 84] width 102 height 21
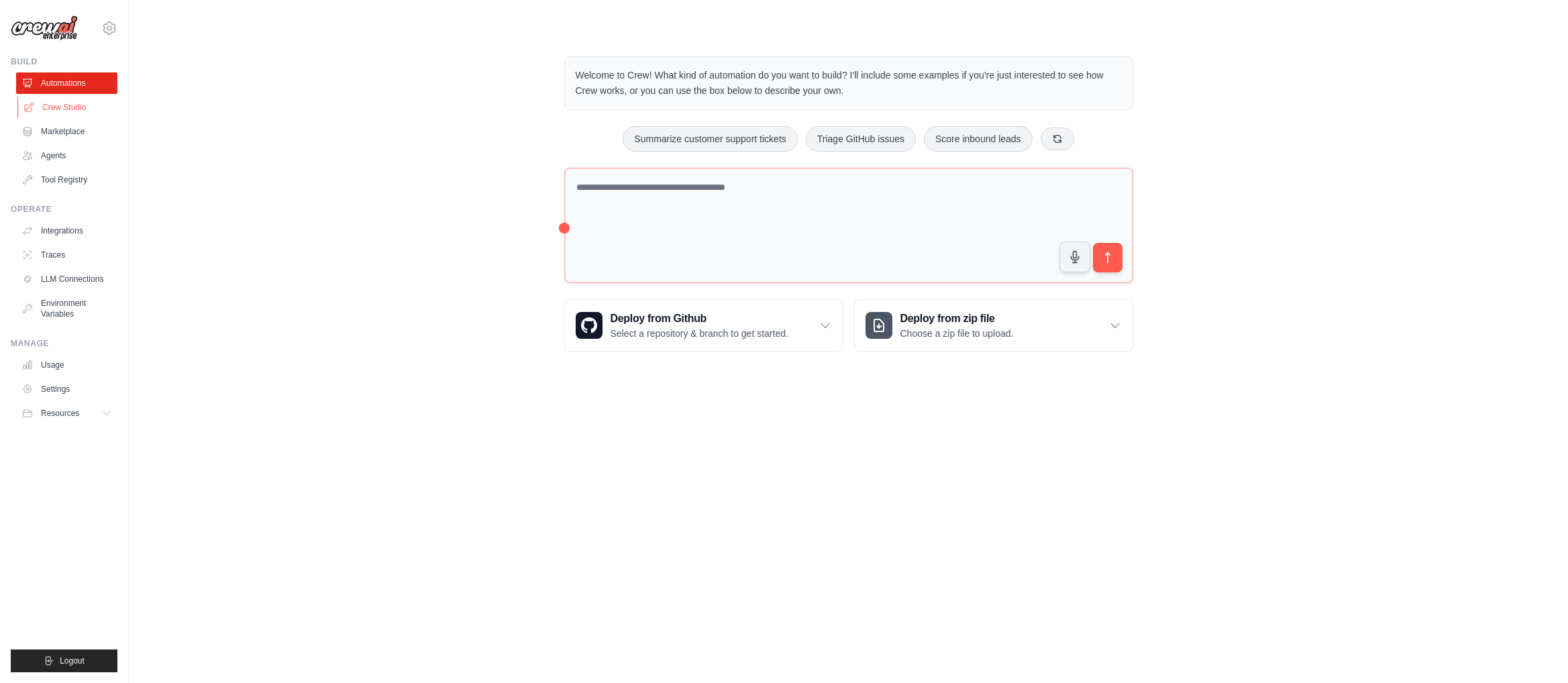
click at [58, 111] on link "Crew Studio" at bounding box center [68, 107] width 101 height 21
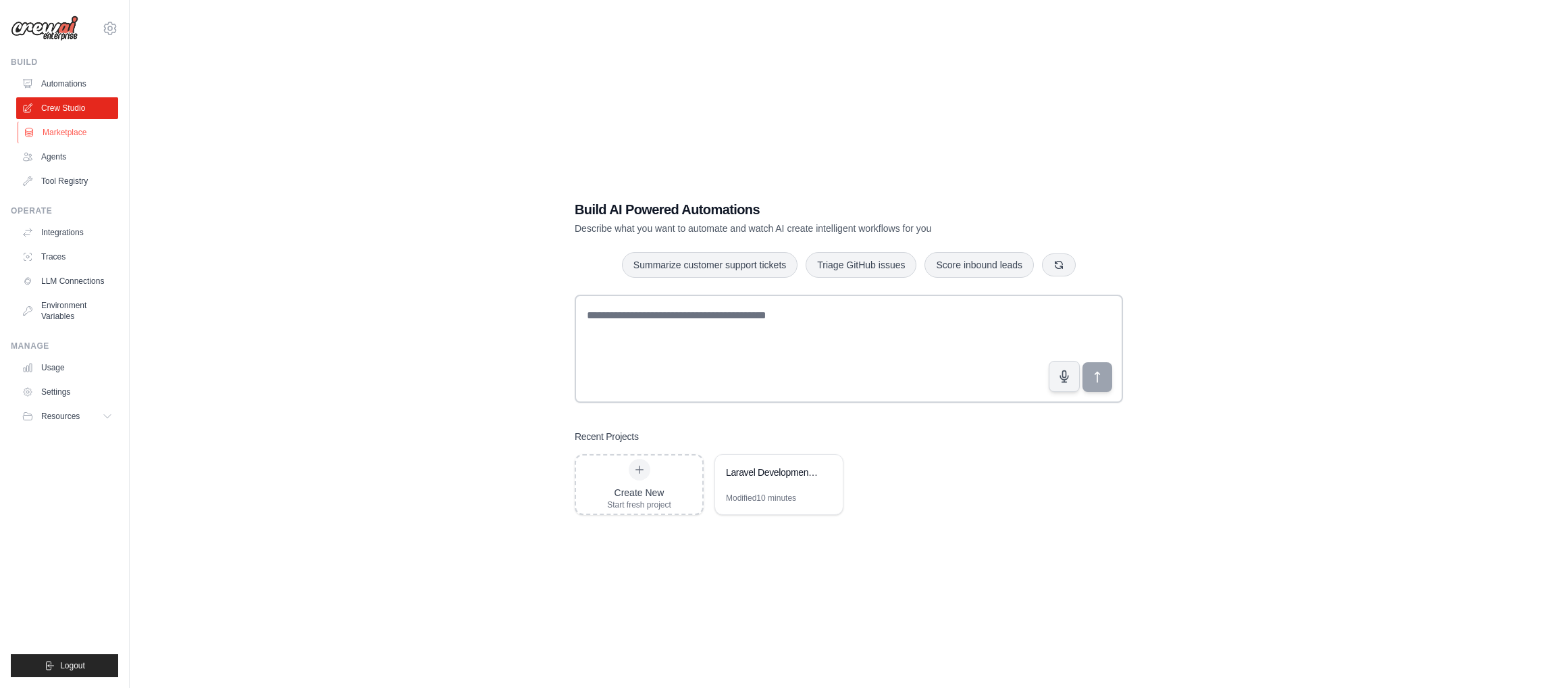
click at [57, 128] on link "Marketplace" at bounding box center [68, 132] width 102 height 21
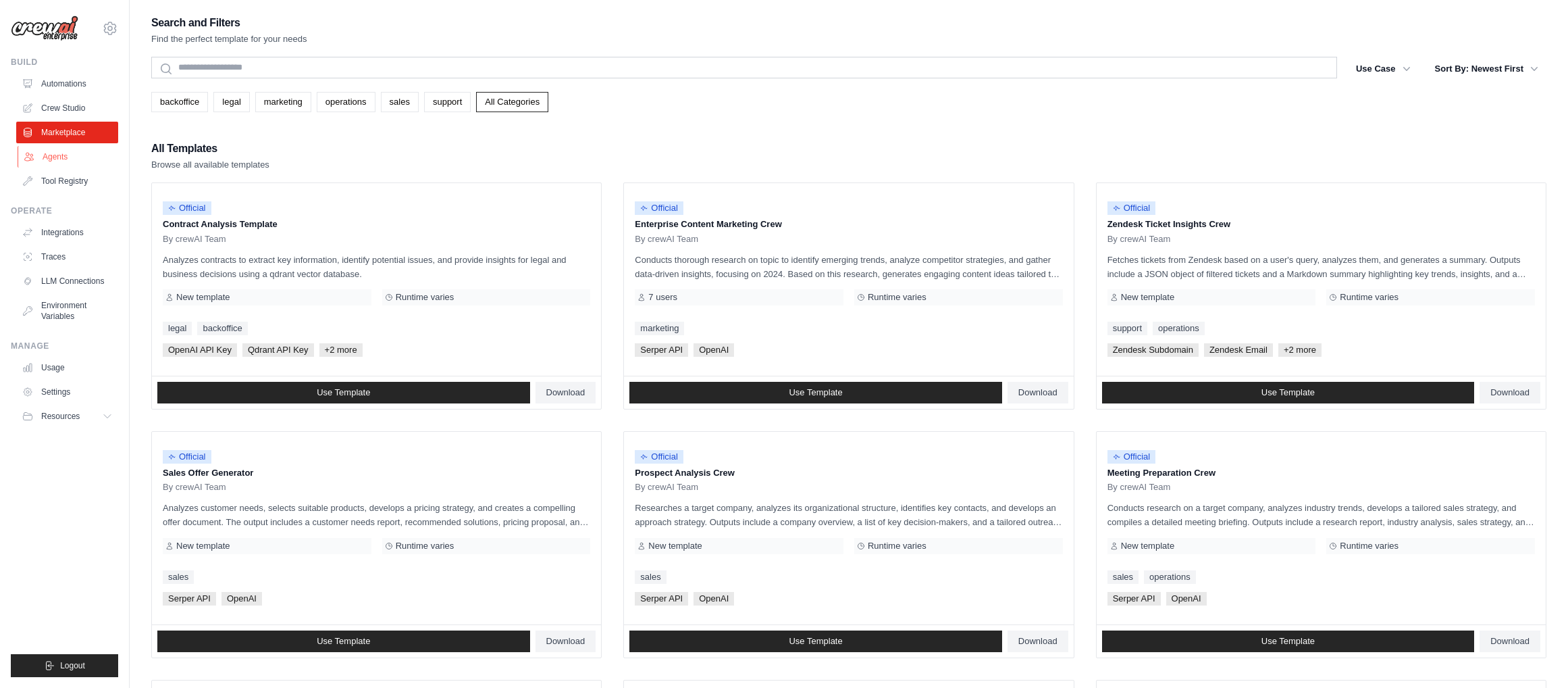
click at [58, 156] on link "Agents" at bounding box center [68, 156] width 102 height 21
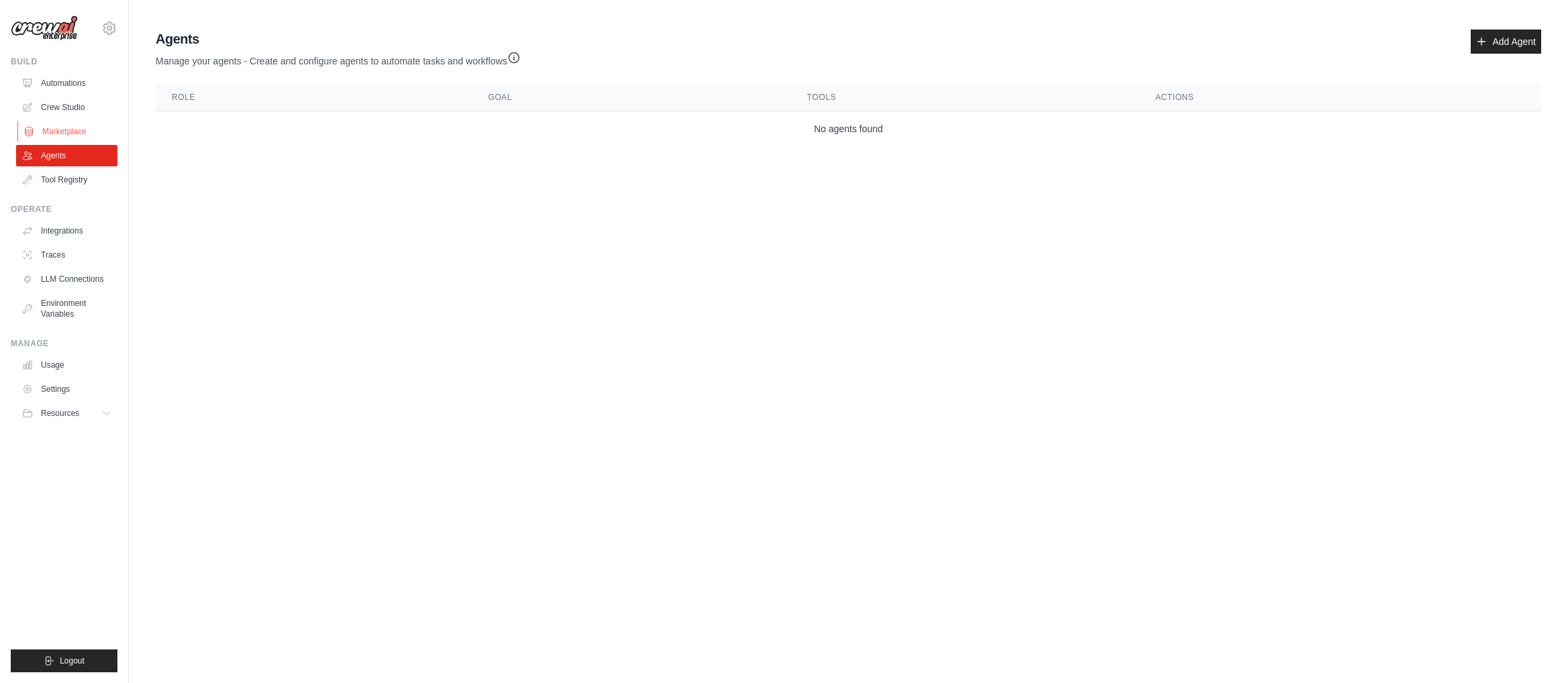
click at [81, 133] on link "Marketplace" at bounding box center [68, 131] width 101 height 21
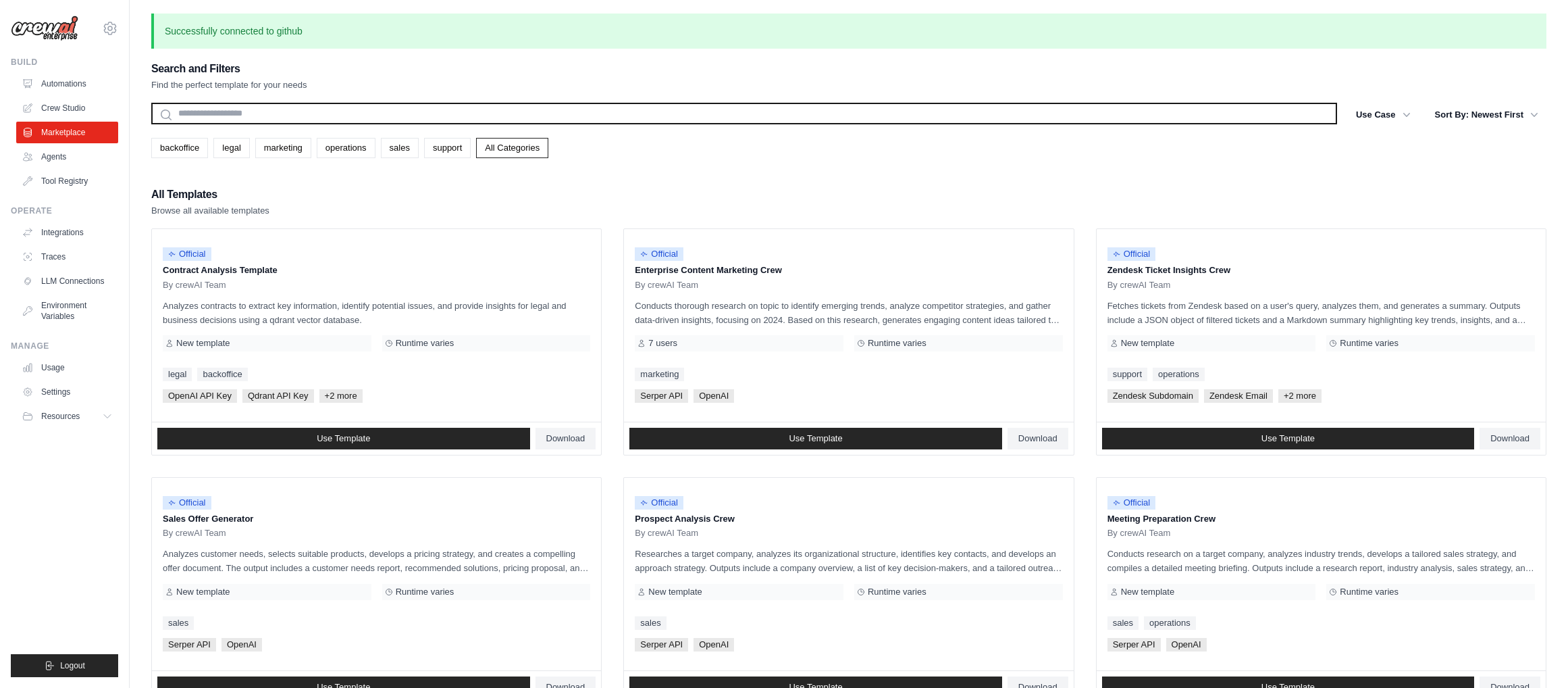
click at [253, 117] on input "text" at bounding box center [744, 113] width 1186 height 21
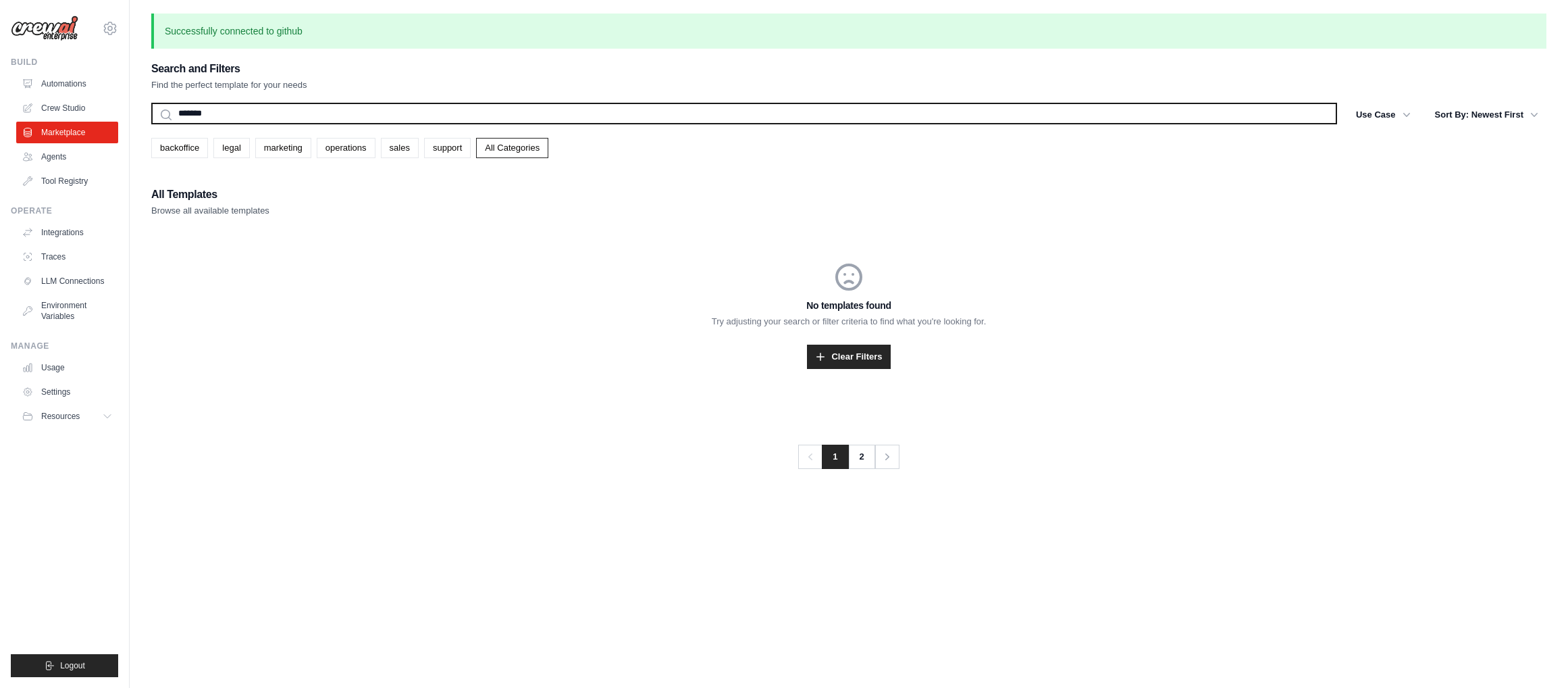
type input "*******"
click at [150, 124] on button "Search" at bounding box center [150, 124] width 1 height 1
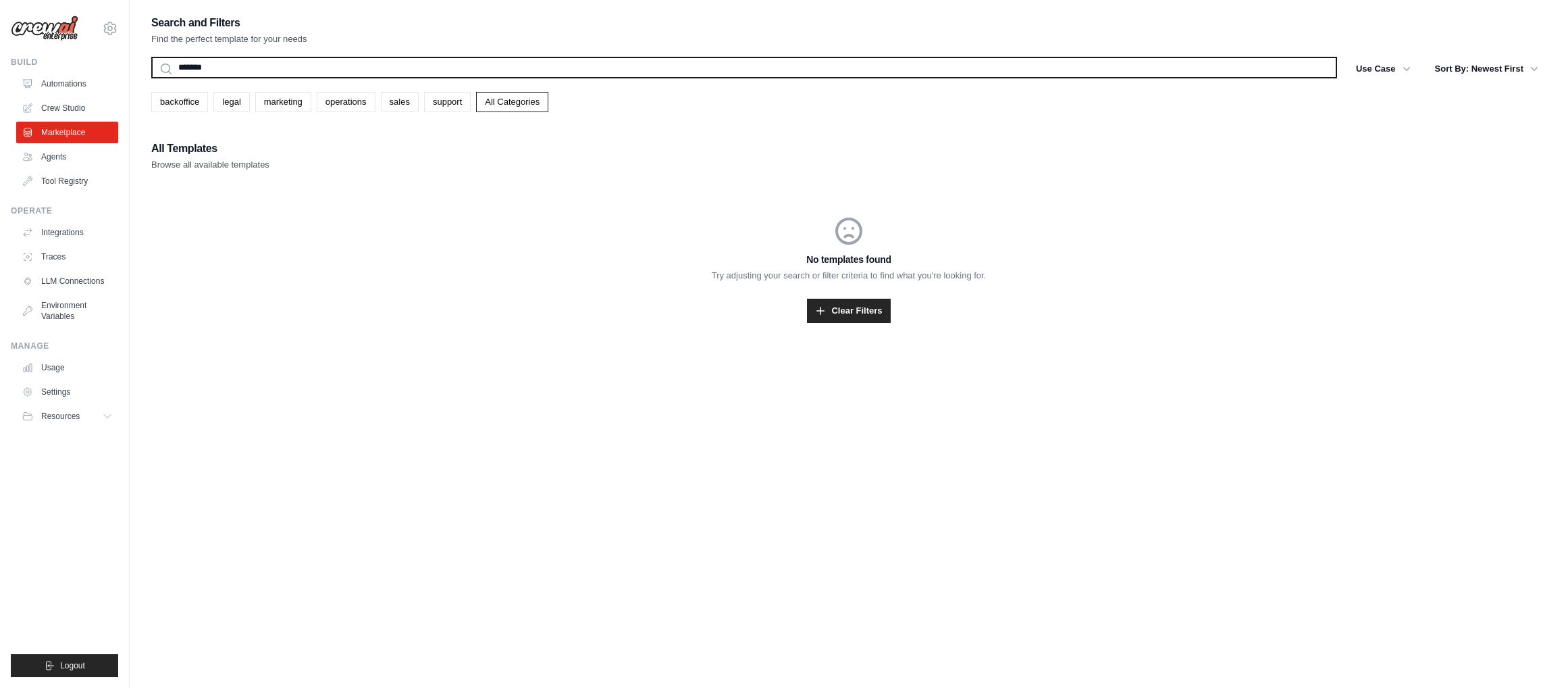
click at [235, 59] on input "*******" at bounding box center [744, 68] width 1186 height 21
drag, startPoint x: 245, startPoint y: 64, endPoint x: 150, endPoint y: 65, distance: 95.0
click at [150, 65] on div "Search and Filters Find the perfect template for your needs ******* Search Use …" at bounding box center [849, 358] width 1439 height 688
type input "*"
type input "**********"
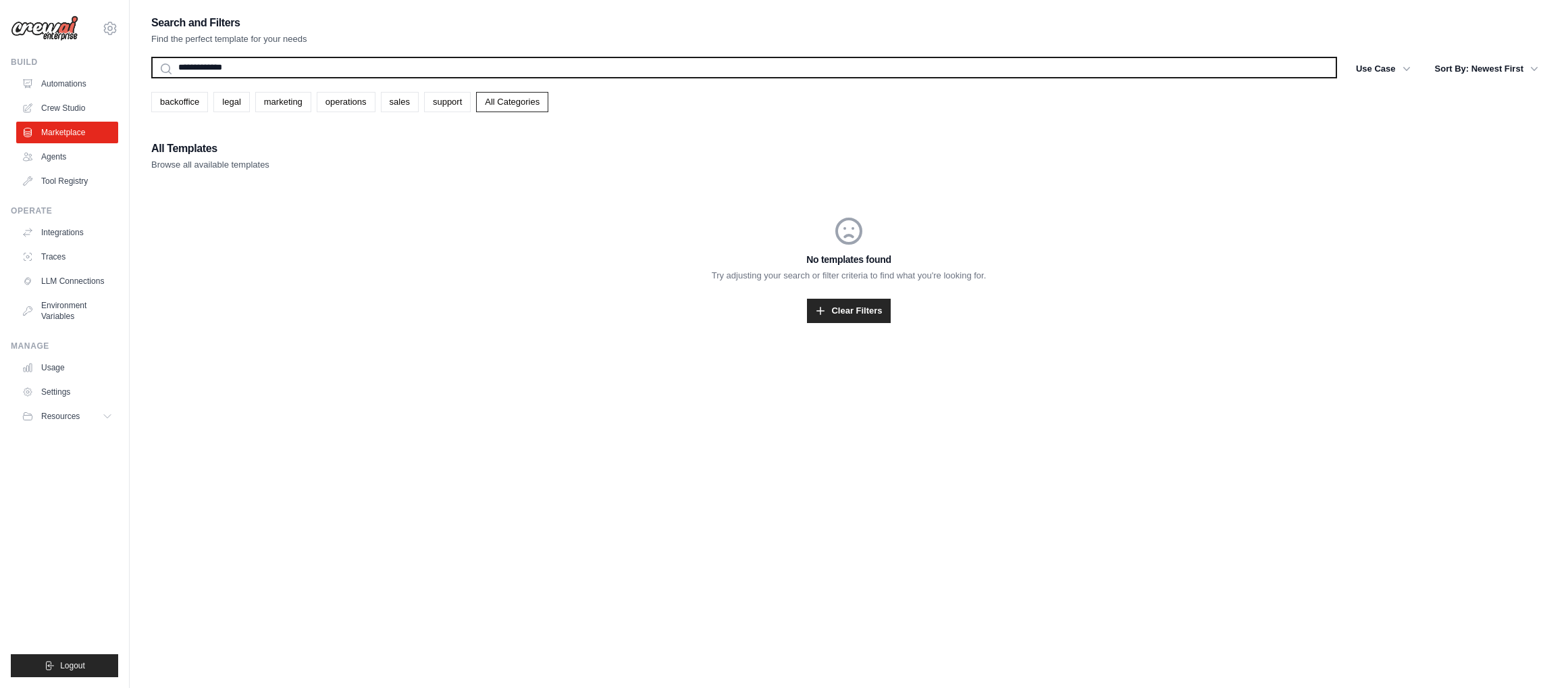
click at [150, 77] on button "Search" at bounding box center [150, 77] width 1 height 1
drag, startPoint x: 301, startPoint y: 68, endPoint x: 28, endPoint y: 74, distance: 273.1
click at [28, 74] on div "rkrass@gmail.com Settings Build Automations Crew Studio Blog" at bounding box center [784, 357] width 1568 height 715
click at [150, 77] on button "Search" at bounding box center [150, 77] width 1 height 1
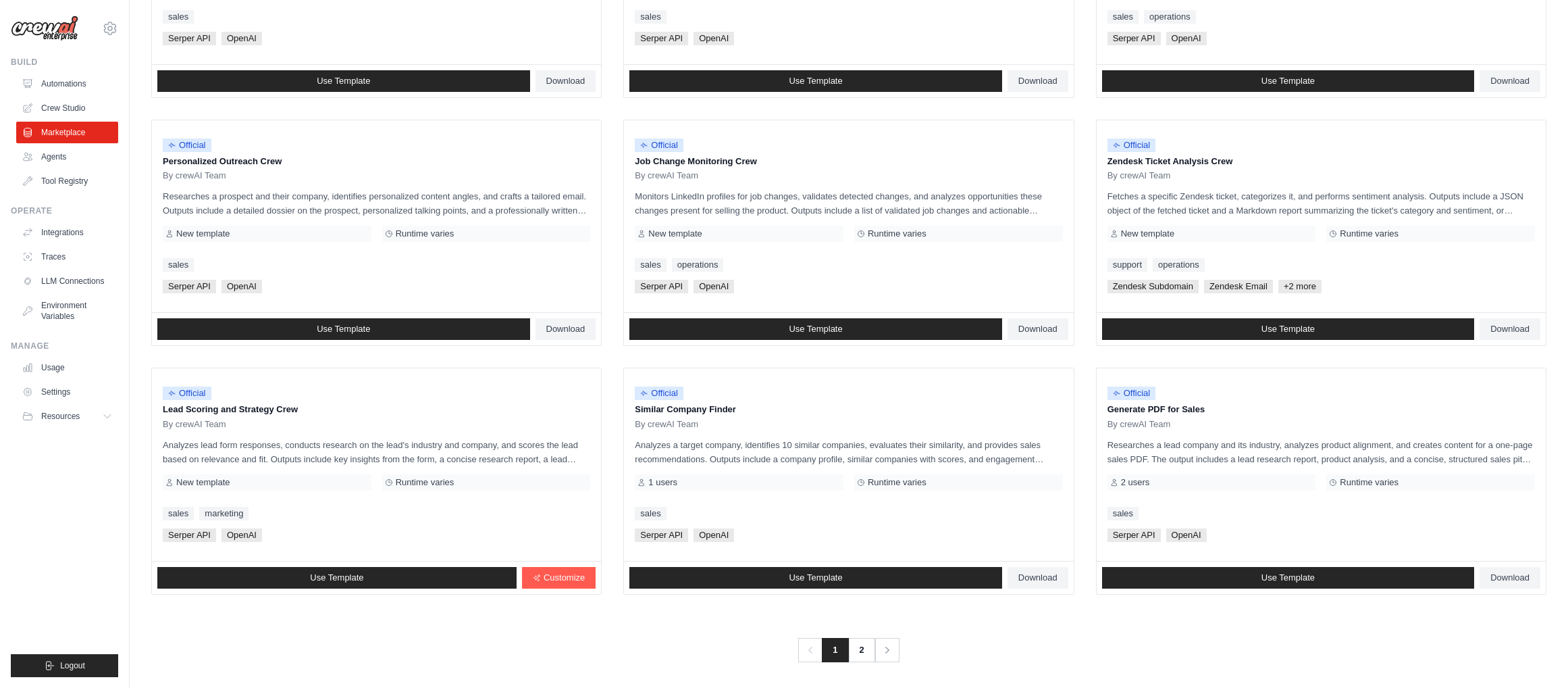
scroll to position [564, 0]
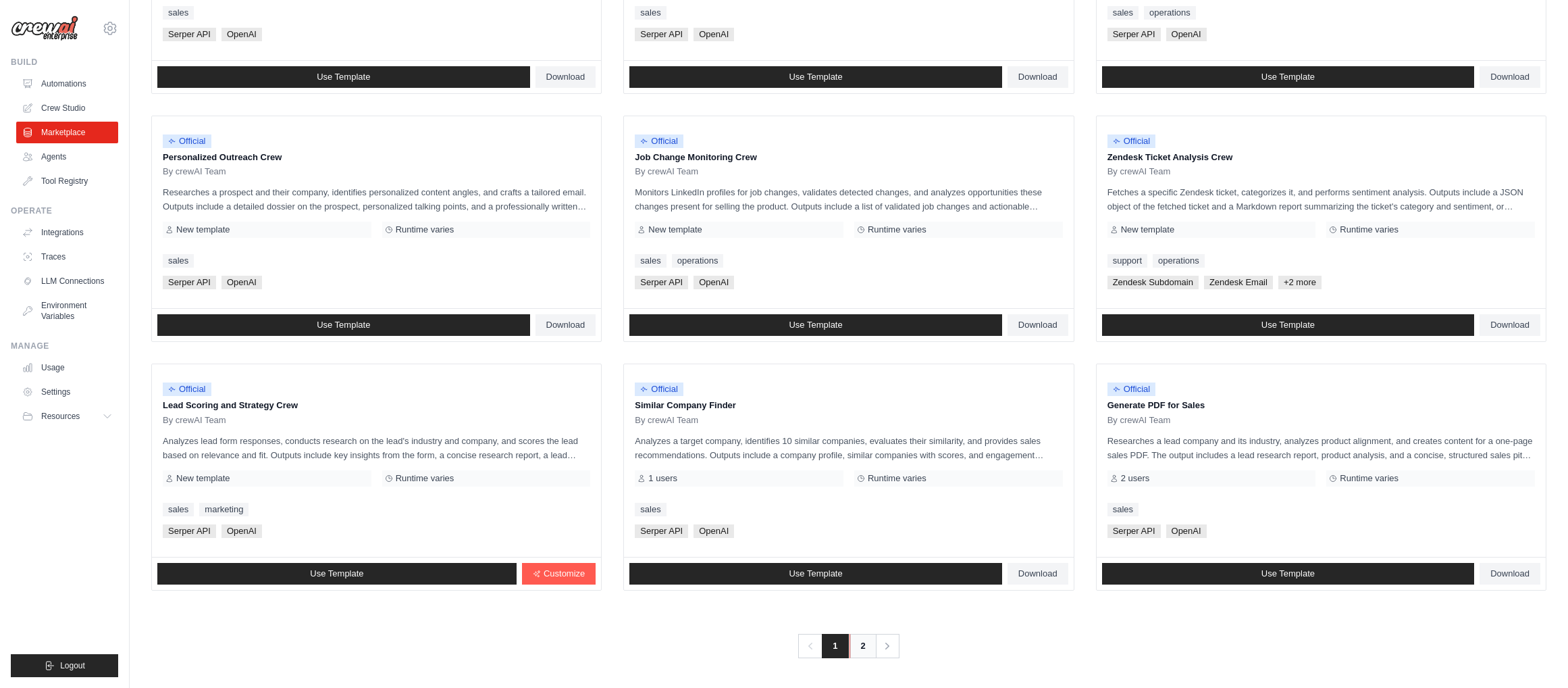
click at [862, 651] on link "2" at bounding box center [863, 645] width 27 height 24
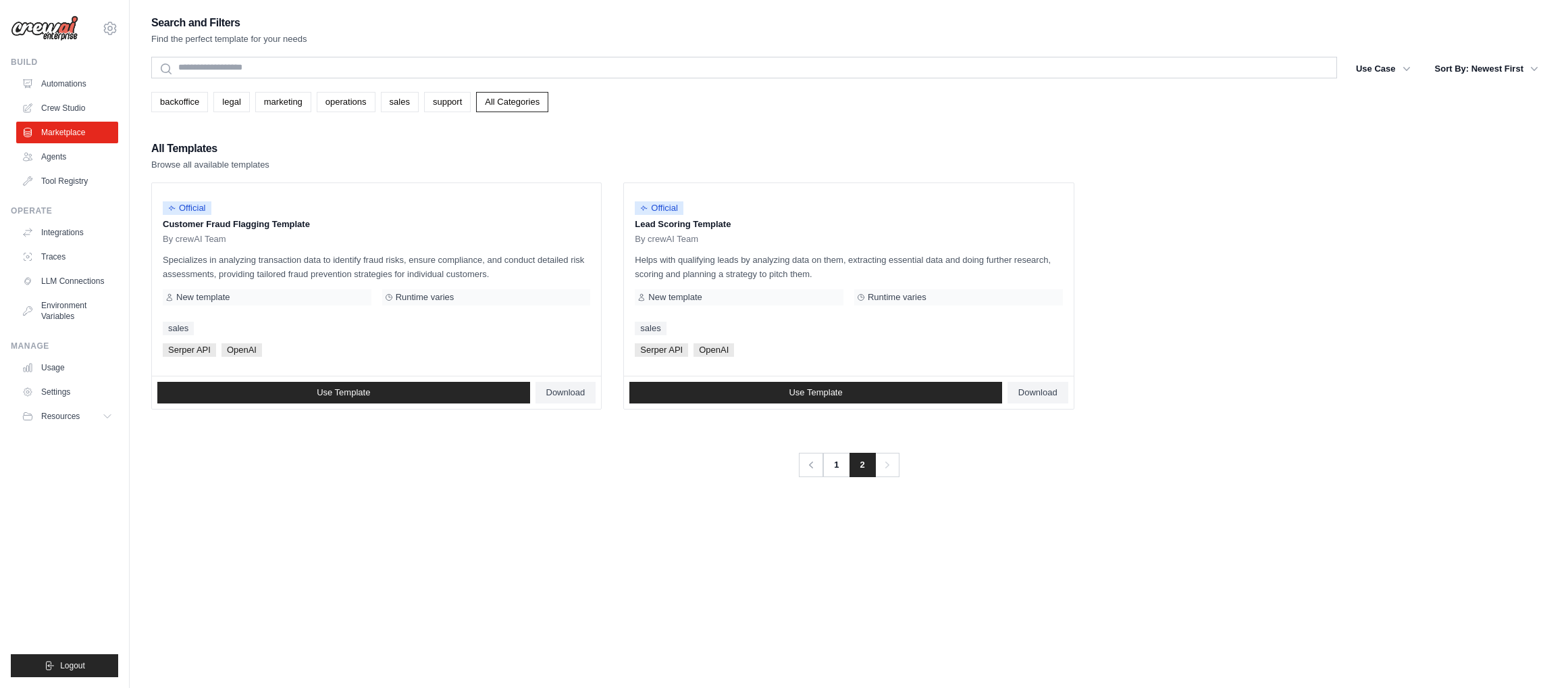
click at [844, 652] on div "Search and Filters Find the perfect template for your needs Search Use Case bac…" at bounding box center [849, 358] width 1396 height 688
click at [65, 134] on link "Marketplace" at bounding box center [68, 132] width 102 height 21
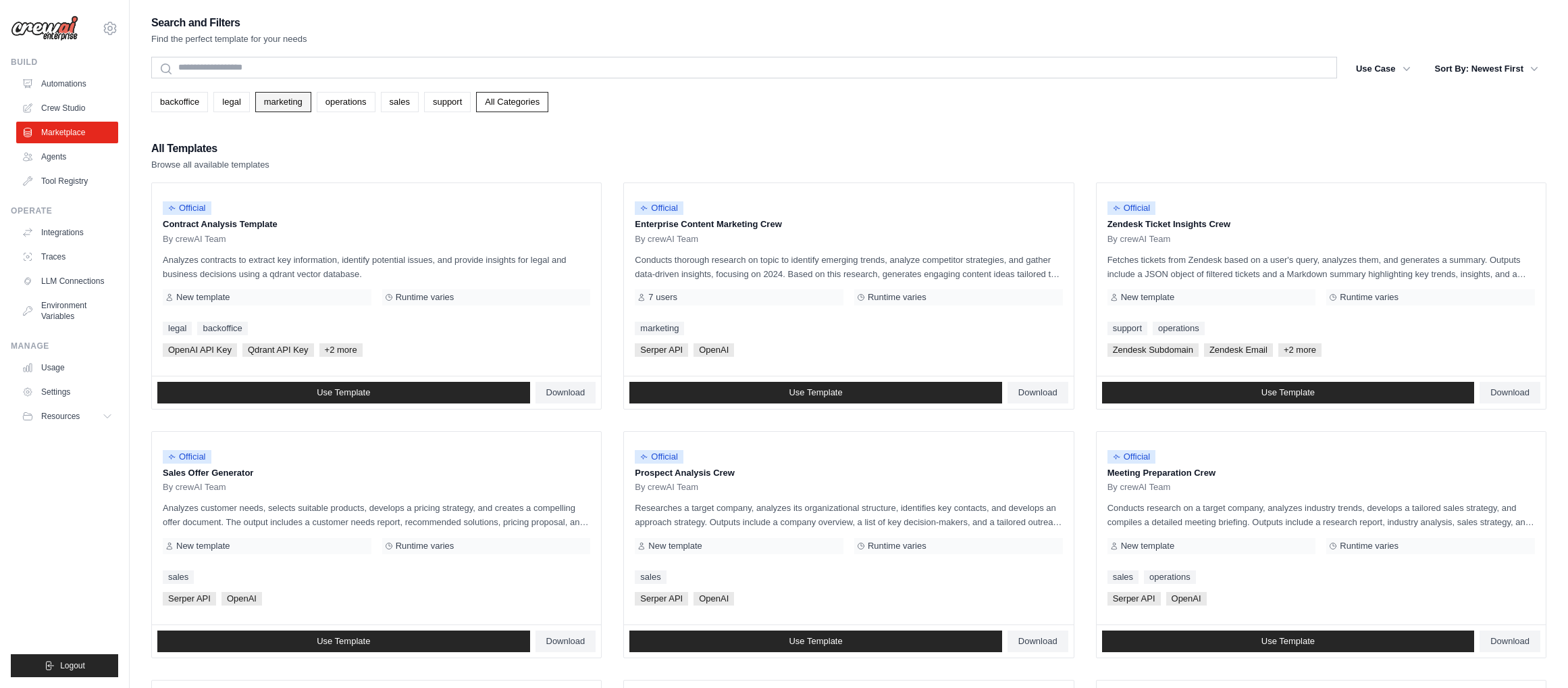
click at [291, 105] on link "marketing" at bounding box center [283, 102] width 56 height 21
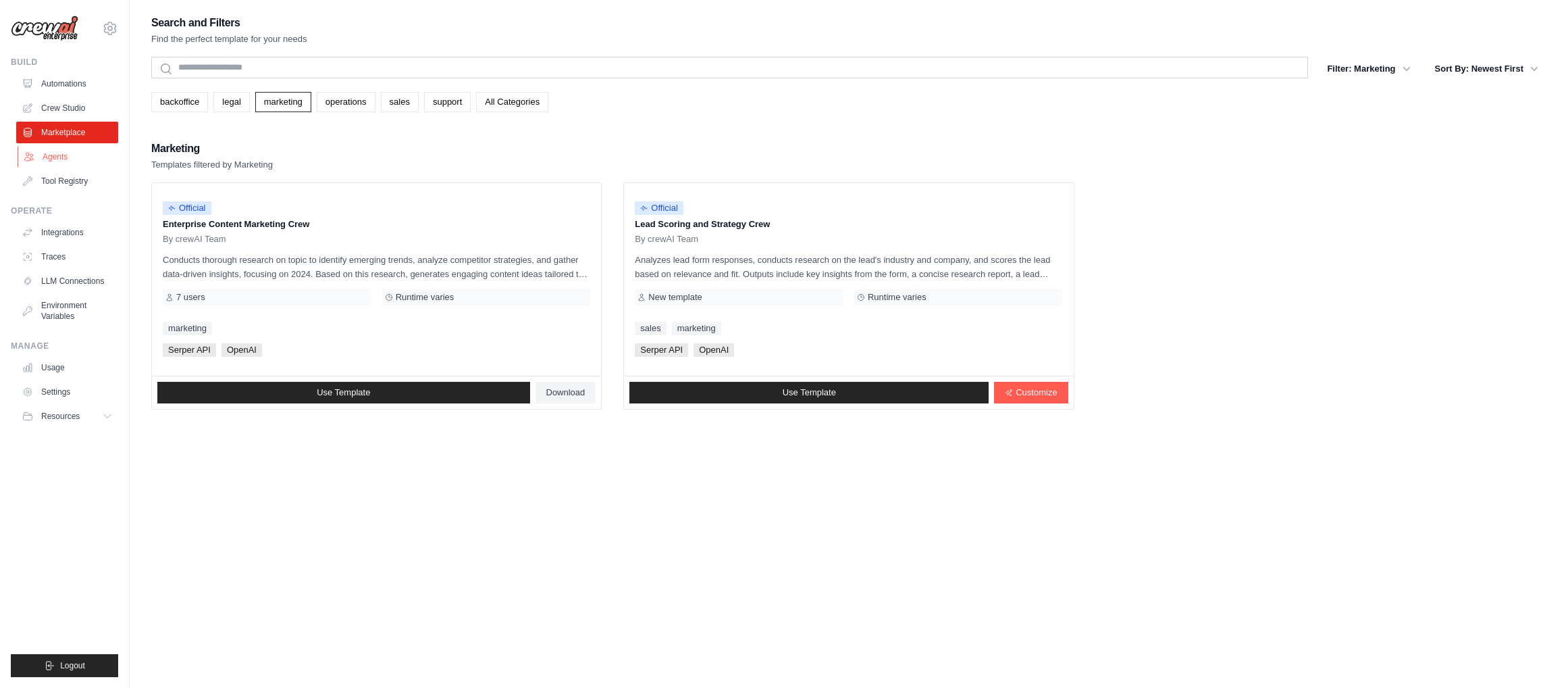
click at [51, 150] on link "Agents" at bounding box center [68, 156] width 102 height 21
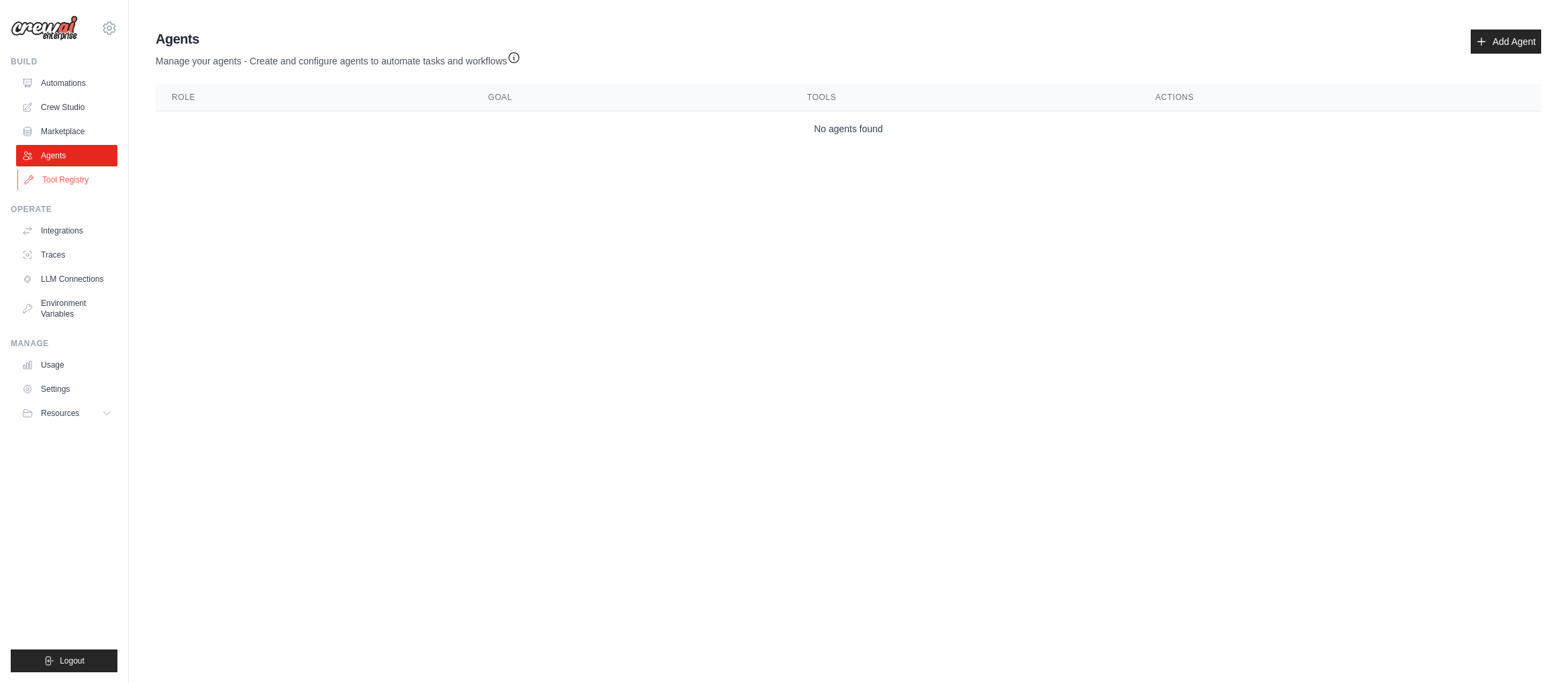
click at [52, 178] on link "Tool Registry" at bounding box center [68, 179] width 101 height 21
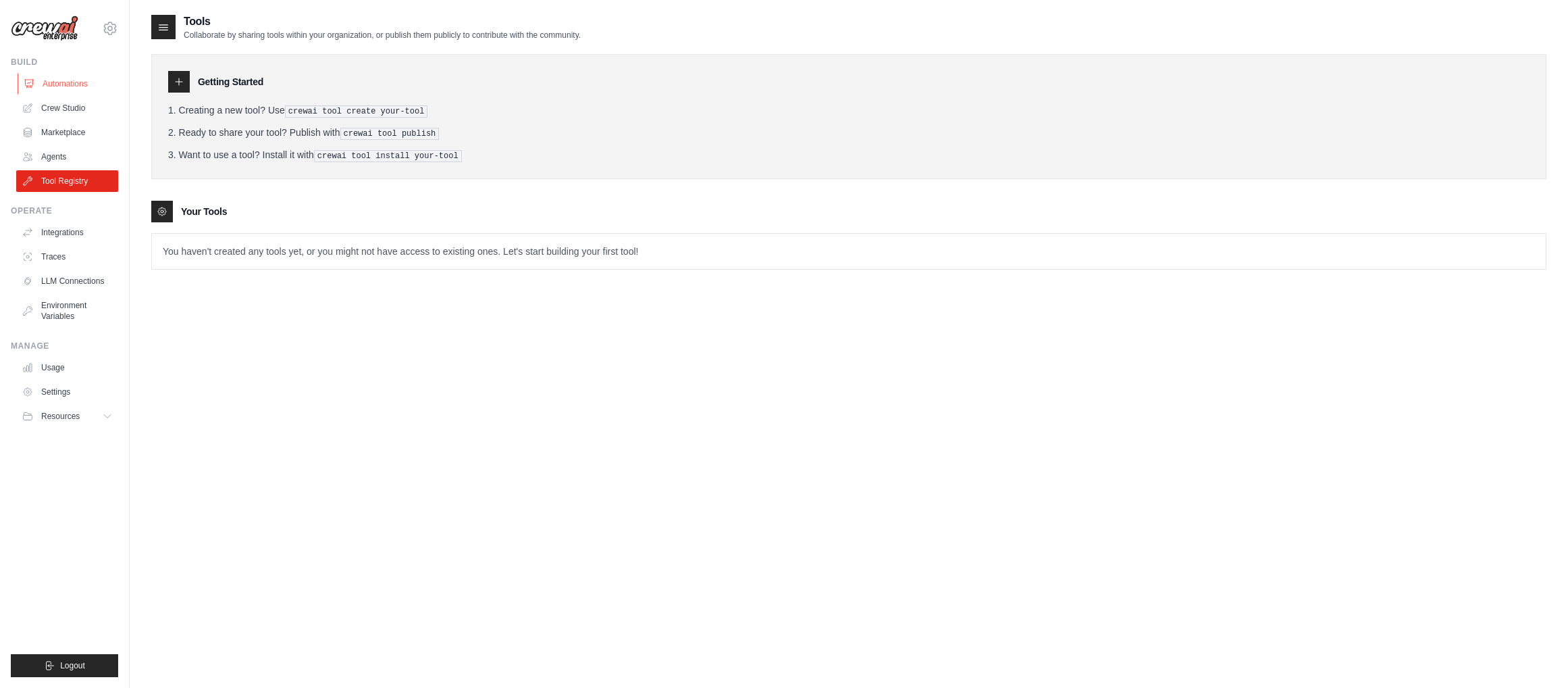
click at [65, 85] on link "Automations" at bounding box center [68, 84] width 102 height 21
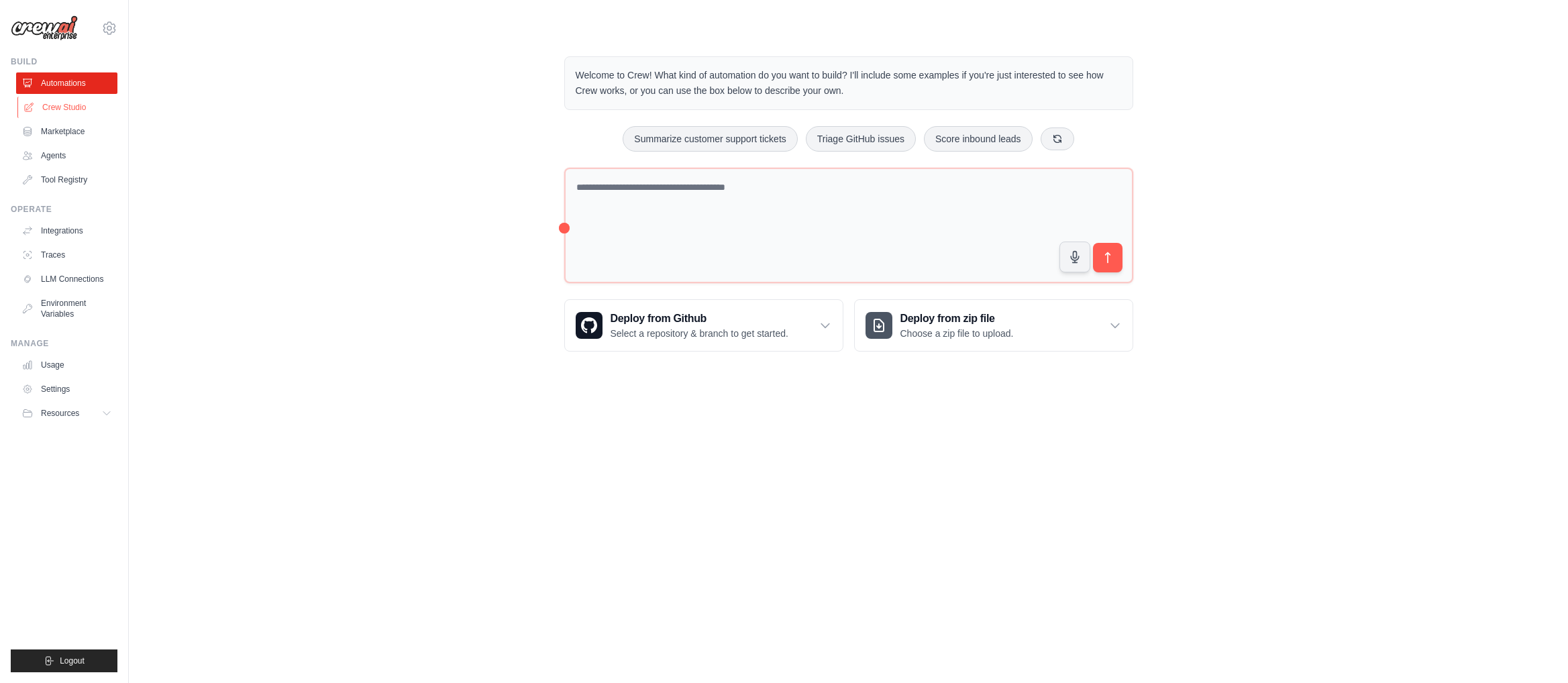
click at [70, 106] on link "Crew Studio" at bounding box center [68, 107] width 101 height 21
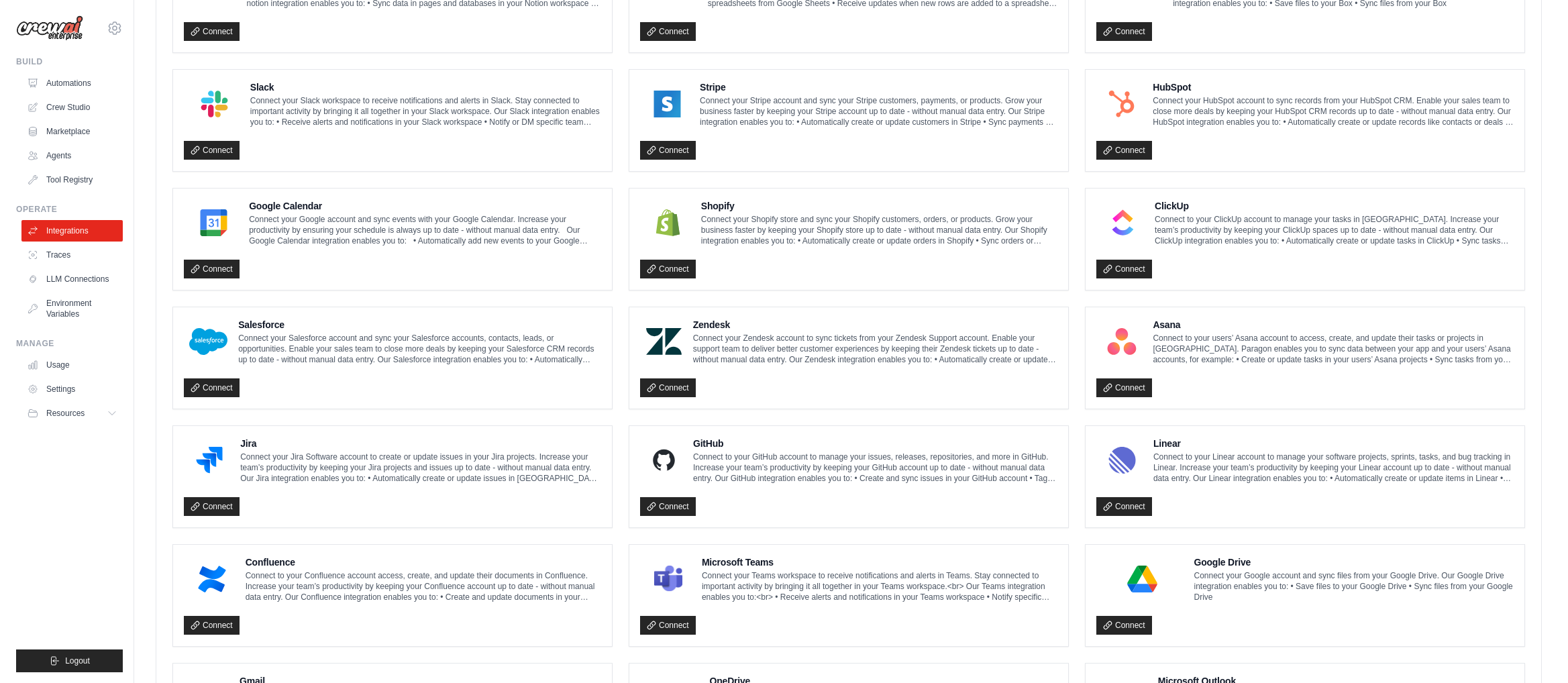
scroll to position [540, 0]
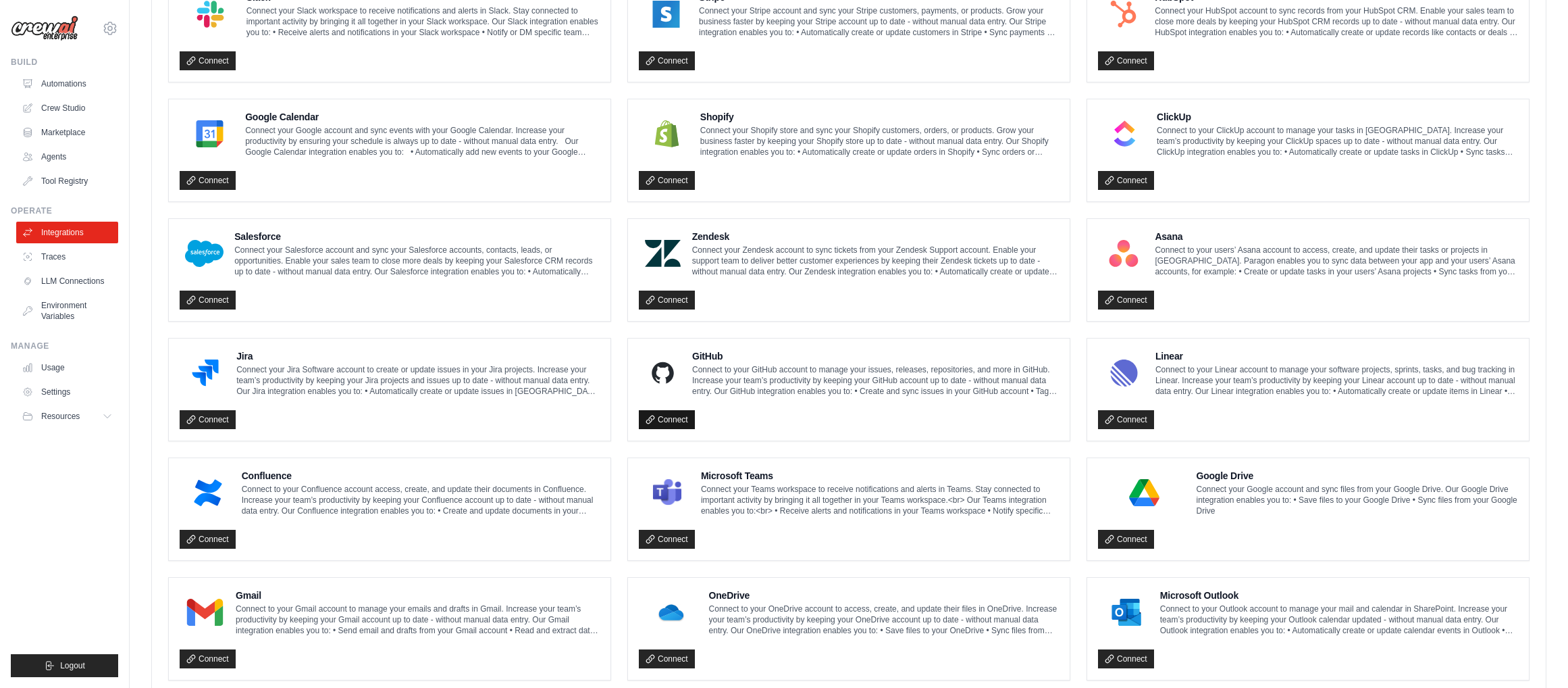
click at [665, 414] on link "Connect" at bounding box center [667, 419] width 56 height 19
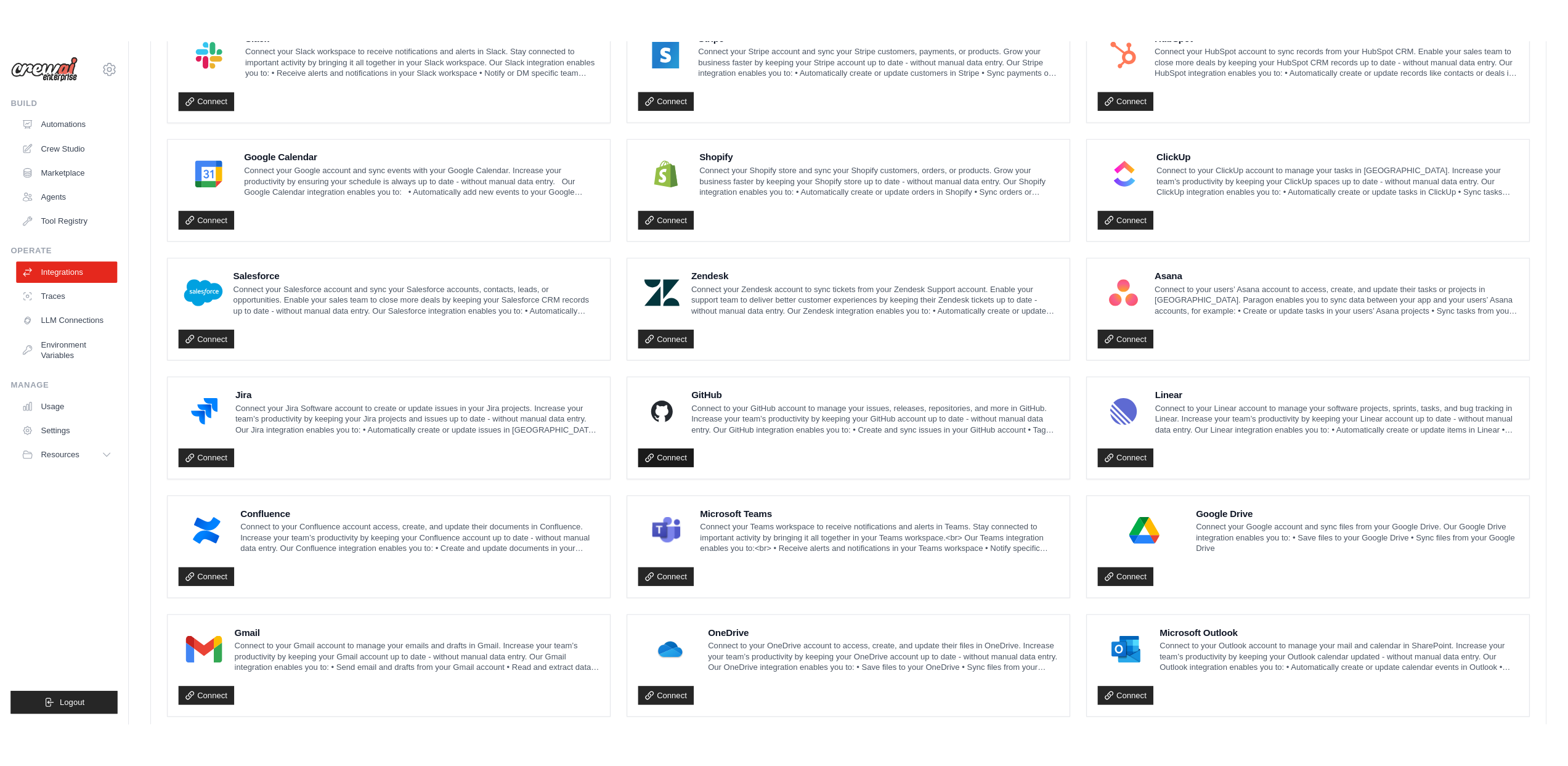
scroll to position [387, 0]
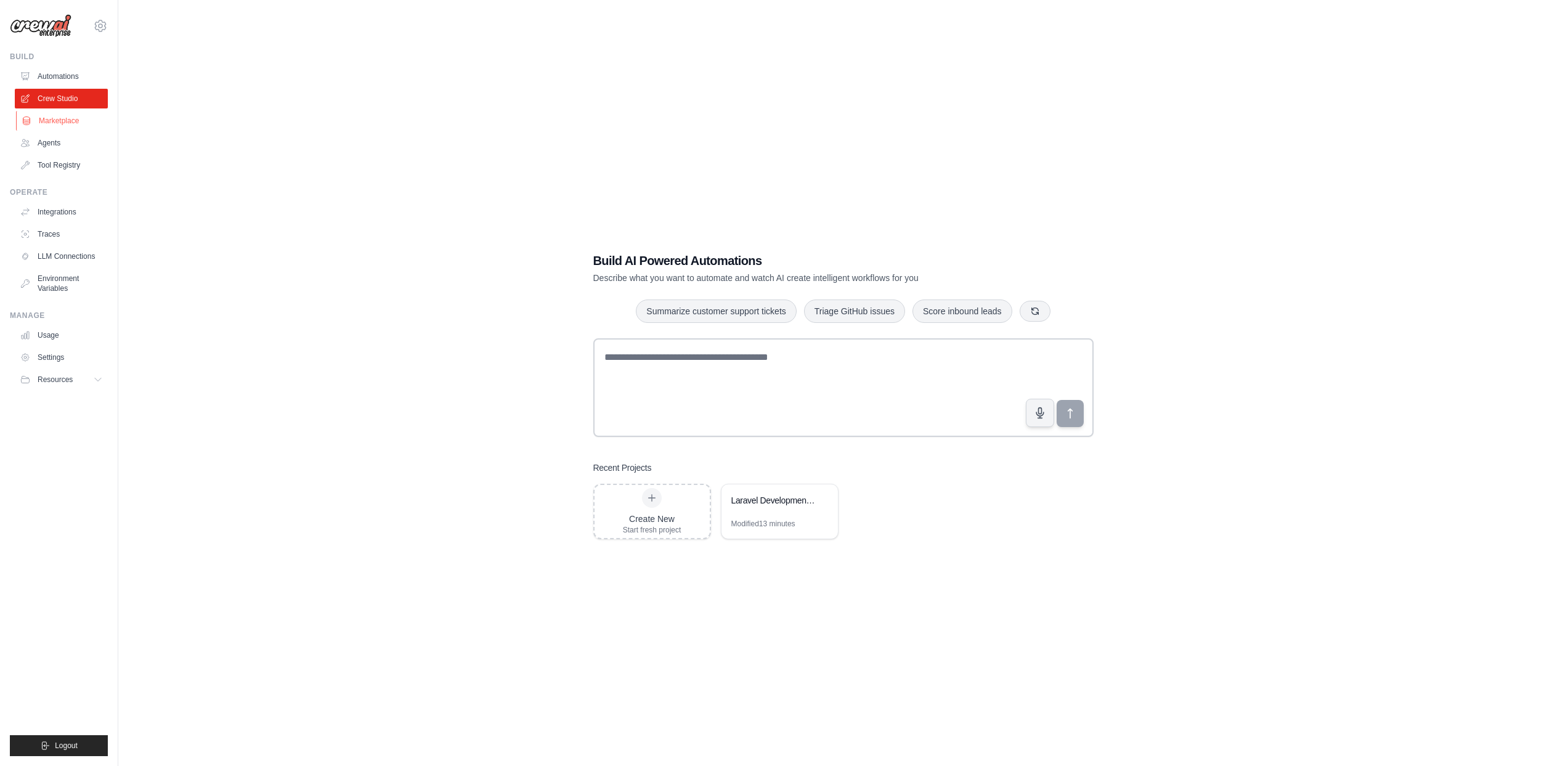
click at [53, 117] on link "Marketplace" at bounding box center [62, 121] width 93 height 19
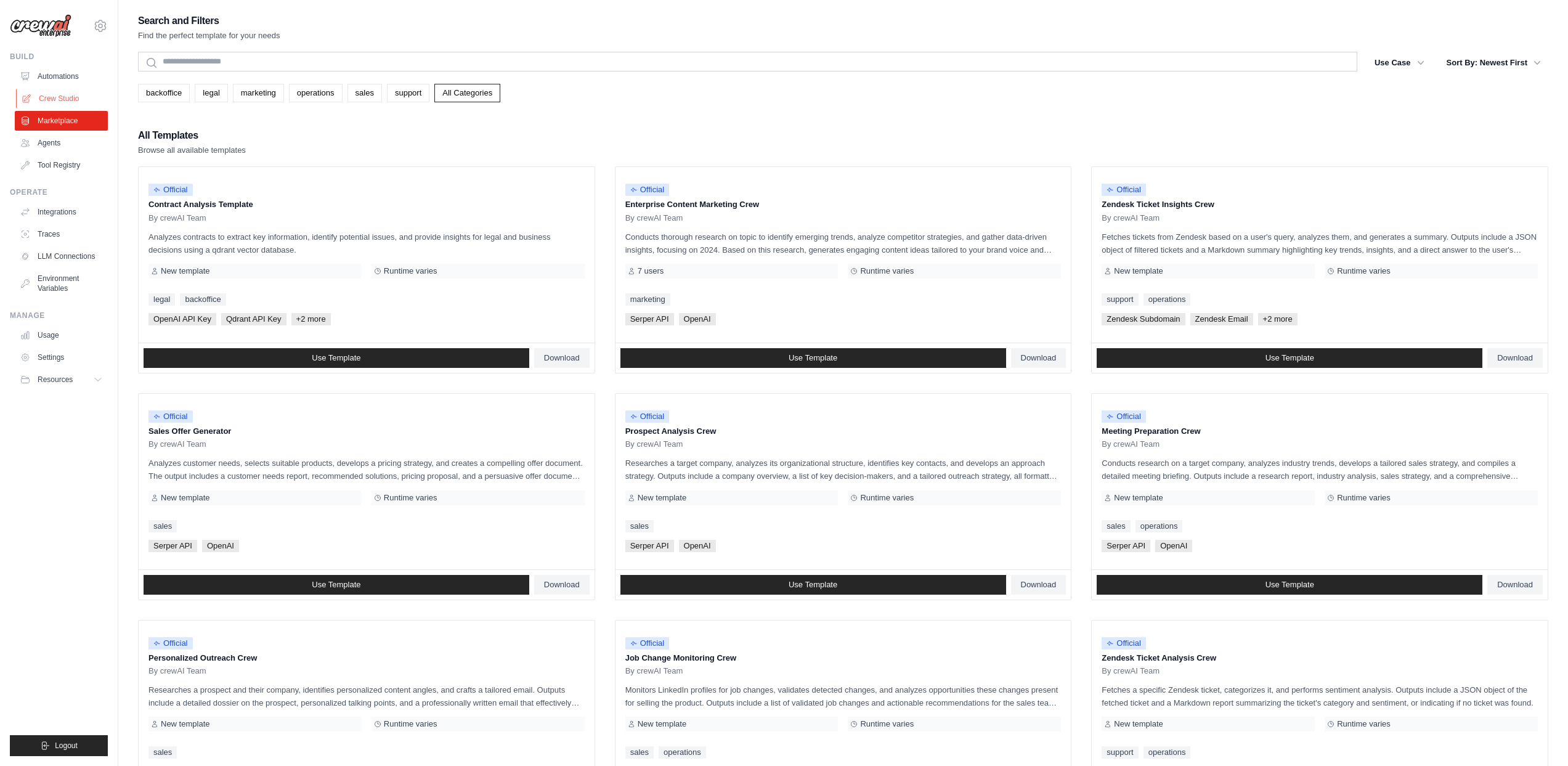
click at [55, 100] on link "Crew Studio" at bounding box center [62, 98] width 93 height 19
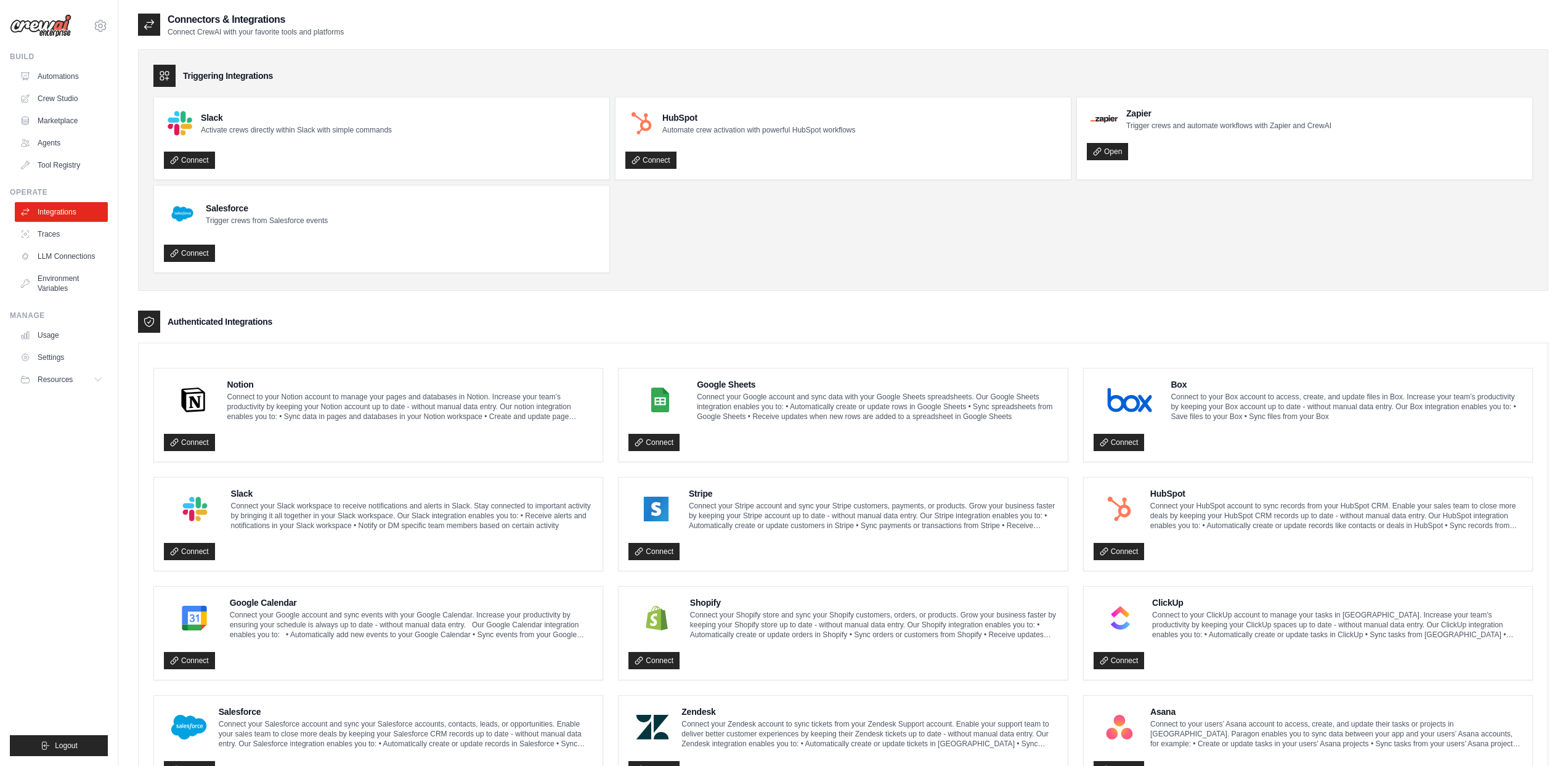
scroll to position [387, 0]
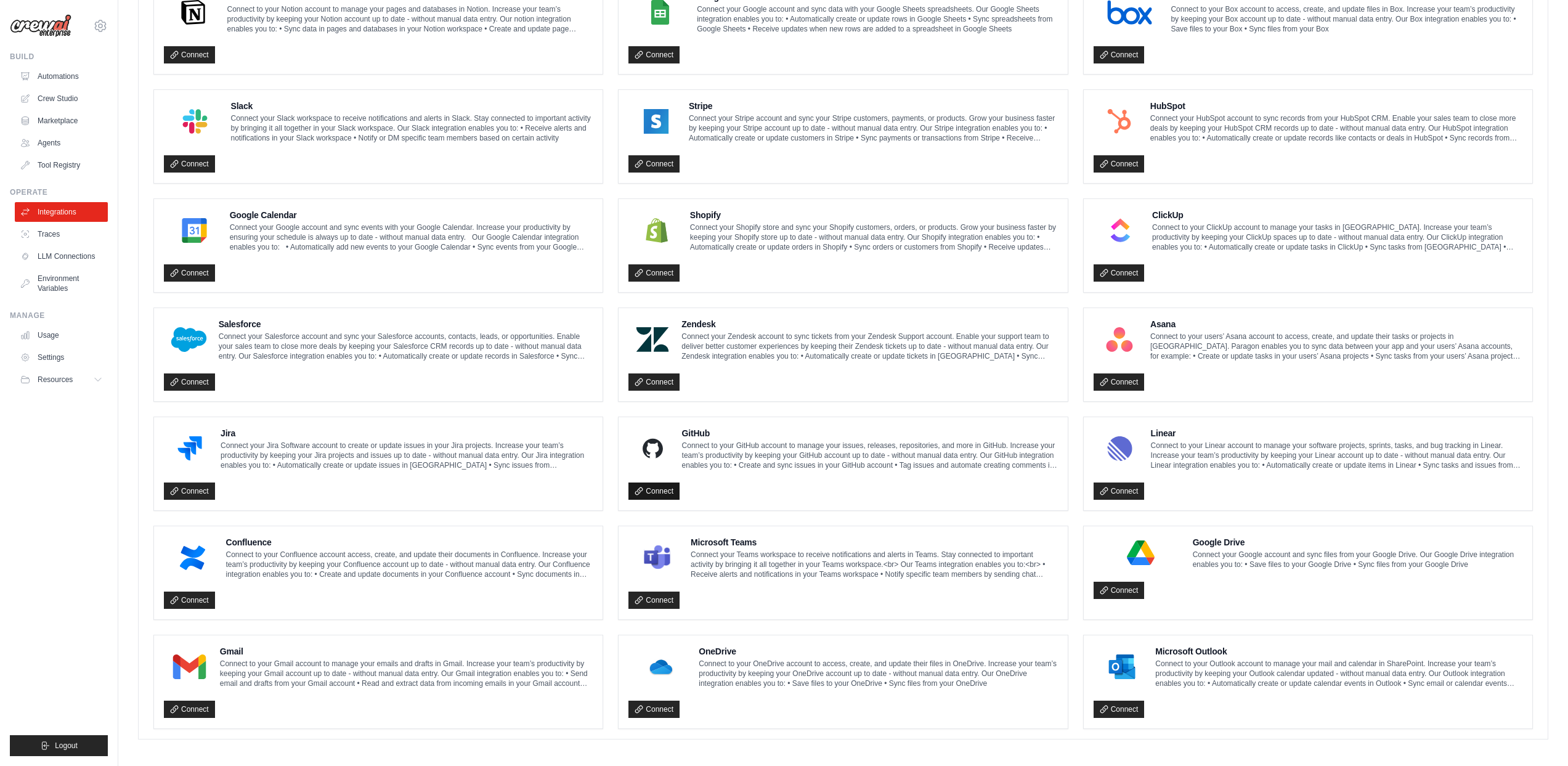
click at [668, 493] on link "Connect" at bounding box center [654, 490] width 51 height 17
click at [1084, 392] on div "Asana Connect to your users’ Asana account to access, create, and update their …" at bounding box center [1308, 355] width 449 height 93
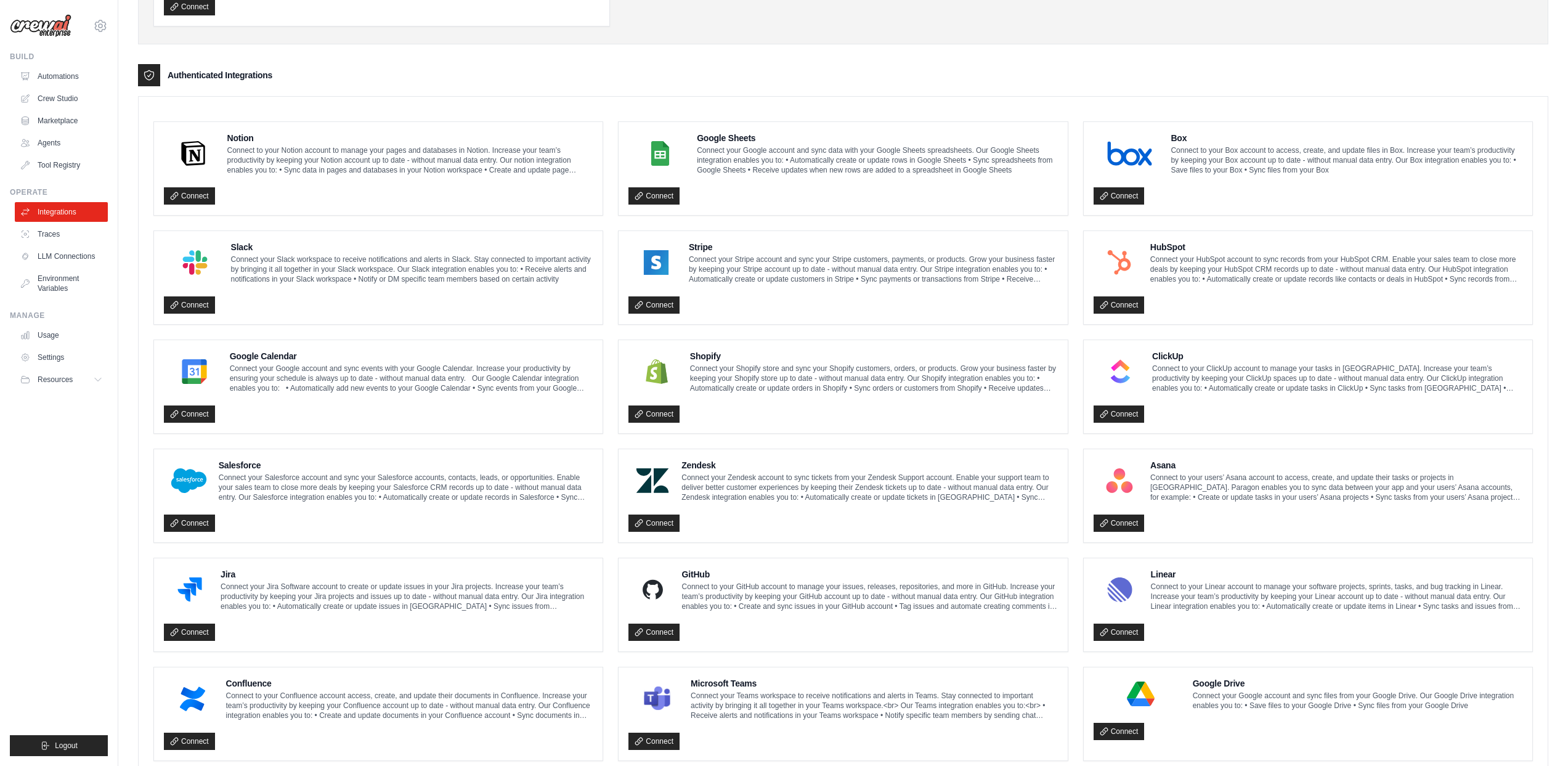
scroll to position [0, 0]
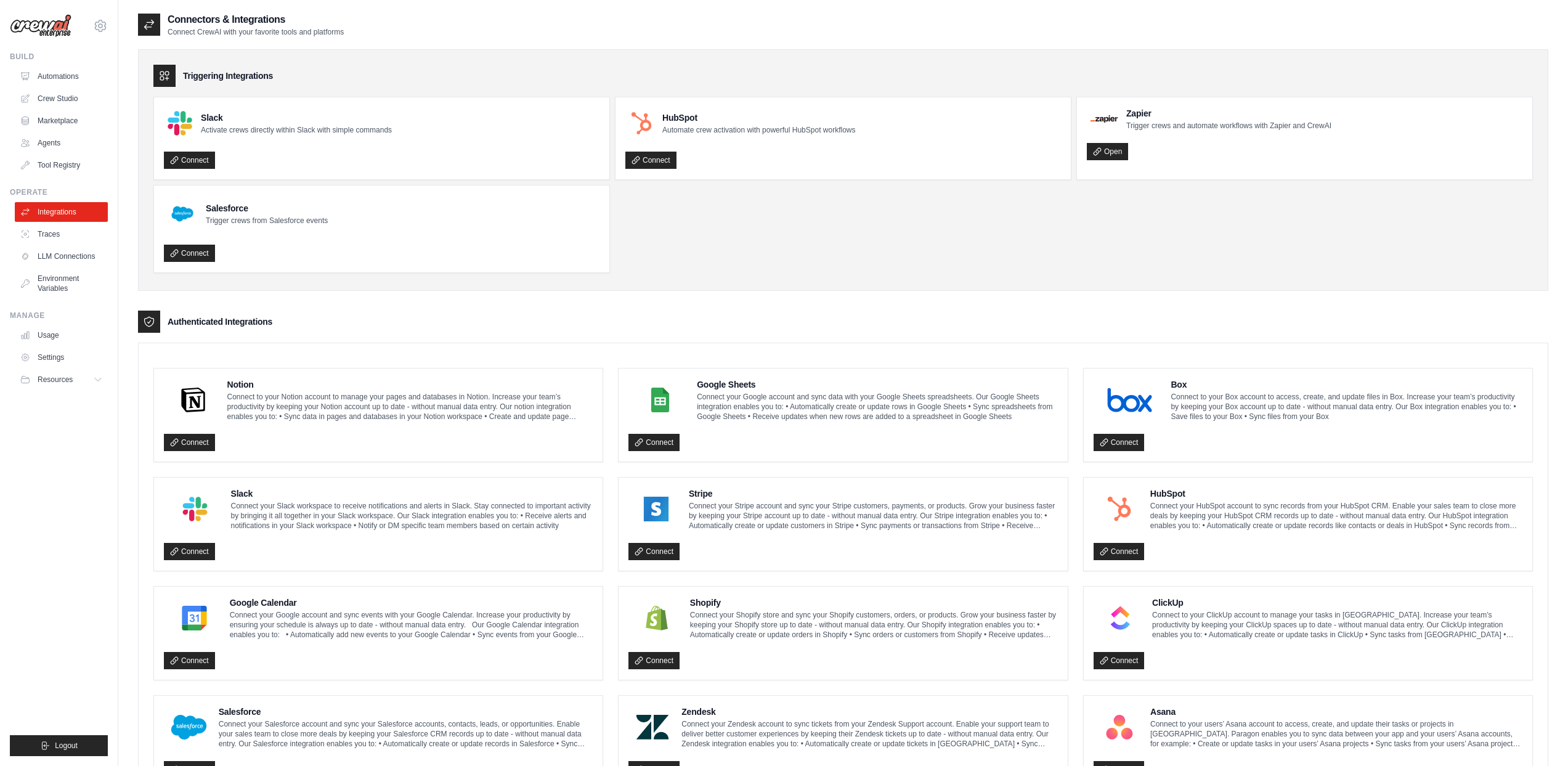
click at [614, 338] on enterprise-integrations\a "Authenticated Integrations Notion Connect to your Notion account to manage your…" at bounding box center [843, 718] width 1410 height 817
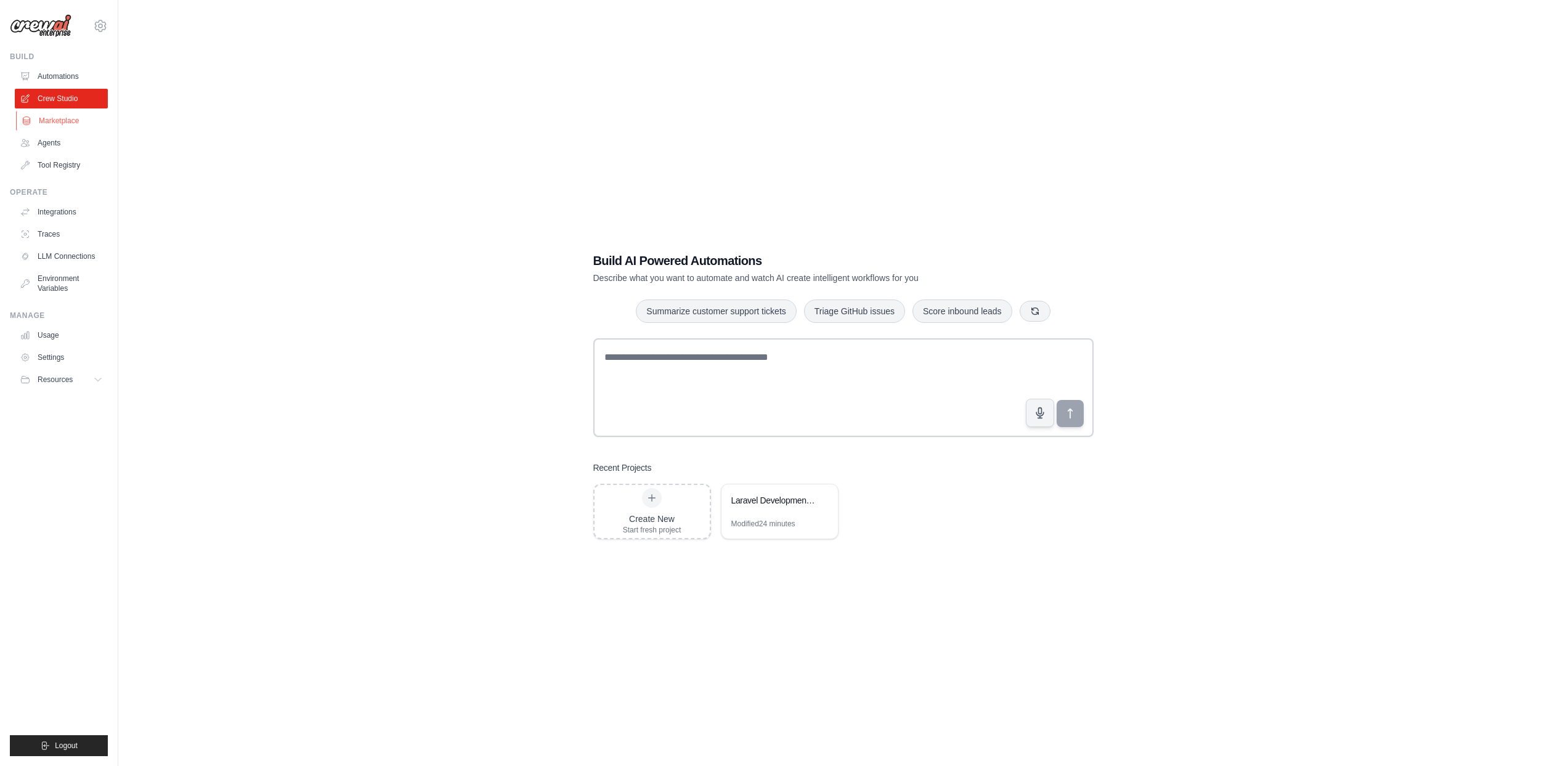
click at [64, 120] on link "Marketplace" at bounding box center [62, 121] width 93 height 19
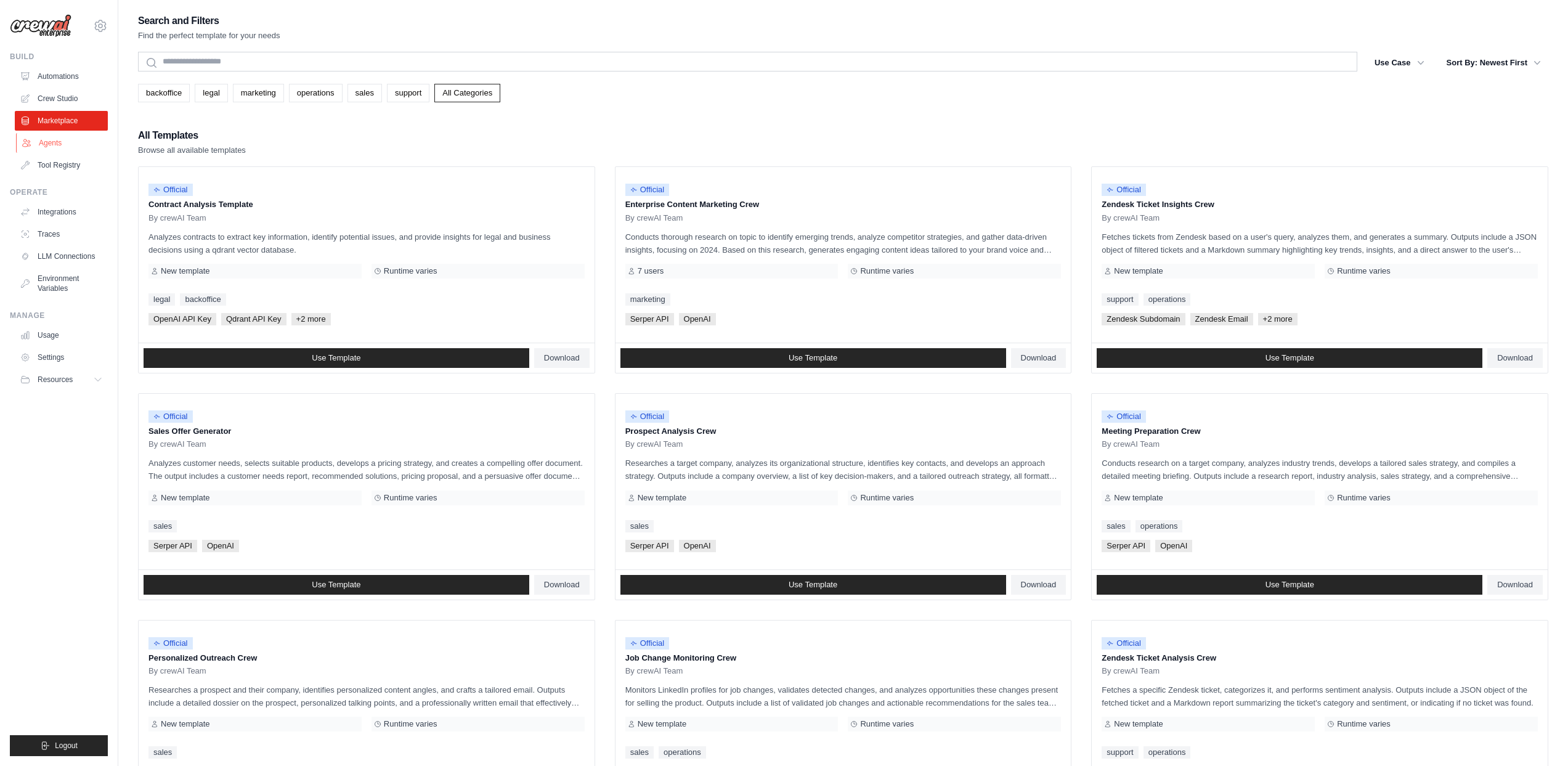
click at [51, 145] on link "Agents" at bounding box center [62, 143] width 93 height 19
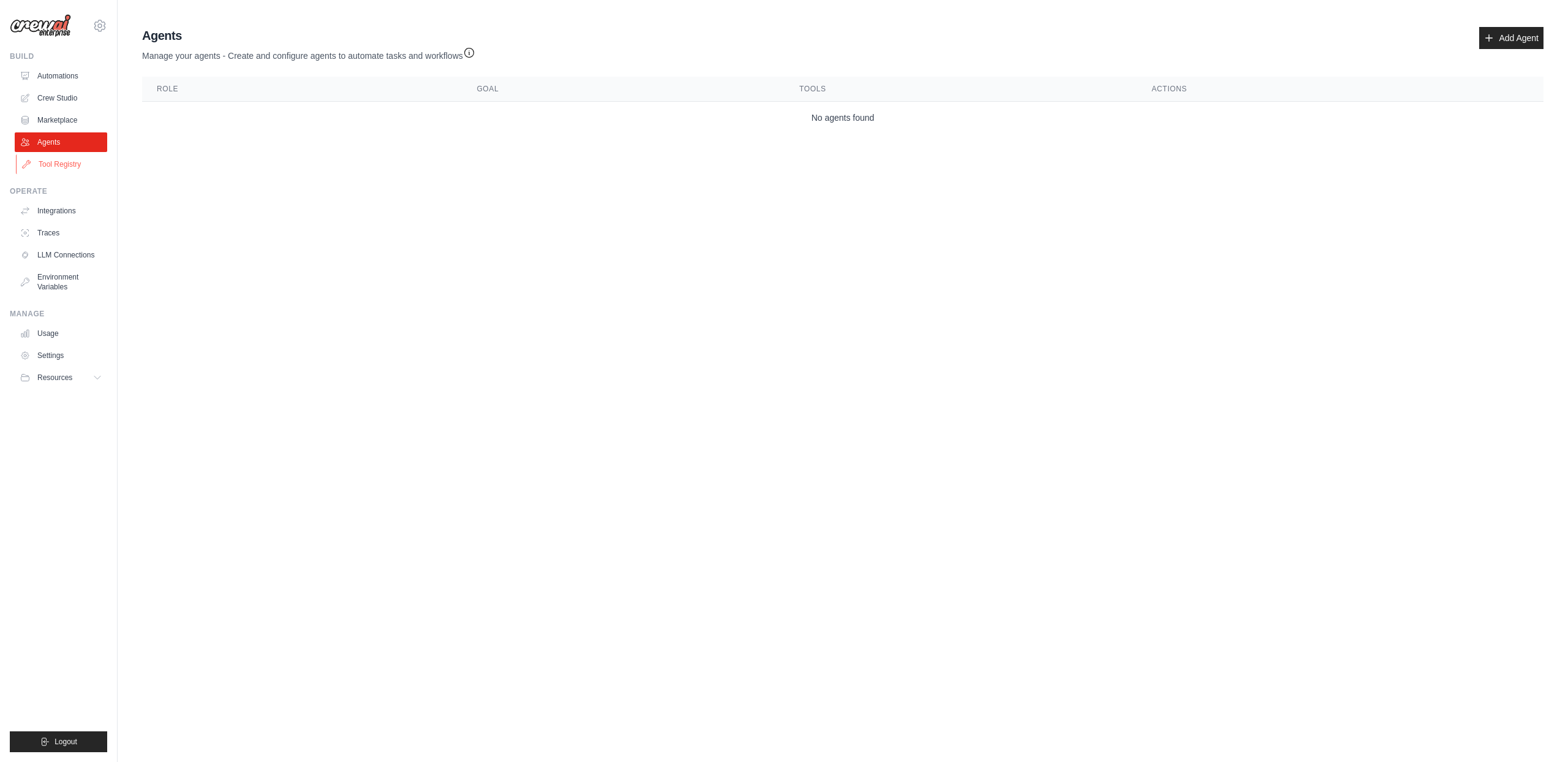
click at [55, 169] on link "Tool Registry" at bounding box center [62, 164] width 92 height 19
